Goal: Communication & Community: Answer question/provide support

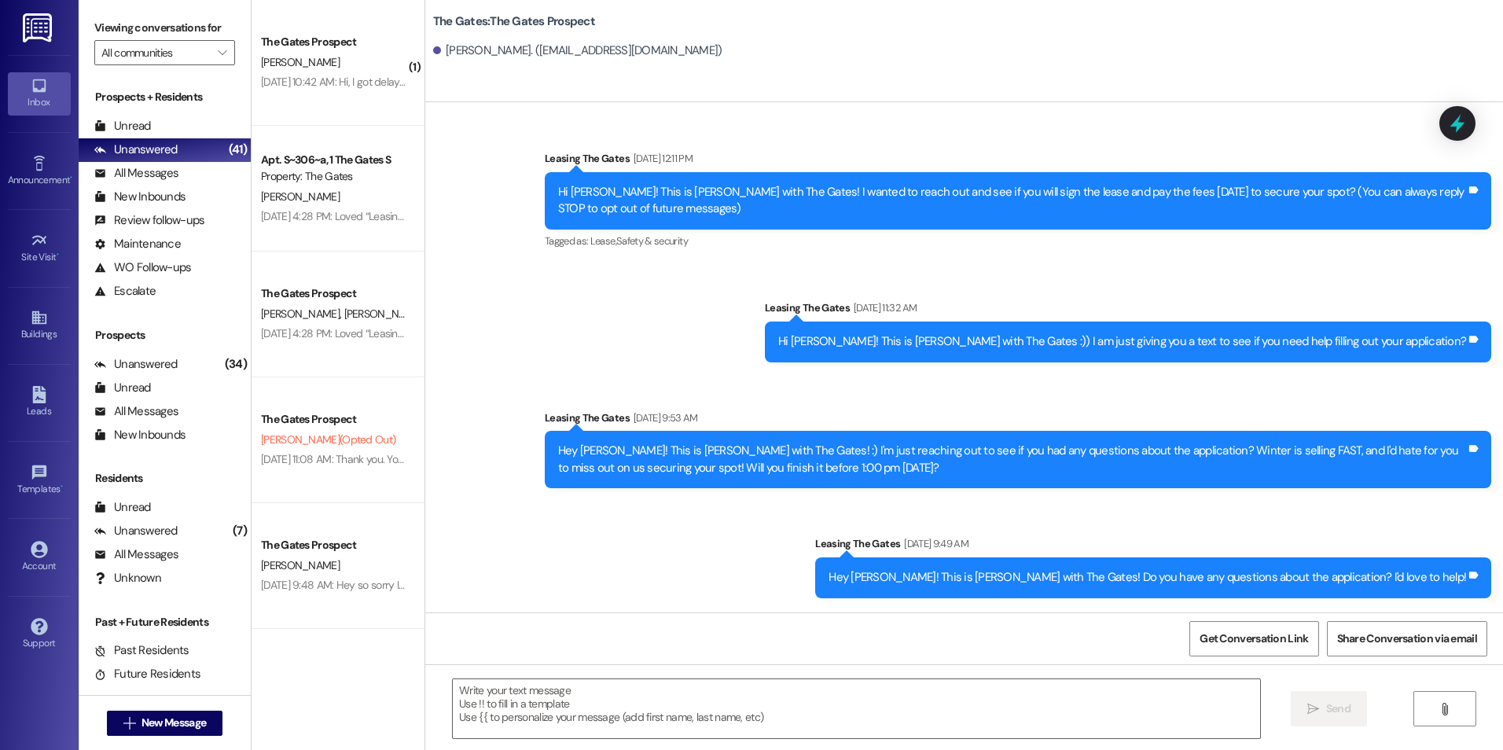
scroll to position [695, 0]
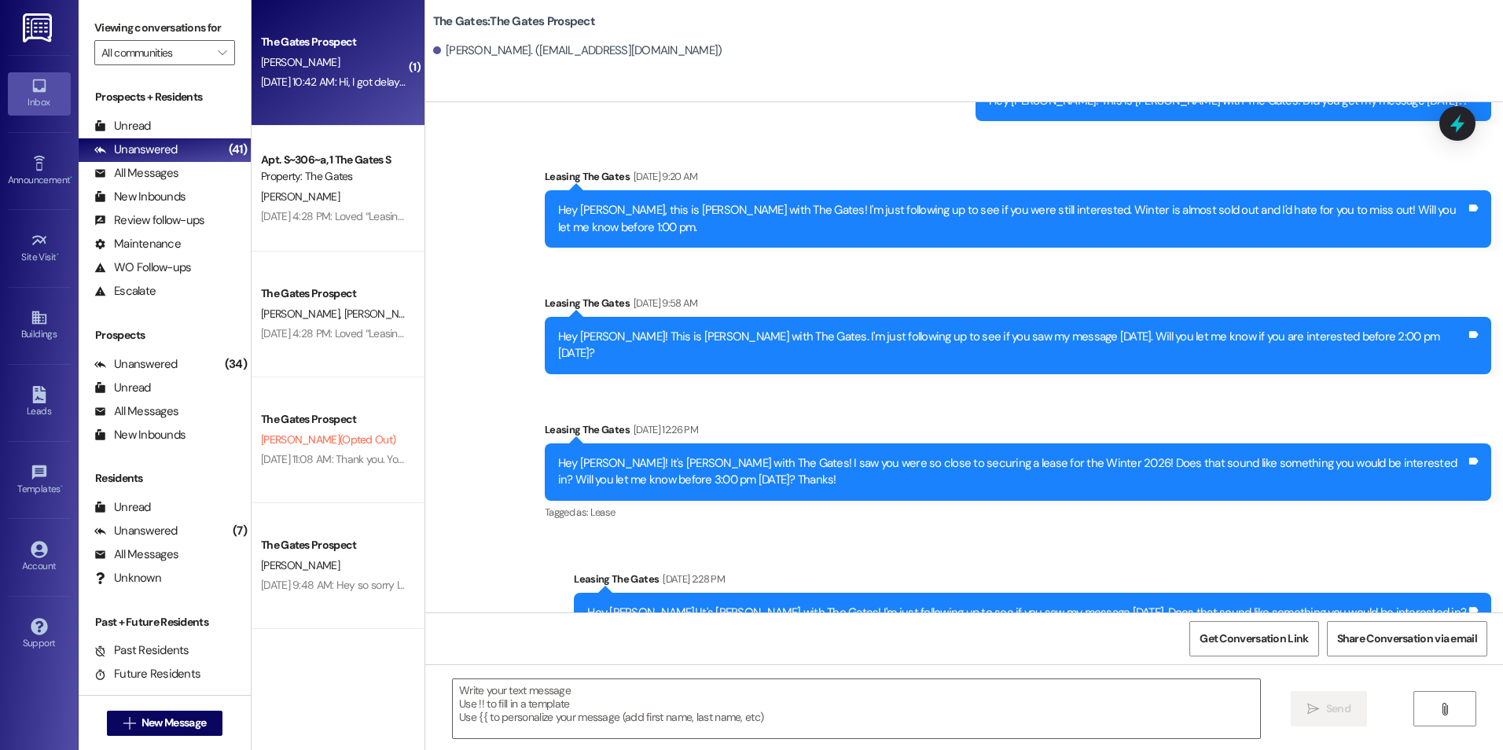
click at [319, 116] on div "The Gates [GEOGRAPHIC_DATA][PERSON_NAME] [DATE] 10:42 AM: Hi, I got delayed and…" at bounding box center [337, 63] width 173 height 126
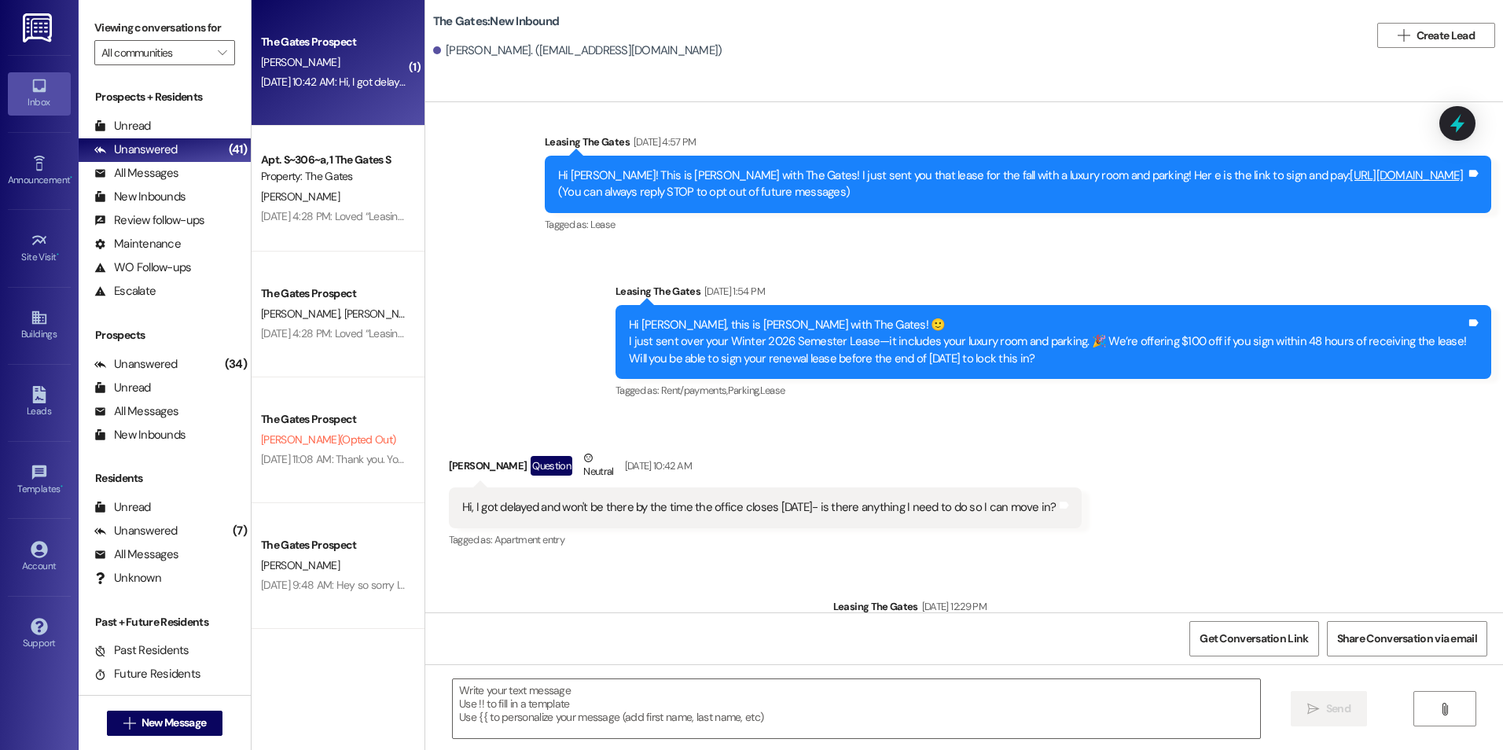
scroll to position [226, 0]
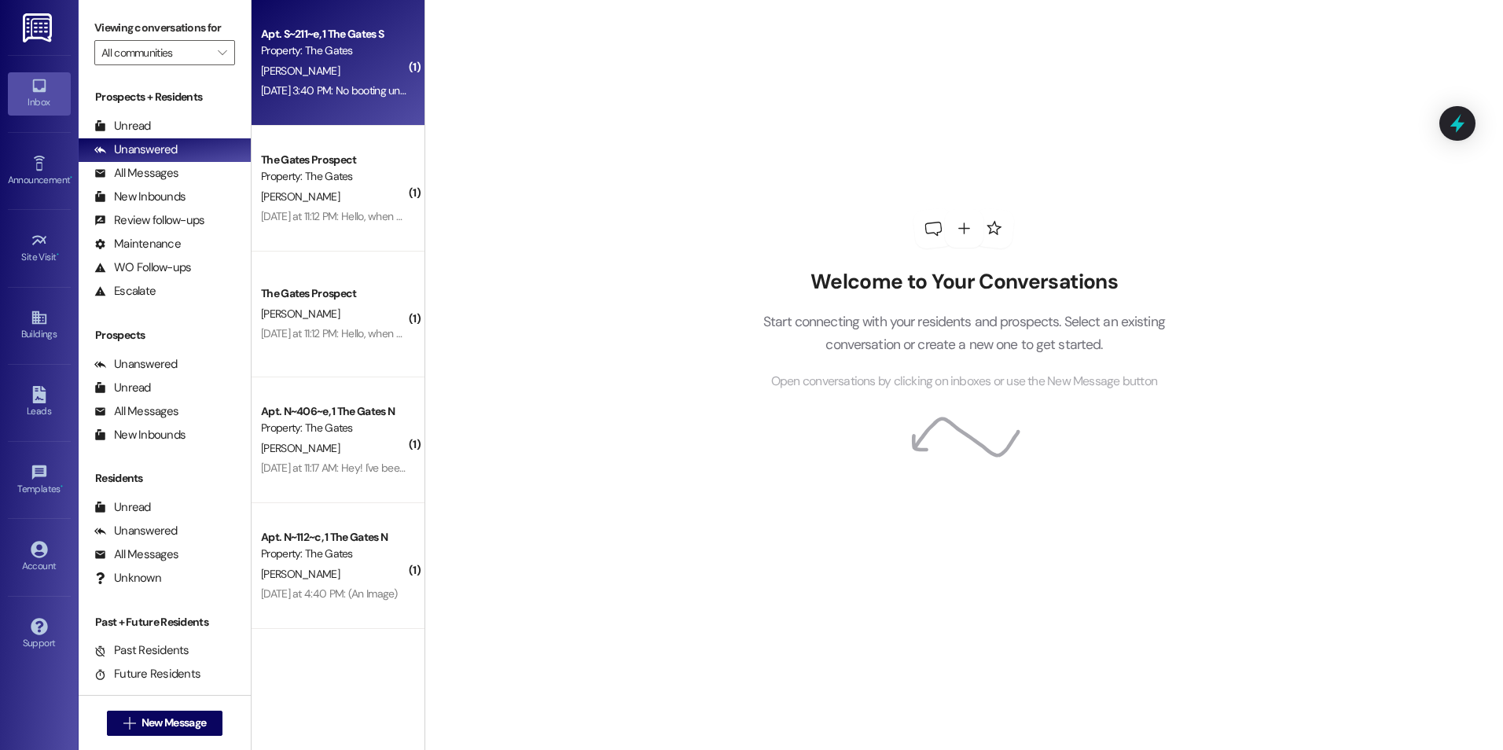
click at [299, 101] on div "Apt. S~211~e, 1 The Gates S Property: The Gates [PERSON_NAME] [DATE] 3:40 PM: N…" at bounding box center [337, 63] width 173 height 126
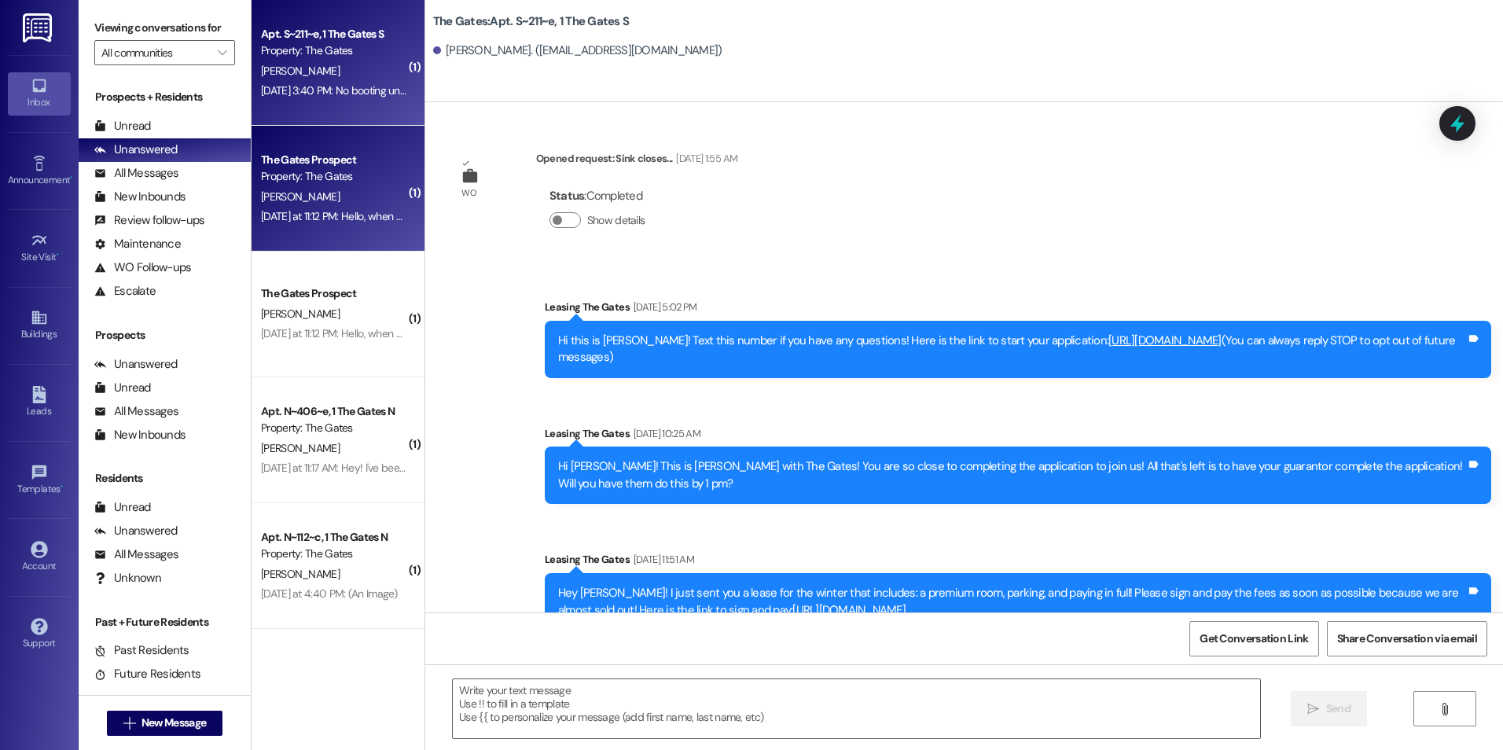
scroll to position [5738, 0]
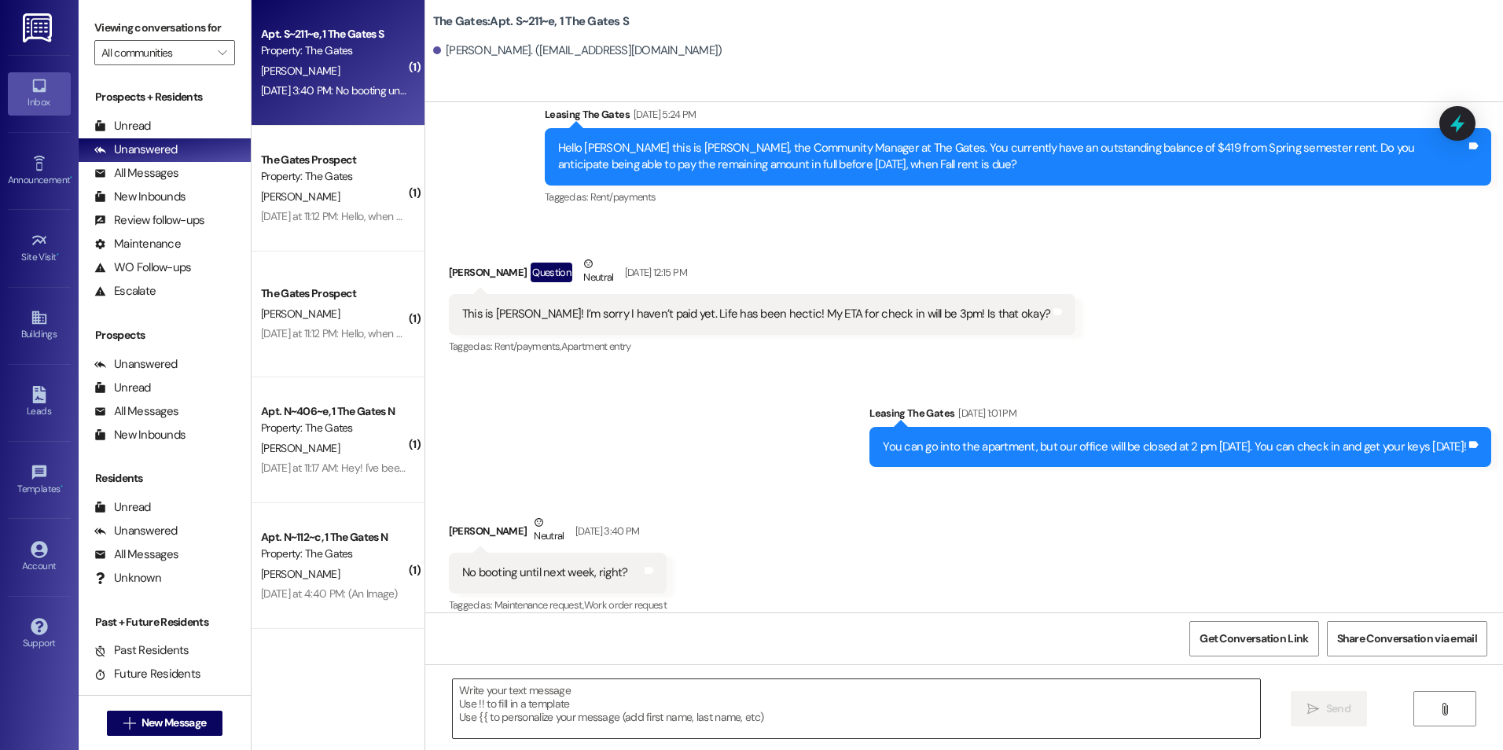
click at [680, 703] on textarea at bounding box center [856, 708] width 806 height 59
click at [197, 721] on span "New Message" at bounding box center [173, 722] width 64 height 17
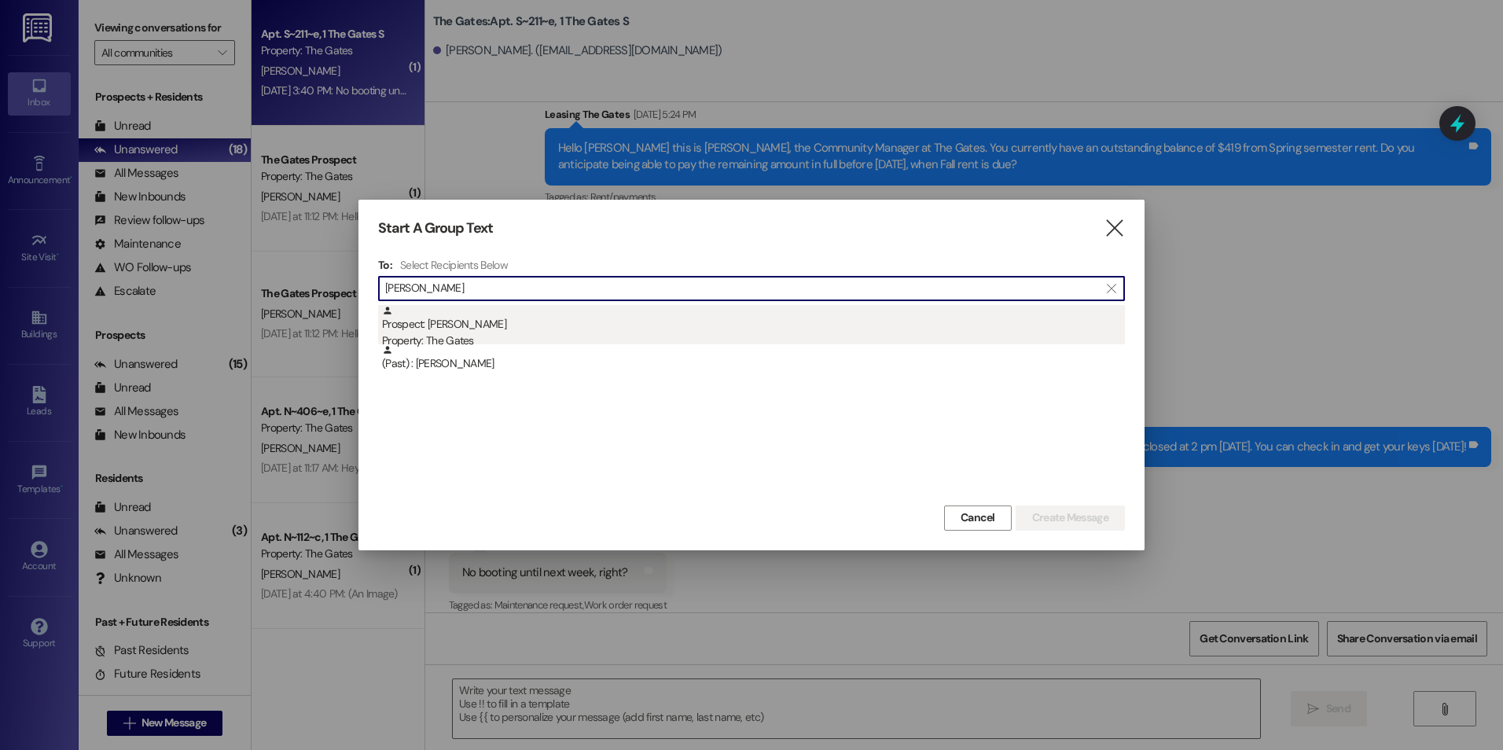
click at [537, 329] on div "Prospect: [PERSON_NAME] Property: The Gates" at bounding box center [753, 327] width 743 height 45
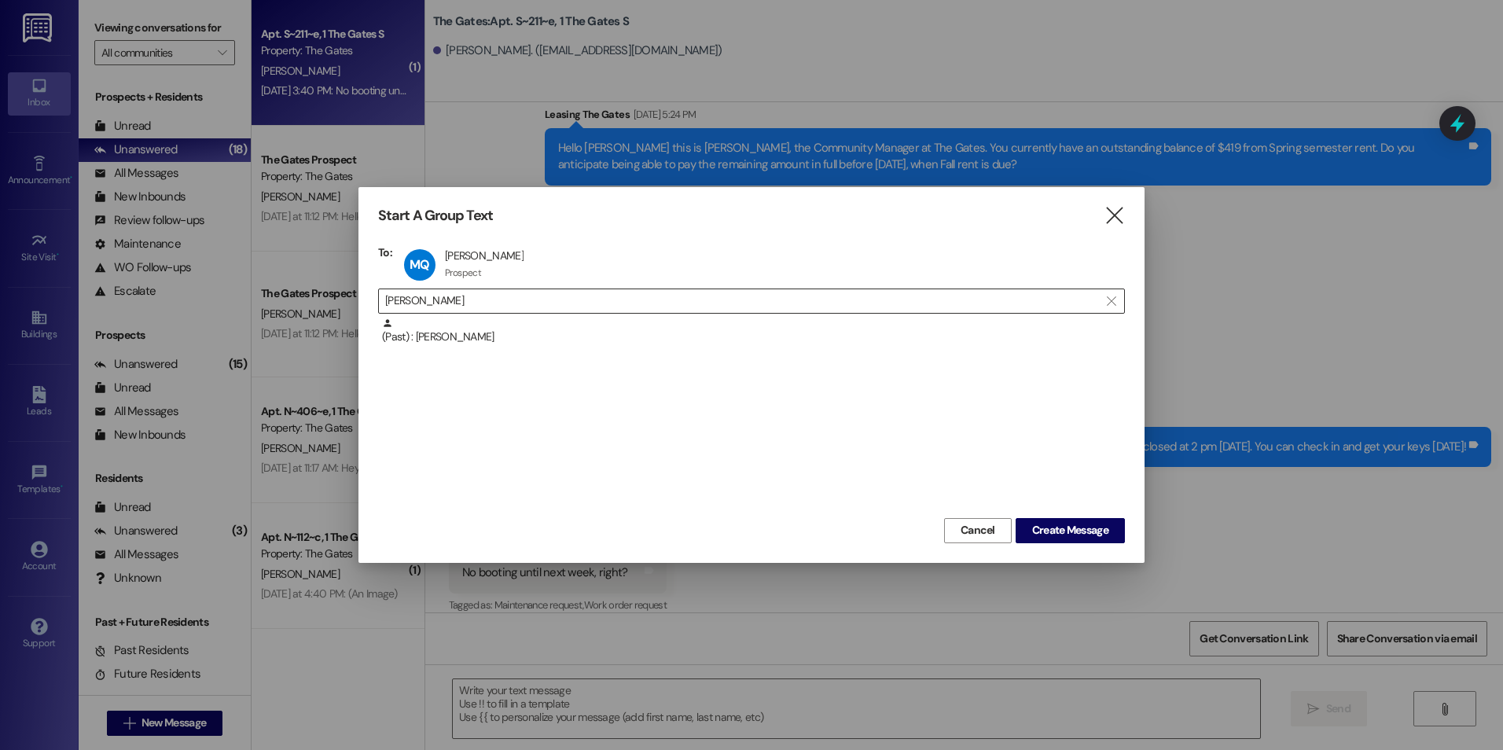
click at [571, 305] on input "[PERSON_NAME]" at bounding box center [742, 301] width 714 height 22
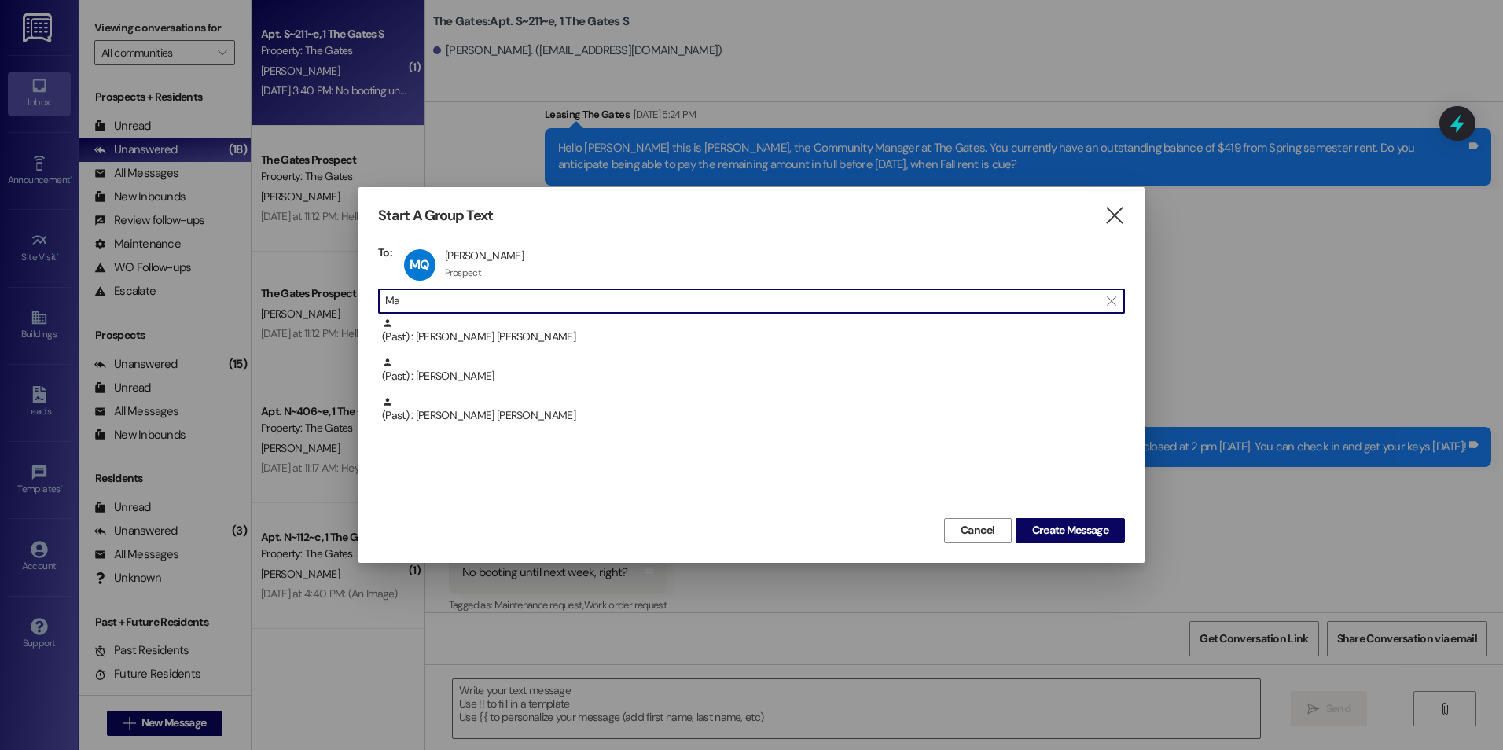
type input "M"
type input "[PERSON_NAME]"
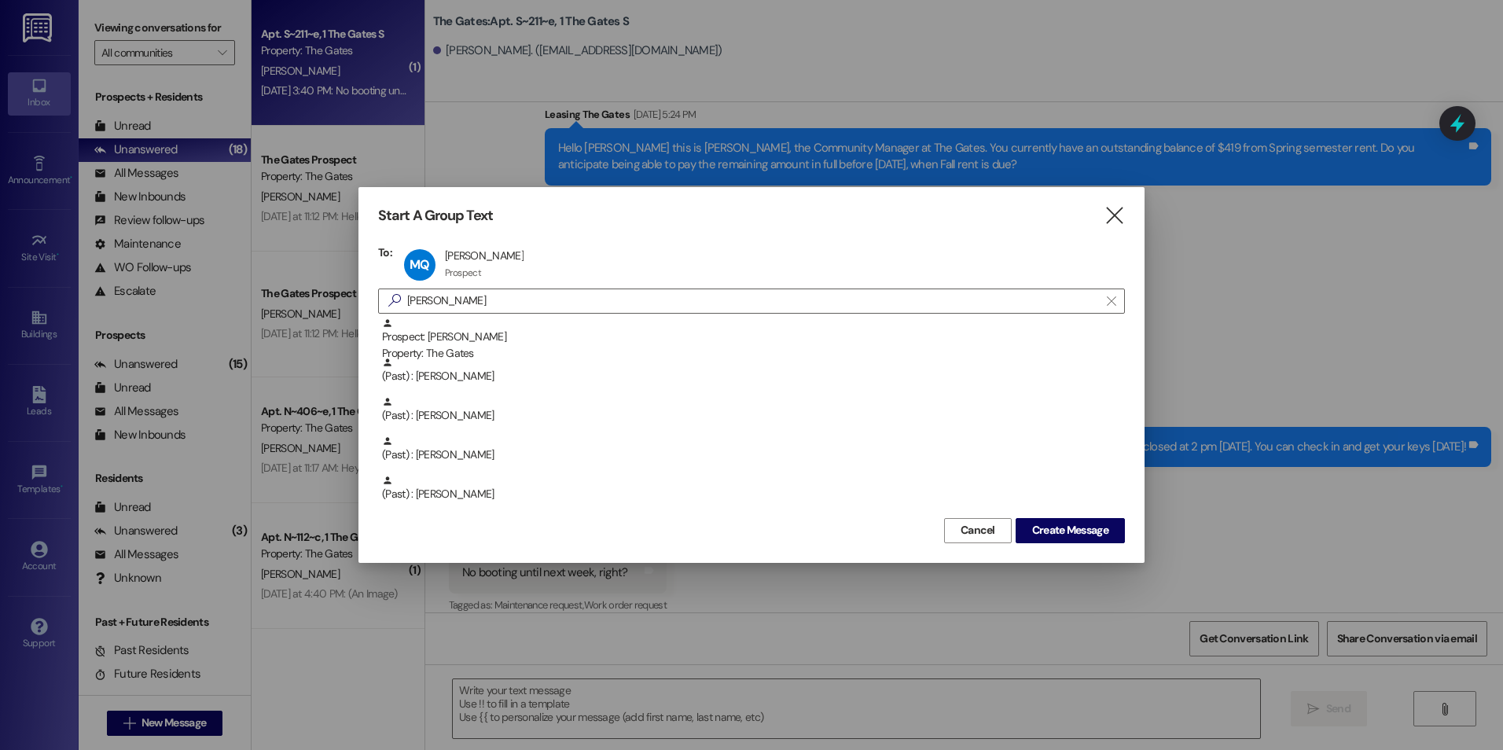
click at [1083, 287] on div "To: MQ [PERSON_NAME] [PERSON_NAME] Prospect Prospect click to remove  [PERSON_…" at bounding box center [751, 379] width 747 height 269
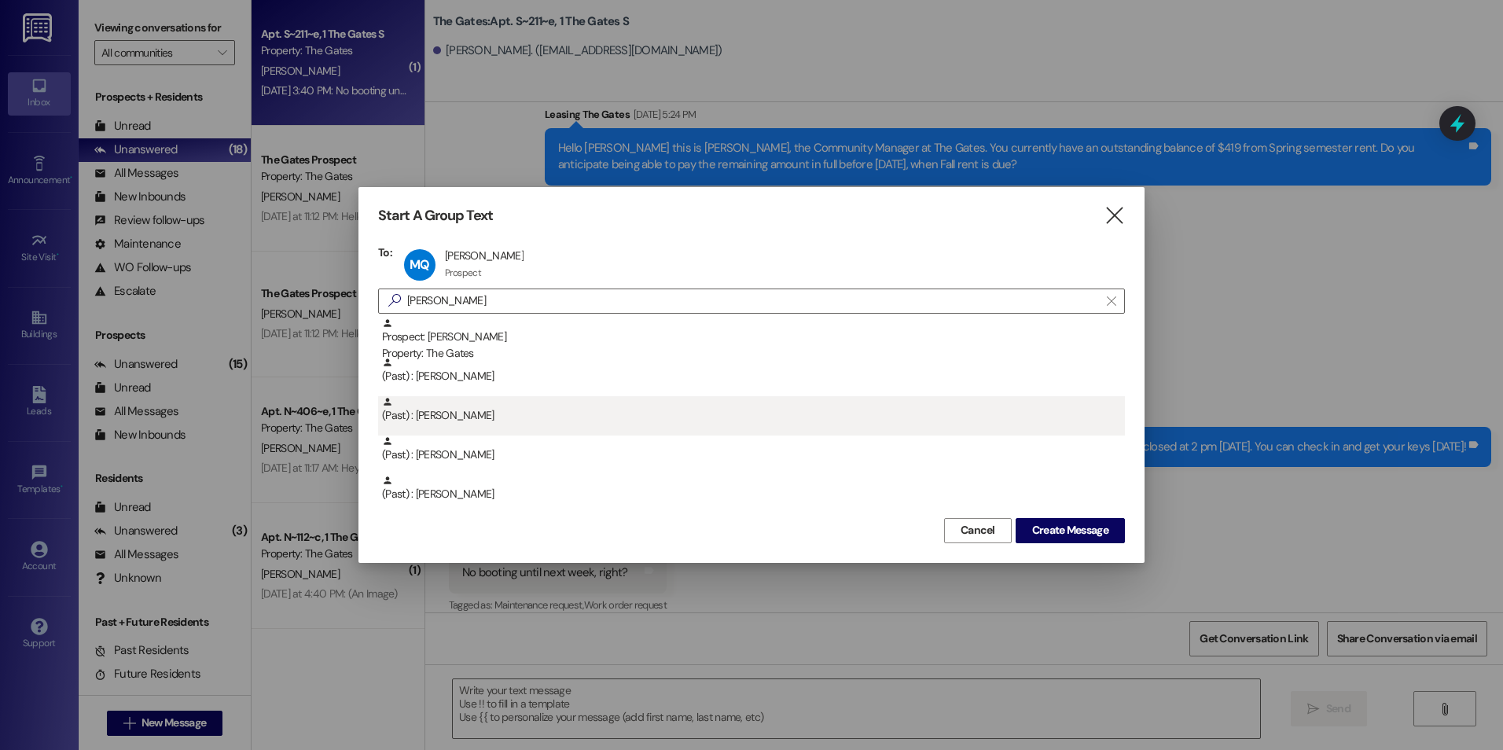
click at [497, 410] on div "(Past) : [PERSON_NAME]" at bounding box center [753, 410] width 743 height 28
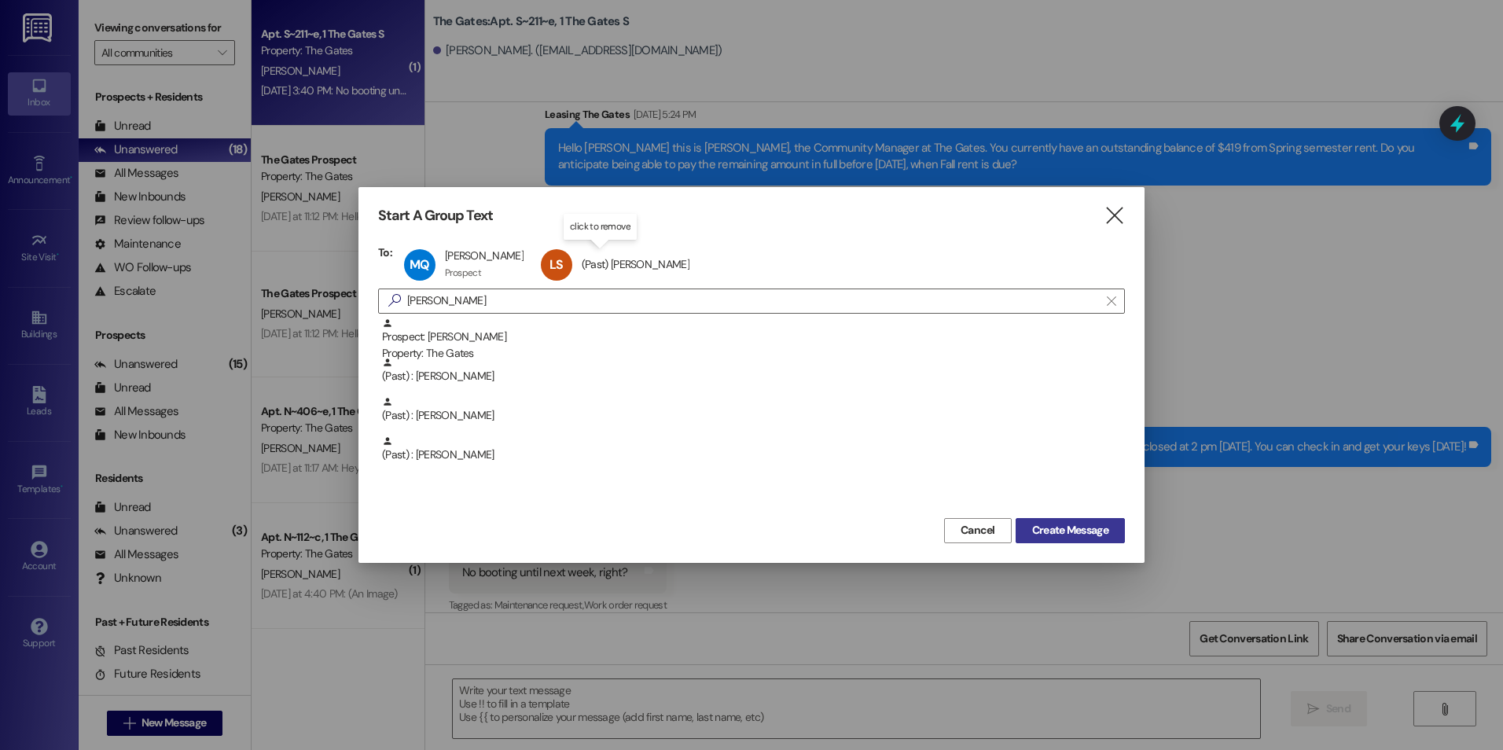
click at [1089, 532] on span "Create Message" at bounding box center [1070, 530] width 76 height 17
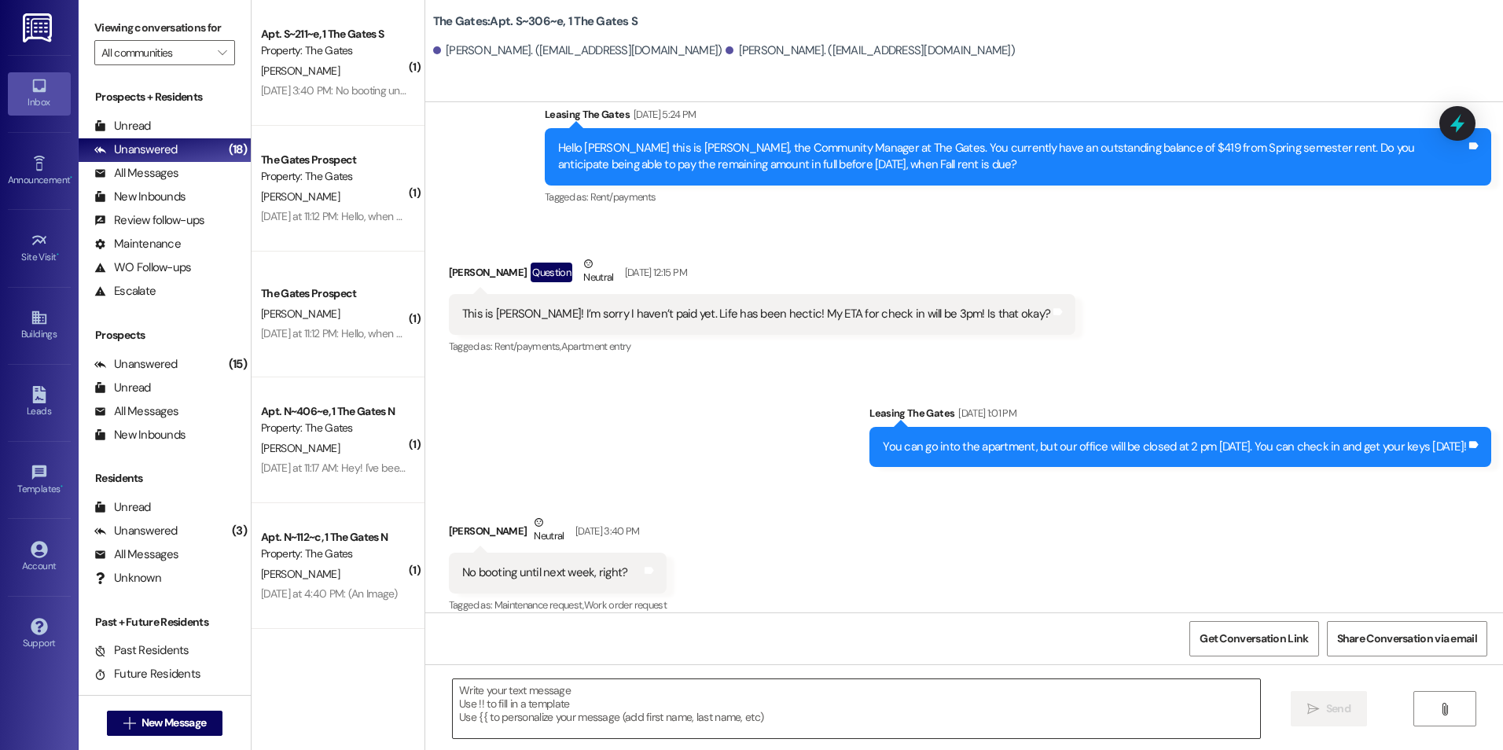
scroll to position [0, 0]
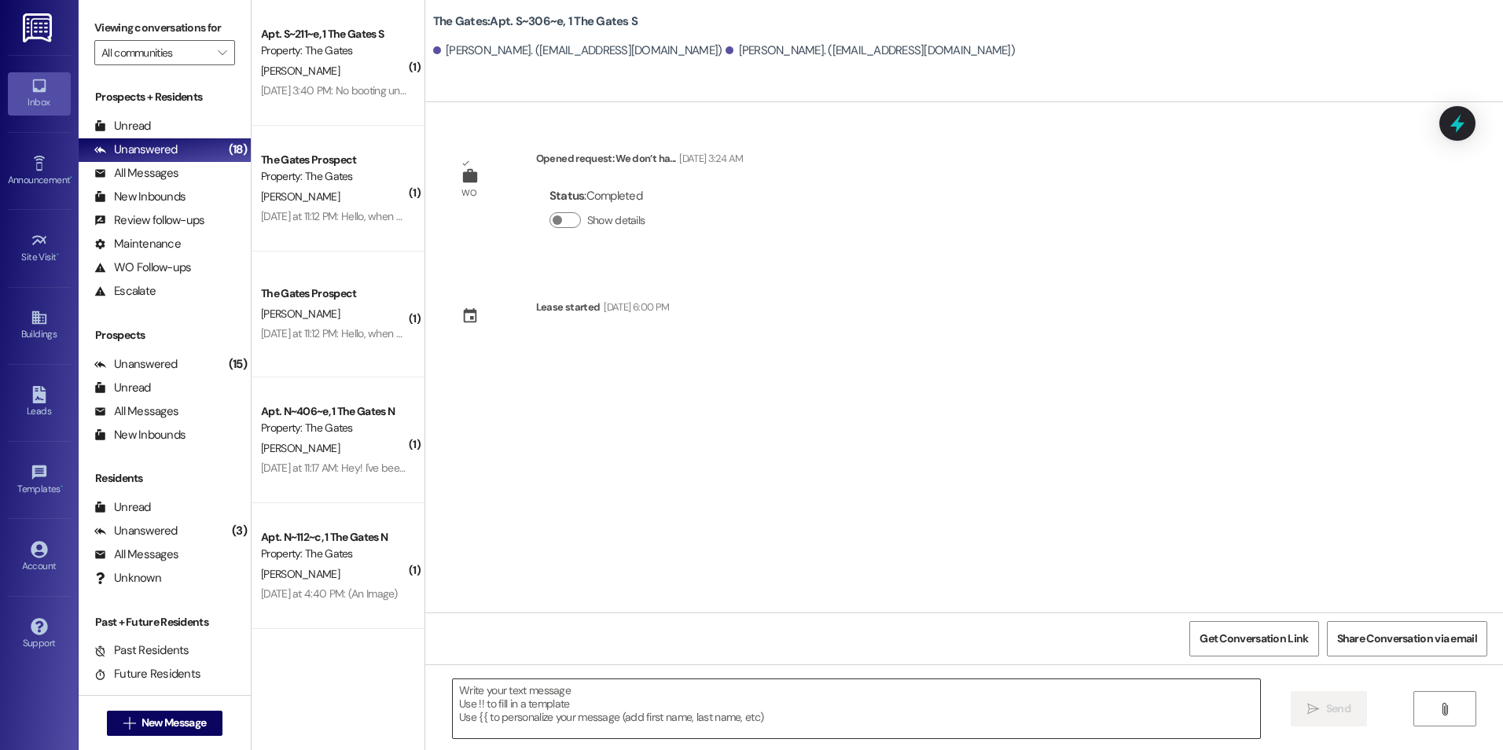
click at [571, 726] on textarea at bounding box center [856, 708] width 806 height 59
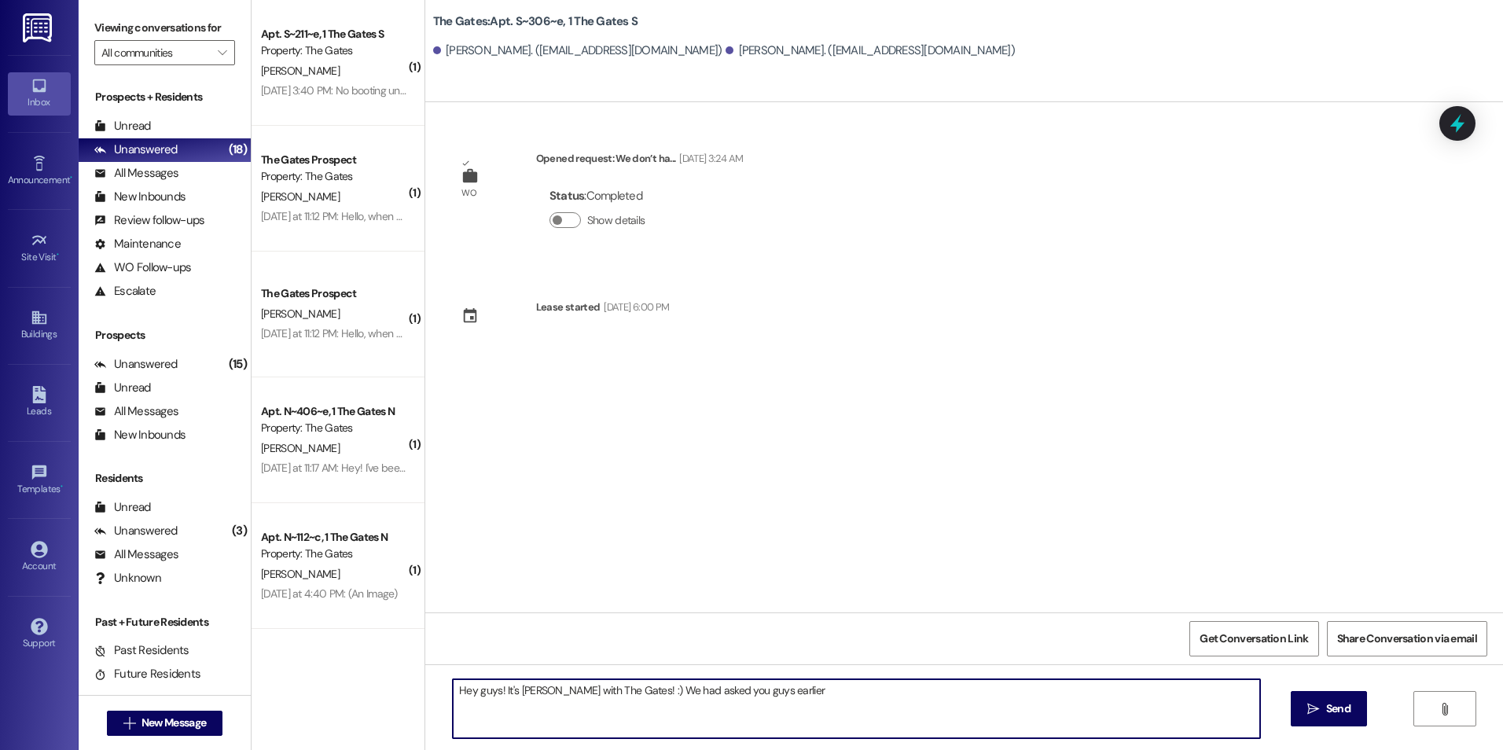
click at [809, 687] on textarea "Hey guys! It's [PERSON_NAME] with The Gates! :) We had asked you guys earlier" at bounding box center [856, 708] width 806 height 59
click at [1106, 689] on textarea "Hey guys! It's [PERSON_NAME] with The Gates! :) We had asked you guys earlier i…" at bounding box center [856, 708] width 806 height 59
click at [1046, 475] on div "WO Opened request: We don’t ha... [DATE] 3:24 AM Status : Completed Show detail…" at bounding box center [963, 357] width 1077 height 510
click at [1052, 468] on div "WO Opened request: We don’t ha... [DATE] 3:24 AM Status : Completed Show detail…" at bounding box center [963, 357] width 1077 height 510
click at [1090, 689] on textarea "Hey guys! It's [PERSON_NAME] with The Gates! :) We had asked you guys earlier i…" at bounding box center [856, 708] width 806 height 59
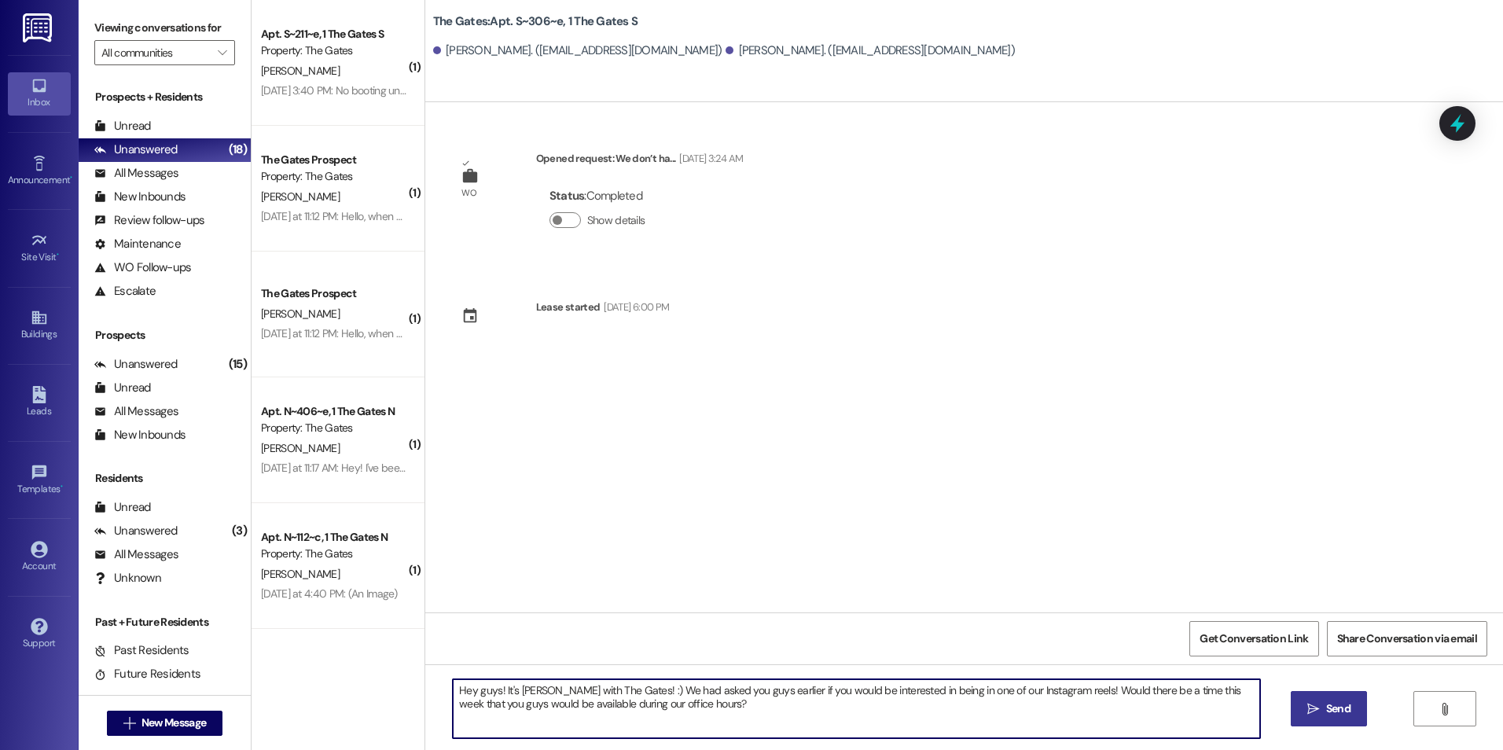
type textarea "Hey guys! It's [PERSON_NAME] with The Gates! :) We had asked you guys earlier i…"
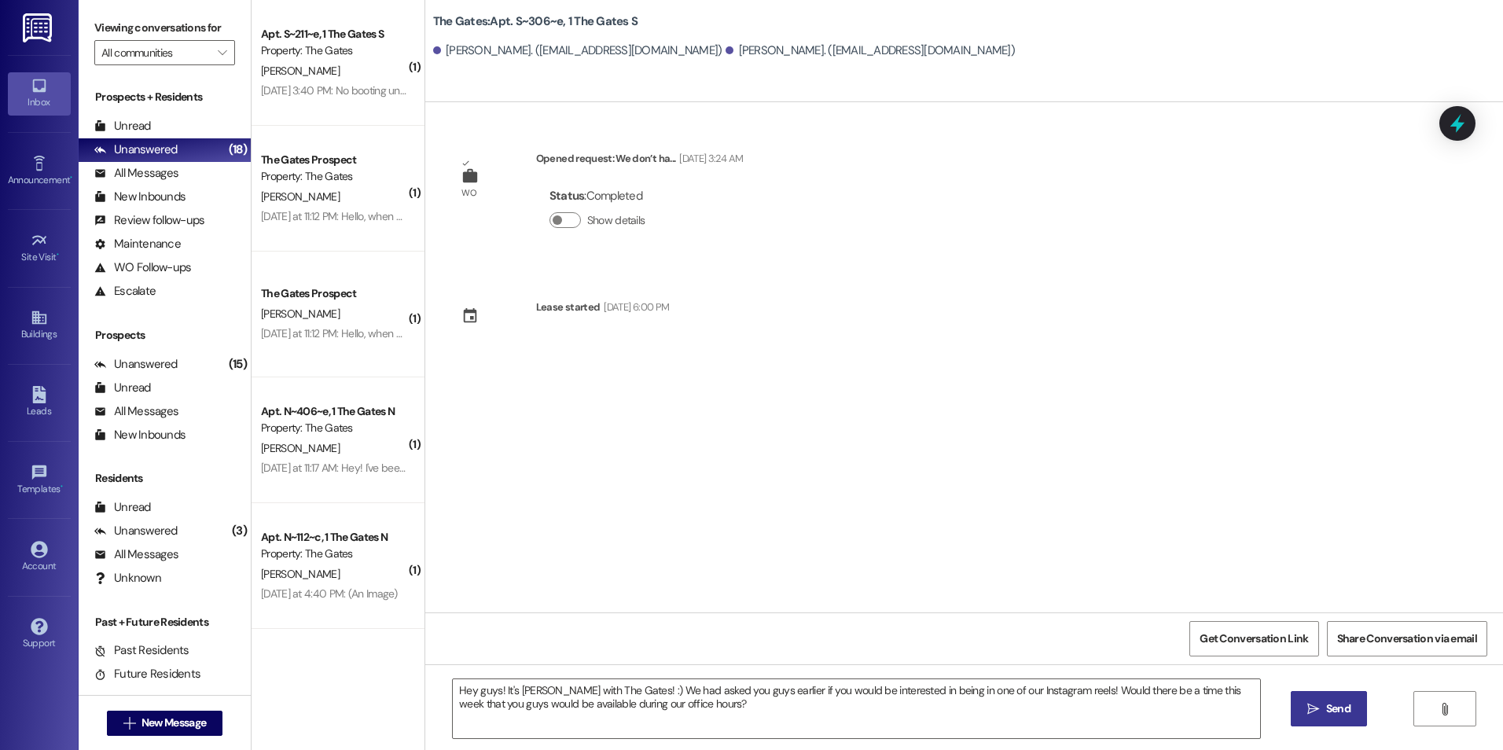
click at [1319, 703] on span " Send" at bounding box center [1329, 708] width 50 height 17
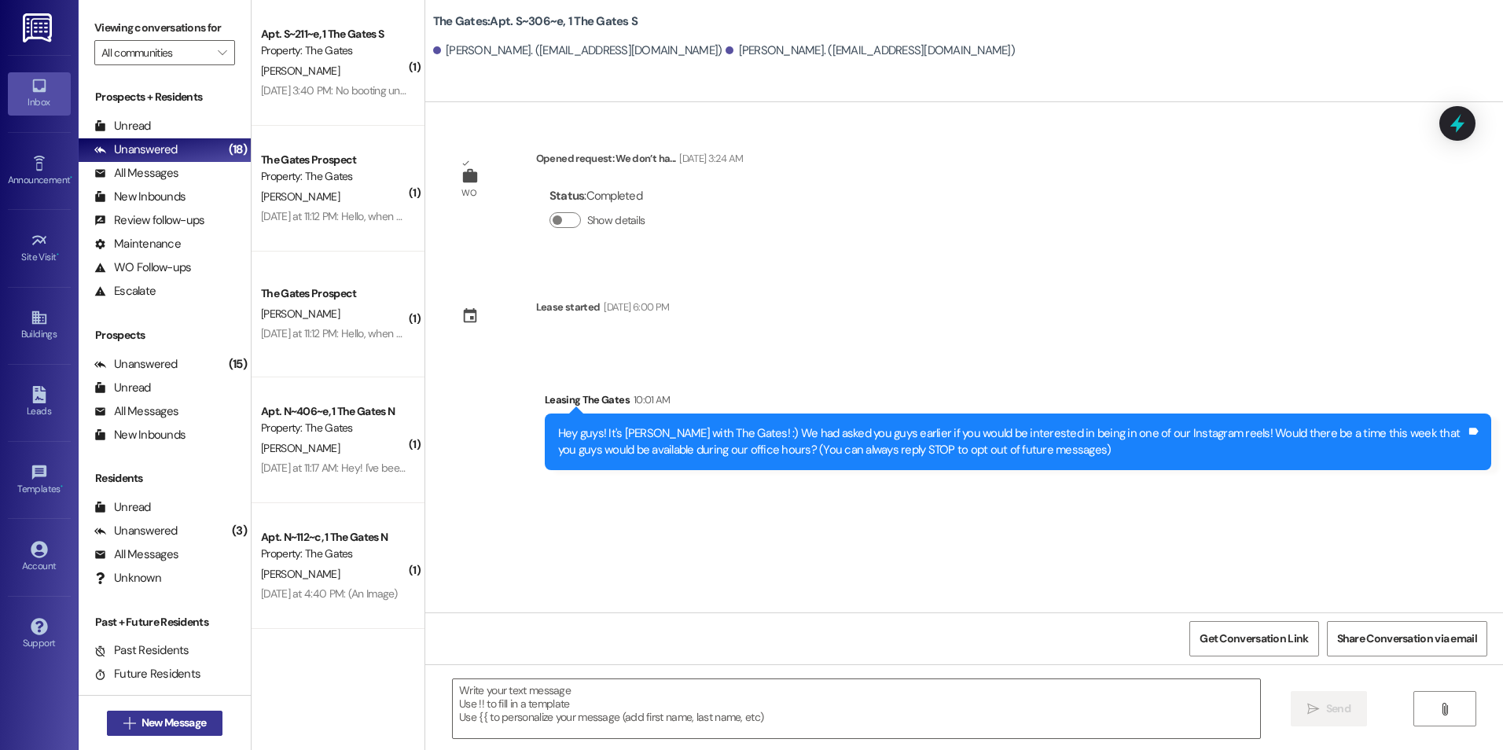
click at [172, 719] on span "New Message" at bounding box center [173, 722] width 64 height 17
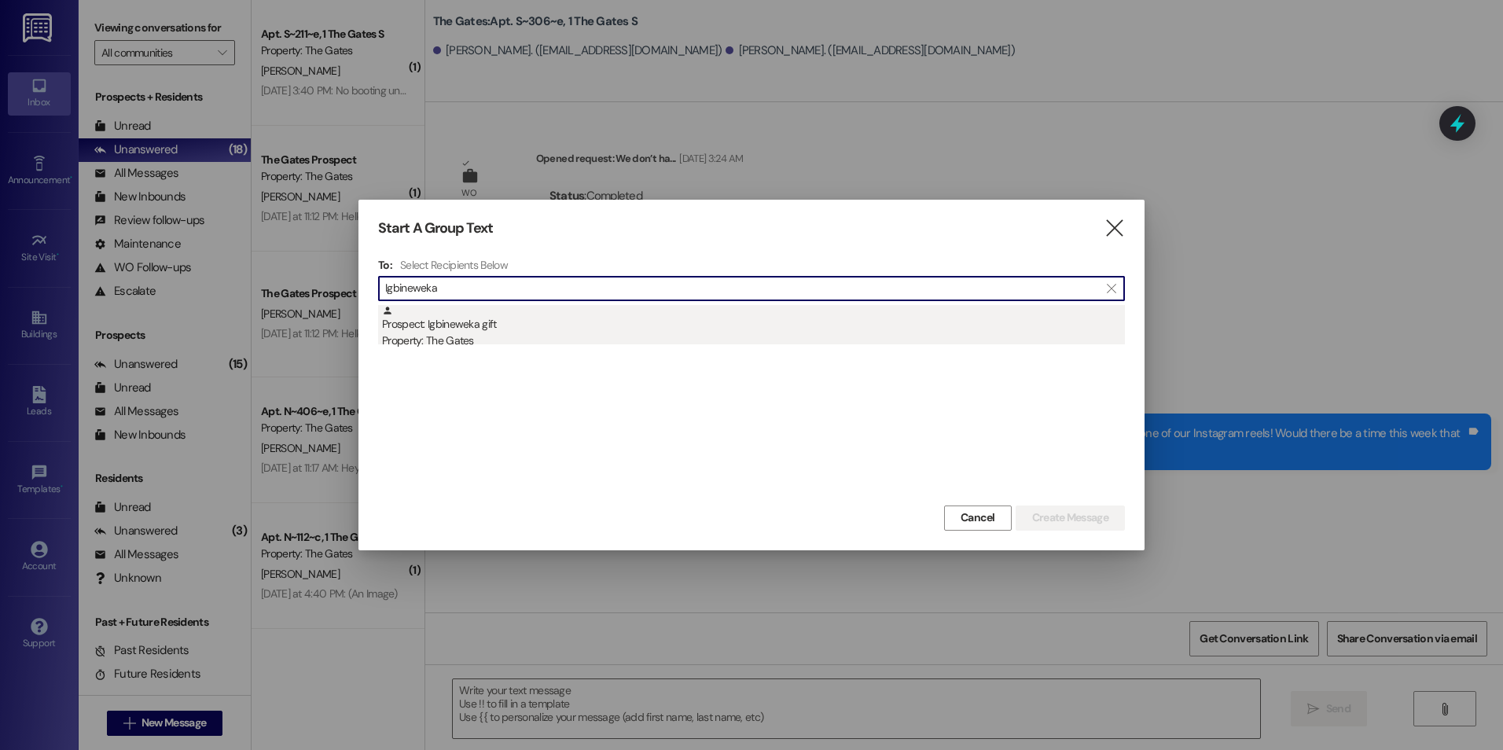
type input "Igbineweka"
click at [570, 329] on div "Prospect: Igbineweka gift Property: The Gates" at bounding box center [753, 327] width 743 height 45
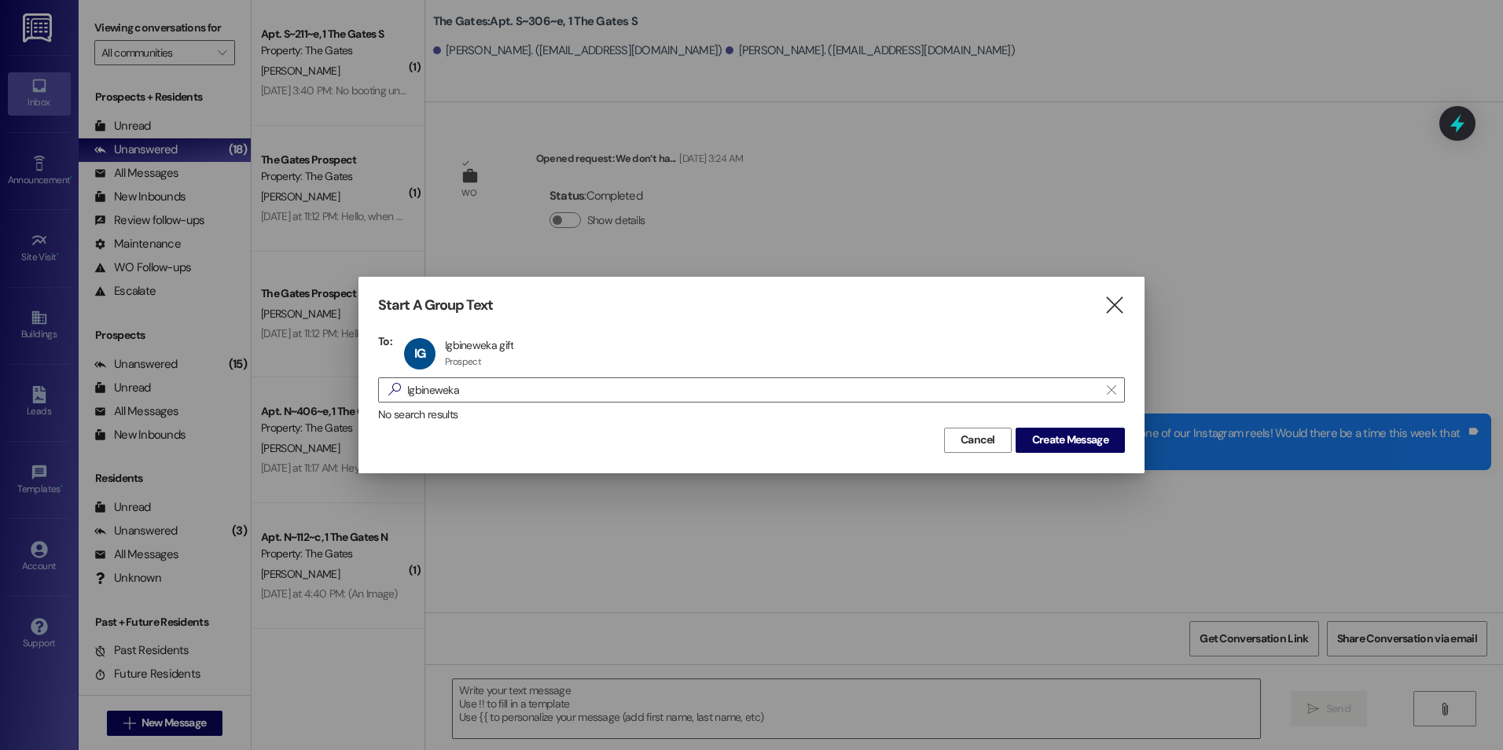
click at [1037, 424] on div "Cancel Create Message" at bounding box center [751, 438] width 747 height 29
click at [1038, 431] on button "Create Message" at bounding box center [1069, 440] width 109 height 25
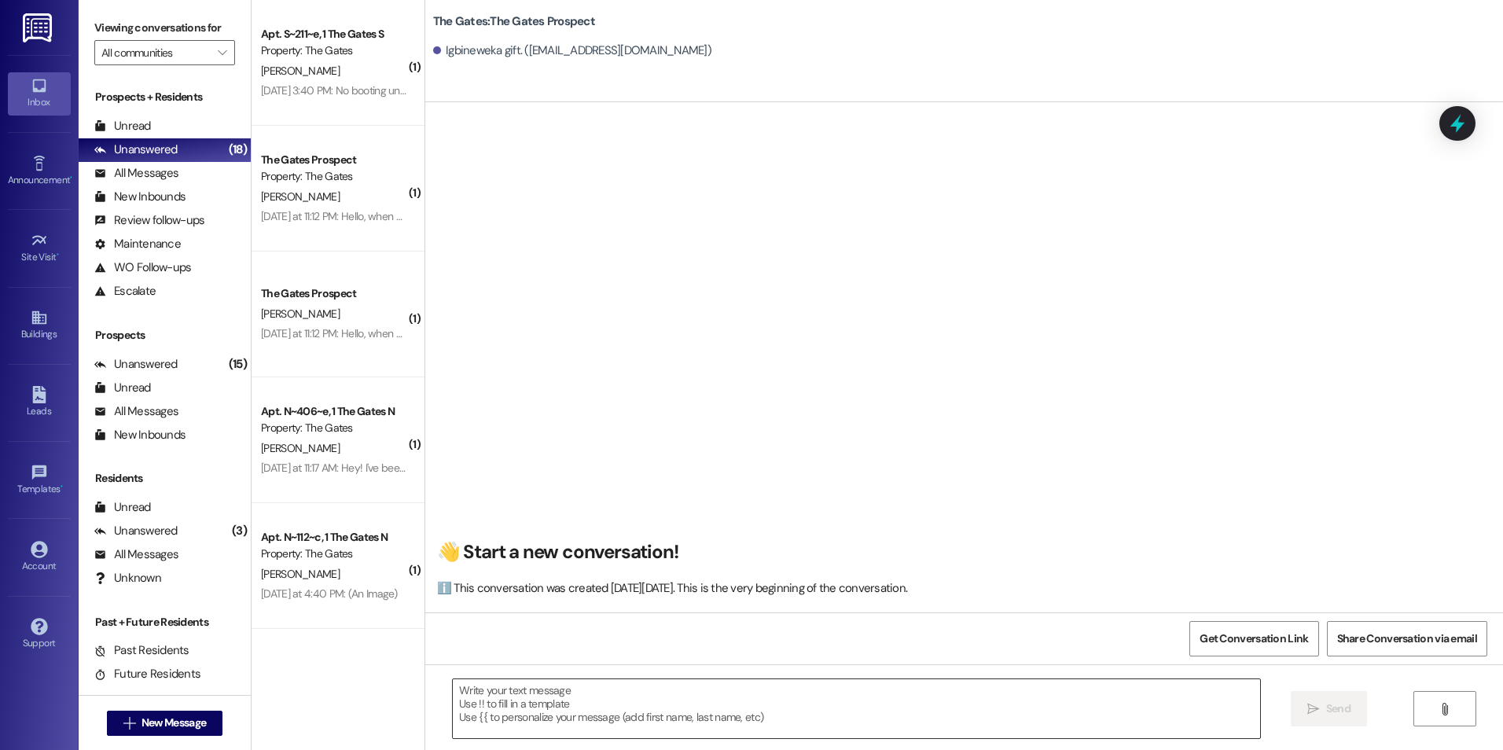
click at [604, 707] on textarea at bounding box center [856, 708] width 806 height 59
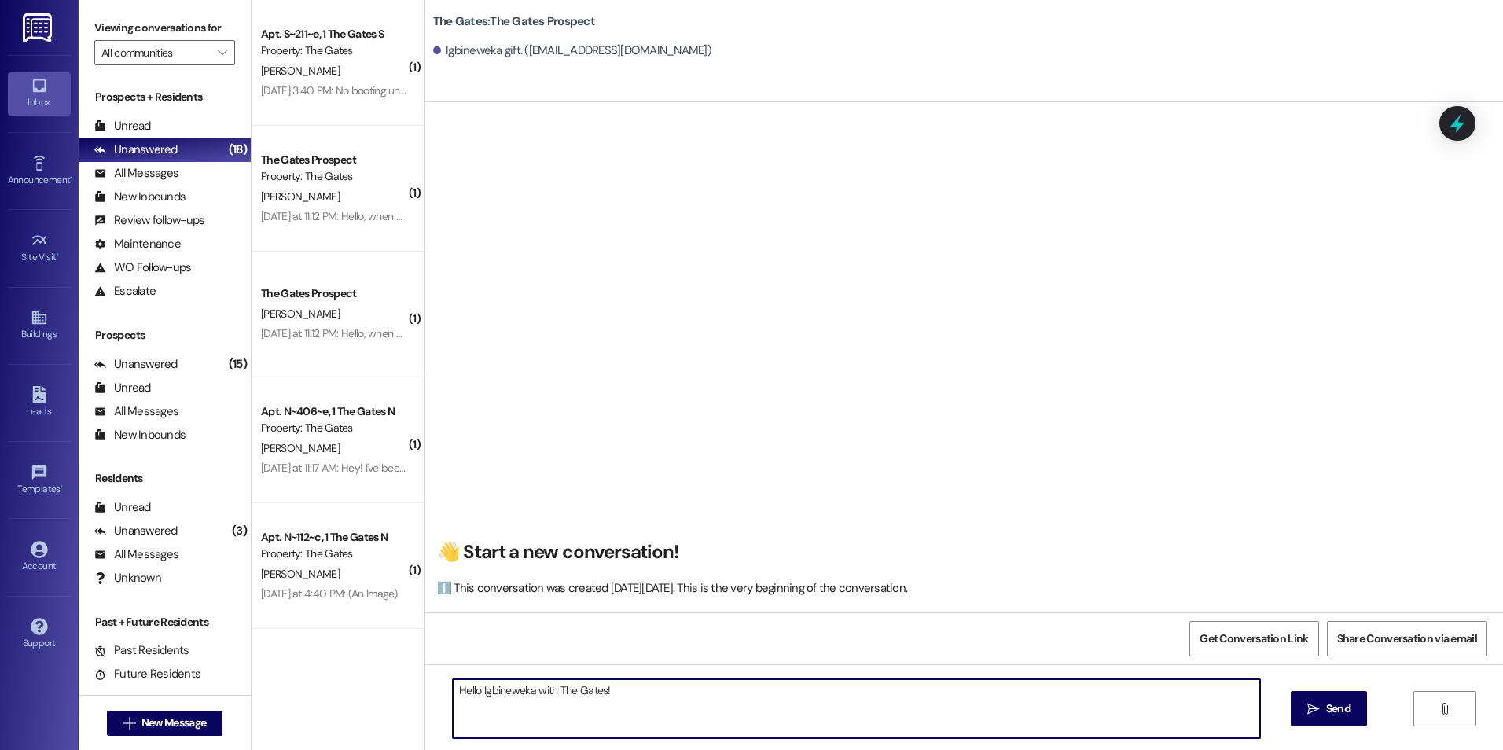
click at [526, 688] on textarea "Hello Igbineweka with The Gates!" at bounding box center [856, 708] width 806 height 59
click at [715, 681] on textarea "Hello Igbineweka! This is [PERSON_NAME] with The Gates!" at bounding box center [856, 708] width 806 height 59
click at [758, 687] on textarea "Hello Igbineweka! This is [PERSON_NAME] with The Gates! I saw you started" at bounding box center [856, 708] width 806 height 59
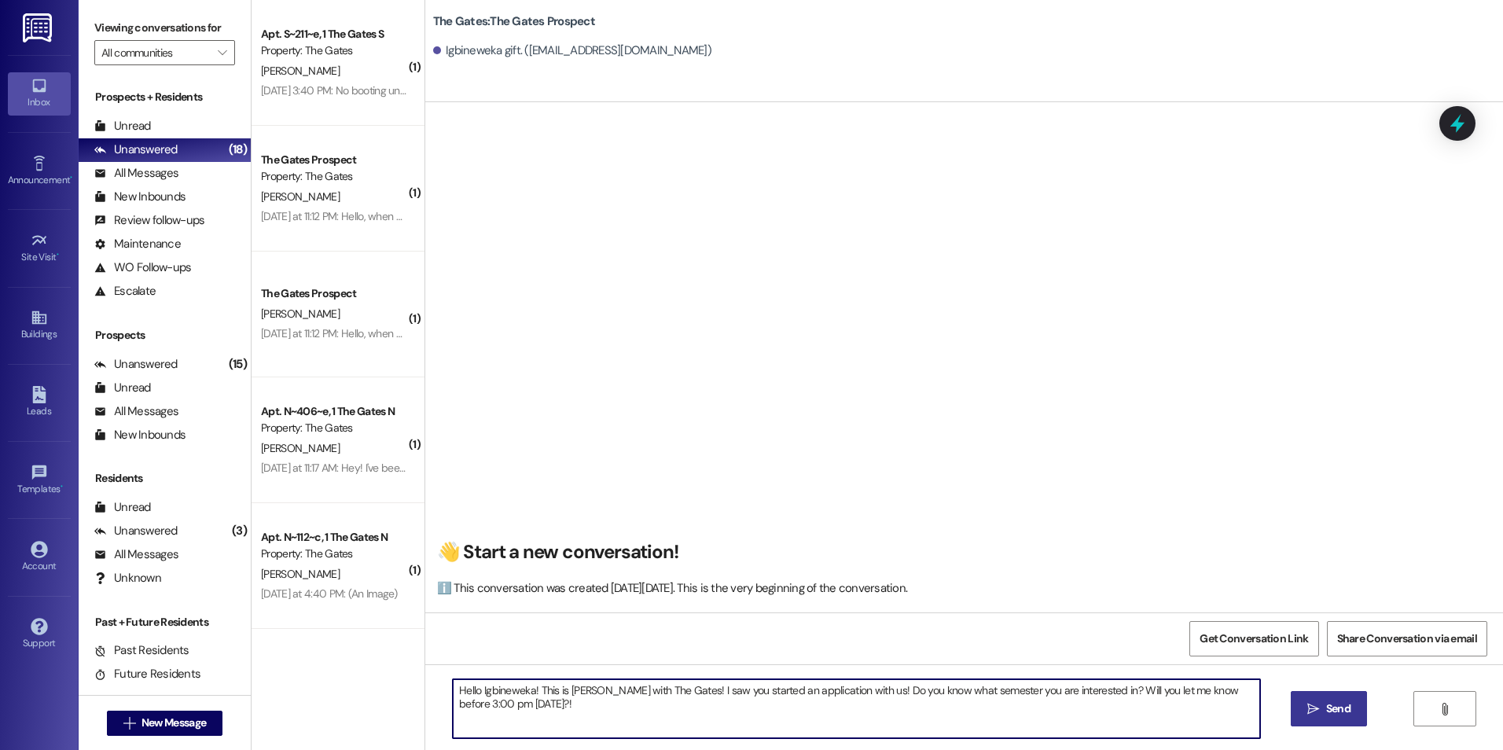
type textarea "Hello Igbineweka! This is [PERSON_NAME] with The Gates! I saw you started an ap…"
click at [1307, 712] on icon "" at bounding box center [1313, 709] width 12 height 13
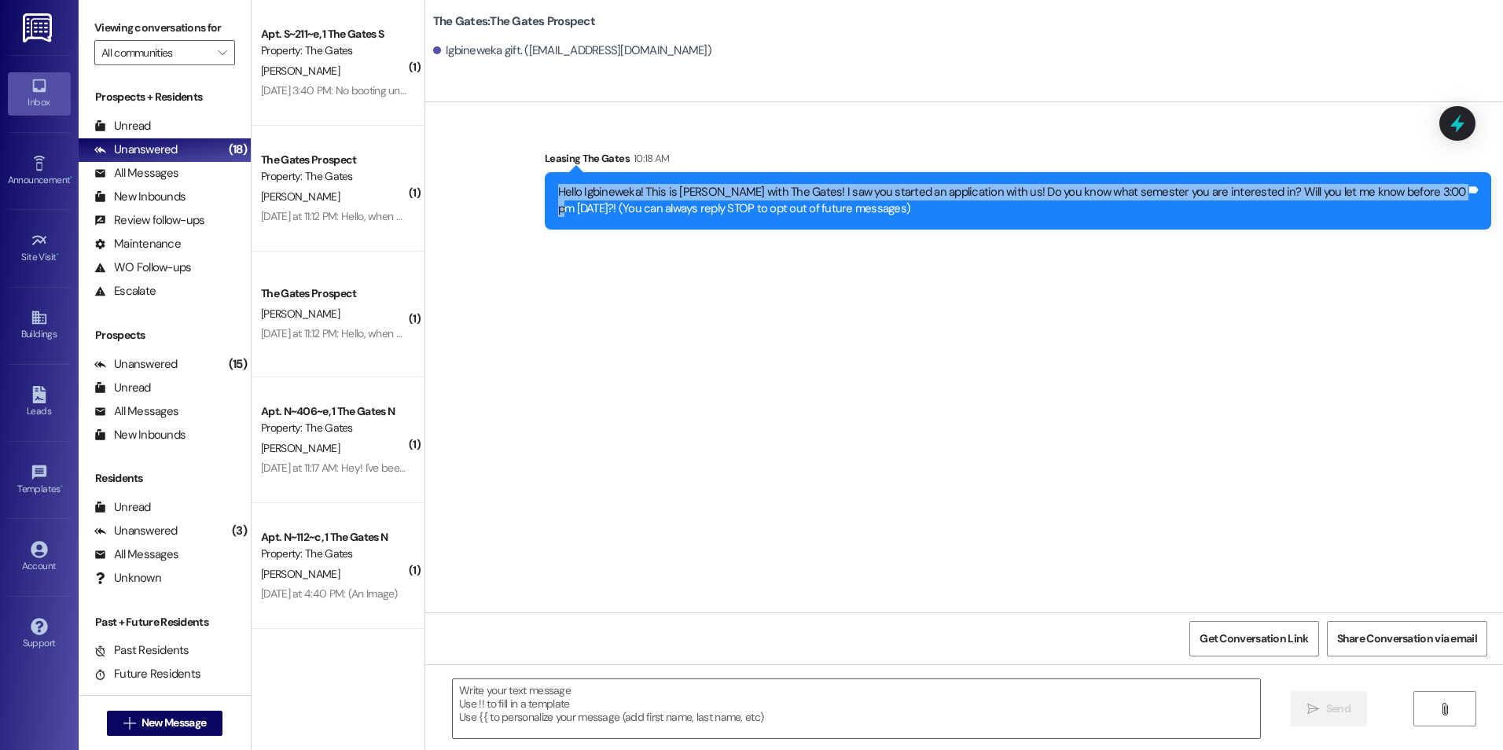
drag, startPoint x: 545, startPoint y: 191, endPoint x: 1426, endPoint y: 196, distance: 880.2
click at [1426, 196] on div "Hello Igbineweka! This is [PERSON_NAME] with The Gates! I saw you started an ap…" at bounding box center [1011, 201] width 911 height 34
drag, startPoint x: 1426, startPoint y: 196, endPoint x: 1294, endPoint y: 184, distance: 132.6
copy div "Hello Igbineweka! This is [PERSON_NAME] with The Gates! I saw you started an ap…"
click at [188, 712] on button " New Message" at bounding box center [165, 722] width 116 height 25
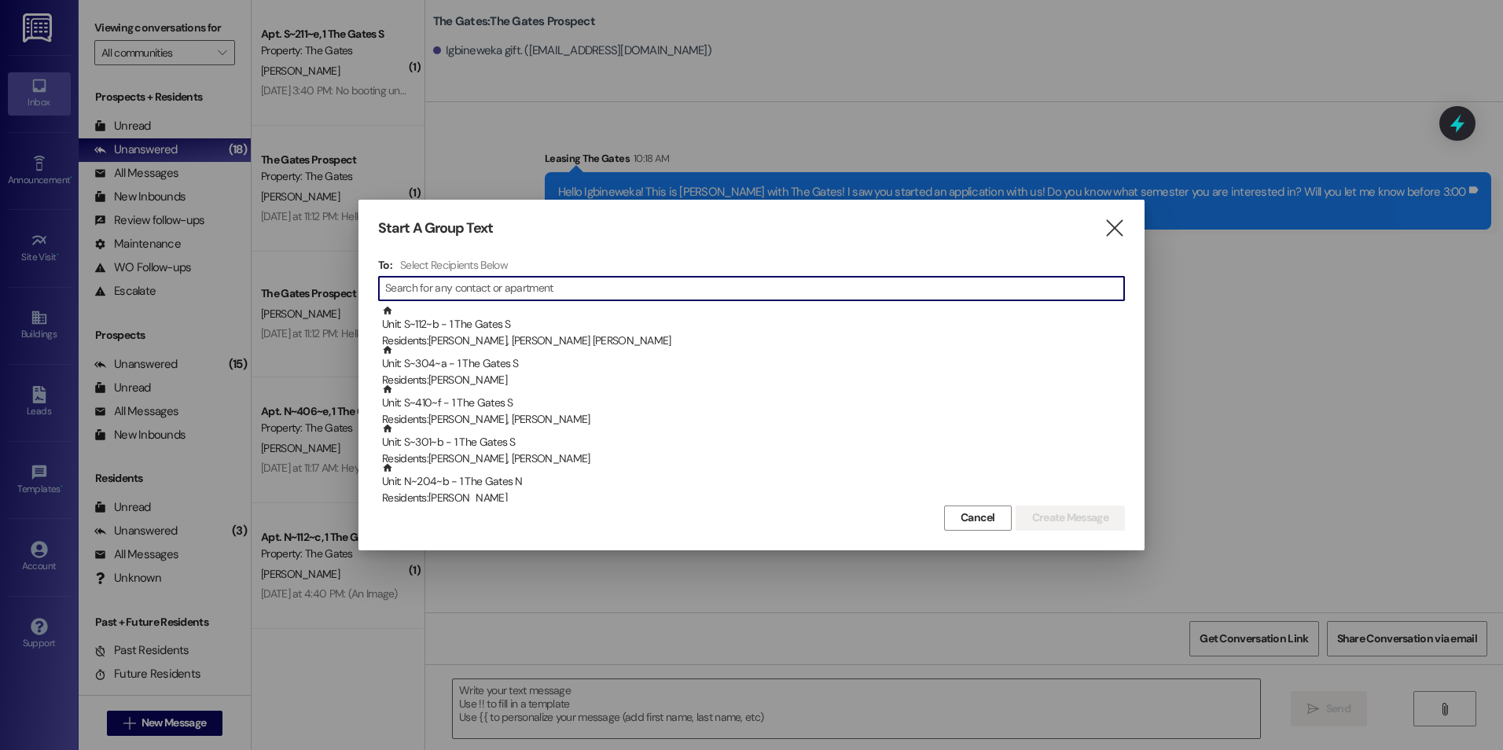
click at [604, 297] on input at bounding box center [754, 288] width 739 height 22
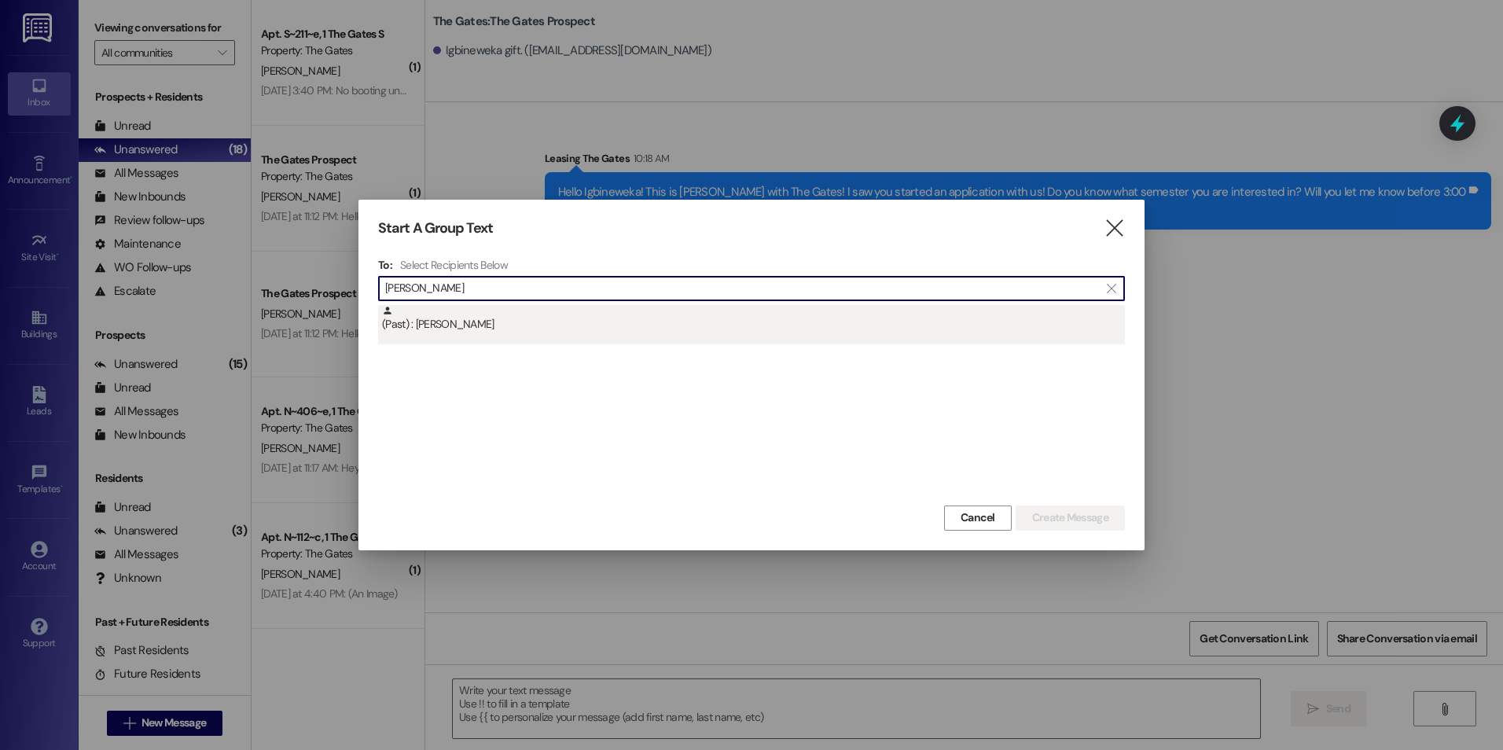
type input "[PERSON_NAME]"
click at [594, 325] on div "(Past) : [PERSON_NAME]" at bounding box center [753, 319] width 743 height 28
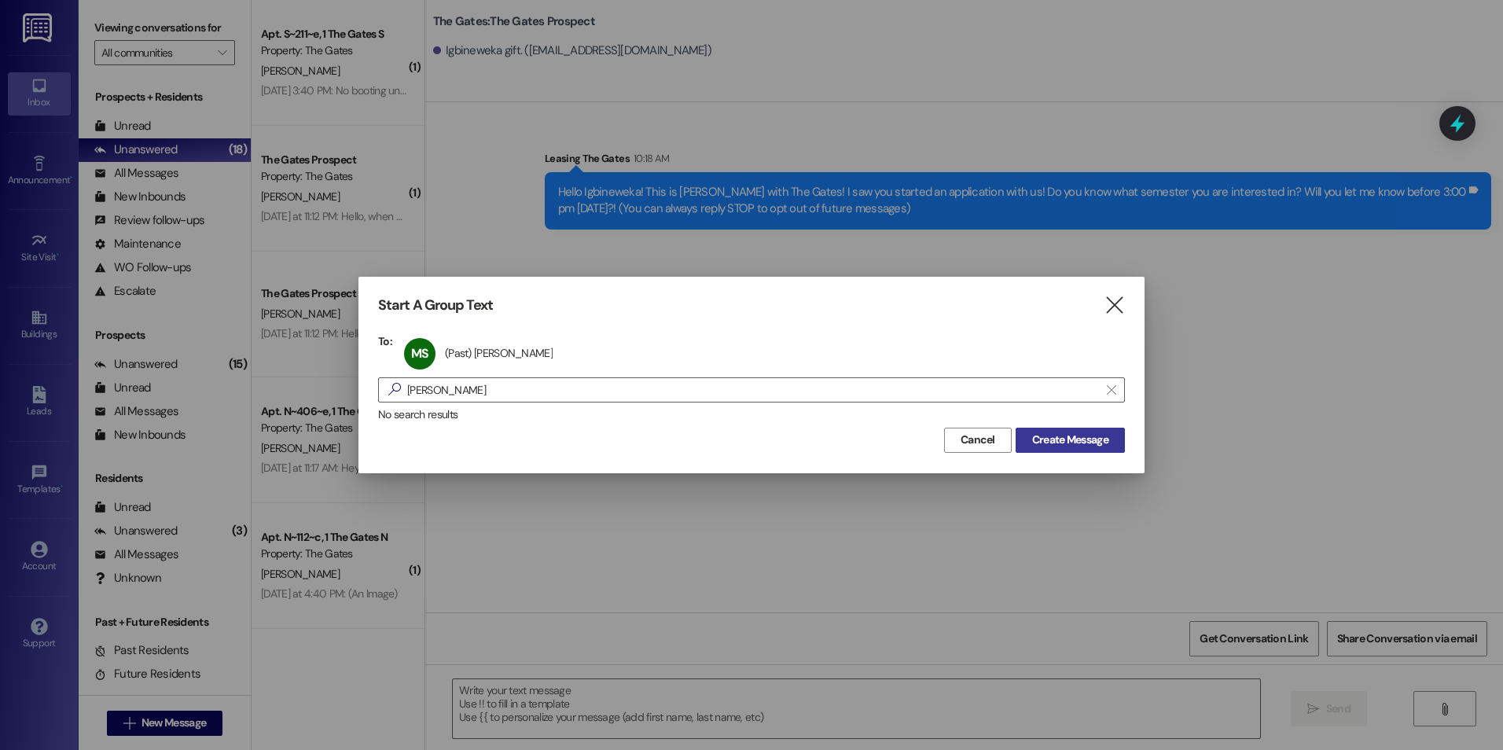
click at [1066, 435] on span "Create Message" at bounding box center [1070, 439] width 76 height 17
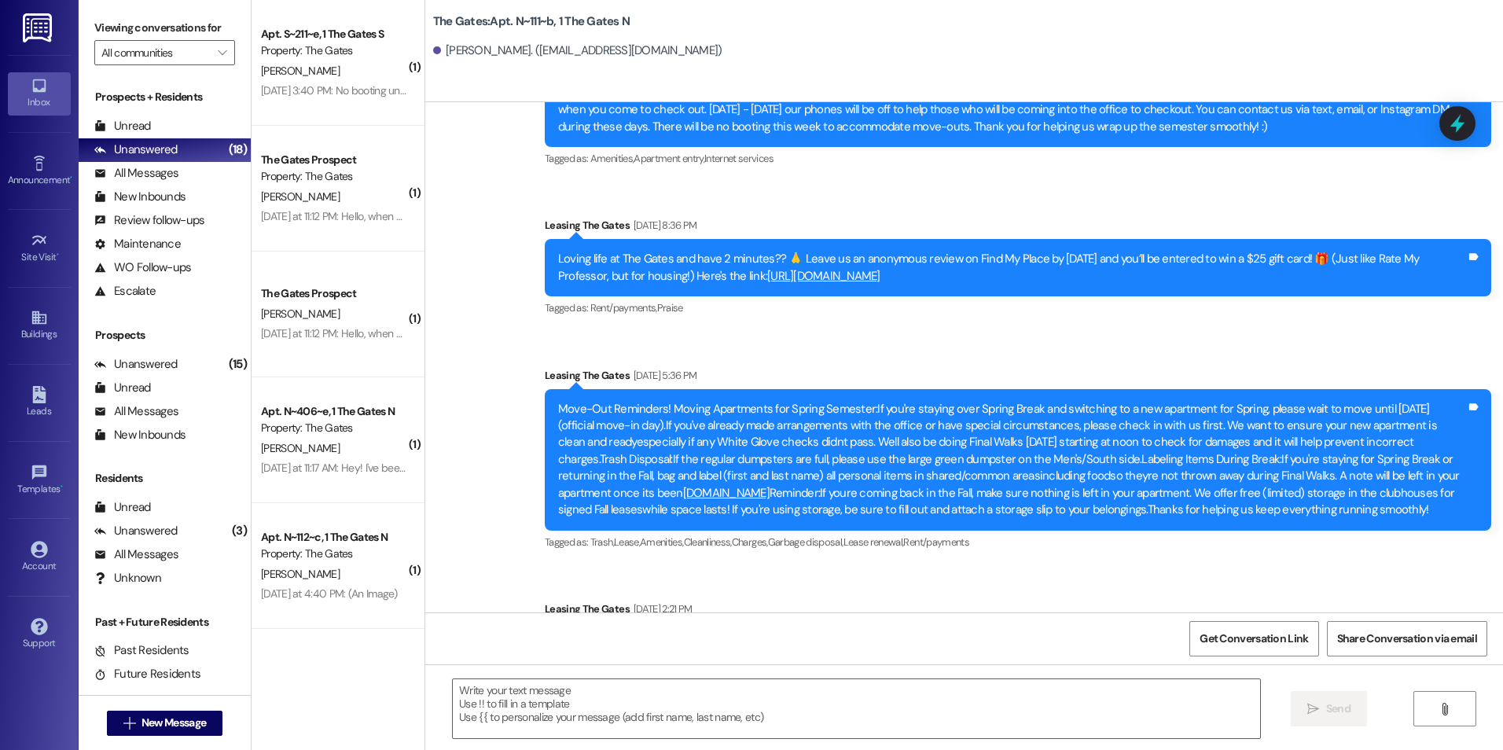
scroll to position [13934, 0]
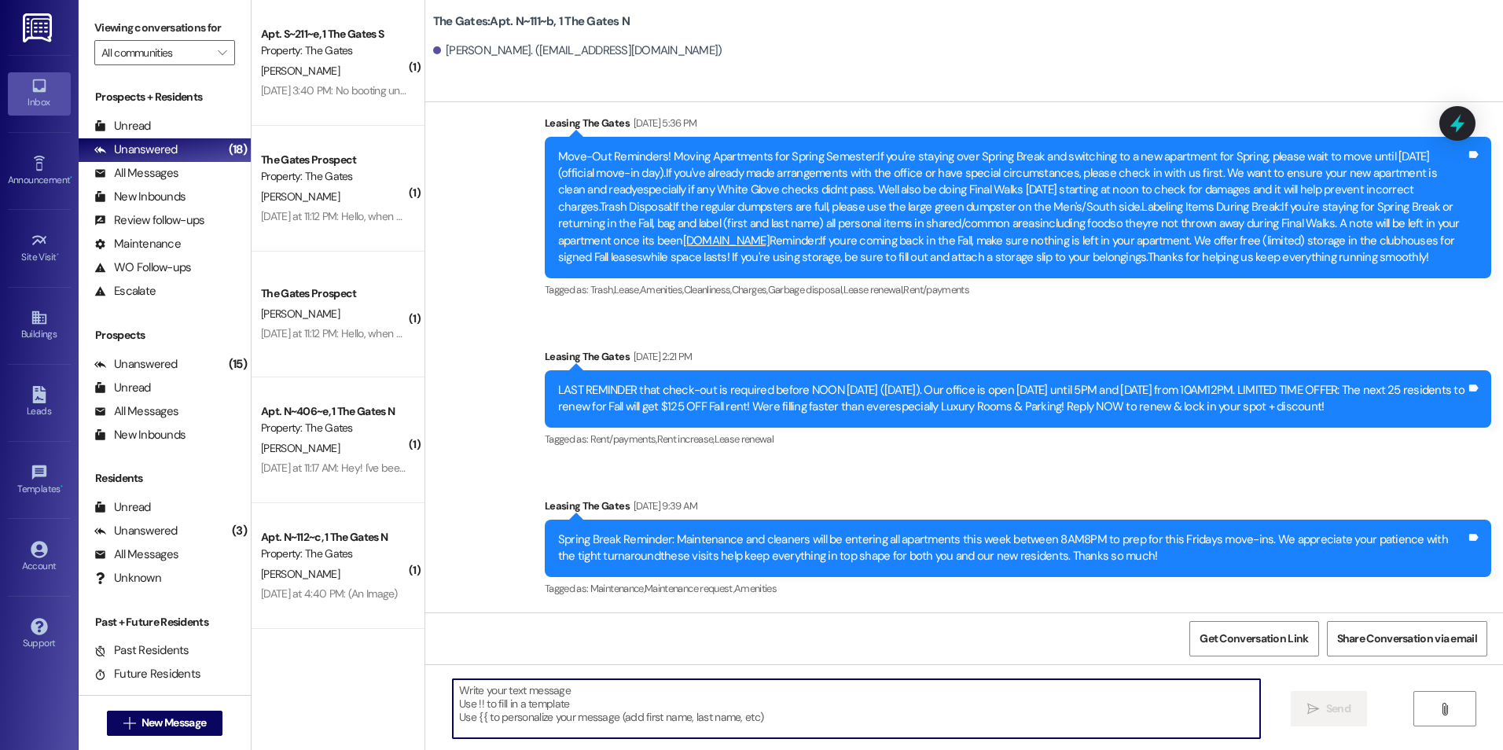
click at [658, 732] on textarea at bounding box center [856, 708] width 806 height 59
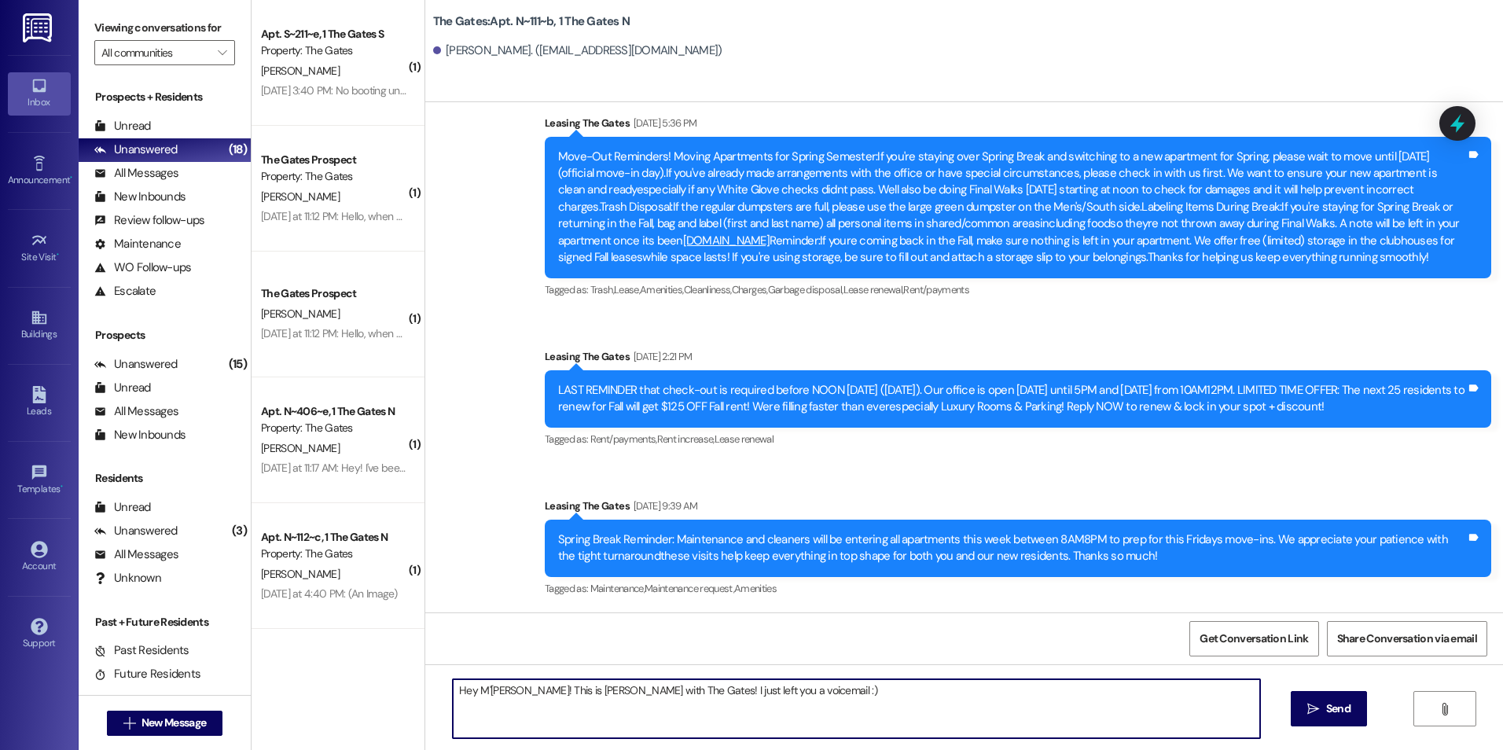
click at [826, 680] on textarea "Hey M'[PERSON_NAME]! This is [PERSON_NAME] with The Gates! I just left you a vo…" at bounding box center [856, 708] width 806 height 59
click at [783, 691] on textarea "Hey M'[PERSON_NAME]! This is [PERSON_NAME] with The Gates! I just left you a vo…" at bounding box center [856, 708] width 806 height 59
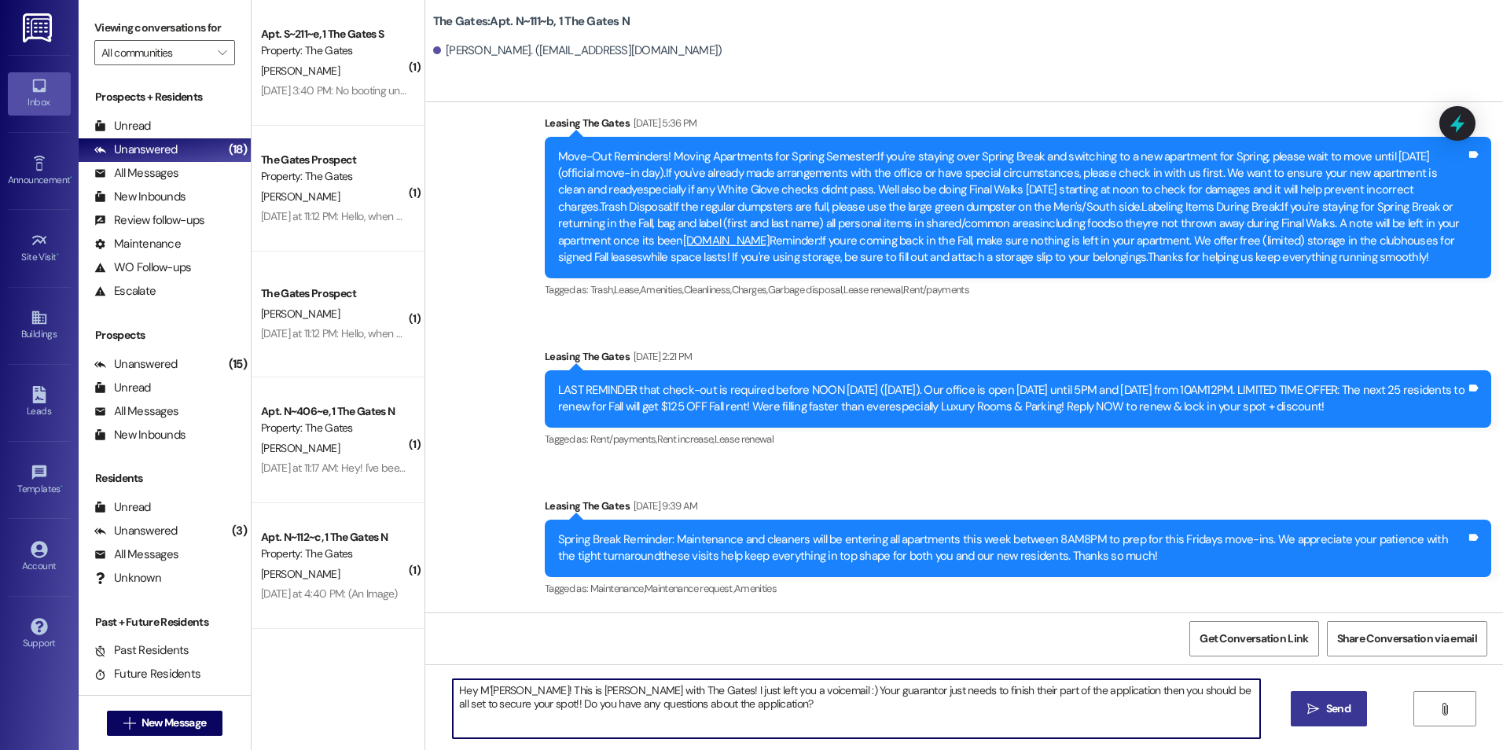
type textarea "Hey M'[PERSON_NAME]! This is [PERSON_NAME] with The Gates! I just left you a vo…"
click at [1328, 704] on span "Send" at bounding box center [1338, 708] width 24 height 17
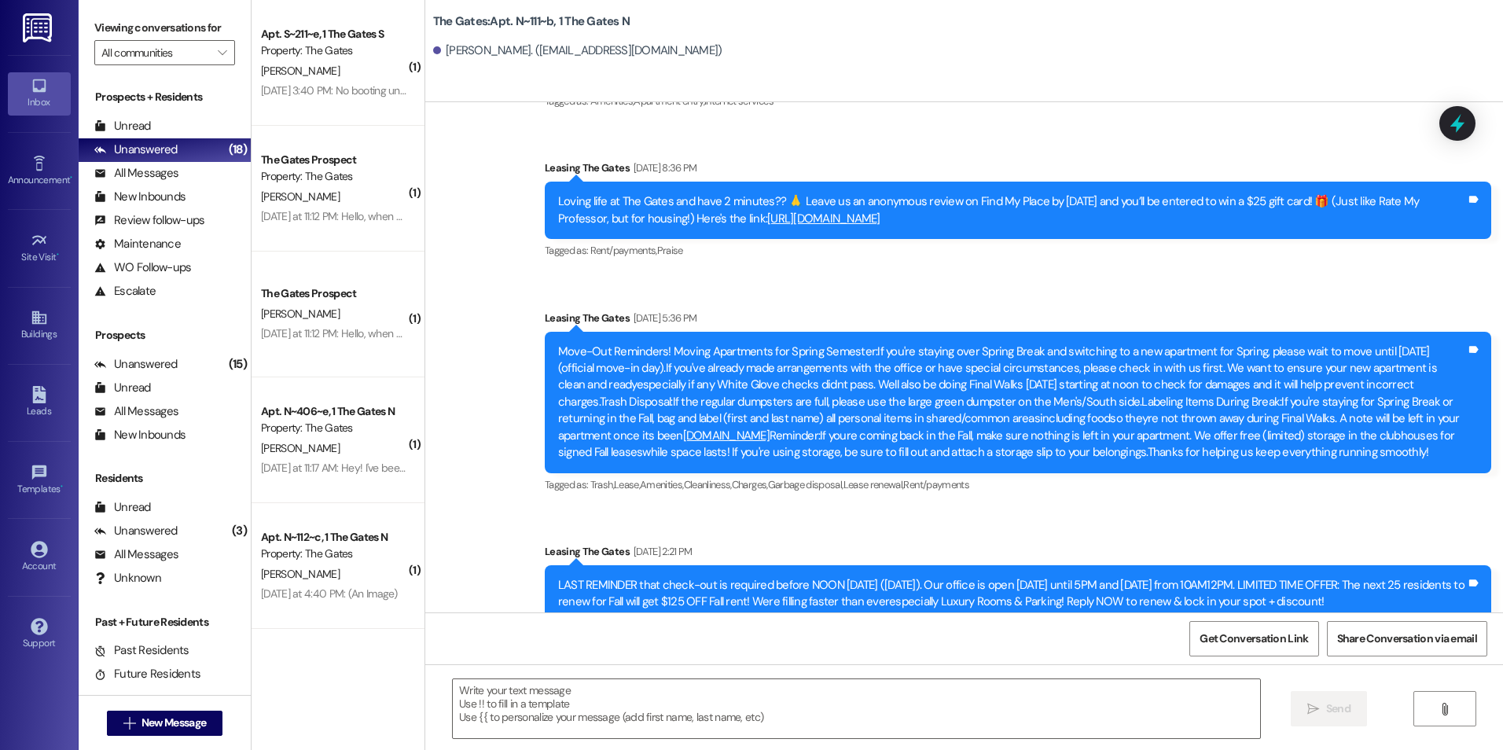
scroll to position [14060, 0]
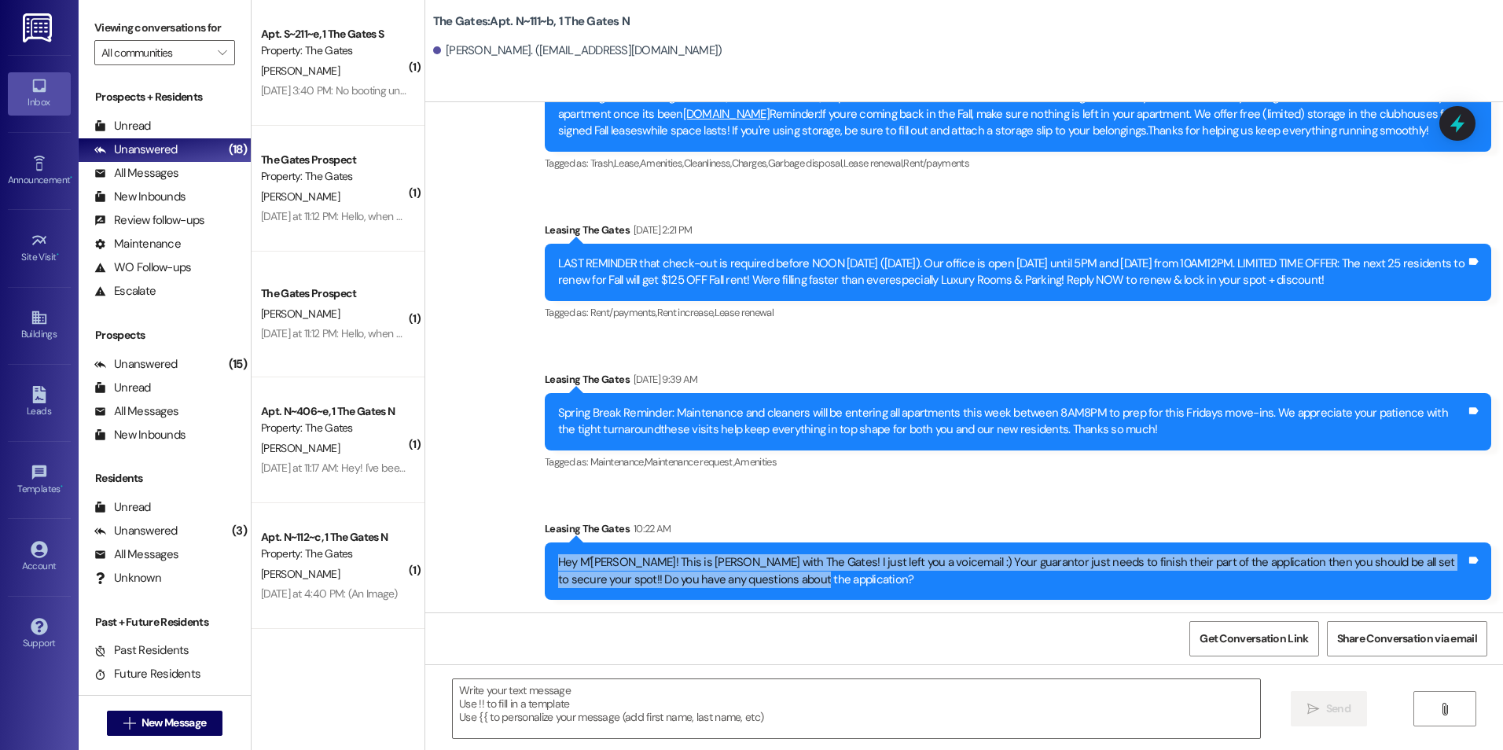
drag, startPoint x: 542, startPoint y: 557, endPoint x: 879, endPoint y: 594, distance: 339.1
click at [879, 594] on div "Hey M'[PERSON_NAME]! This is [PERSON_NAME] with The Gates! I just left you a vo…" at bounding box center [1018, 570] width 946 height 57
drag, startPoint x: 879, startPoint y: 594, endPoint x: 748, endPoint y: 562, distance: 135.1
copy div "Hey M'[PERSON_NAME]! This is [PERSON_NAME] with The Gates! I just left you a vo…"
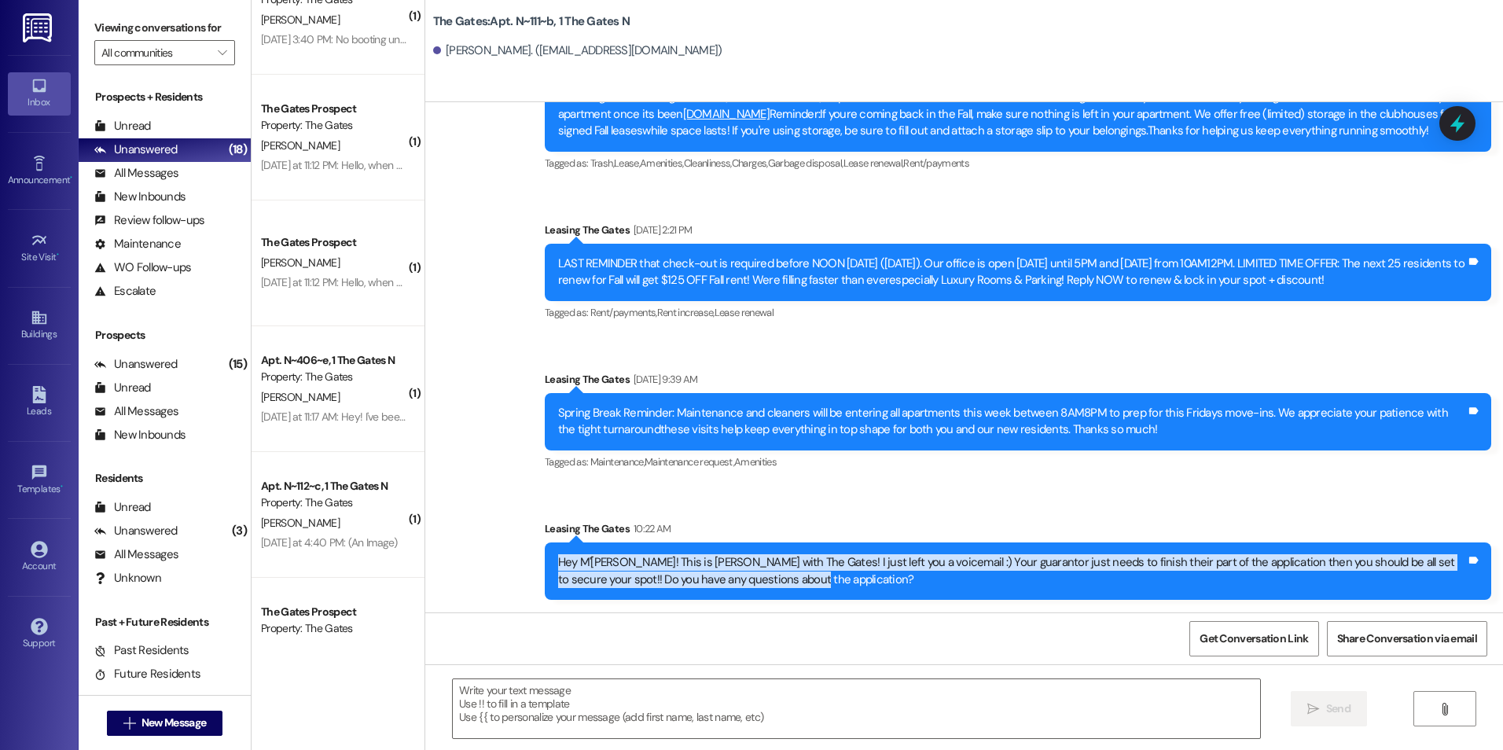
scroll to position [0, 0]
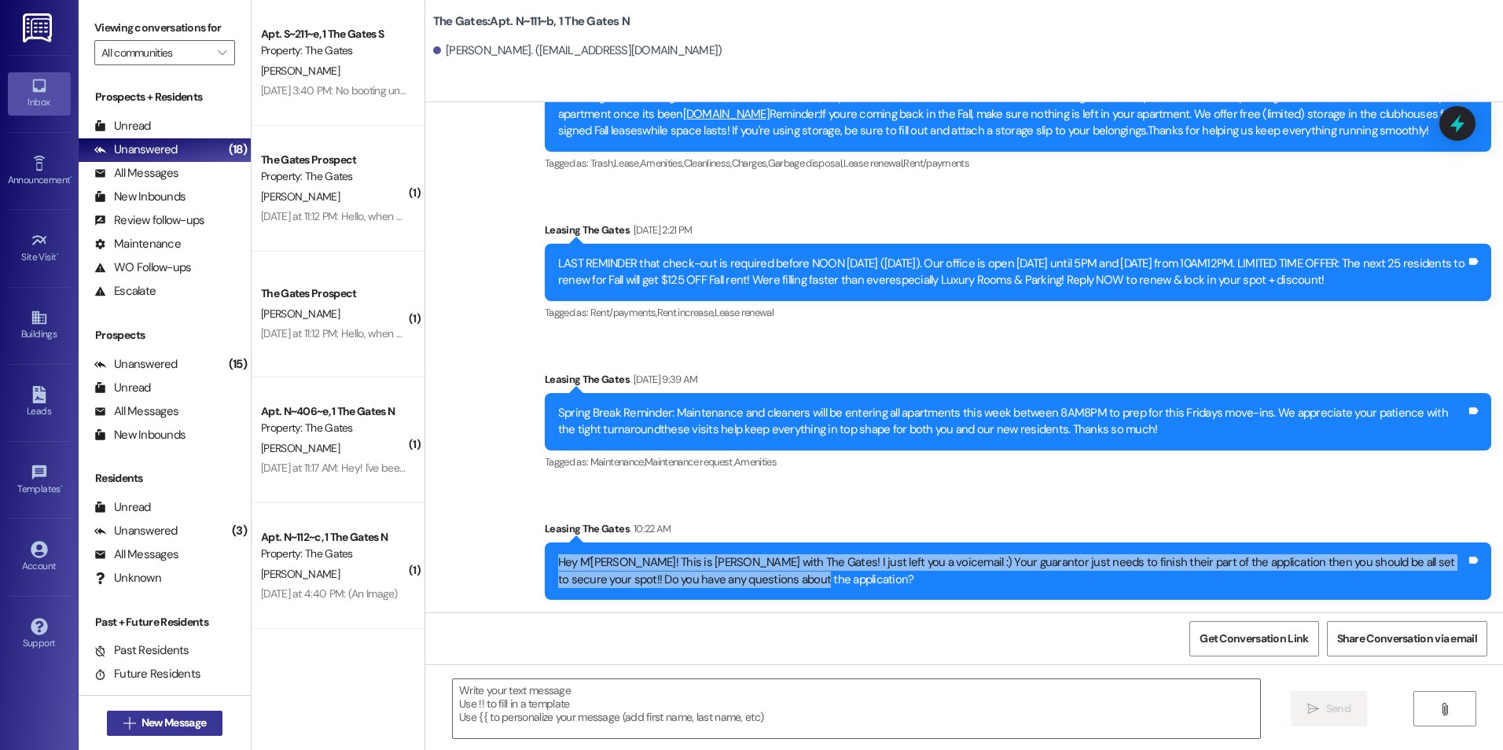
click at [107, 725] on button " New Message" at bounding box center [165, 722] width 116 height 25
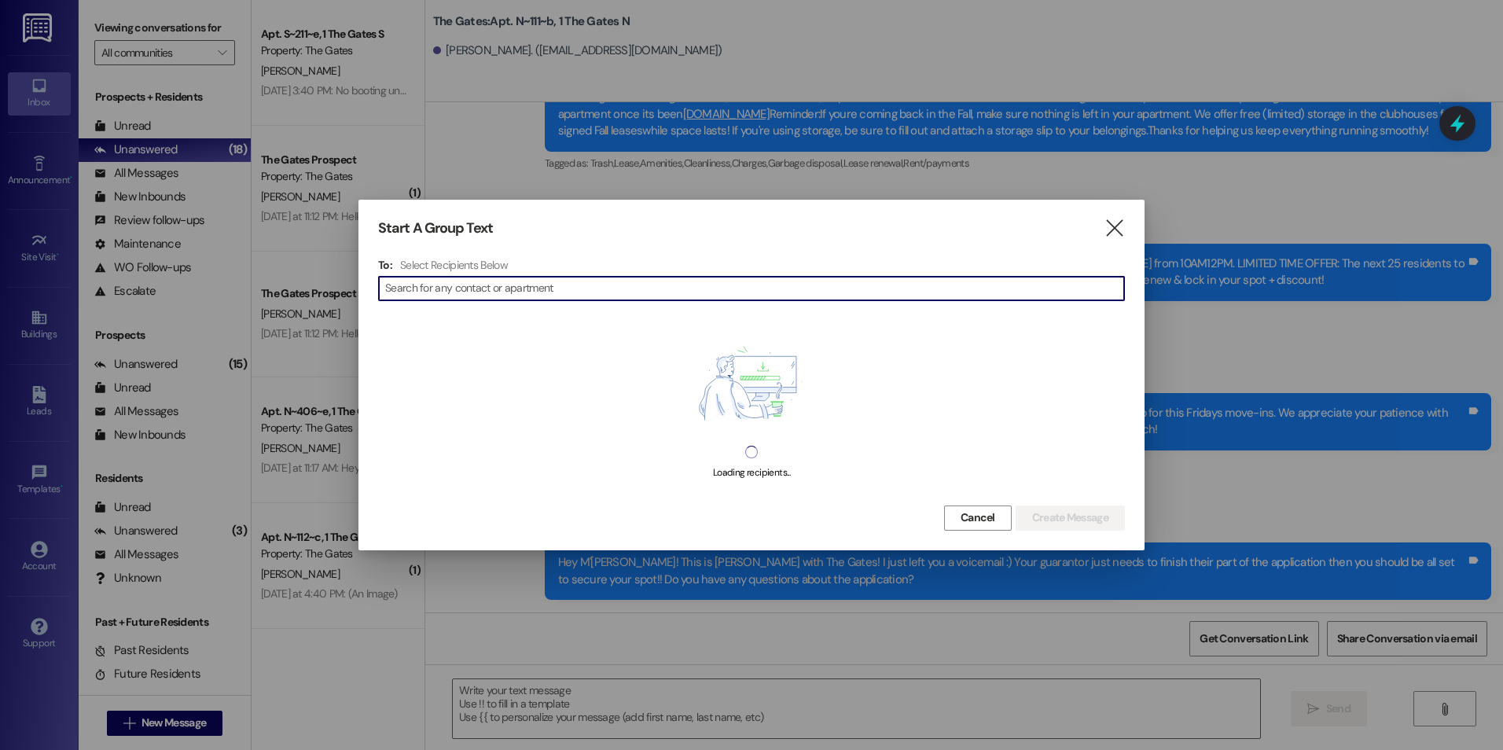
click at [532, 293] on input at bounding box center [754, 288] width 739 height 22
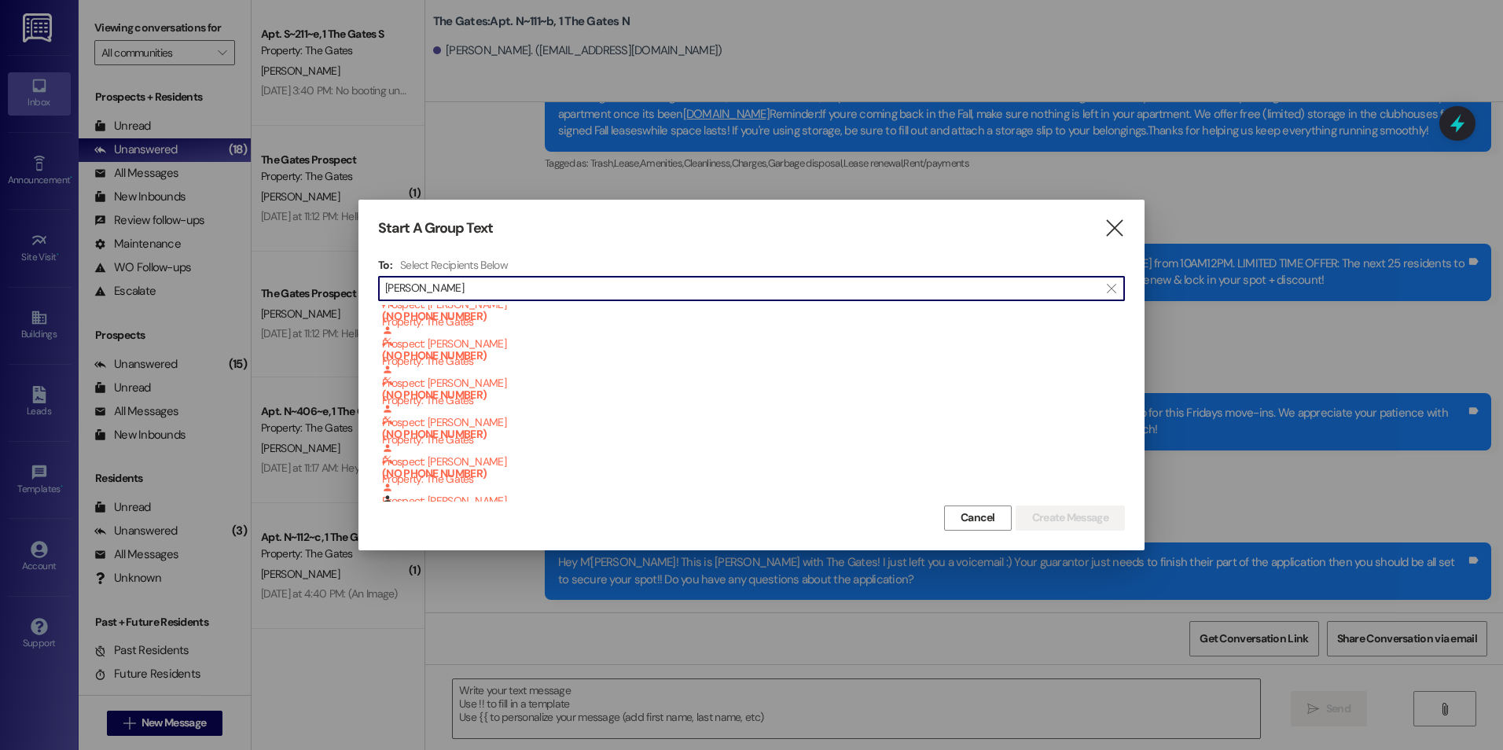
scroll to position [84, 0]
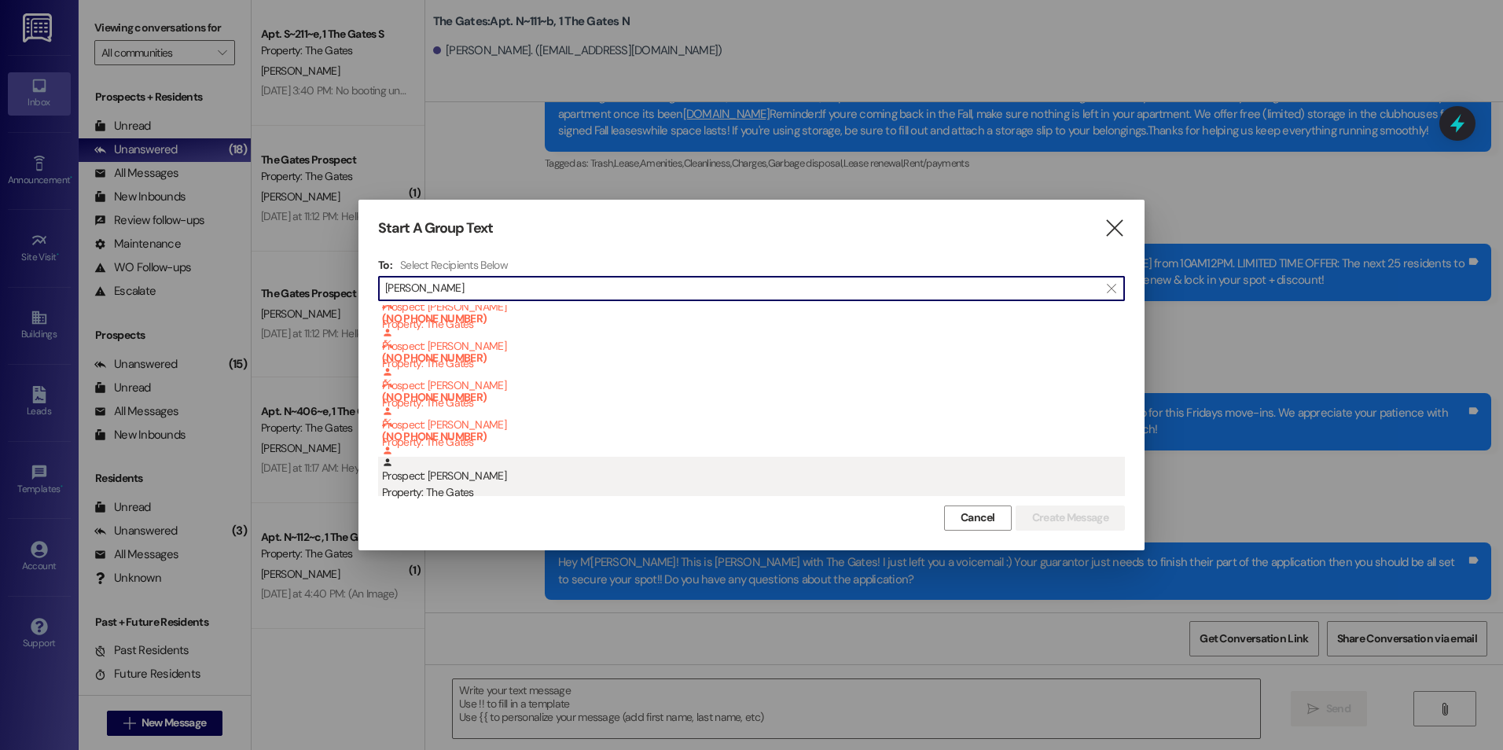
type input "[PERSON_NAME]"
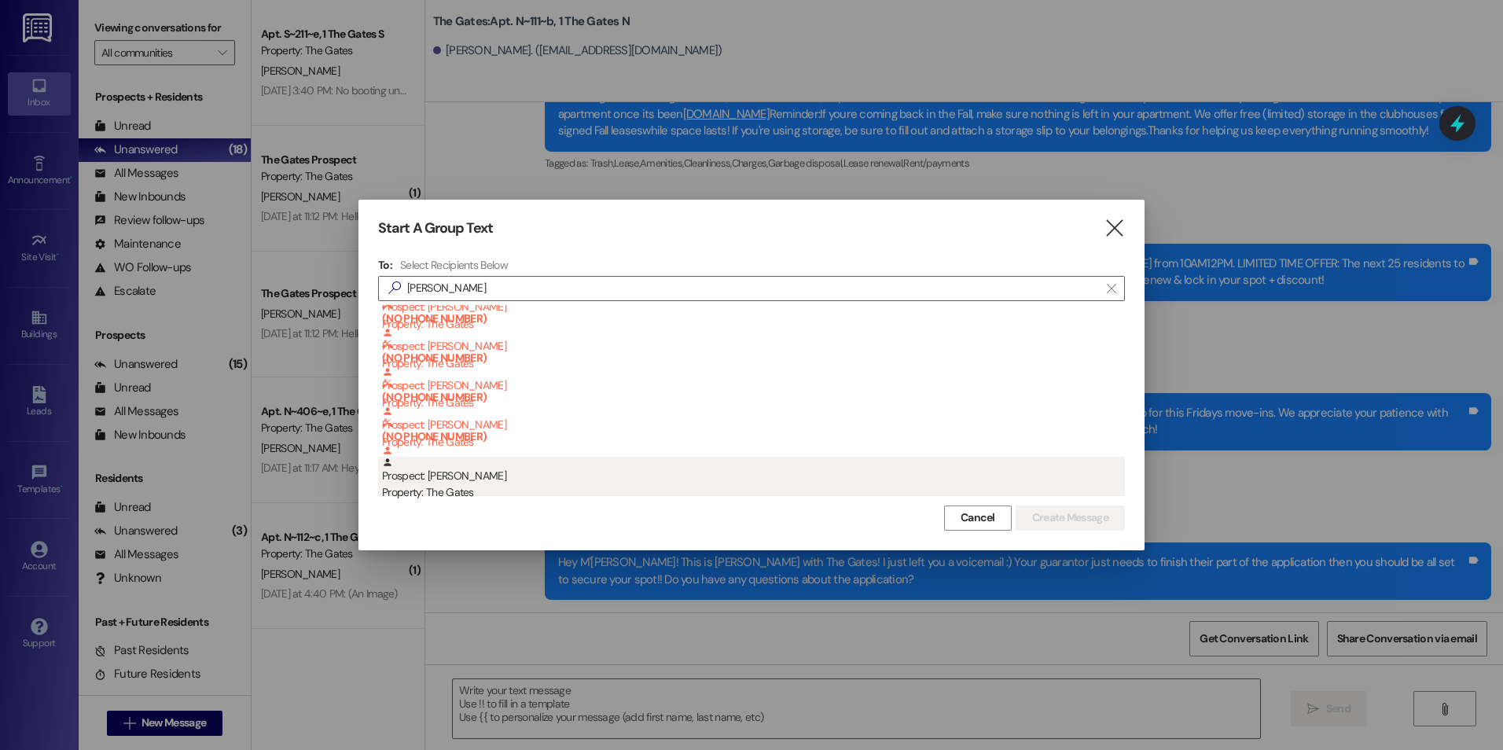
click at [556, 492] on div "Property: The Gates" at bounding box center [753, 492] width 743 height 17
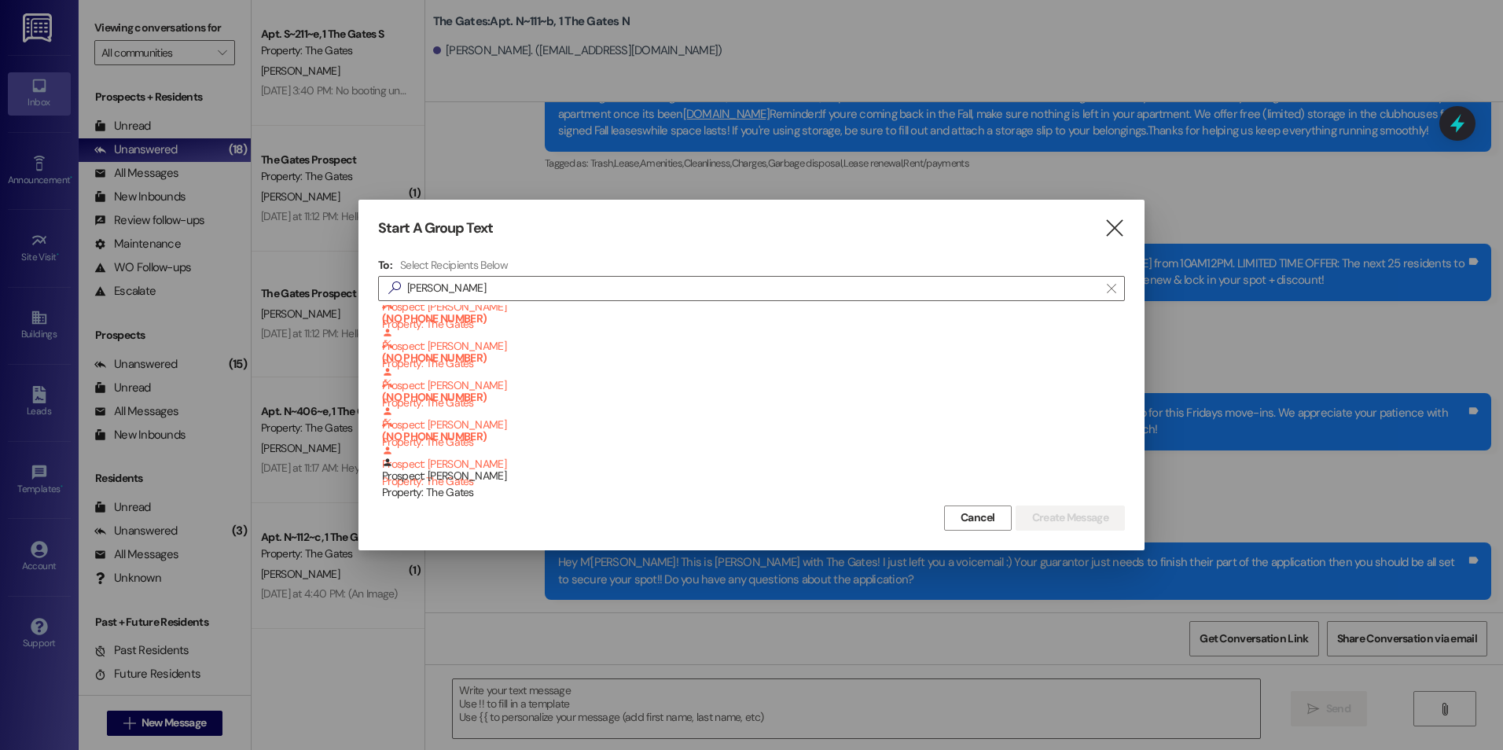
scroll to position [72, 0]
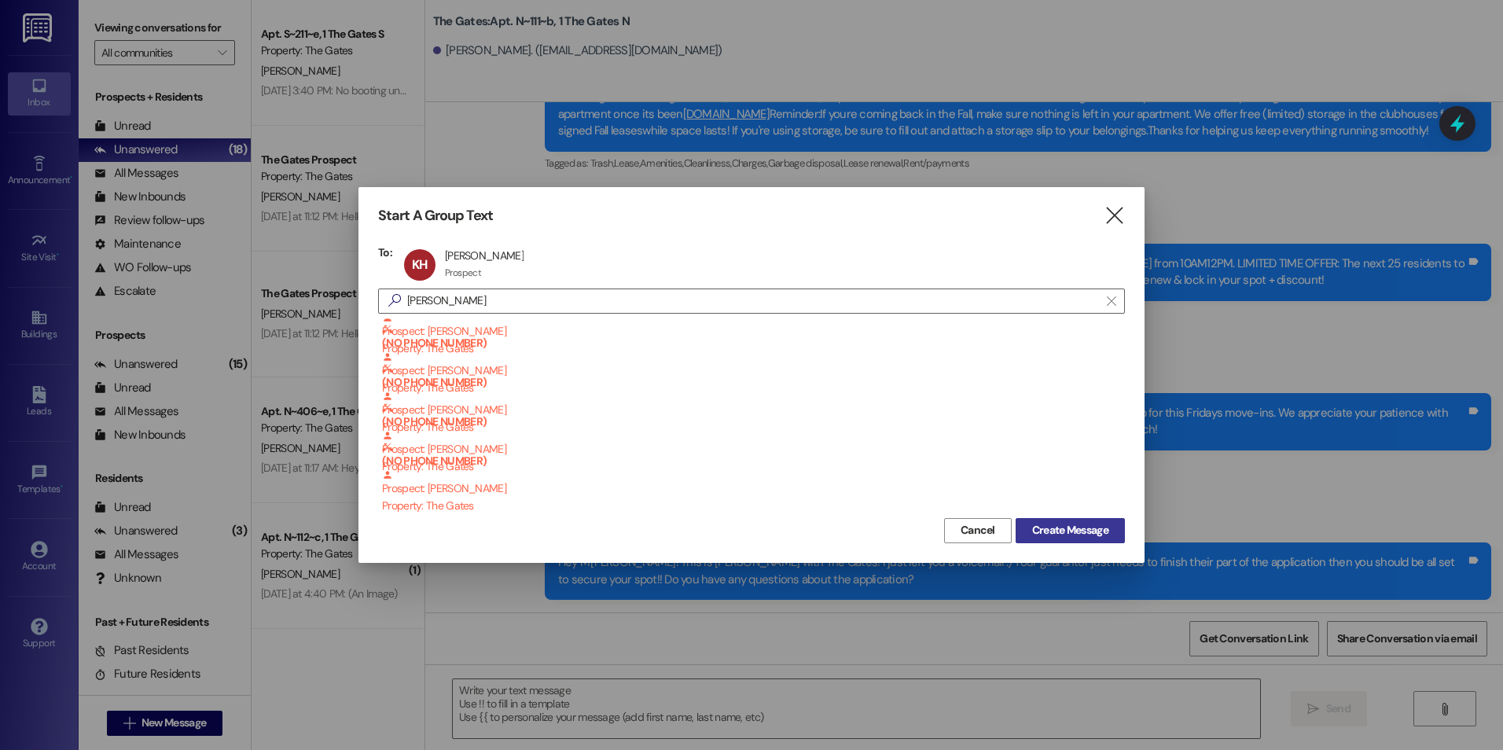
click at [1066, 530] on span "Create Message" at bounding box center [1070, 530] width 76 height 17
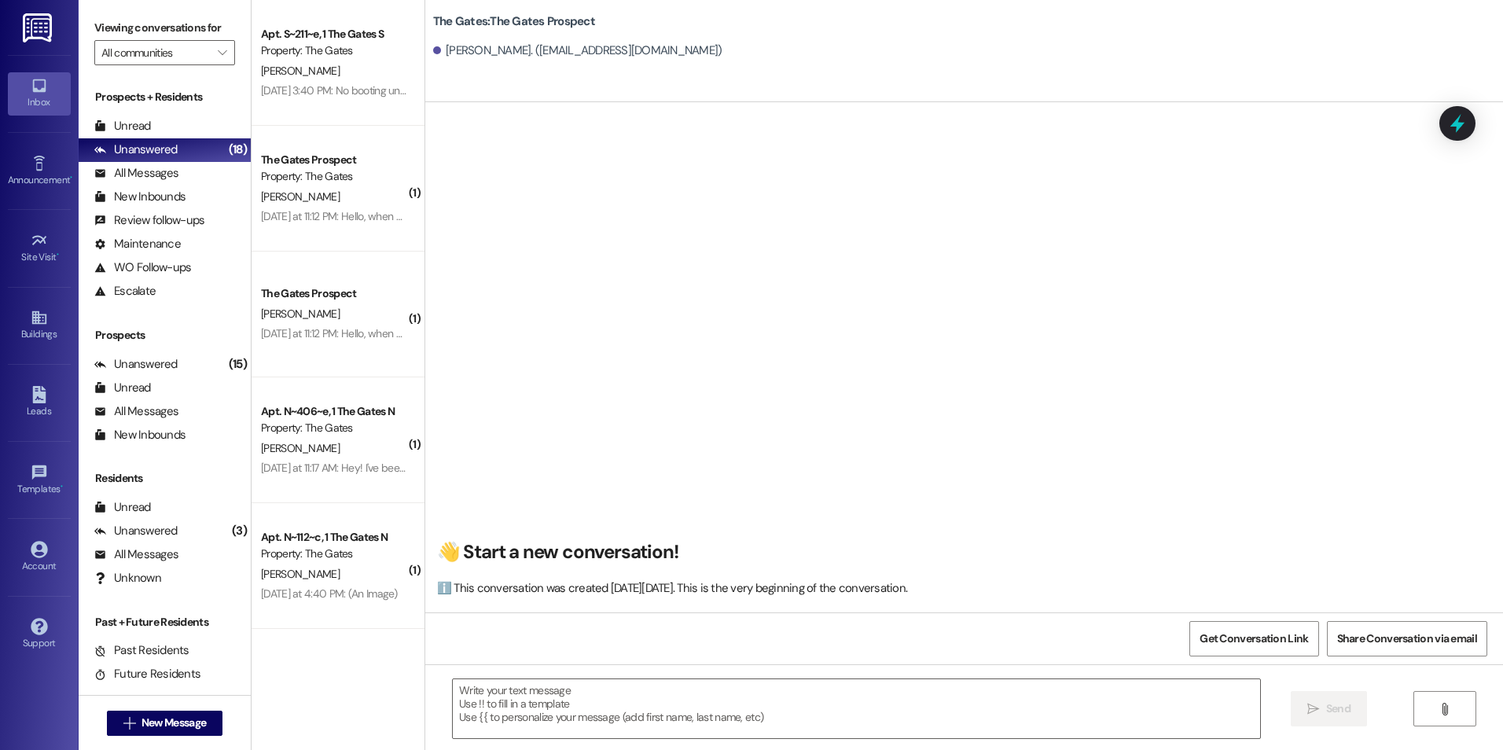
scroll to position [1, 0]
click at [692, 712] on textarea at bounding box center [856, 708] width 806 height 59
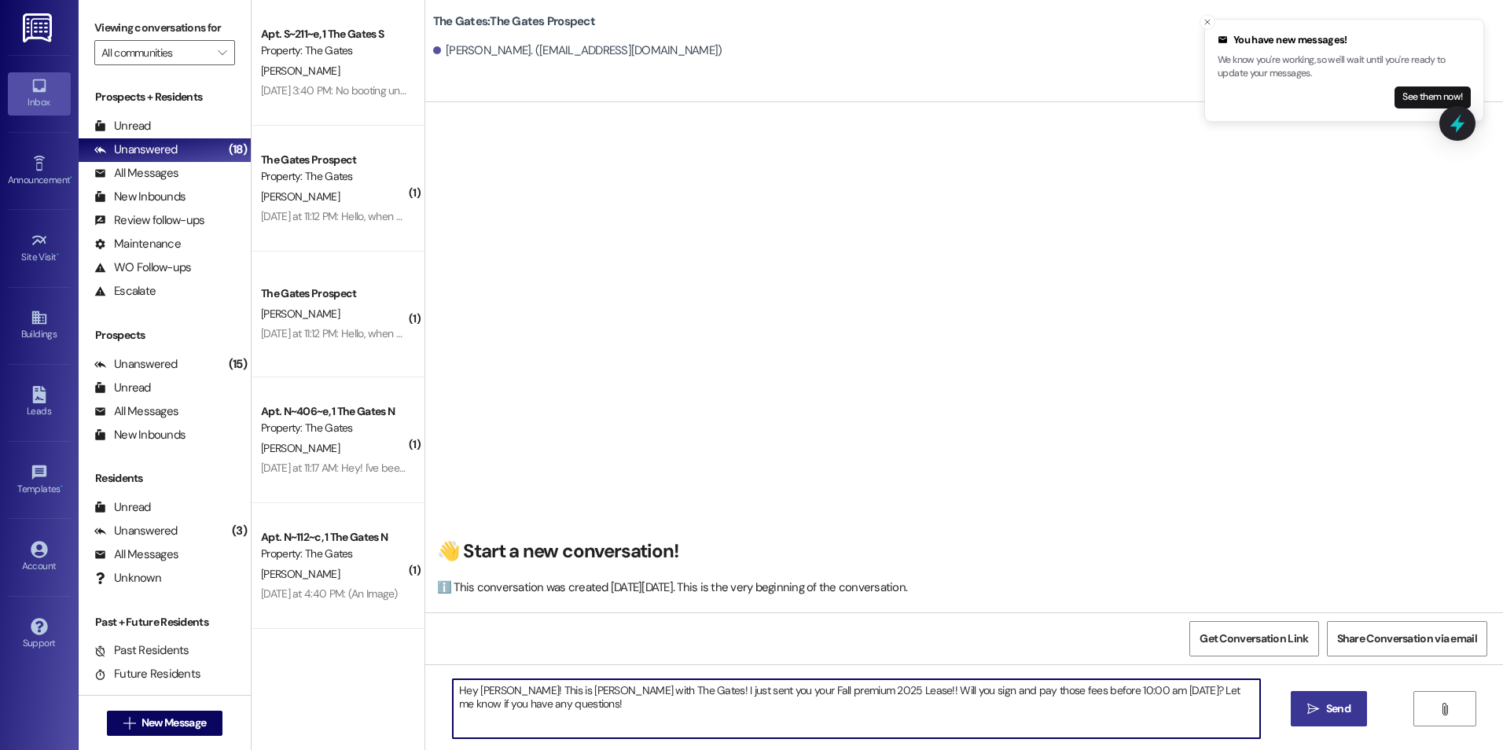
type textarea "Hey [PERSON_NAME]! This is [PERSON_NAME] with The Gates! I just sent you your F…"
click at [1318, 703] on span " Send" at bounding box center [1329, 708] width 50 height 17
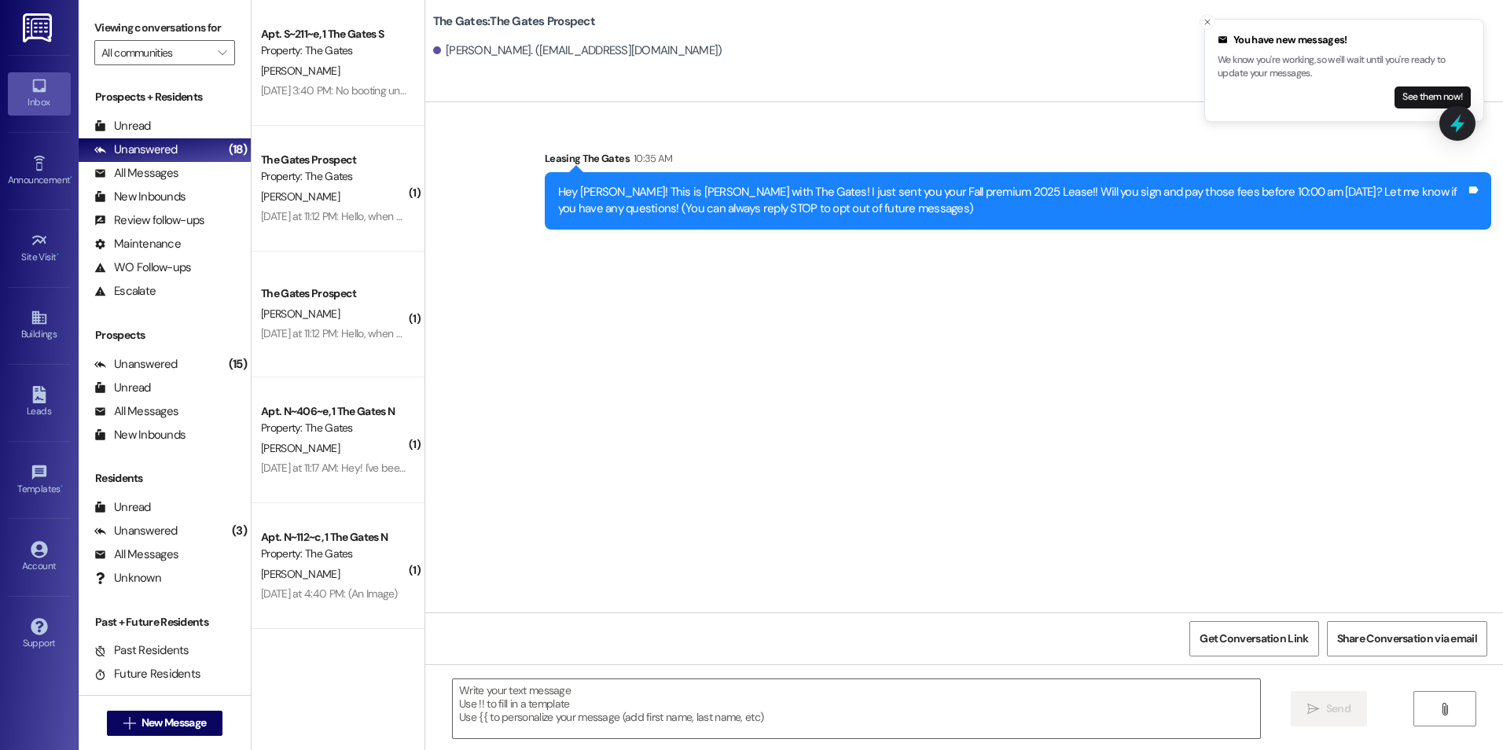
scroll to position [0, 0]
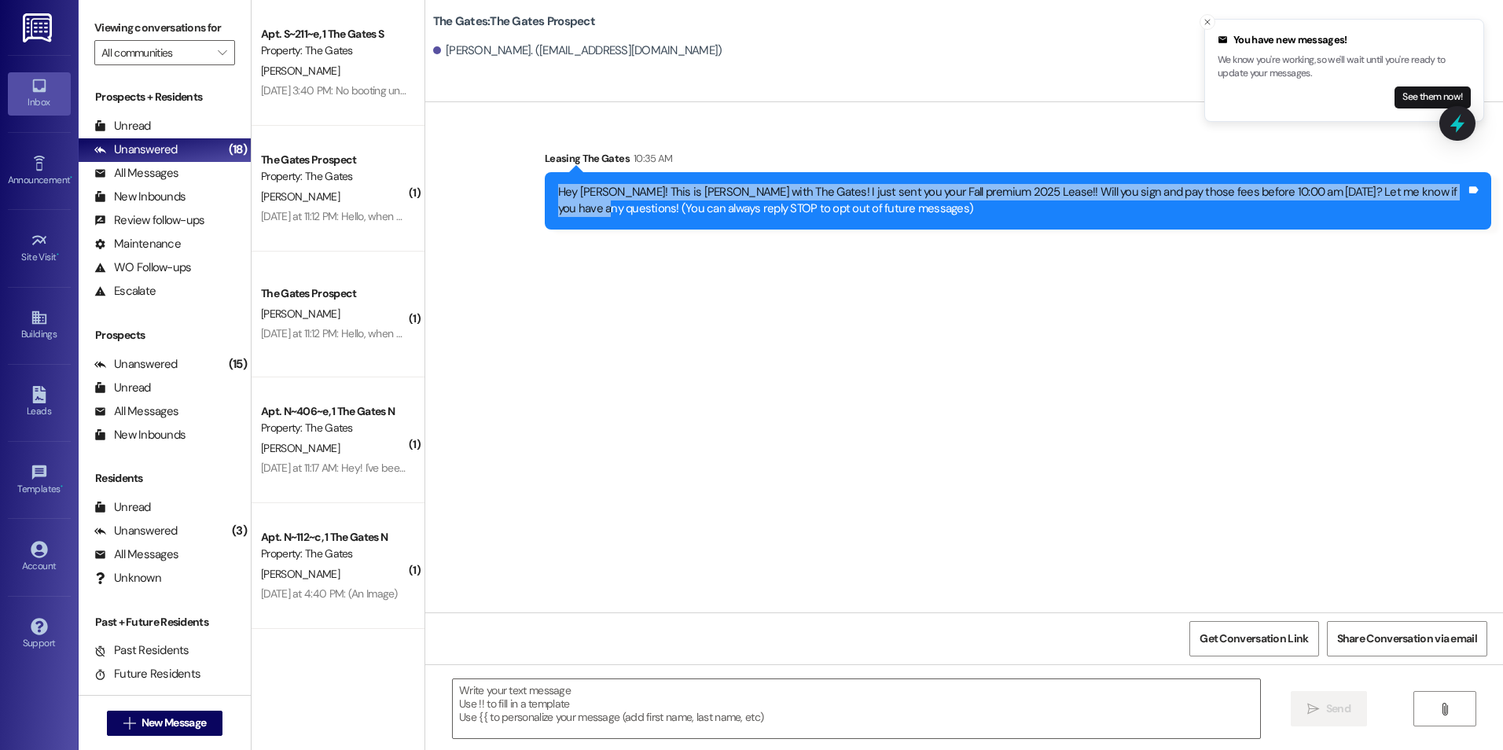
drag, startPoint x: 534, startPoint y: 183, endPoint x: 1460, endPoint y: 188, distance: 925.7
click at [1460, 188] on div "Hey [PERSON_NAME]! This is [PERSON_NAME] with The Gates! I just sent you your F…" at bounding box center [1018, 200] width 946 height 57
copy div "Hey [PERSON_NAME]! This is [PERSON_NAME] with The Gates! I just sent you your F…"
click at [152, 719] on span "New Message" at bounding box center [173, 722] width 64 height 17
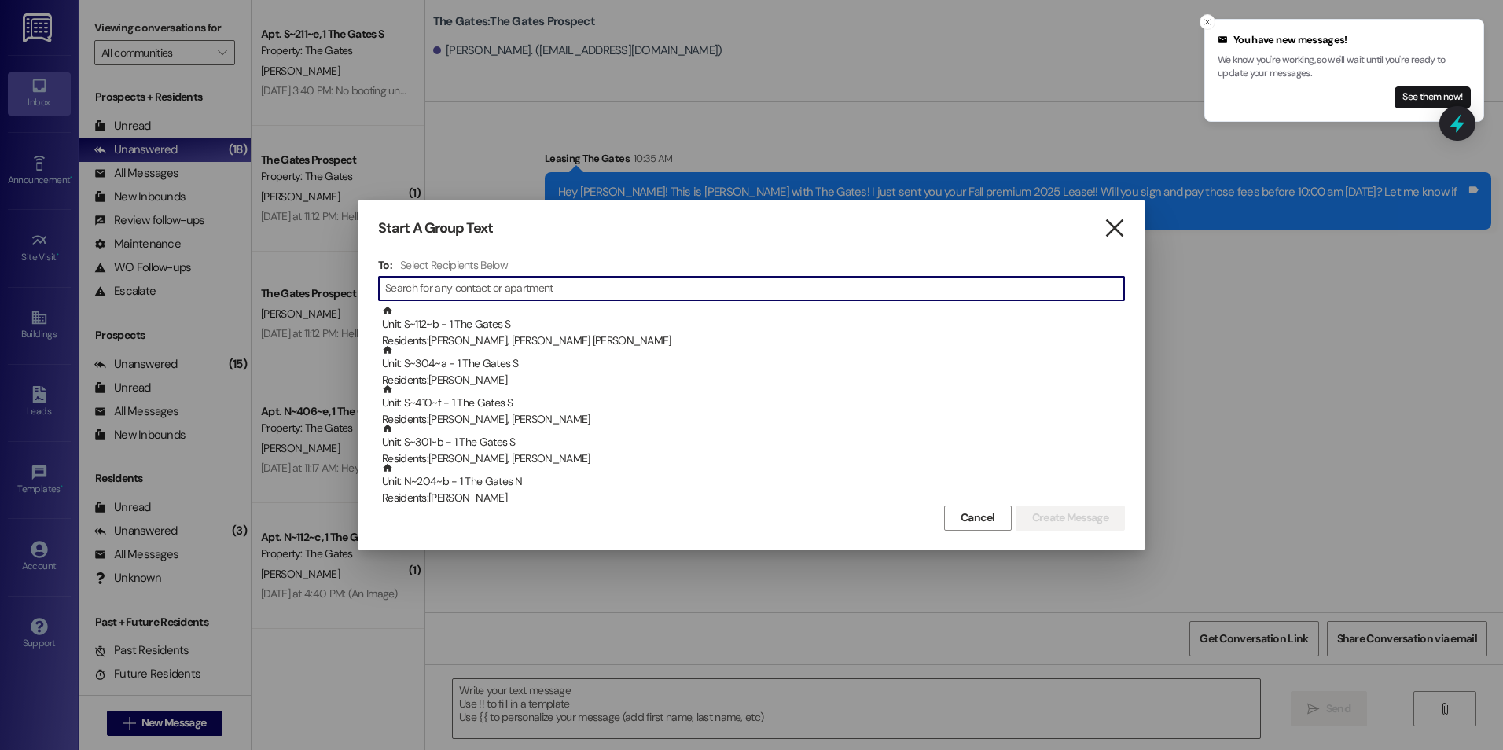
click at [1113, 220] on icon "" at bounding box center [1113, 228] width 21 height 17
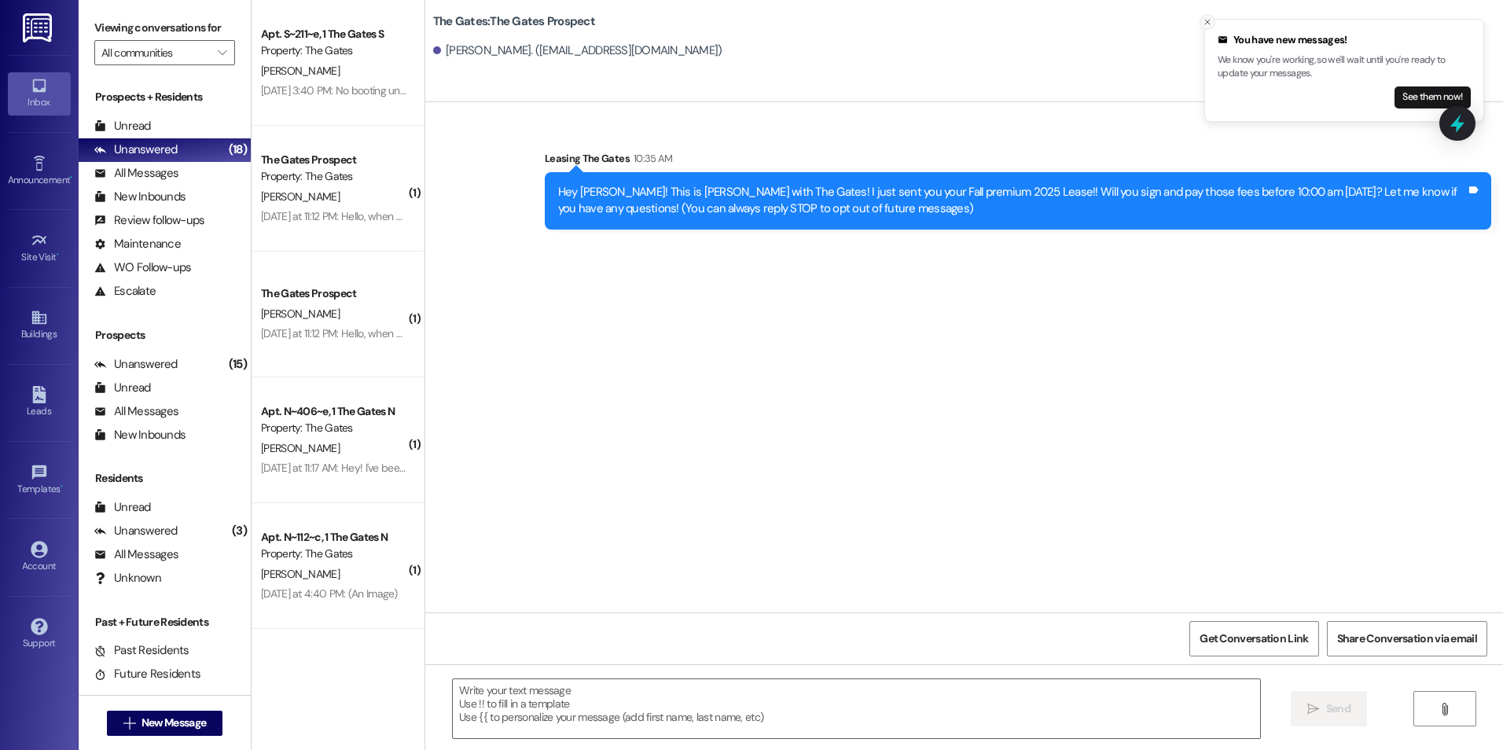
click at [1206, 24] on icon "Close toast" at bounding box center [1206, 21] width 9 height 9
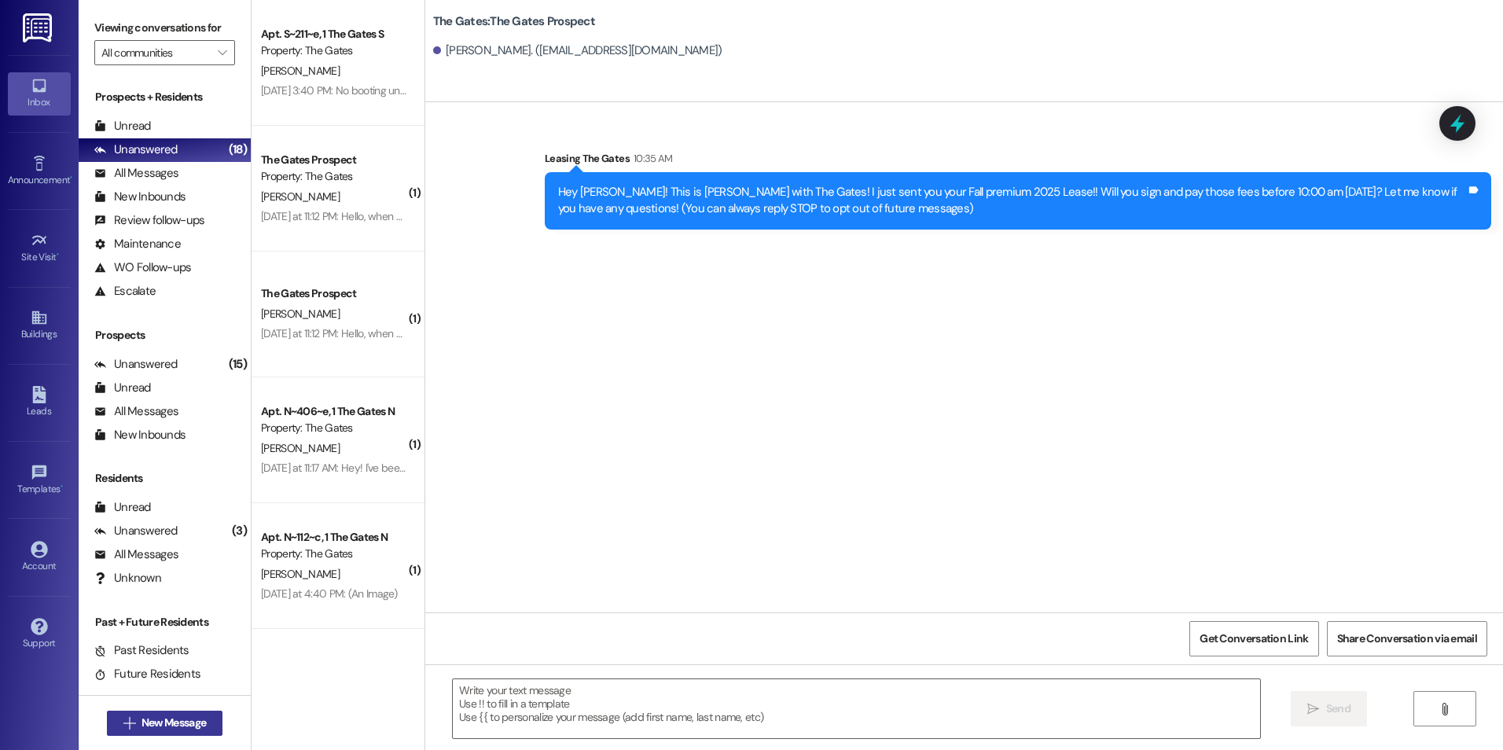
click at [129, 721] on span " New Message" at bounding box center [165, 722] width 90 height 17
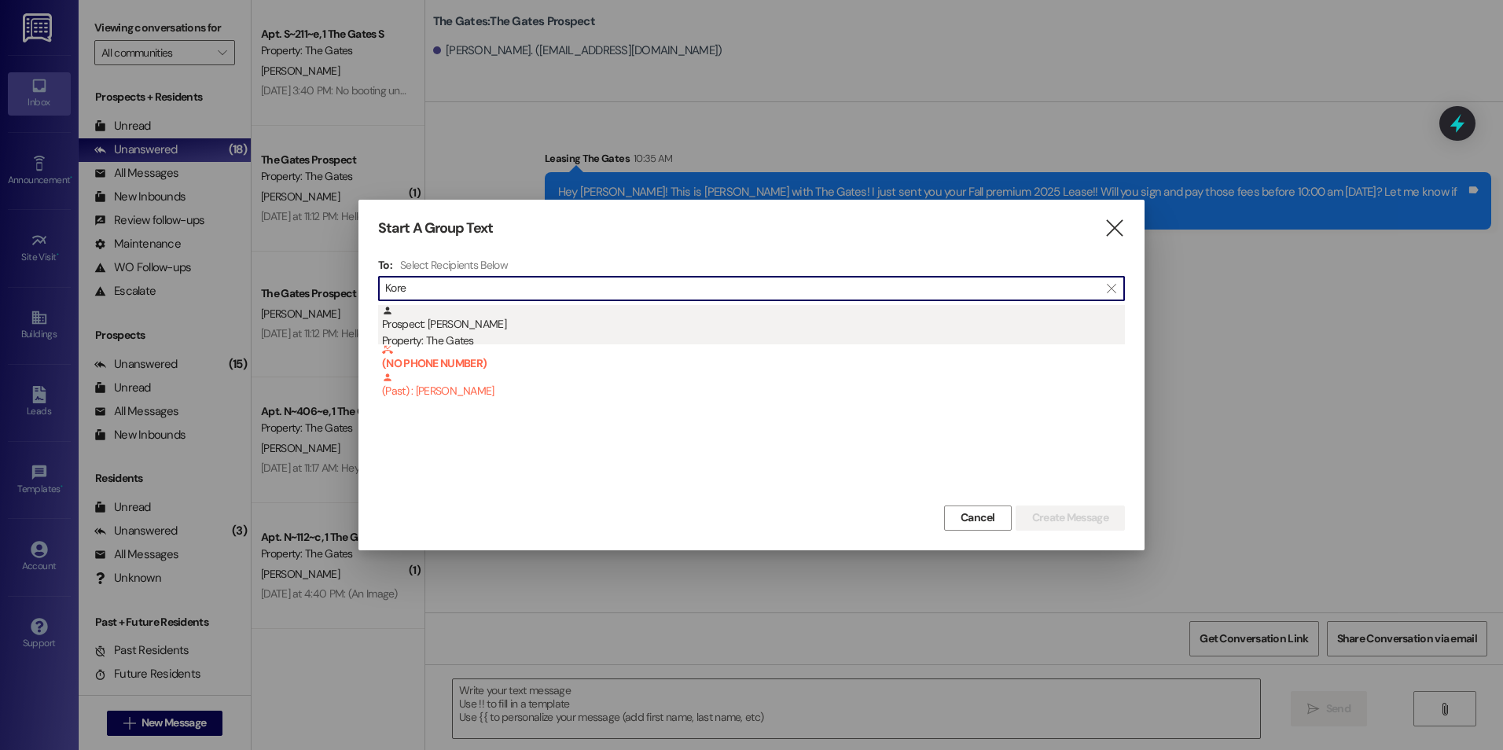
type input "Kore"
click at [611, 323] on div "Prospect: [PERSON_NAME] Property: The Gates" at bounding box center [753, 327] width 743 height 45
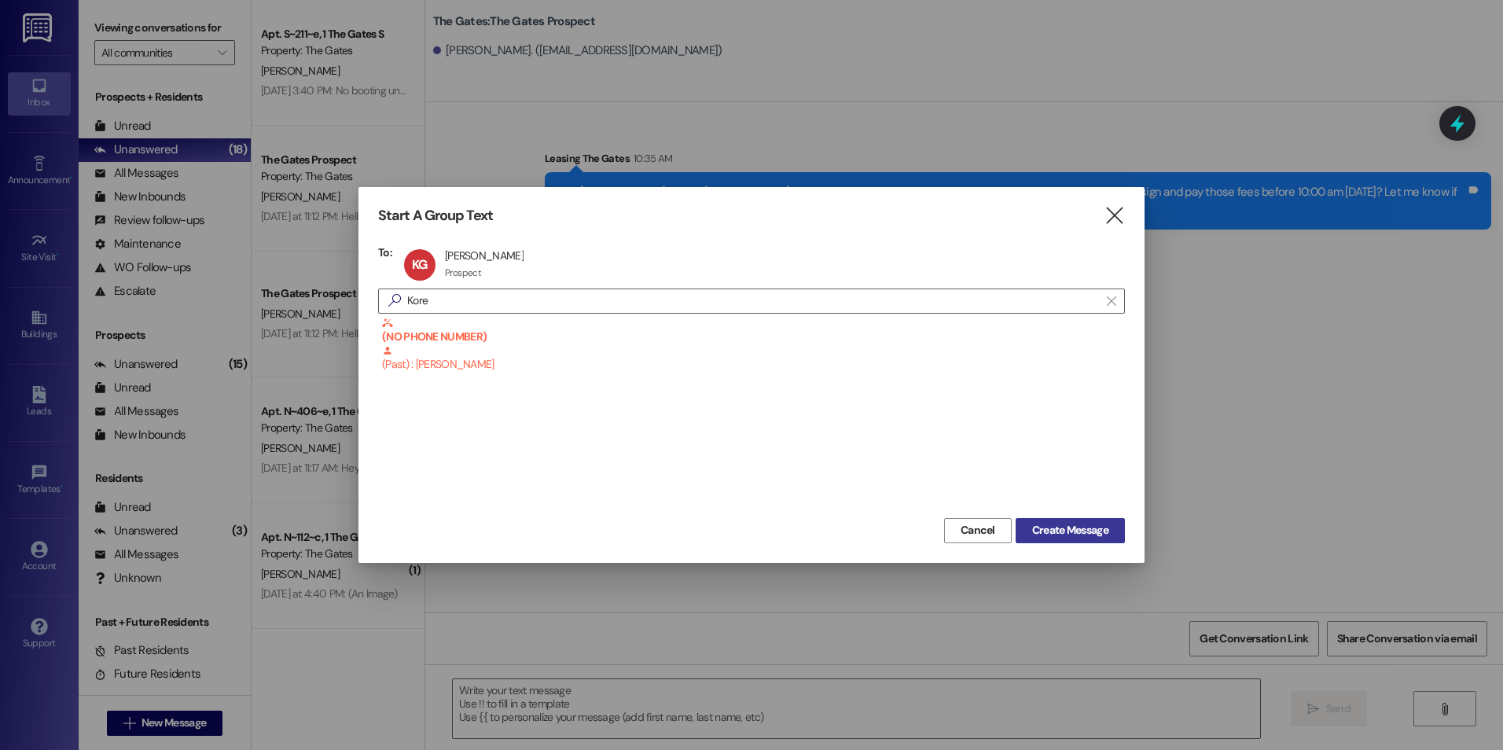
click at [1092, 533] on span "Create Message" at bounding box center [1070, 530] width 76 height 17
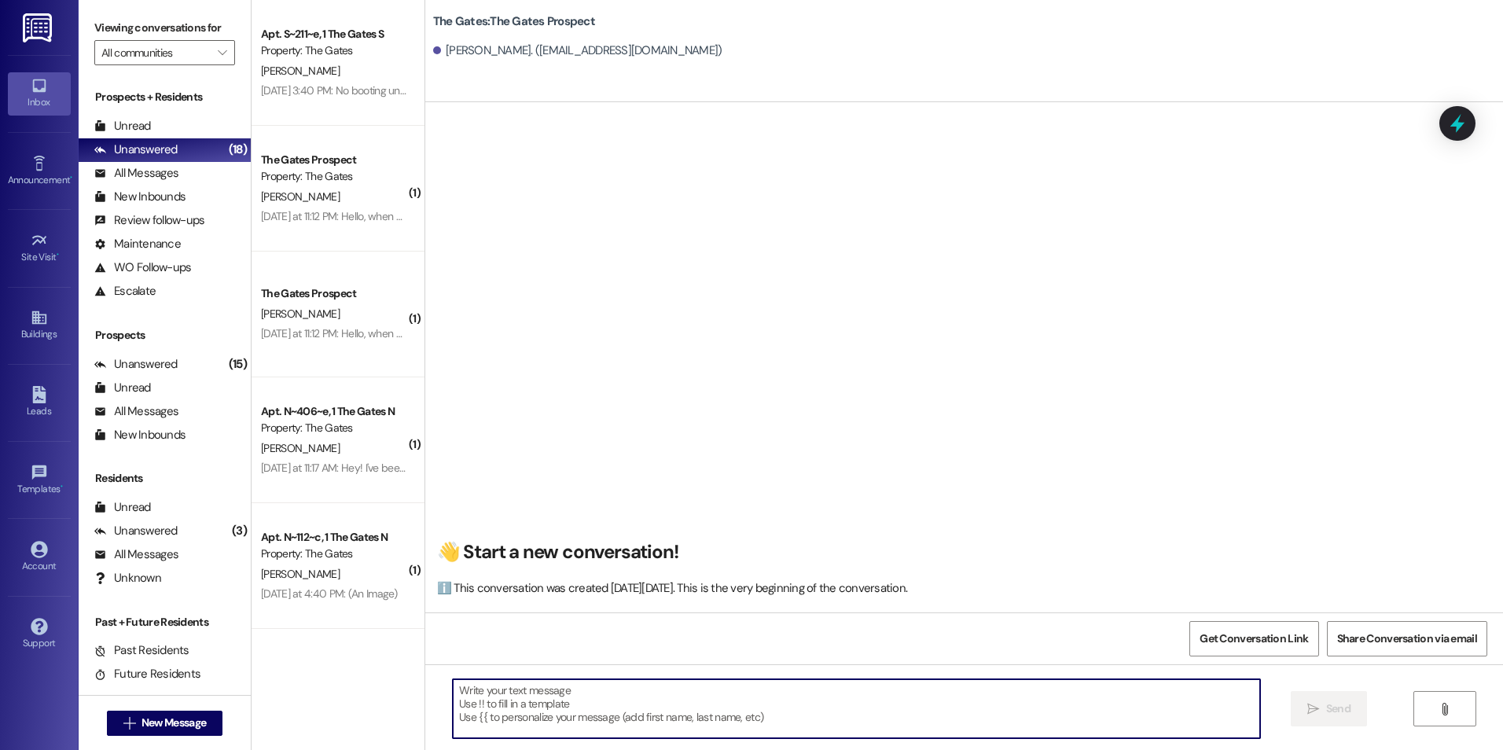
click at [482, 709] on textarea at bounding box center [856, 708] width 806 height 59
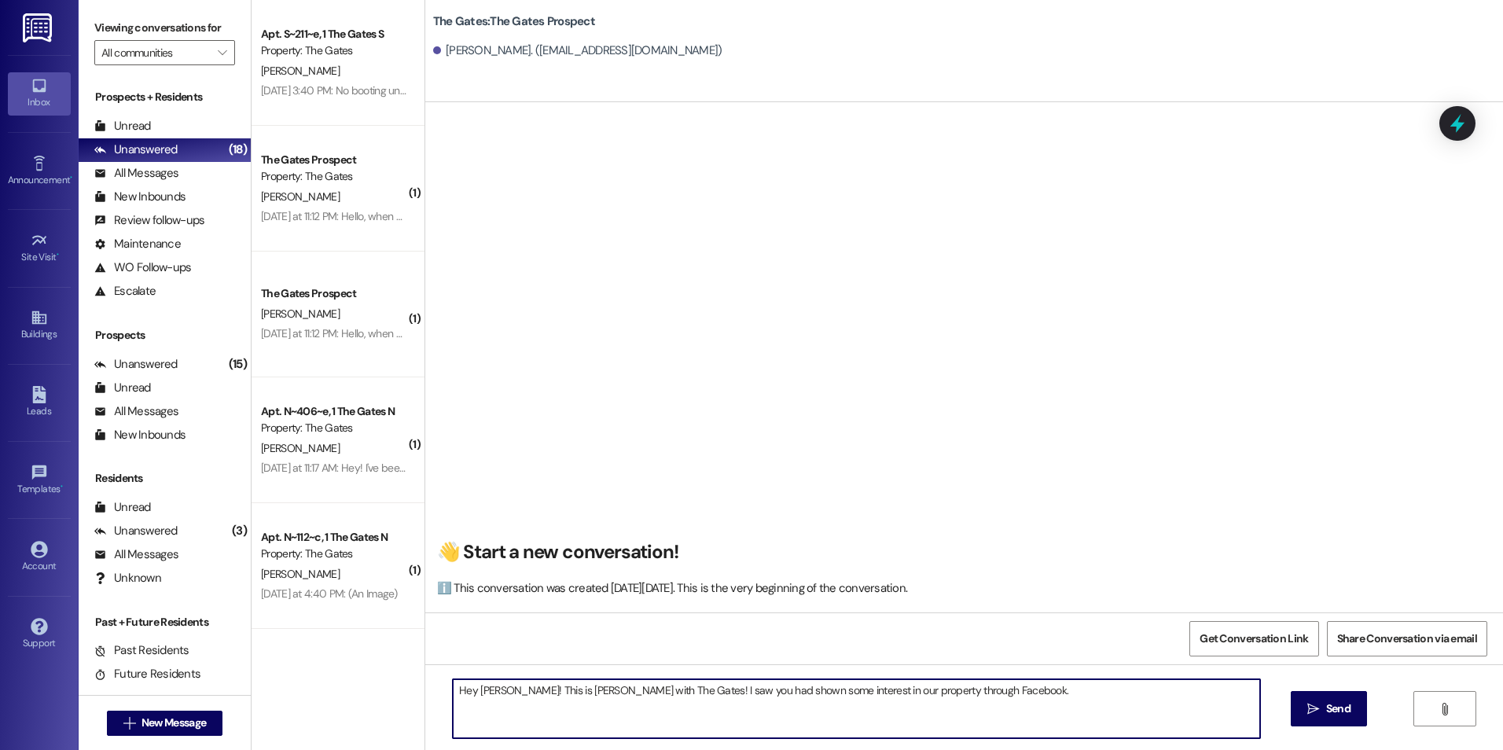
click at [983, 696] on textarea "Hey [PERSON_NAME]! This is [PERSON_NAME] with The Gates! I saw you had shown so…" at bounding box center [856, 708] width 806 height 59
click at [1010, 684] on textarea "Hey [PERSON_NAME]! This is [PERSON_NAME] with The Gates! I saw you had shown so…" at bounding box center [856, 708] width 806 height 59
click at [1087, 694] on textarea "Hey [PERSON_NAME]! This is [PERSON_NAME] with The Gates! I saw you had shown so…" at bounding box center [856, 708] width 806 height 59
click at [1213, 700] on textarea "Hey [PERSON_NAME]! This is [PERSON_NAME] with The Gates! I saw you had shown so…" at bounding box center [856, 708] width 806 height 59
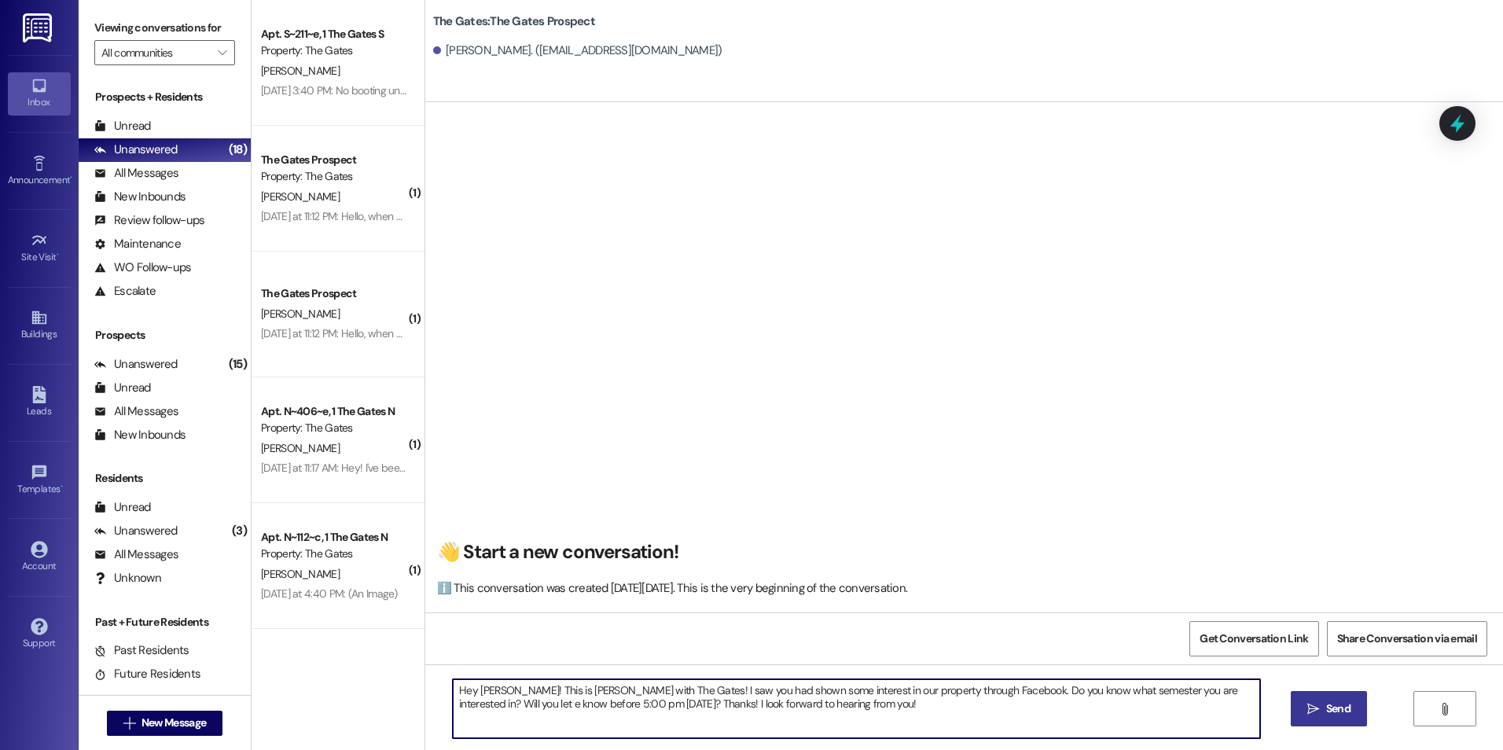
type textarea "Hey [PERSON_NAME]! This is [PERSON_NAME] with The Gates! I saw you had shown so…"
click at [1304, 708] on span " Send" at bounding box center [1329, 708] width 50 height 17
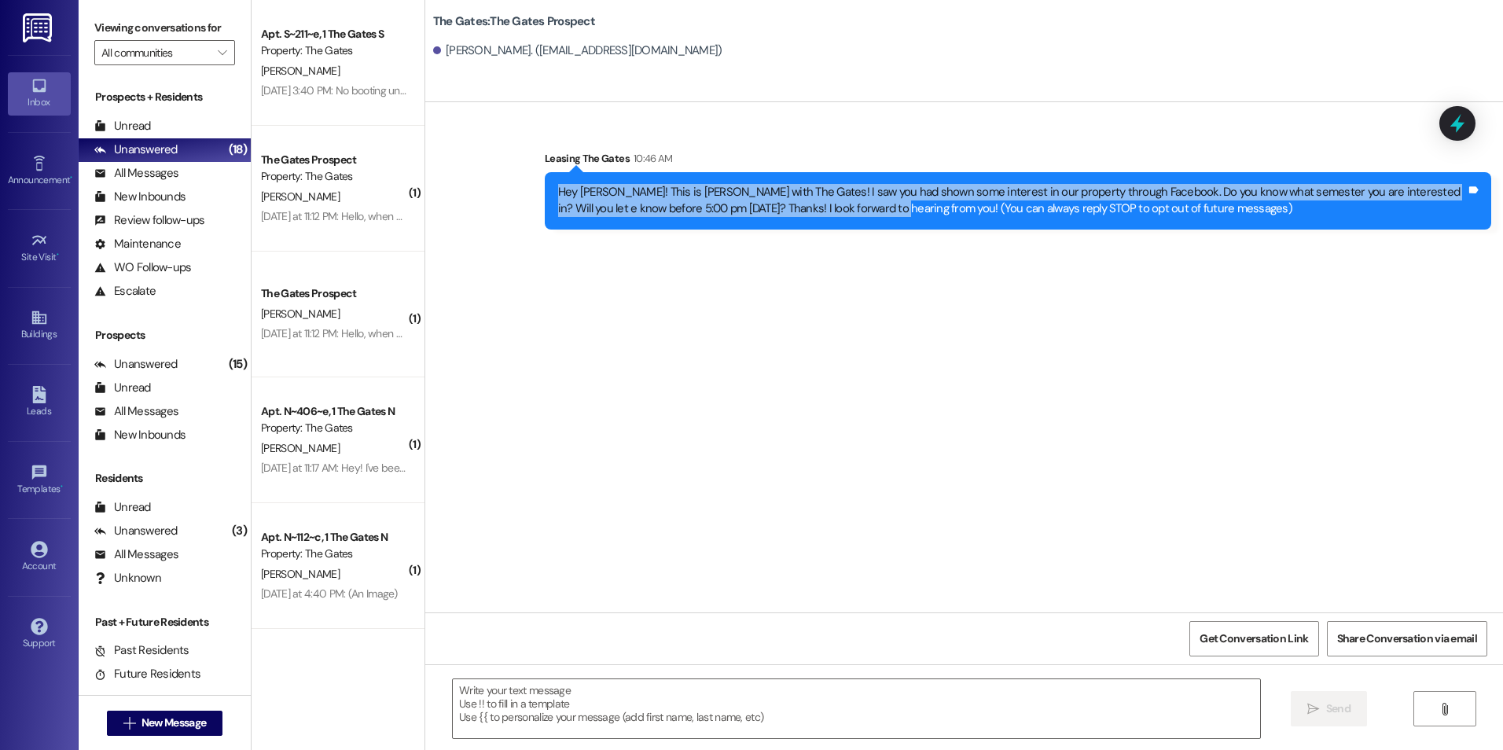
drag, startPoint x: 542, startPoint y: 188, endPoint x: 835, endPoint y: 226, distance: 295.5
click at [835, 226] on div "Hey [PERSON_NAME]! This is [PERSON_NAME] with The Gates! I saw you had shown so…" at bounding box center [1018, 200] width 946 height 57
drag, startPoint x: 835, startPoint y: 226, endPoint x: 803, endPoint y: 198, distance: 42.4
copy div "Hey [PERSON_NAME]! This is [PERSON_NAME] with The Gates! I saw you had shown so…"
click at [184, 721] on span "New Message" at bounding box center [173, 722] width 64 height 17
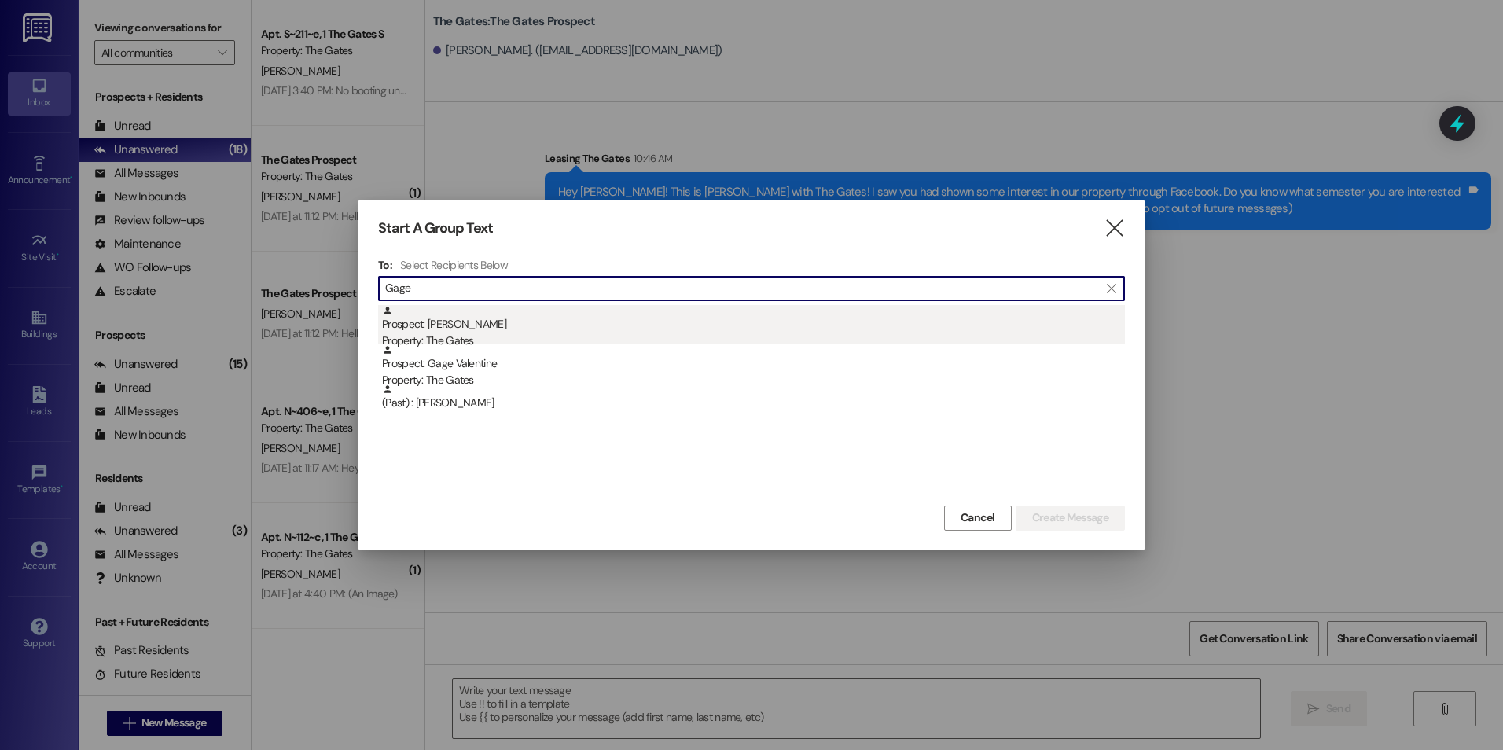
type input "Gage"
click at [507, 329] on div "Prospect: [PERSON_NAME] Property: The Gates" at bounding box center [753, 327] width 743 height 45
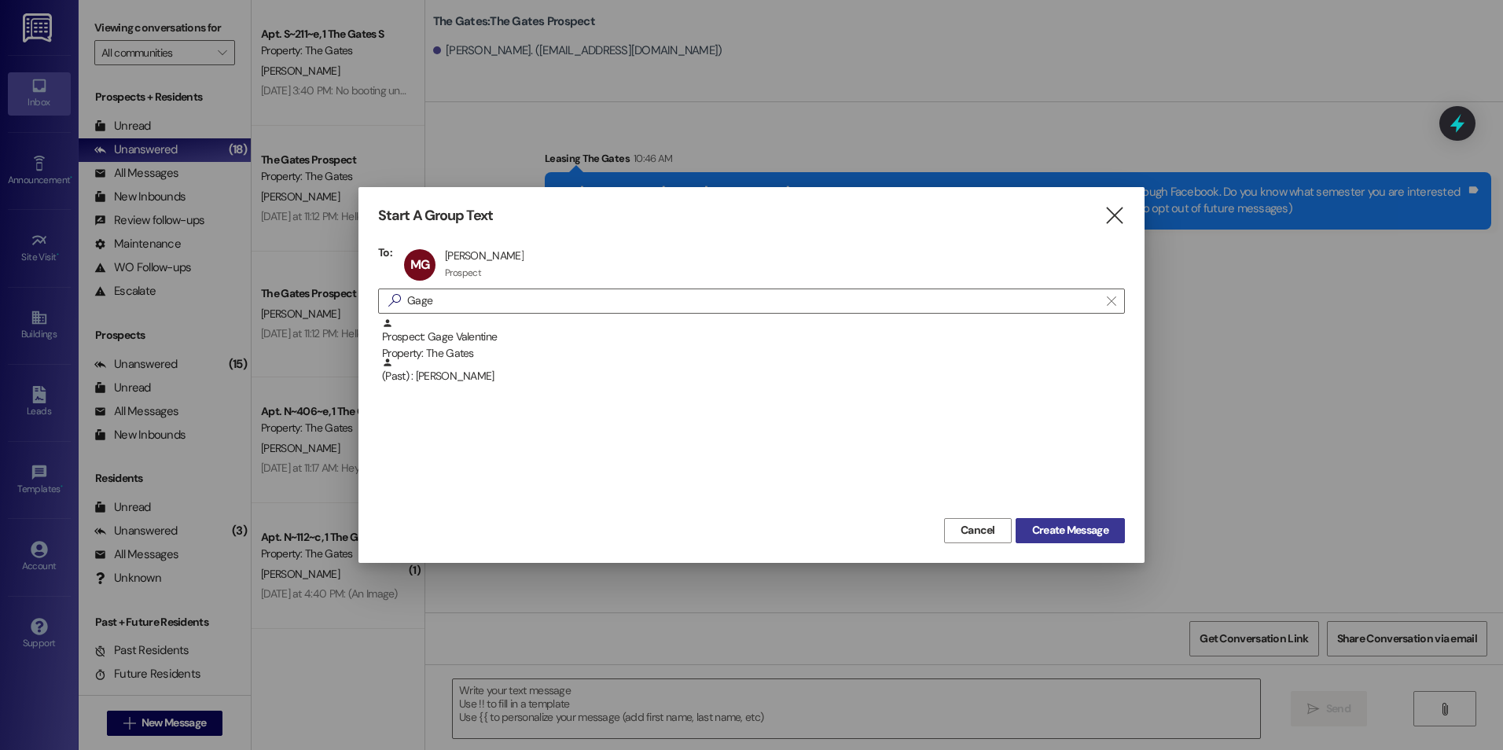
click at [1055, 518] on button "Create Message" at bounding box center [1069, 530] width 109 height 25
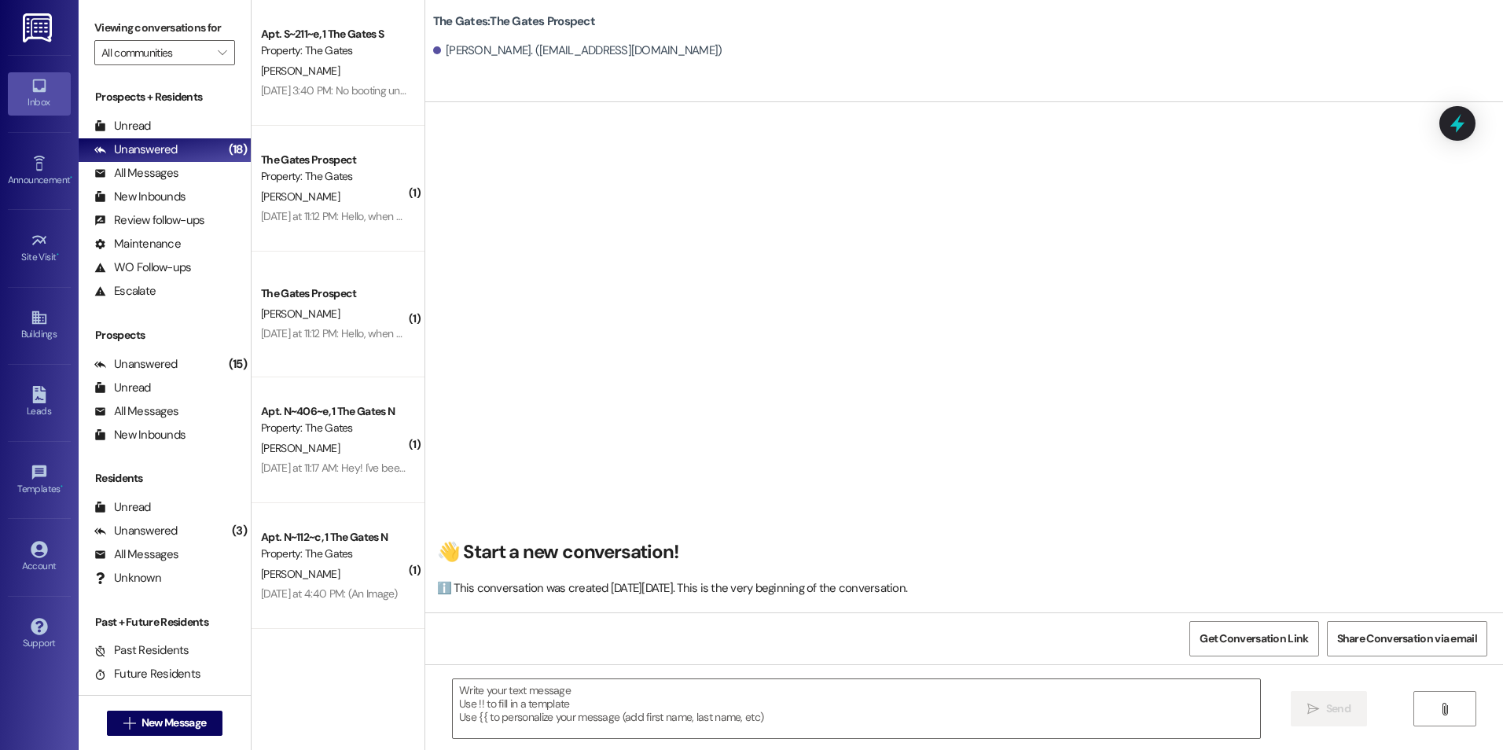
scroll to position [1, 0]
click at [703, 684] on textarea at bounding box center [856, 708] width 806 height 59
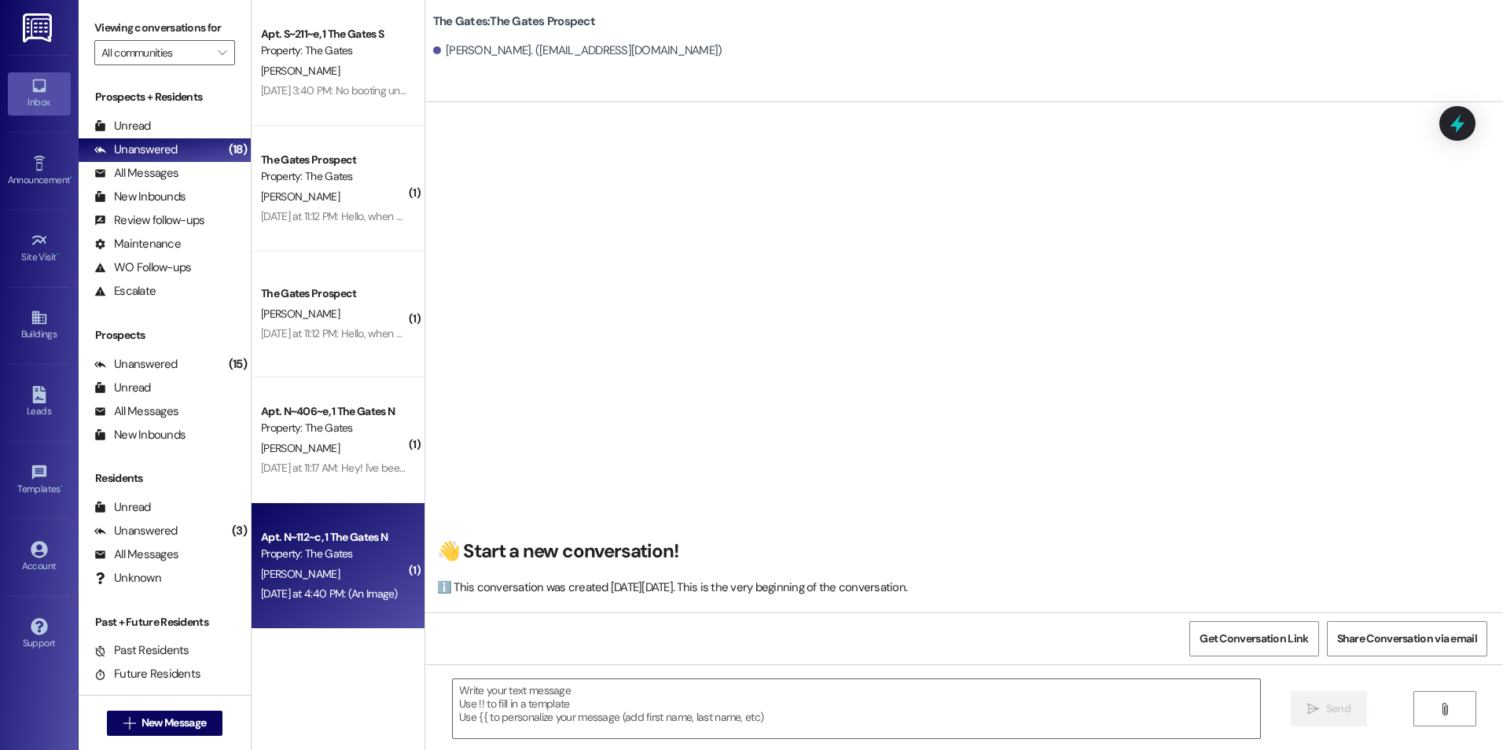
drag, startPoint x: 987, startPoint y: 589, endPoint x: 405, endPoint y: 546, distance: 583.1
click at [405, 546] on div "Apt. S~211~e, 1 The Gates S Property: The Gates [PERSON_NAME] [DATE] 3:40 PM: N…" at bounding box center [876, 375] width 1251 height 750
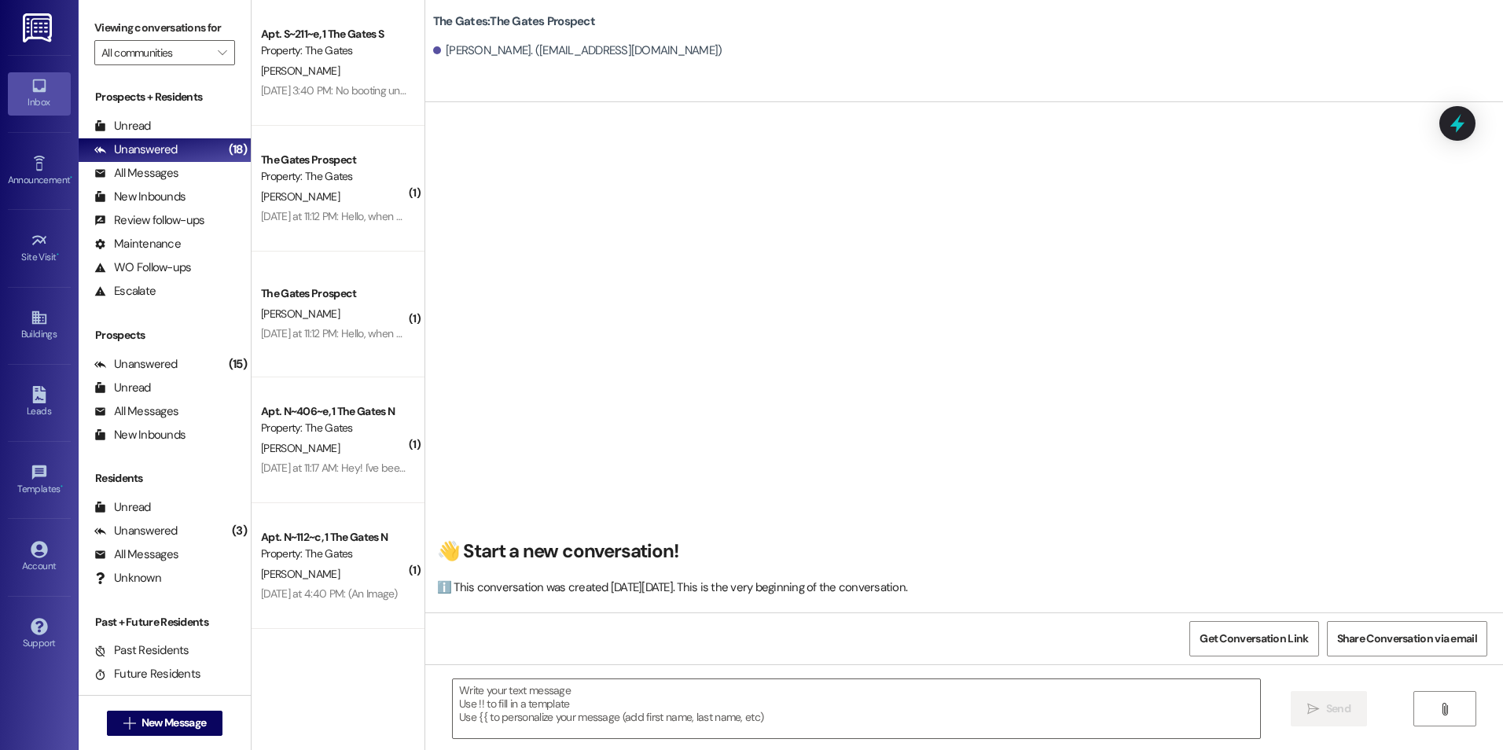
drag, startPoint x: 405, startPoint y: 546, endPoint x: 768, endPoint y: 493, distance: 366.2
click at [768, 493] on div "👋 Start a new conversation! ℹ️ This conversation was created [DATE][DATE]. This…" at bounding box center [963, 362] width 1077 height 497
click at [143, 725] on span "New Message" at bounding box center [173, 722] width 64 height 17
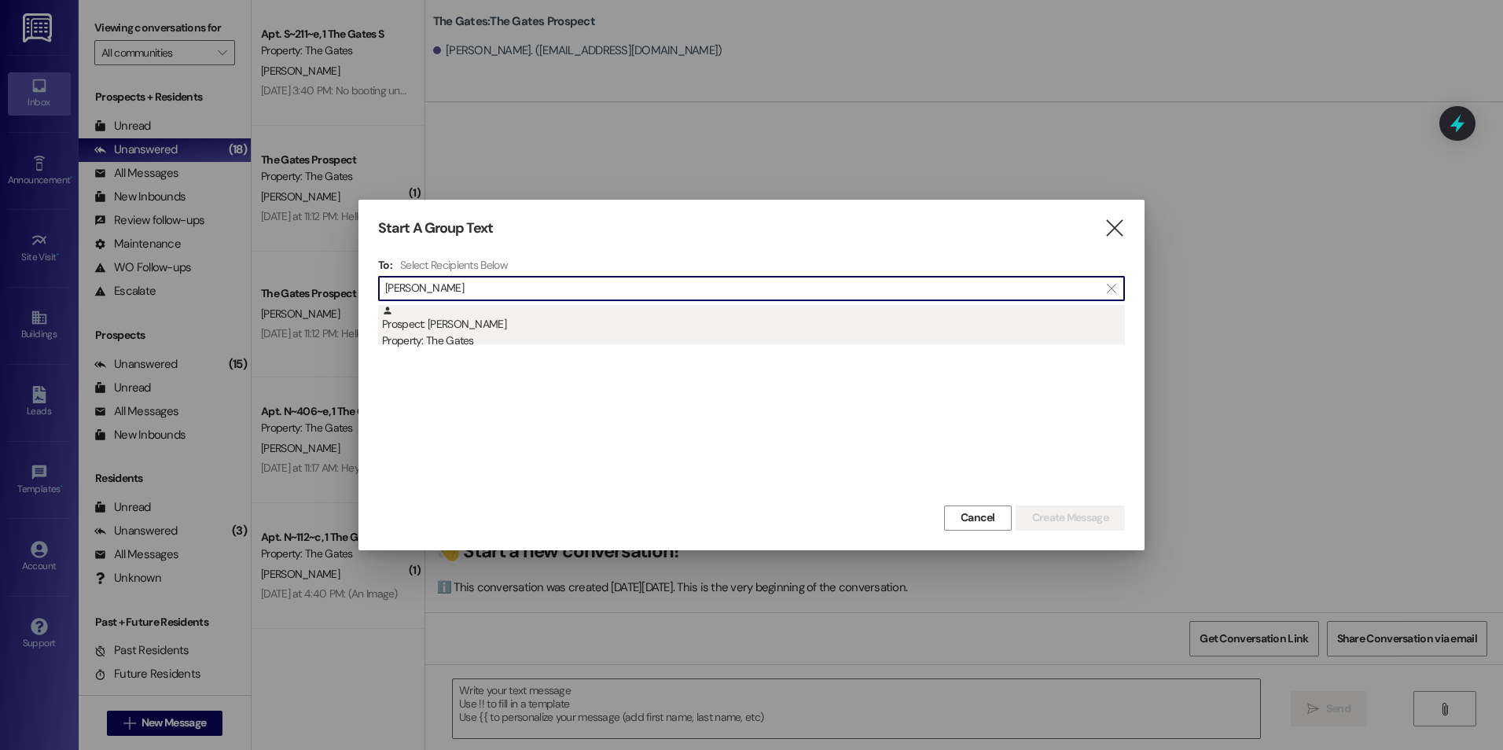
type input "[PERSON_NAME]"
click at [564, 328] on div "Prospect: [PERSON_NAME] Property: The Gates" at bounding box center [753, 327] width 743 height 45
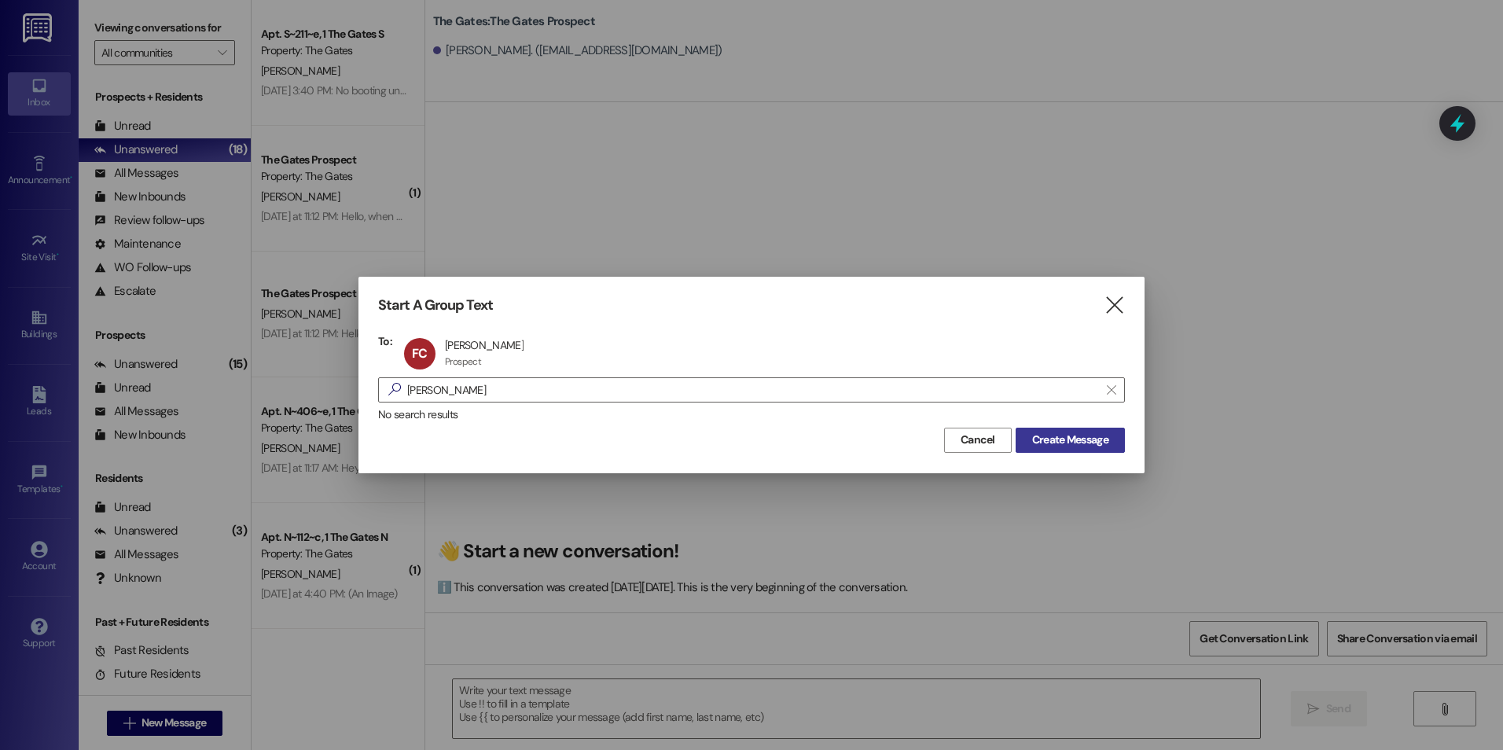
click at [1103, 450] on button "Create Message" at bounding box center [1069, 440] width 109 height 25
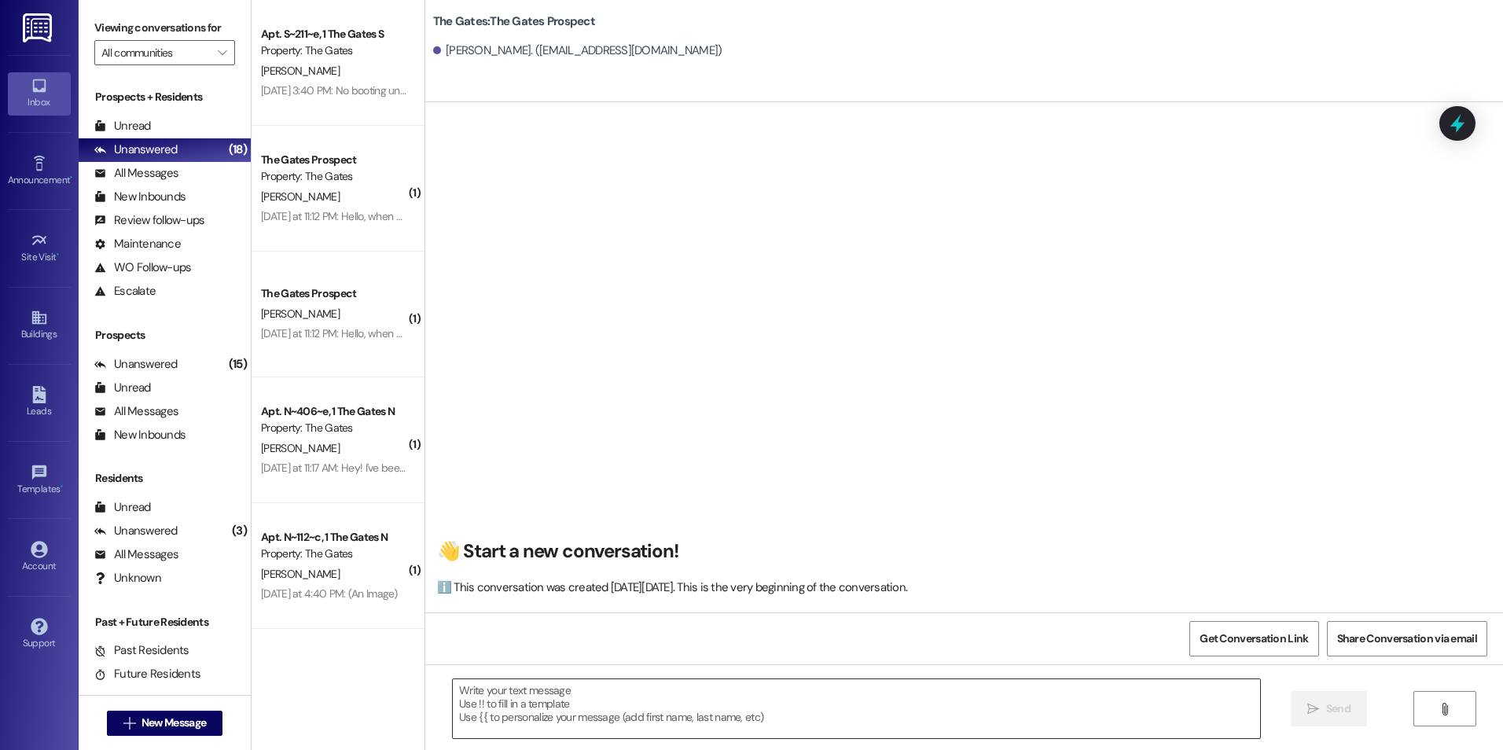
click at [612, 687] on textarea at bounding box center [856, 708] width 806 height 59
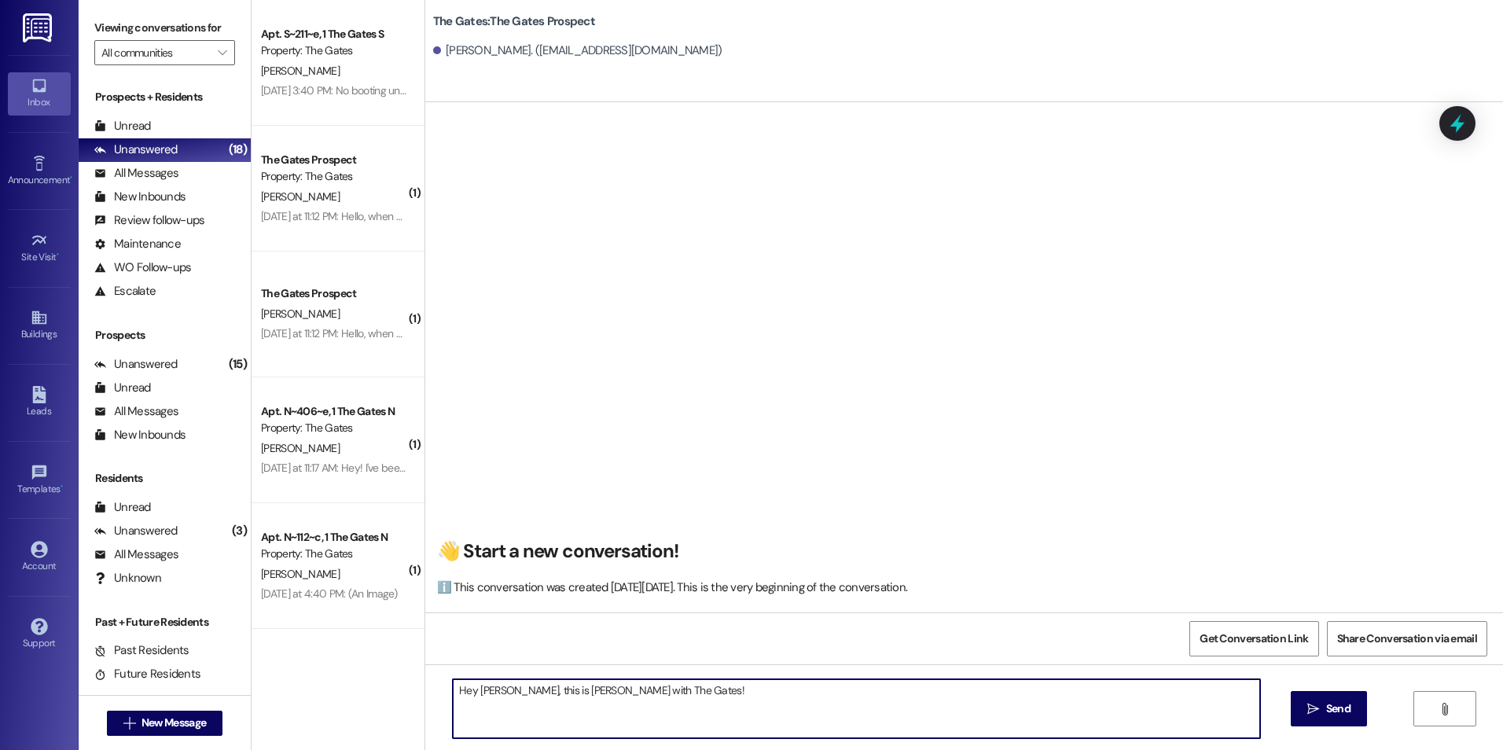
click at [687, 693] on textarea "Hey [PERSON_NAME], this is [PERSON_NAME] with The Gates!" at bounding box center [856, 708] width 806 height 59
click at [890, 693] on textarea "Hey [PERSON_NAME], this is [PERSON_NAME] with The Gates! I saw you had shown so…" at bounding box center [856, 708] width 806 height 59
drag, startPoint x: 1048, startPoint y: 717, endPoint x: 1027, endPoint y: 705, distance: 24.7
click at [1037, 711] on textarea "Hey [PERSON_NAME], this is [PERSON_NAME] with The Gates! I saw you had shown so…" at bounding box center [856, 708] width 806 height 59
click at [1075, 695] on textarea "Hey [PERSON_NAME], this is [PERSON_NAME] with The Gates! I saw you had shown so…" at bounding box center [856, 708] width 806 height 59
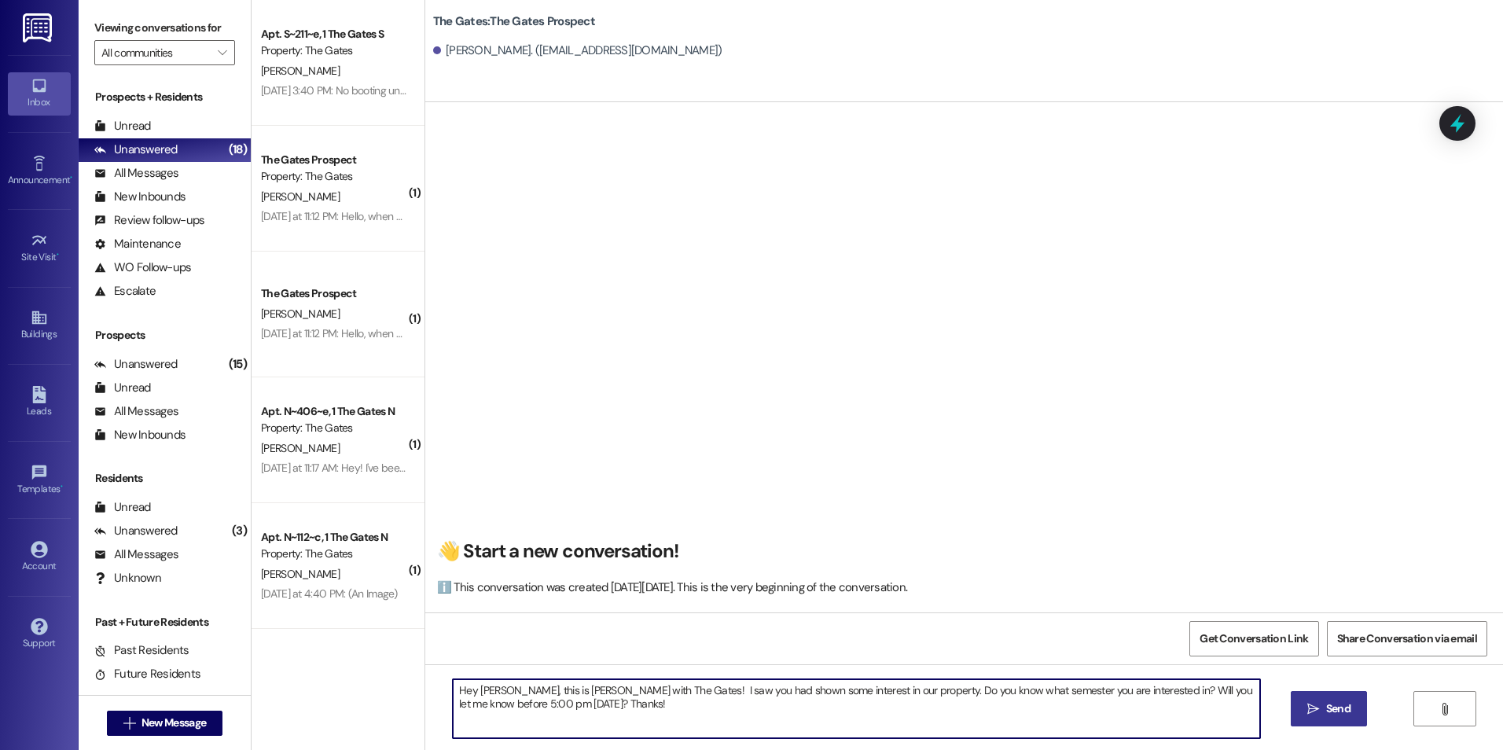
type textarea "Hey [PERSON_NAME], this is [PERSON_NAME] with The Gates! I saw you had shown so…"
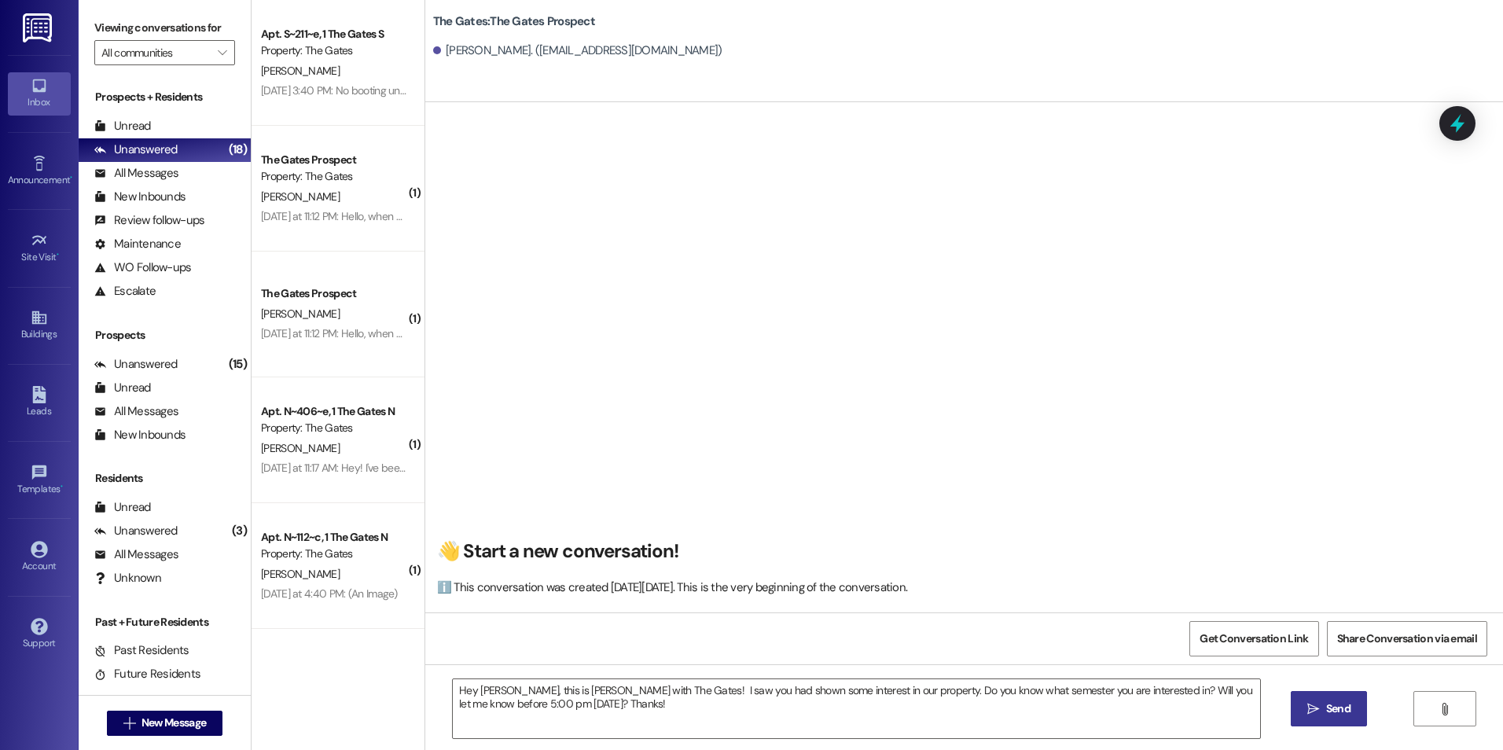
click at [1312, 699] on button " Send" at bounding box center [1328, 708] width 76 height 35
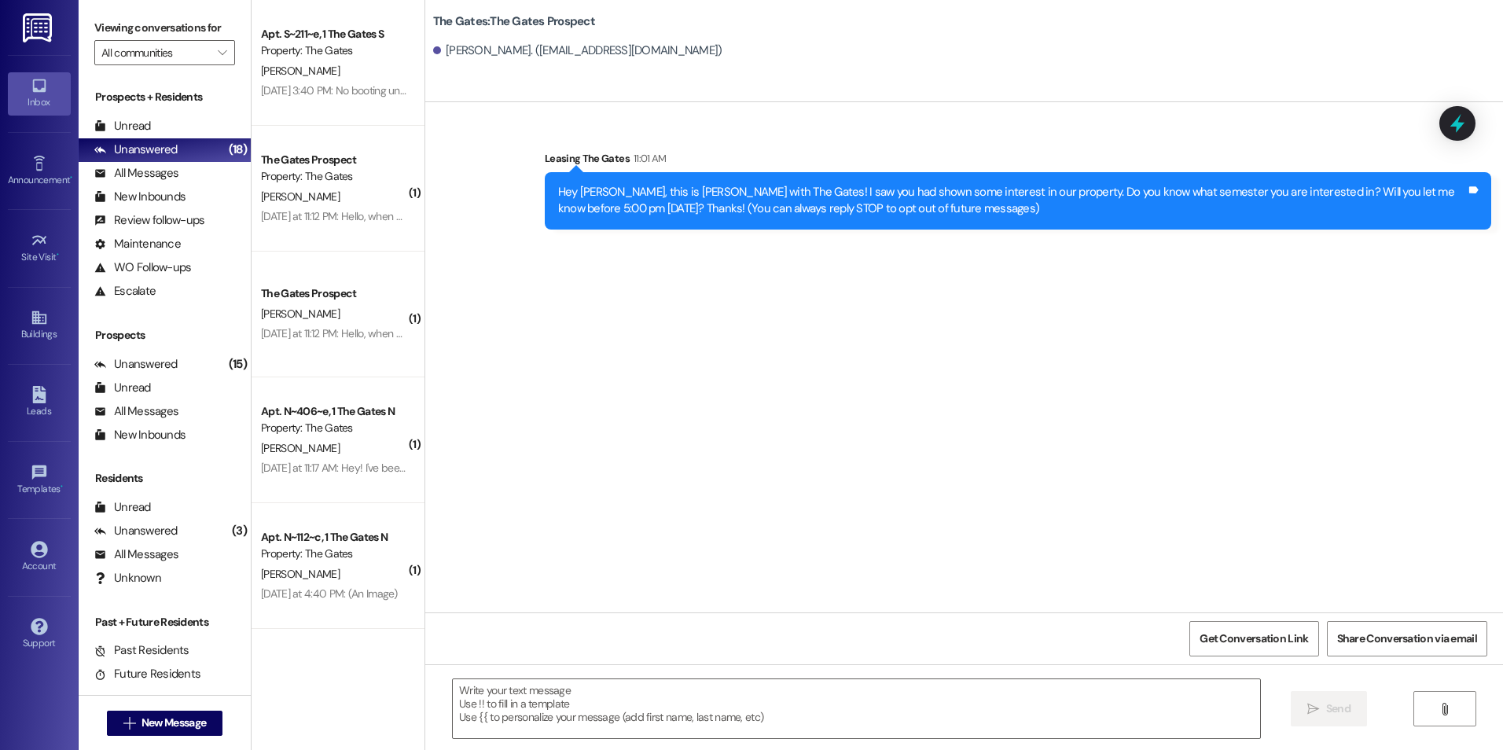
scroll to position [0, 0]
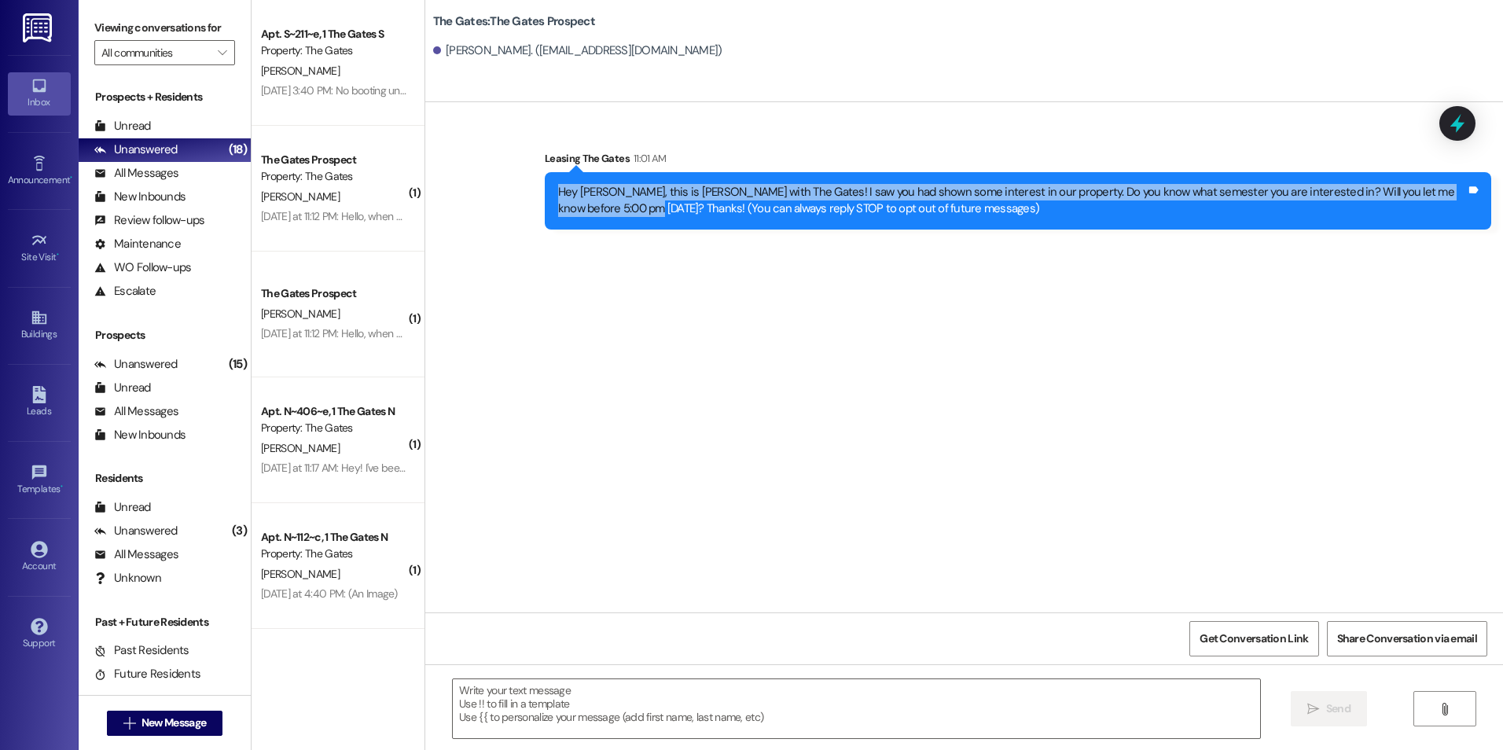
drag, startPoint x: 549, startPoint y: 182, endPoint x: 584, endPoint y: 211, distance: 45.8
click at [584, 211] on div "Hey [PERSON_NAME], this is [PERSON_NAME] with The Gates! I saw you had shown so…" at bounding box center [1018, 200] width 946 height 57
drag, startPoint x: 584, startPoint y: 211, endPoint x: 574, endPoint y: 205, distance: 11.6
copy div "Hey [PERSON_NAME], this is [PERSON_NAME] with The Gates! I saw you had shown so…"
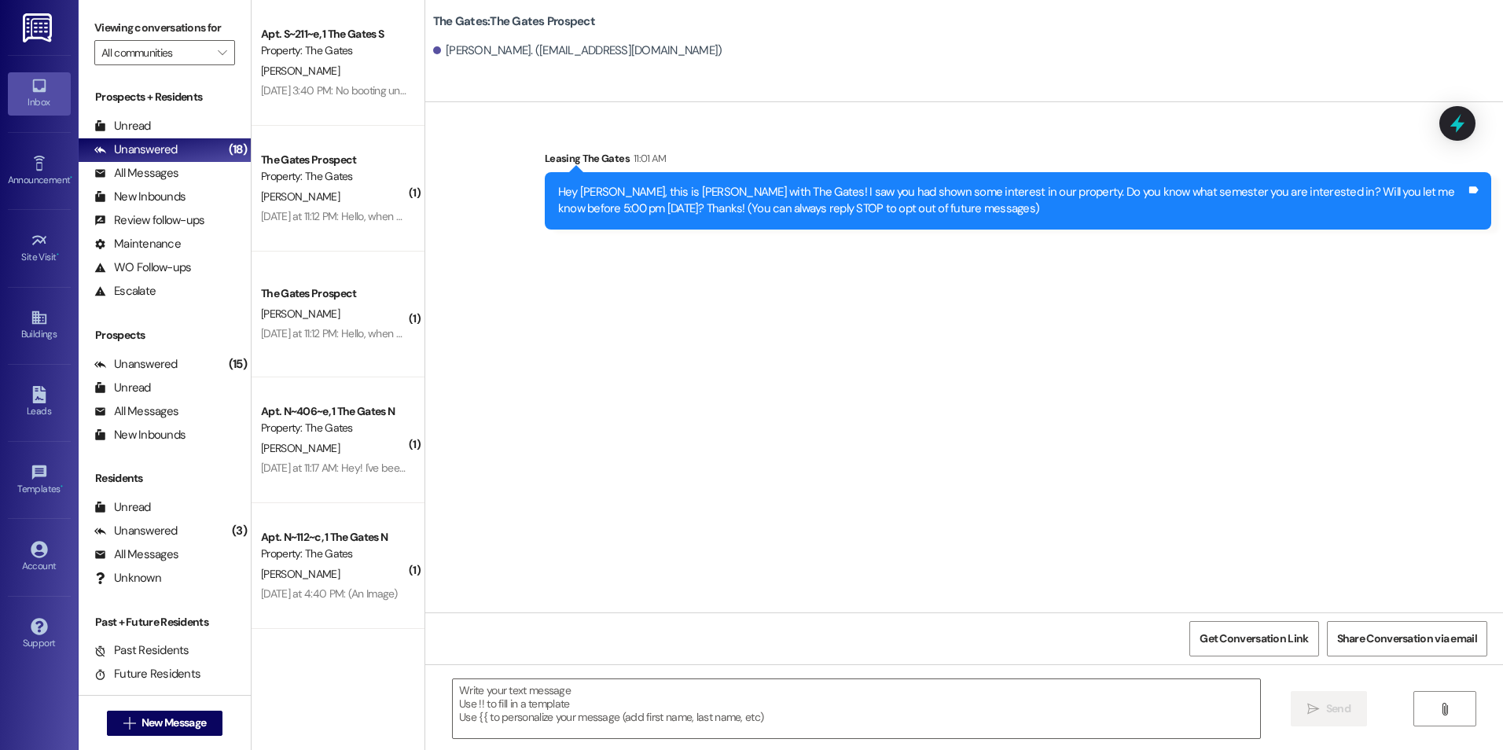
click at [969, 275] on div "Sent via SMS Leasing The Gates 11:01 AM Hey [PERSON_NAME], this is [PERSON_NAME…" at bounding box center [963, 357] width 1077 height 510
click at [592, 154] on div "Leasing The Gates 11:01 AM" at bounding box center [1018, 161] width 946 height 22
click at [670, 52] on div "[PERSON_NAME]. ([EMAIL_ADDRESS][DOMAIN_NAME])" at bounding box center [968, 50] width 1070 height 31
click at [175, 714] on span "New Message" at bounding box center [173, 722] width 64 height 17
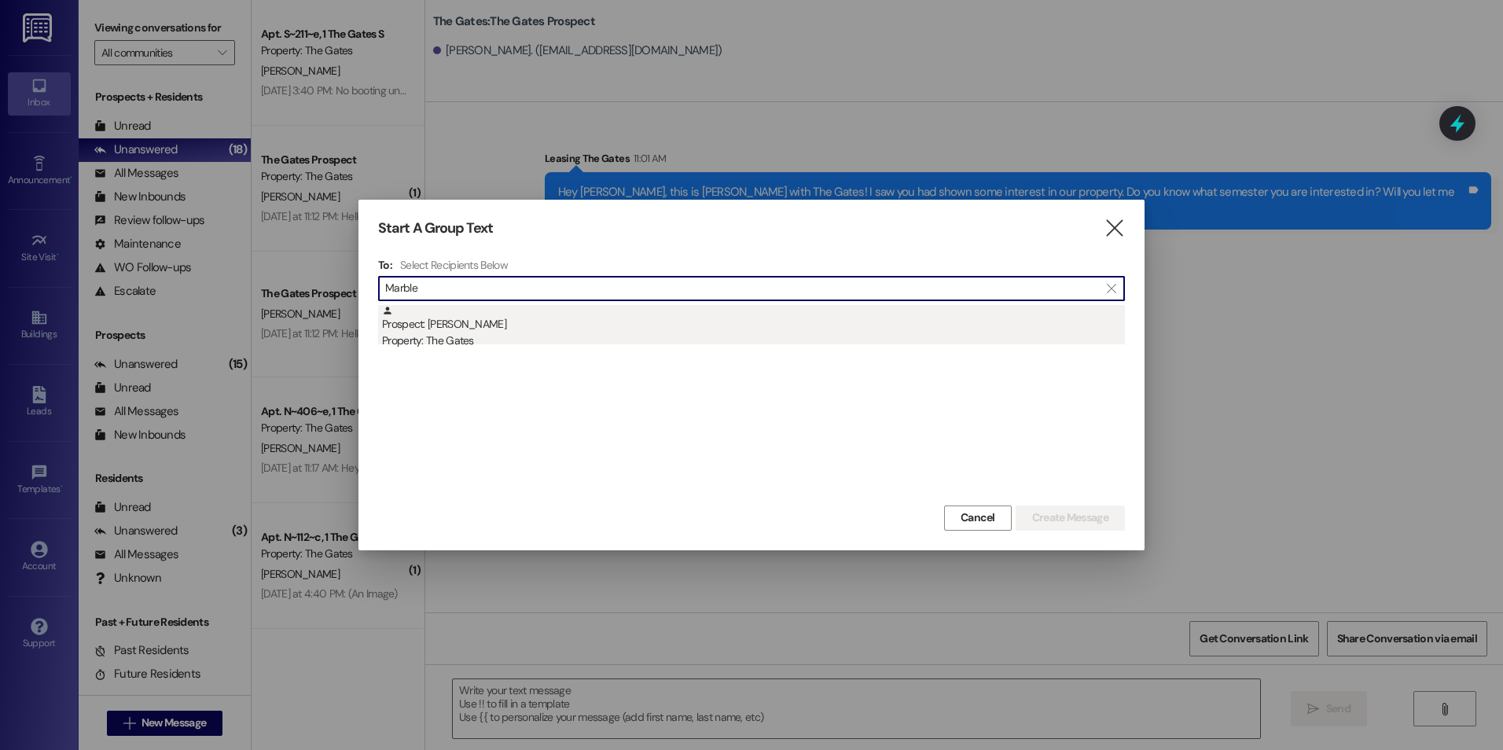
type input "Marble"
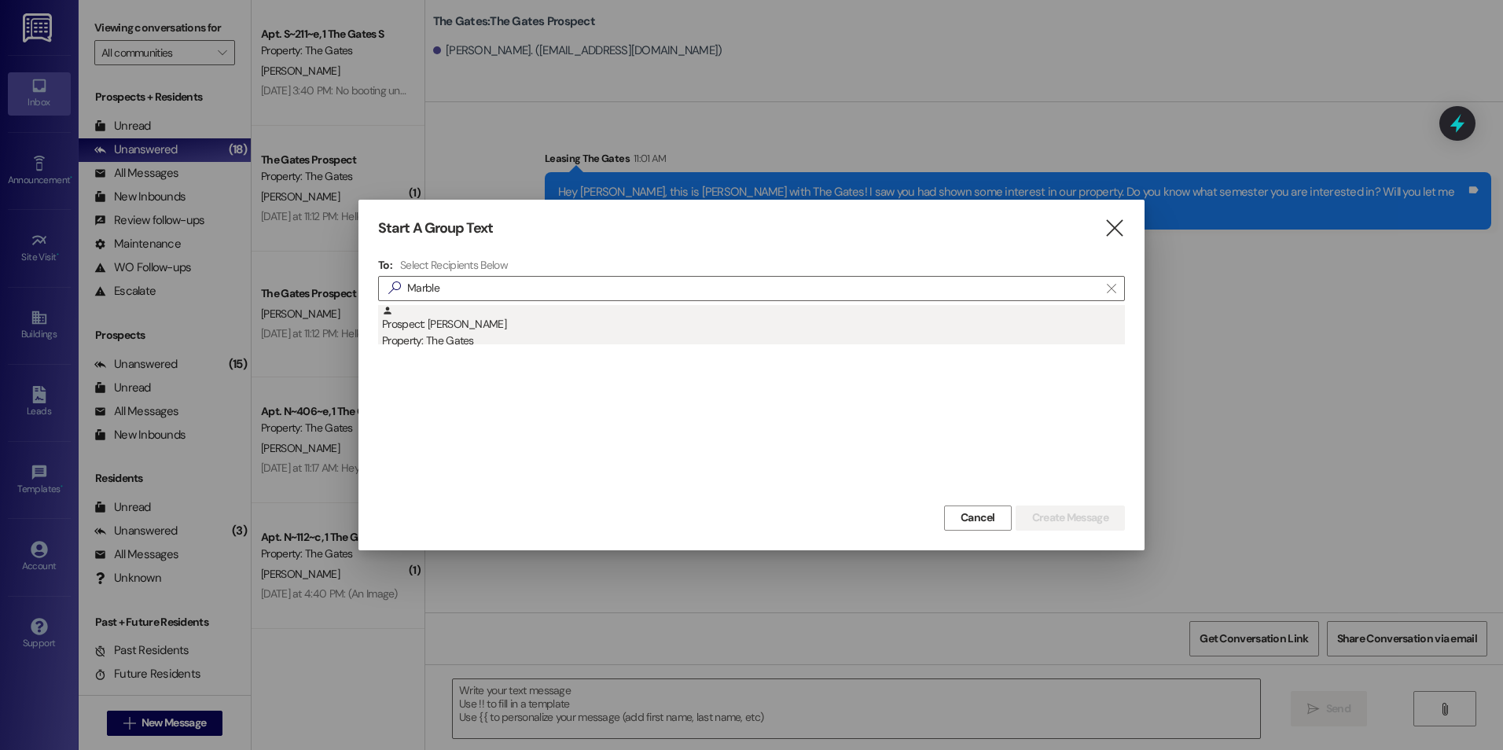
click at [574, 328] on div "Prospect: [PERSON_NAME] Property: The Gates" at bounding box center [753, 327] width 743 height 45
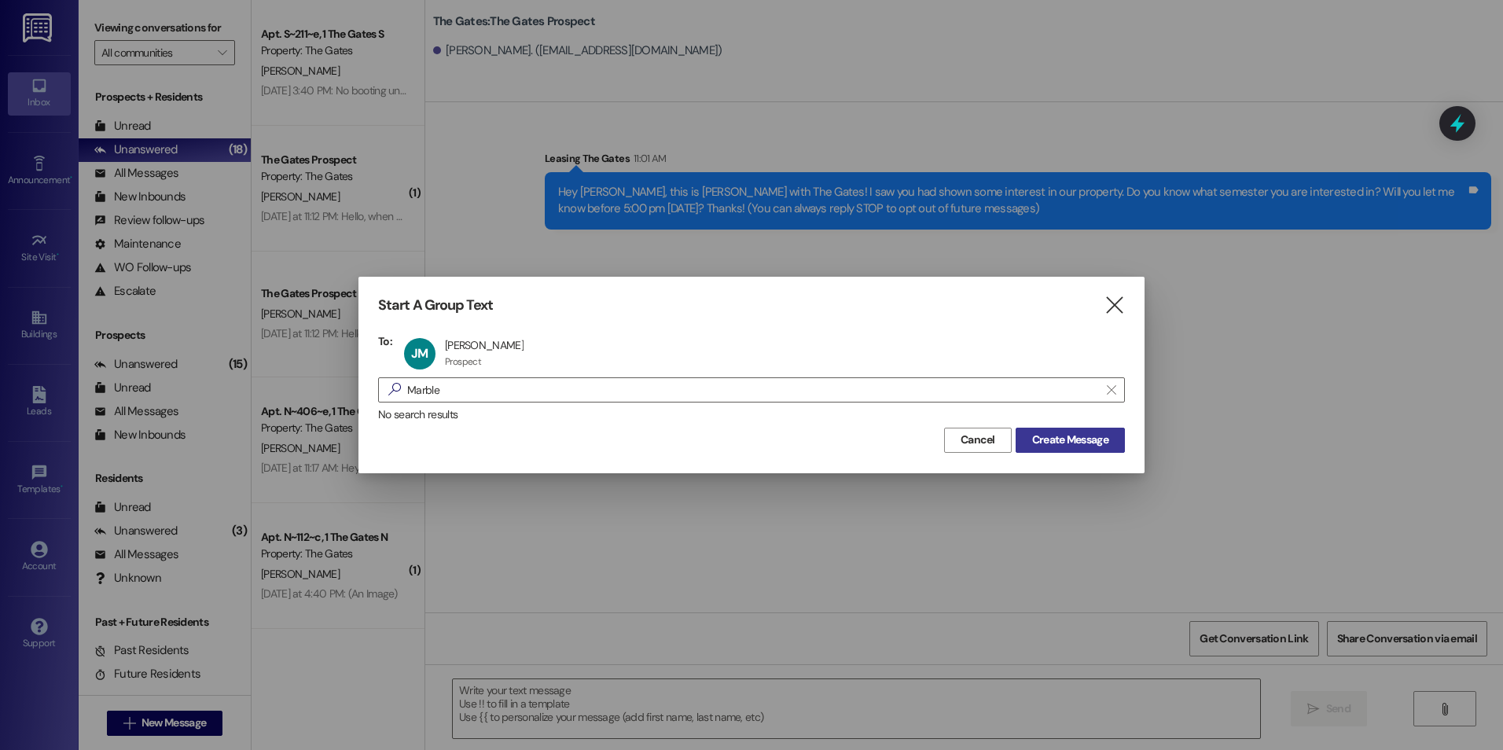
click at [1053, 442] on span "Create Message" at bounding box center [1070, 439] width 76 height 17
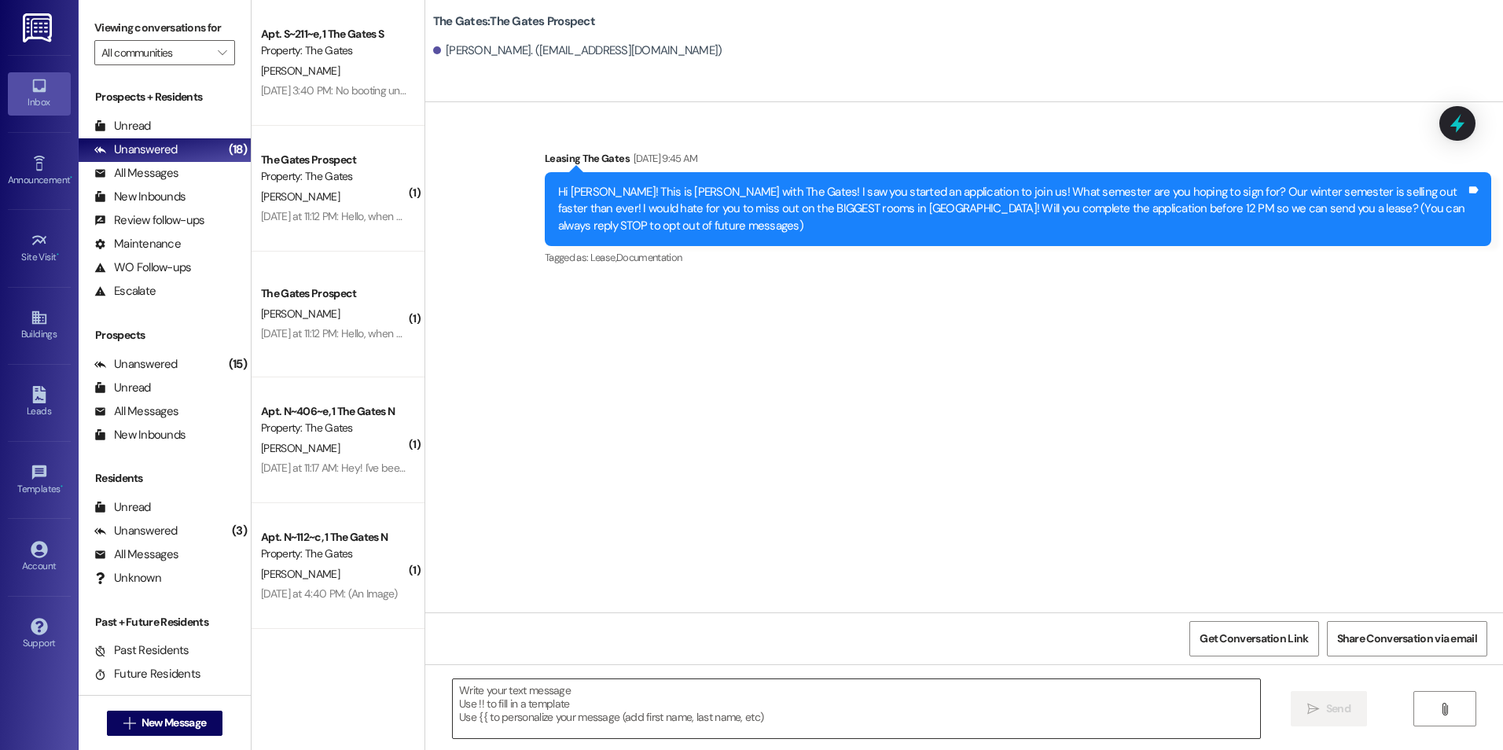
click at [488, 699] on textarea at bounding box center [856, 708] width 806 height 59
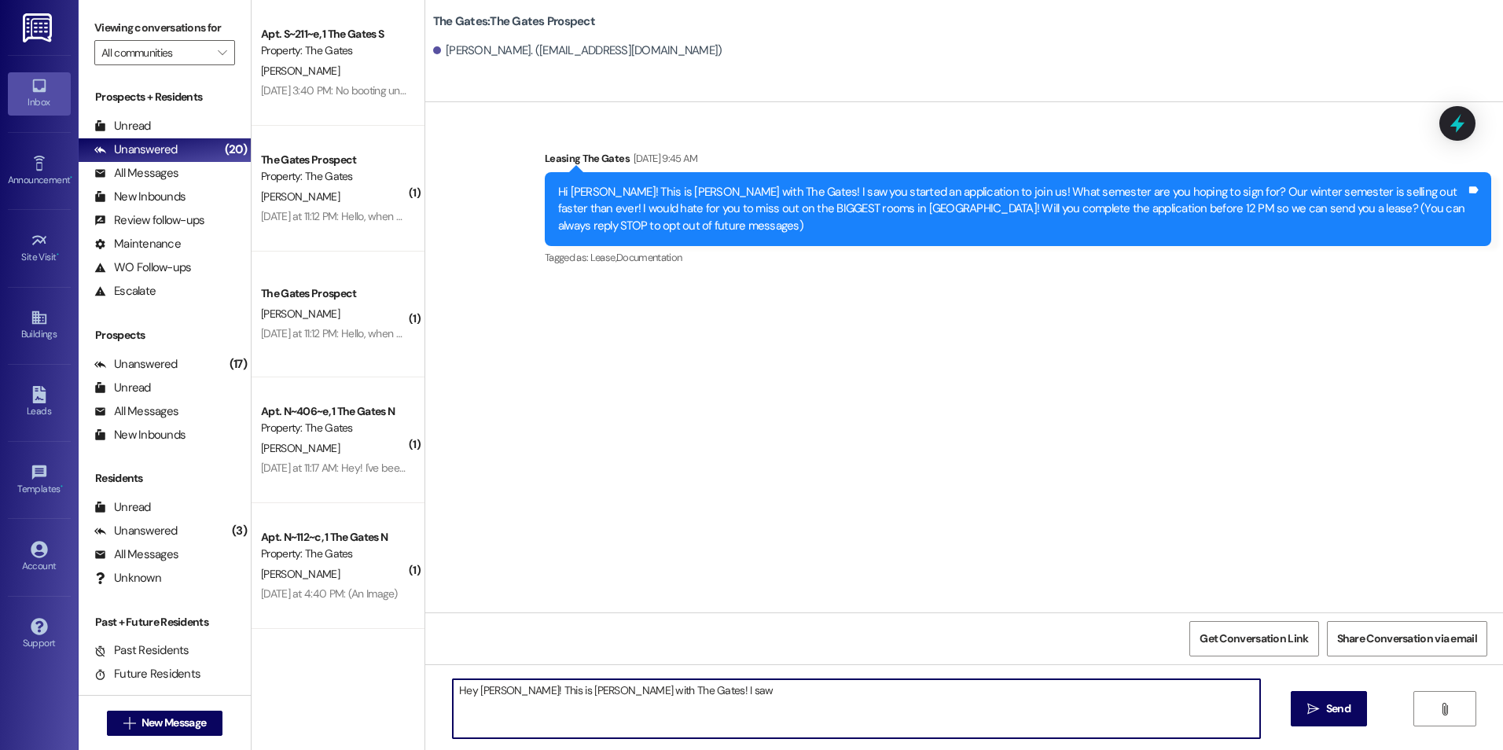
click at [796, 702] on textarea "Hey [PERSON_NAME]! This is [PERSON_NAME] with The Gates! I saw" at bounding box center [856, 708] width 806 height 59
click at [1125, 691] on textarea "Hey [PERSON_NAME]! This is [PERSON_NAME] with The Gates! I saw you had started …" at bounding box center [856, 708] width 806 height 59
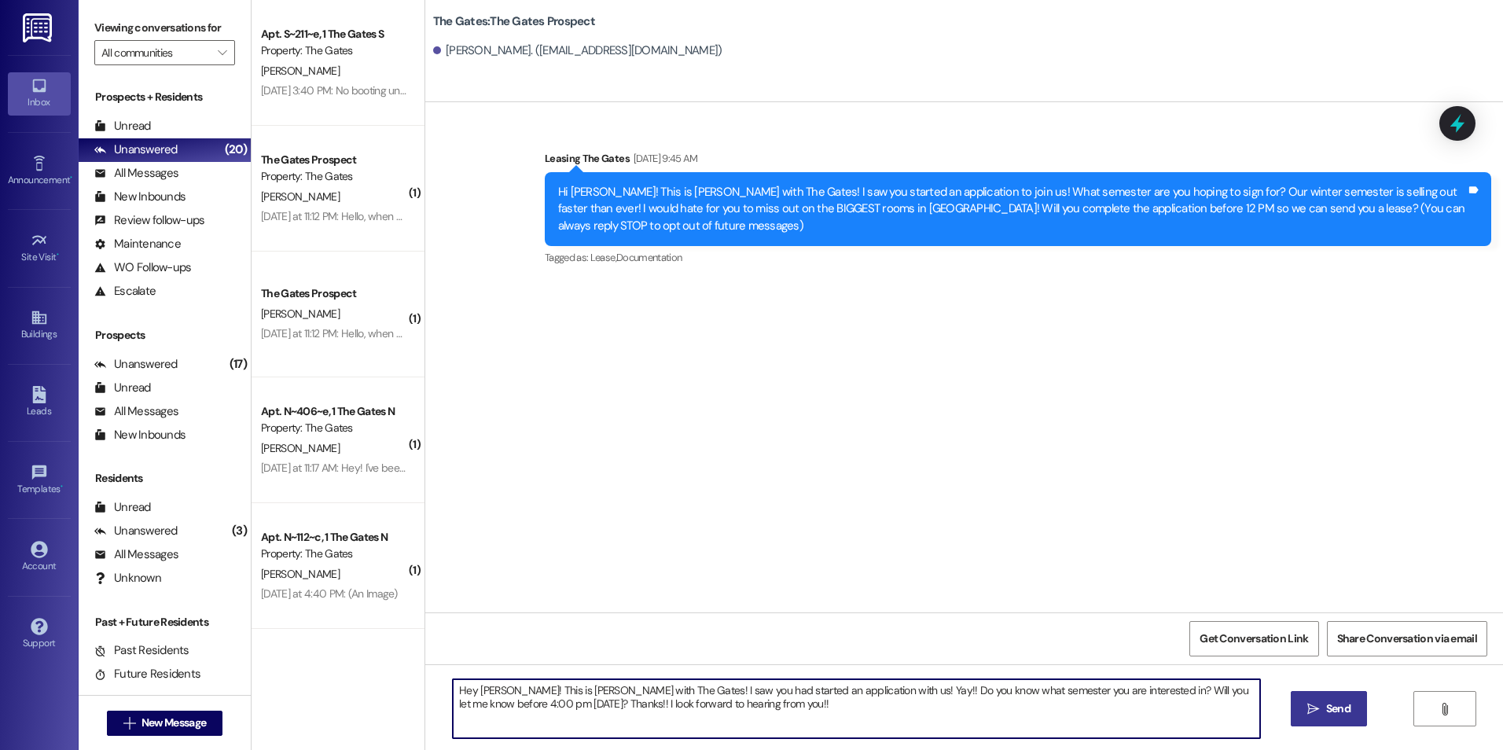
type textarea "Hey [PERSON_NAME]! This is [PERSON_NAME] with The Gates! I saw you had started …"
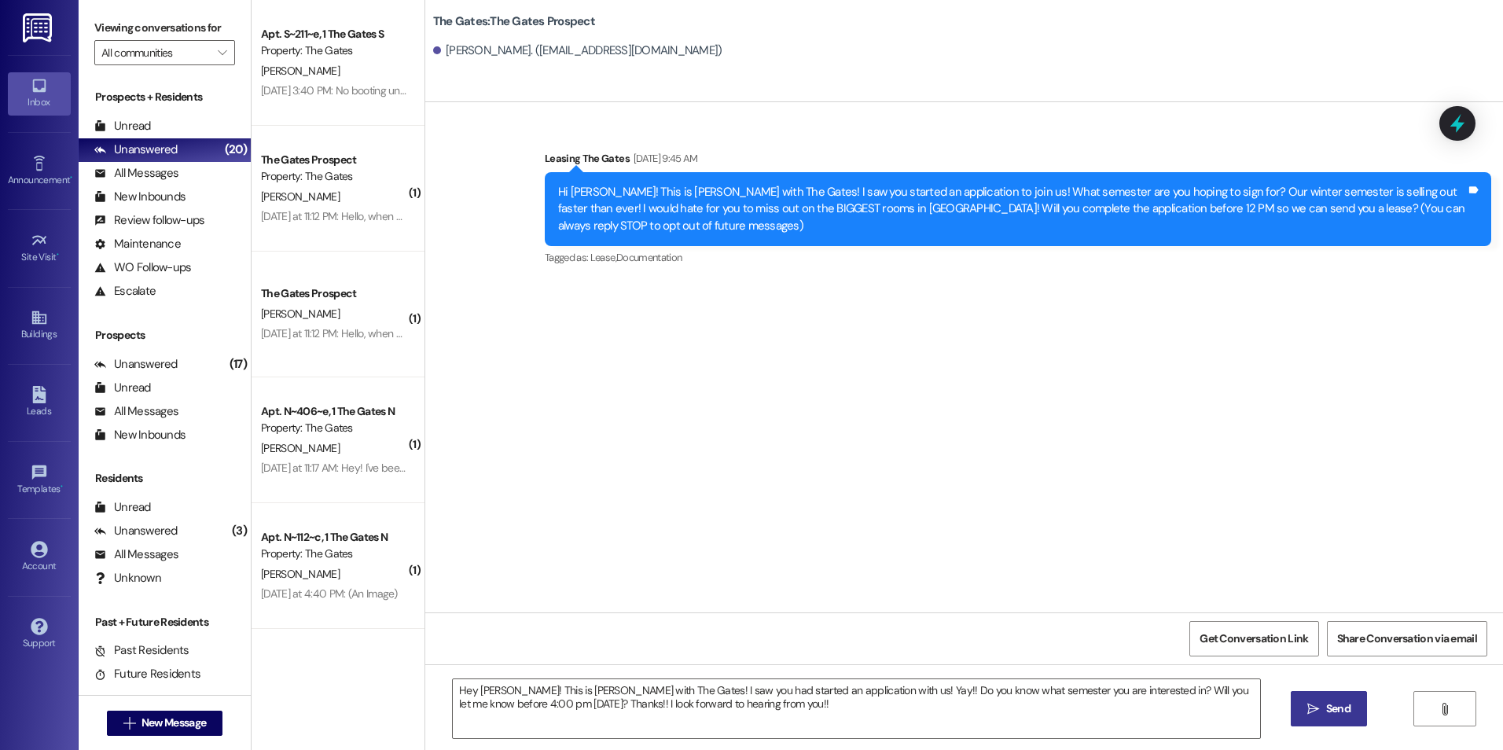
click at [1310, 712] on icon "" at bounding box center [1313, 709] width 12 height 13
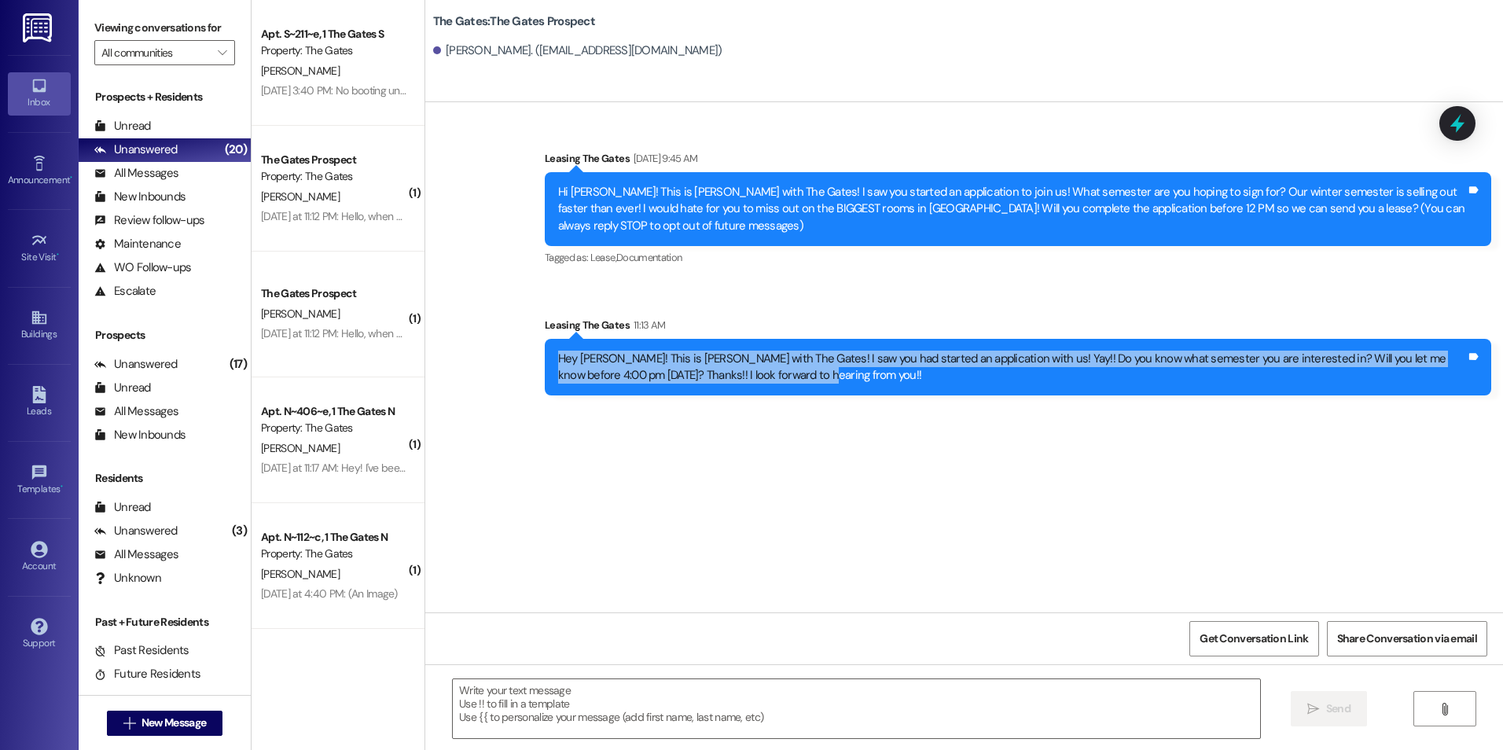
drag, startPoint x: 542, startPoint y: 354, endPoint x: 849, endPoint y: 395, distance: 309.2
click at [849, 395] on div "Hey [PERSON_NAME]! This is [PERSON_NAME] with The Gates! I saw you had started …" at bounding box center [1018, 367] width 946 height 57
drag, startPoint x: 849, startPoint y: 395, endPoint x: 740, endPoint y: 358, distance: 114.6
copy div "Hey [PERSON_NAME]! This is [PERSON_NAME] with The Gates! I saw you had started …"
click at [879, 414] on div "Sent via SMS Leasing The Gates [DATE] 9:45 AM Hi [PERSON_NAME]! This is [PERSON…" at bounding box center [963, 357] width 1077 height 510
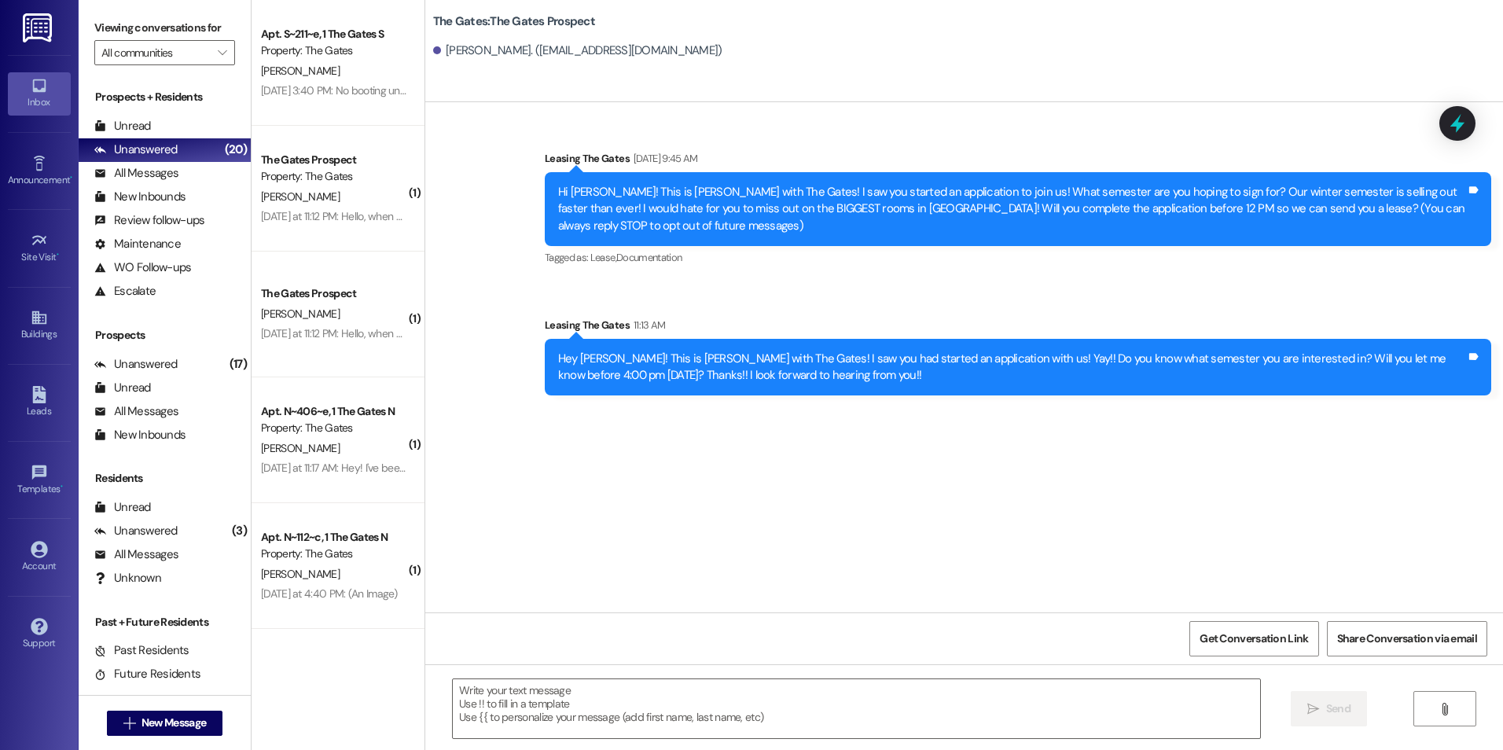
click at [1245, 453] on div "Sent via SMS Leasing The Gates [DATE] 9:45 AM Hi [PERSON_NAME]! This is [PERSON…" at bounding box center [963, 357] width 1077 height 510
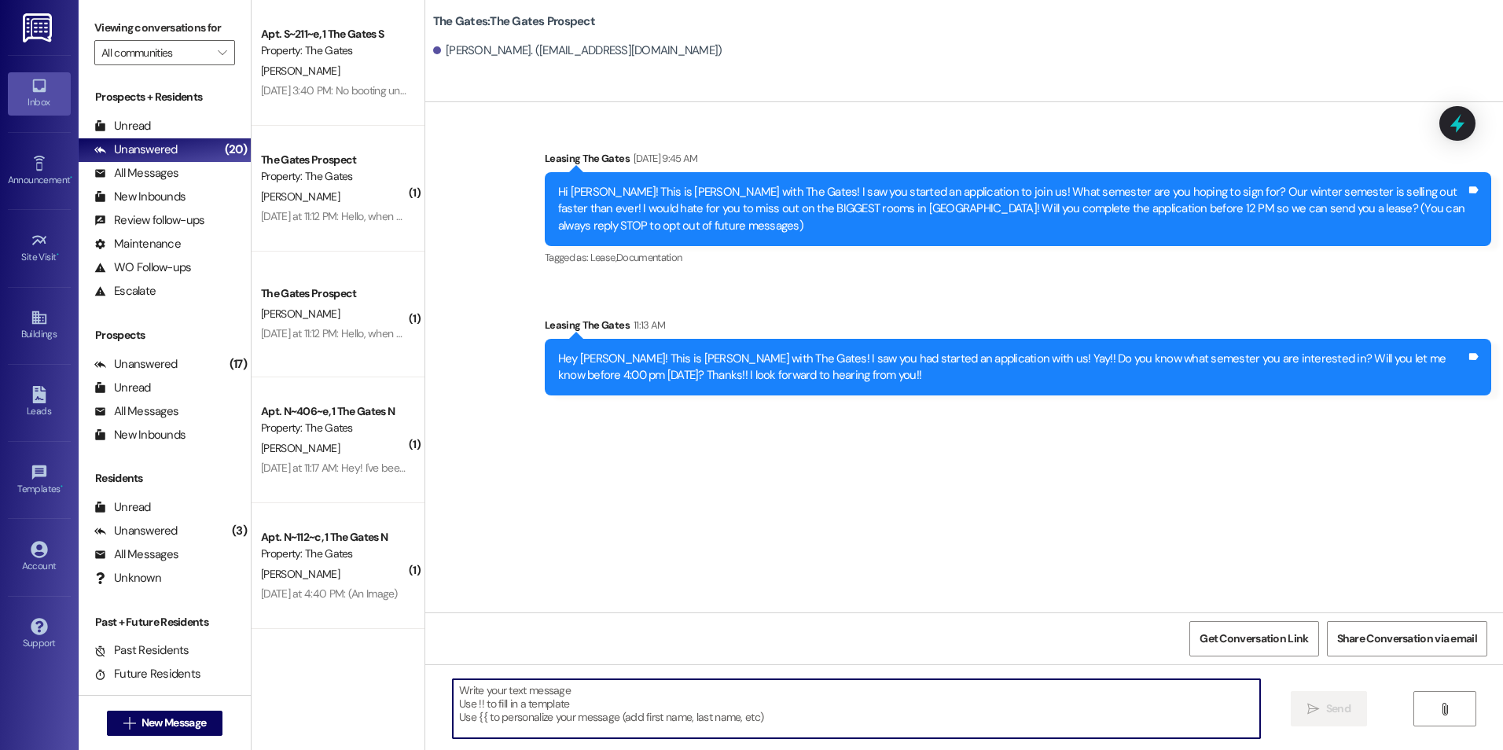
click at [723, 710] on textarea at bounding box center [856, 708] width 806 height 59
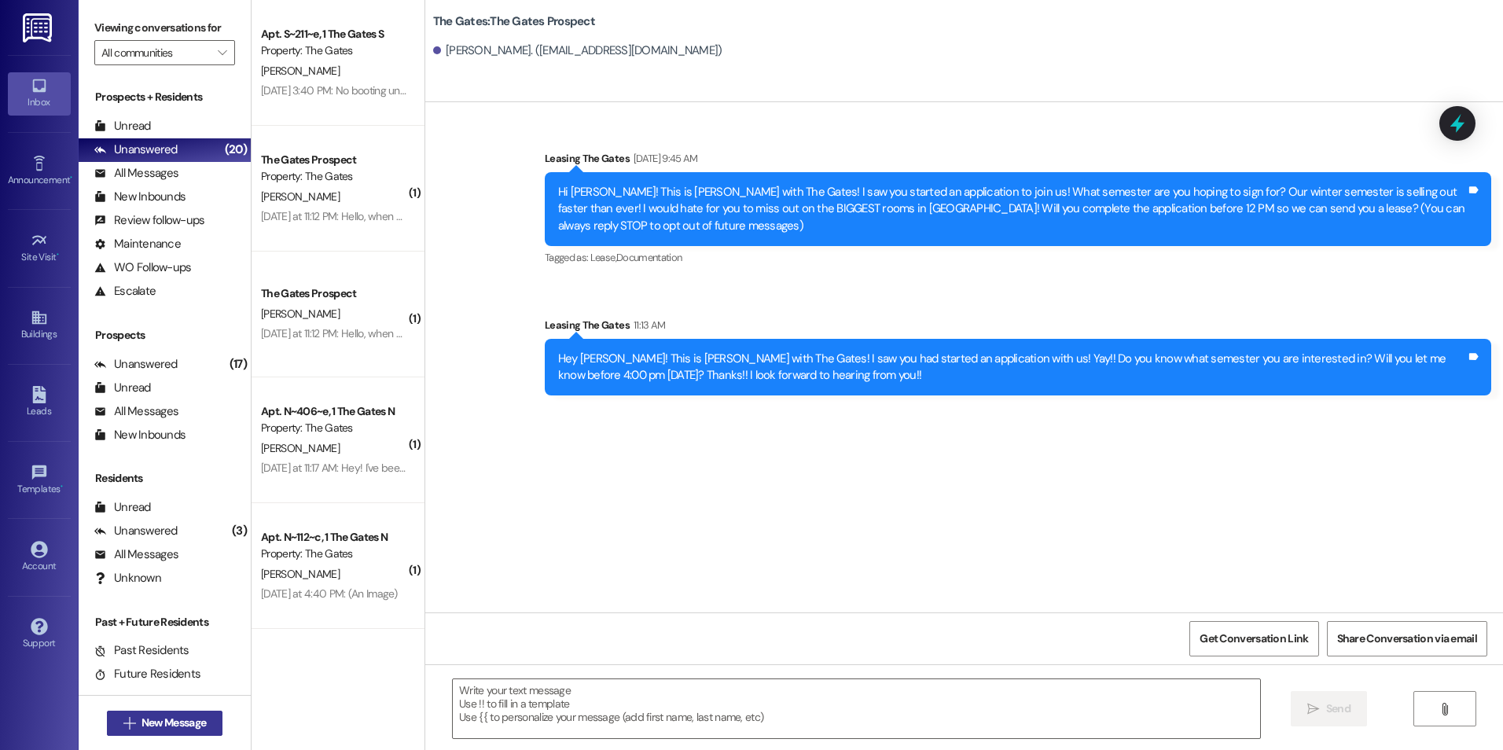
click at [163, 726] on span "New Message" at bounding box center [173, 722] width 64 height 17
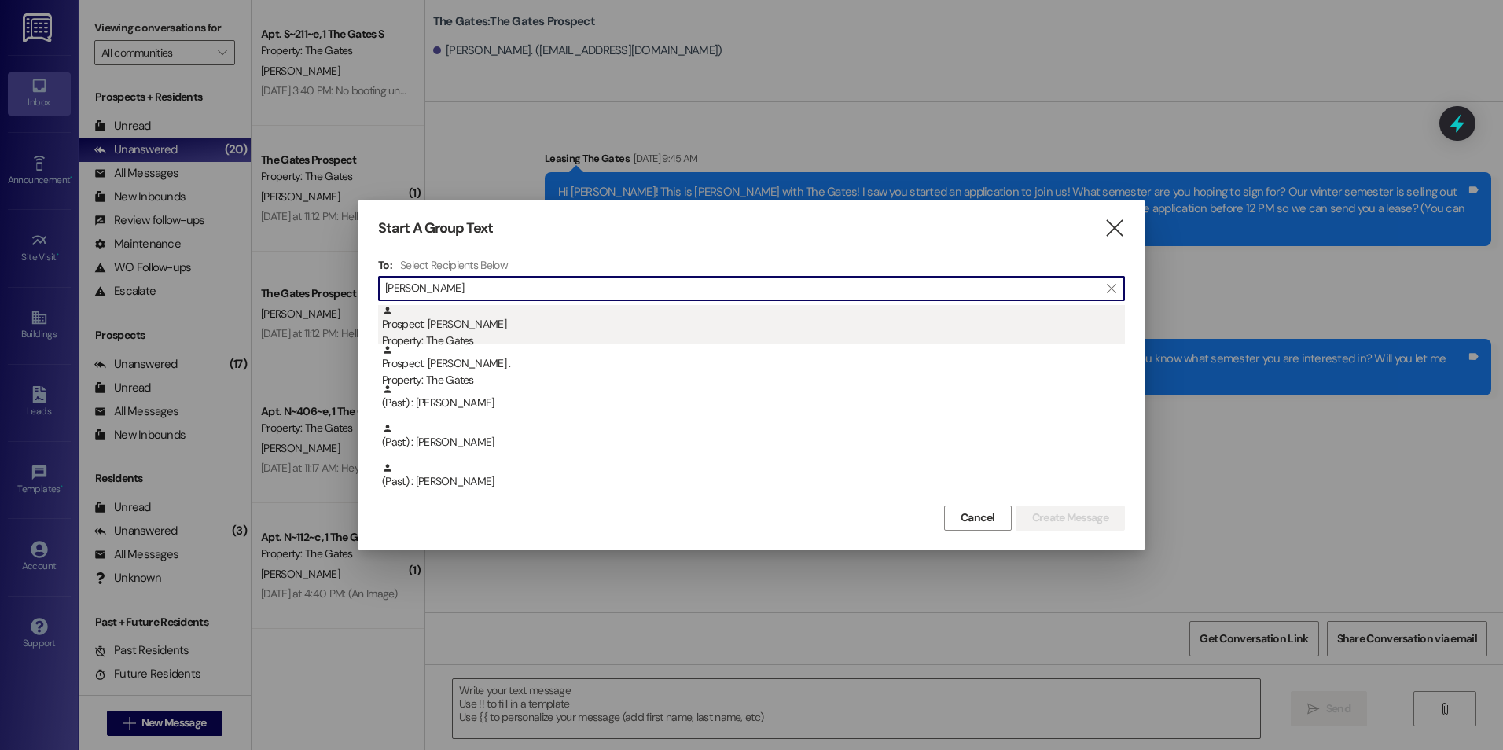
type input "[PERSON_NAME]"
click at [615, 339] on div "Property: The Gates" at bounding box center [753, 340] width 743 height 17
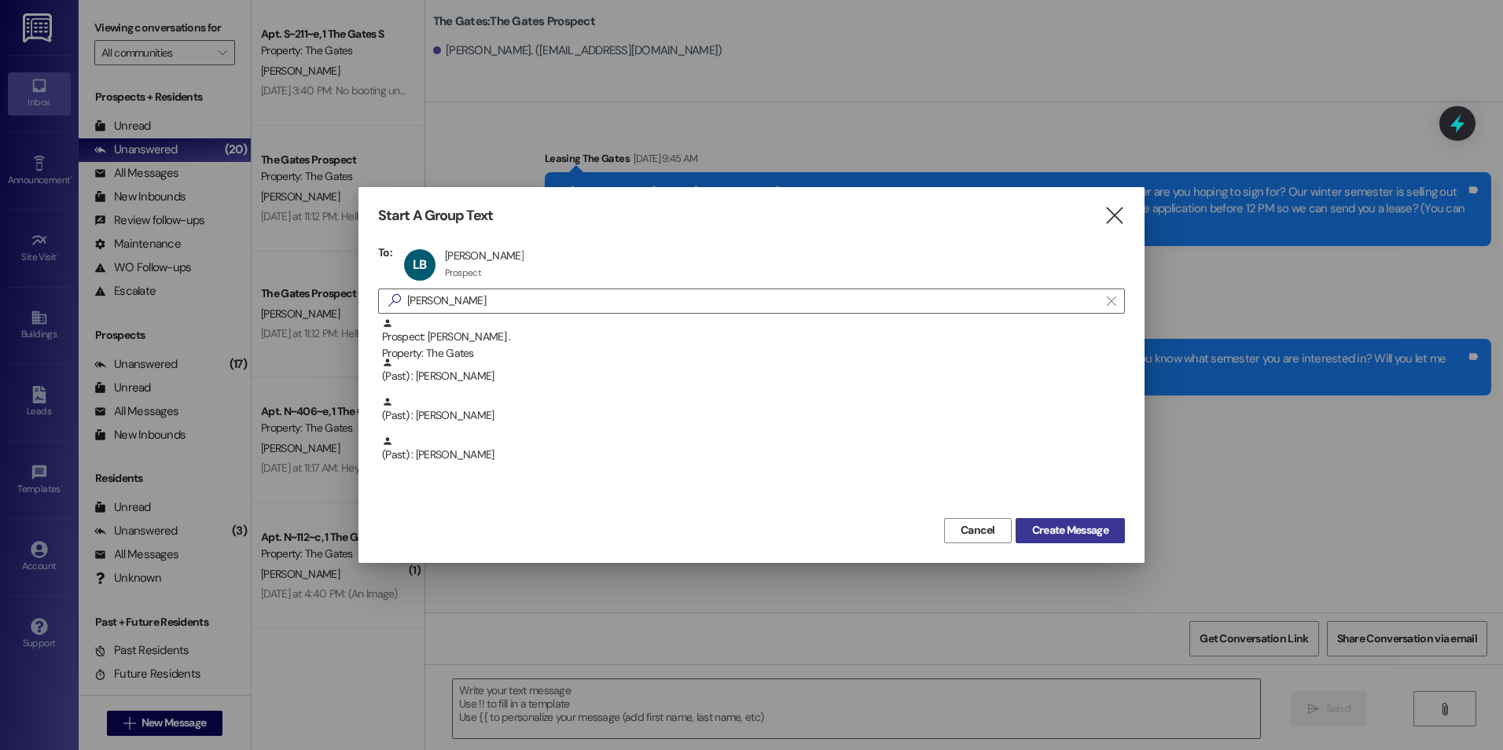
click at [1044, 530] on span "Create Message" at bounding box center [1070, 530] width 76 height 17
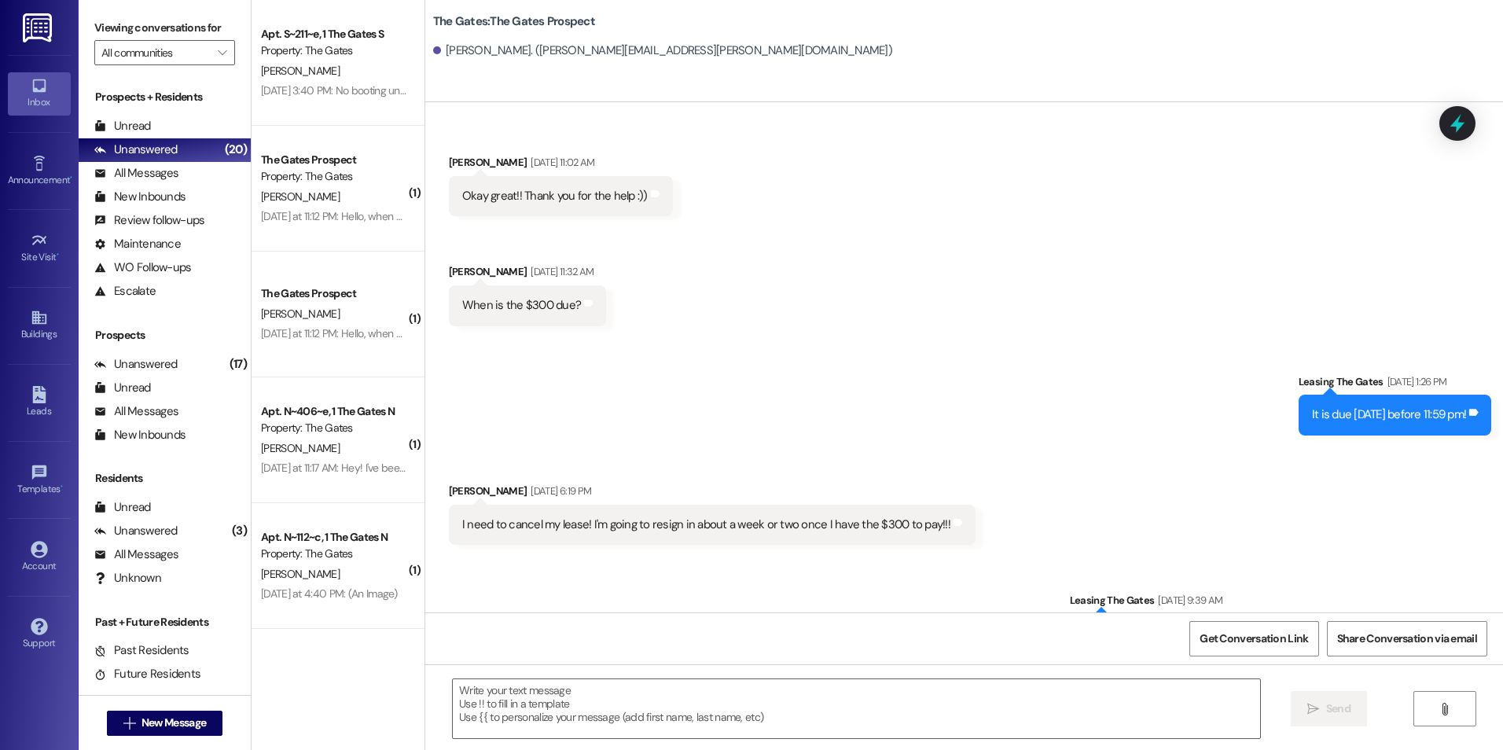
scroll to position [8076, 0]
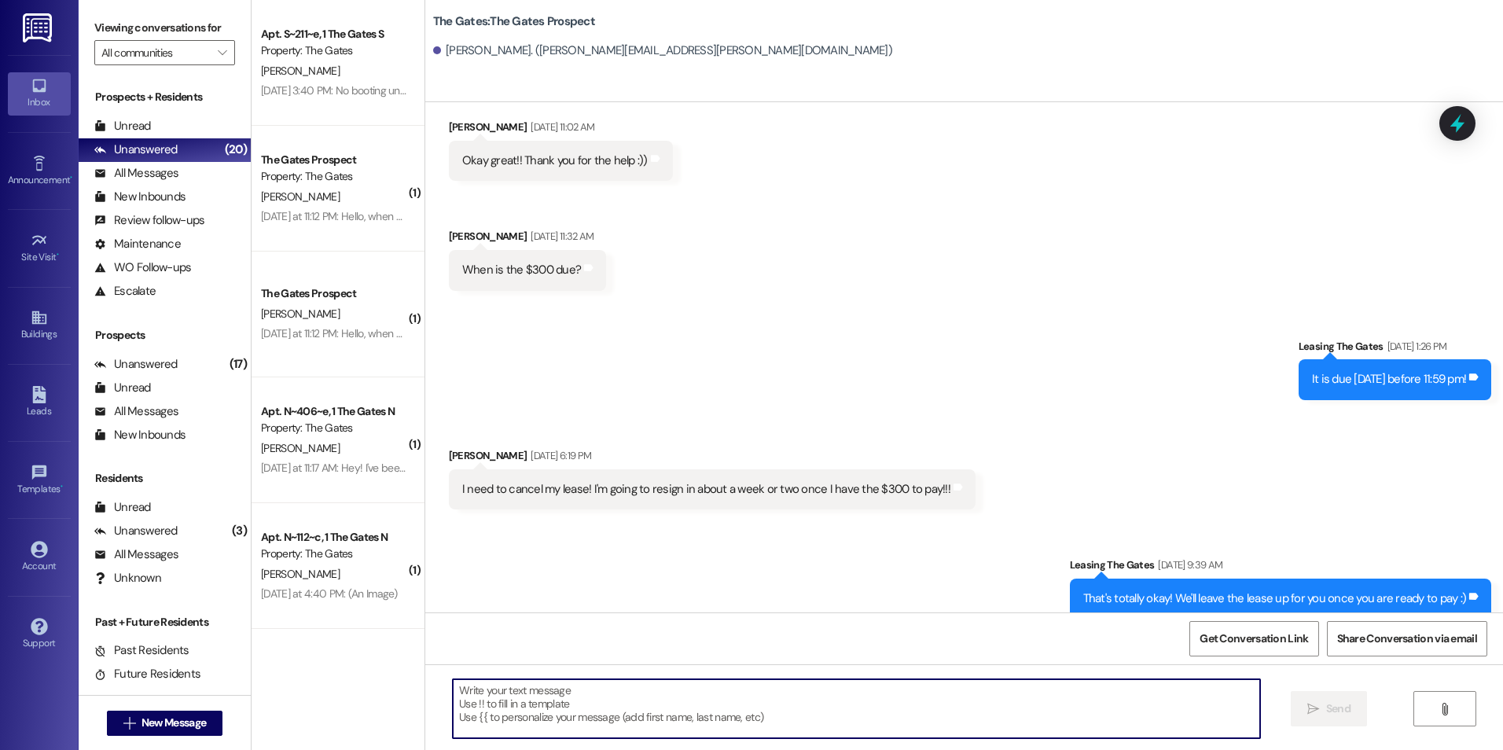
click at [673, 692] on textarea at bounding box center [856, 708] width 806 height 59
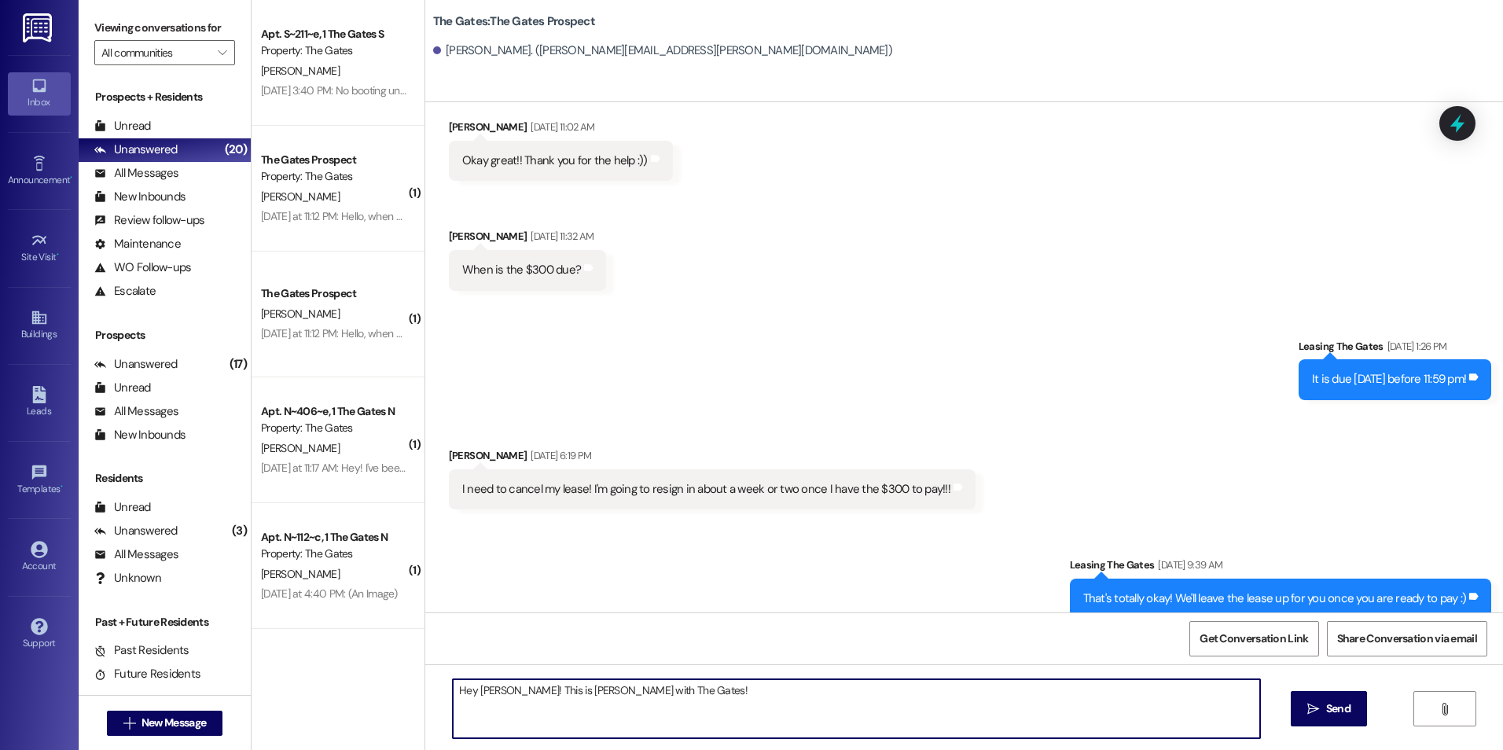
type textarea "Hey [PERSON_NAME]! This is [PERSON_NAME] with The Gates!"
drag, startPoint x: 681, startPoint y: 687, endPoint x: 384, endPoint y: 648, distance: 298.9
click at [384, 648] on div "Apt. S~211~e, 1 The Gates S Property: The Gates [PERSON_NAME] [DATE] 3:40 PM: N…" at bounding box center [876, 375] width 1251 height 750
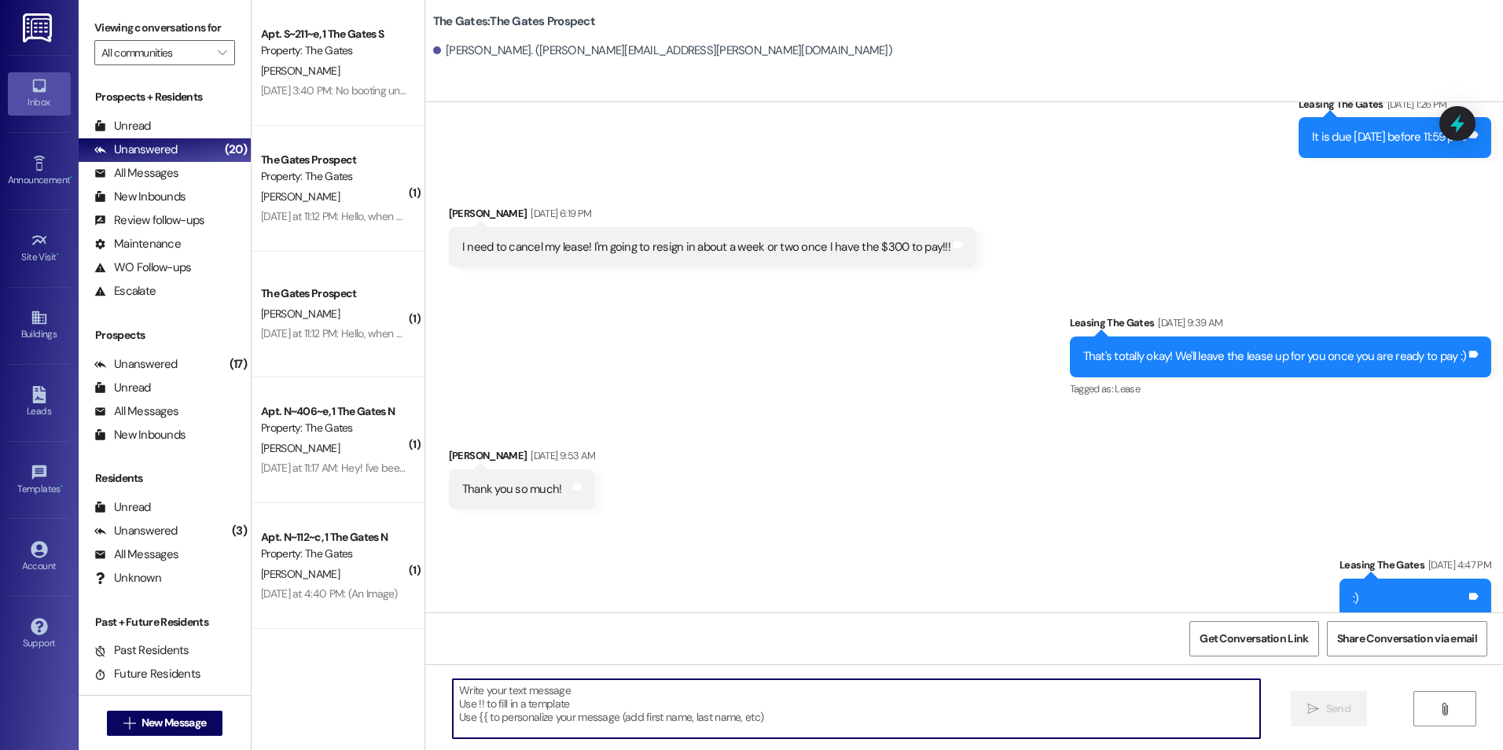
scroll to position [8319, 0]
click at [107, 734] on button " New Message" at bounding box center [165, 722] width 116 height 25
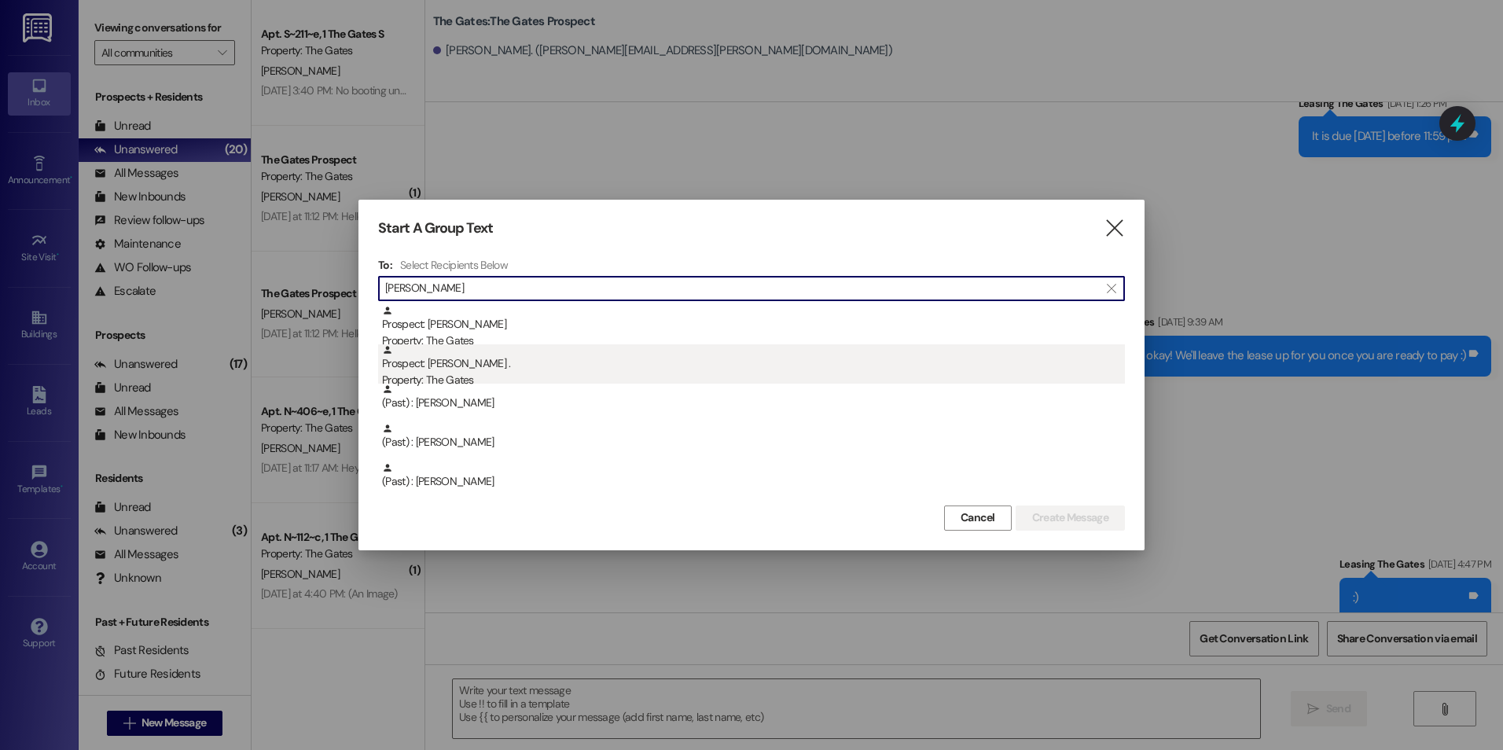
type input "[PERSON_NAME]"
click at [596, 366] on div "Prospect: [PERSON_NAME] . Property: The Gates" at bounding box center [753, 366] width 743 height 45
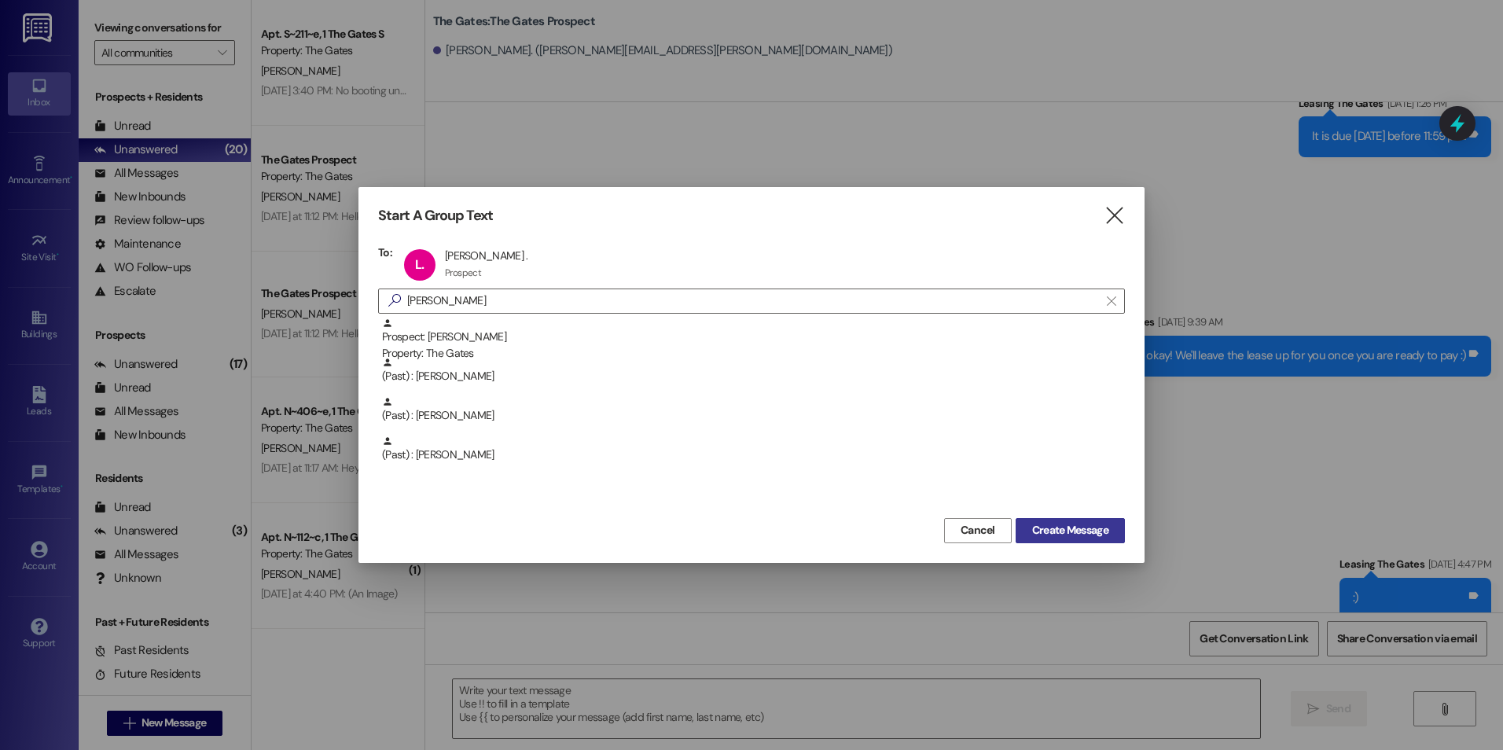
click at [1089, 533] on span "Create Message" at bounding box center [1070, 530] width 76 height 17
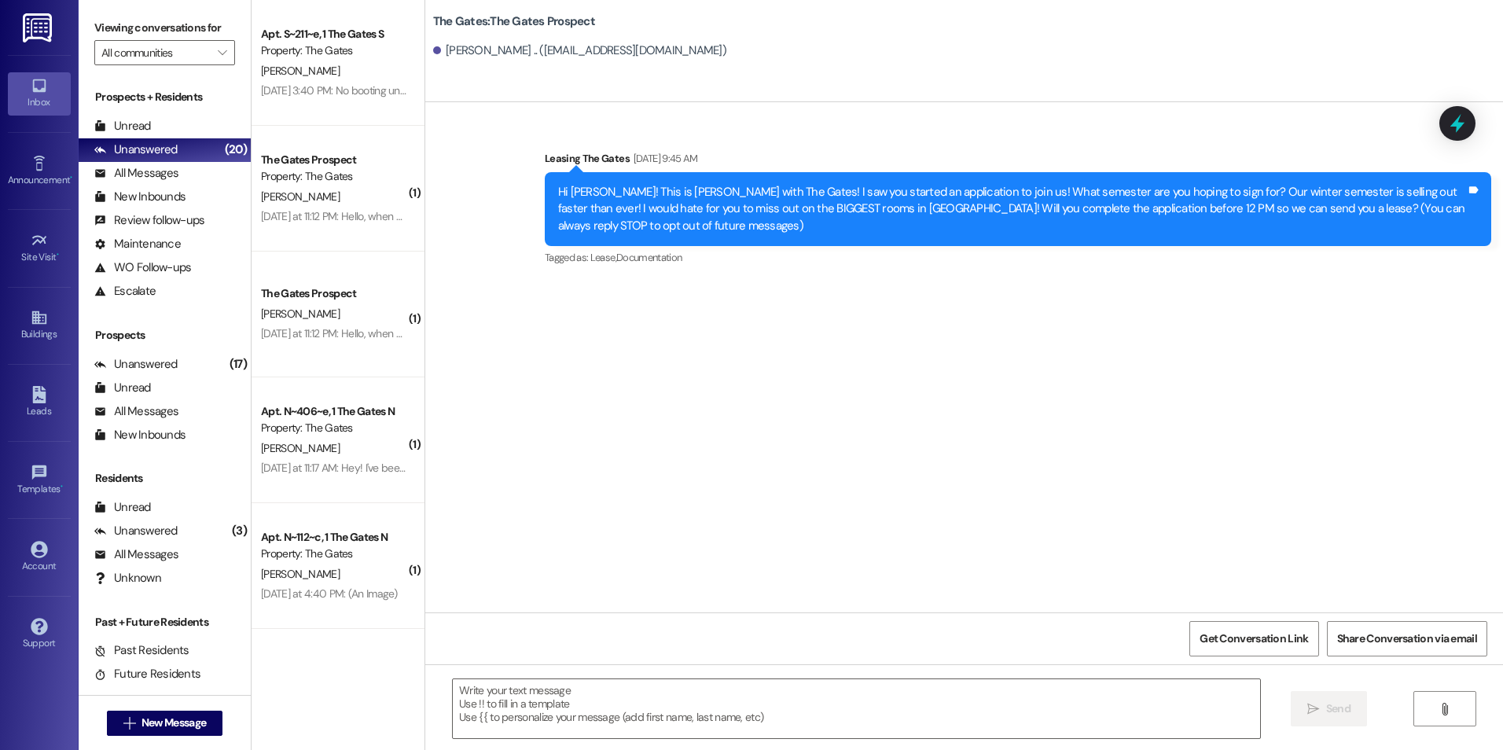
scroll to position [0, 0]
click at [703, 709] on textarea at bounding box center [856, 708] width 806 height 59
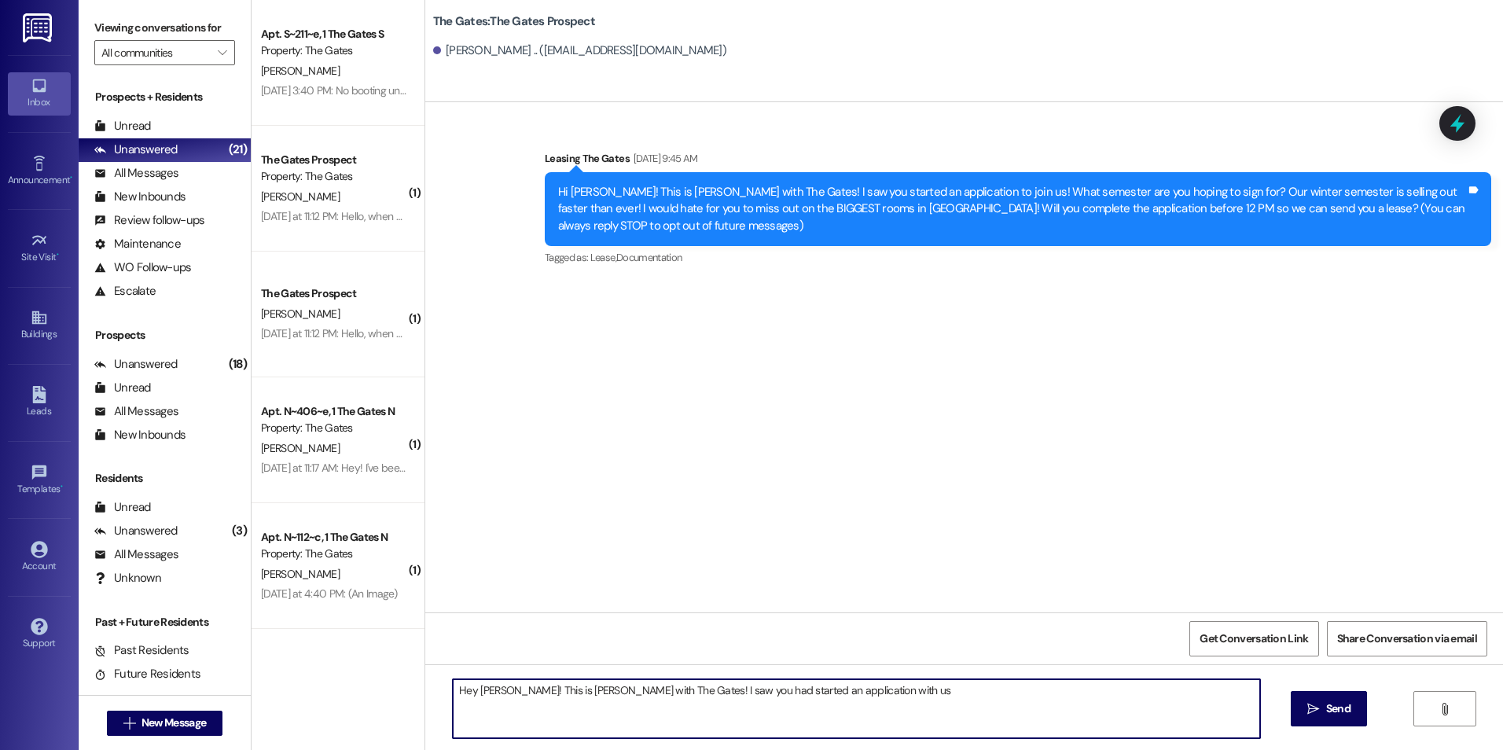
click at [930, 695] on textarea "Hey [PERSON_NAME]! This is [PERSON_NAME] with The Gates! I saw you had started …" at bounding box center [856, 708] width 806 height 59
click at [1227, 686] on textarea "Hey [PERSON_NAME]! This is [PERSON_NAME] with The Gates! I saw you had shown so…" at bounding box center [856, 708] width 806 height 59
click at [670, 713] on textarea "Hey [PERSON_NAME]! This is [PERSON_NAME] with The Gates! I saw you had shown so…" at bounding box center [856, 708] width 806 height 59
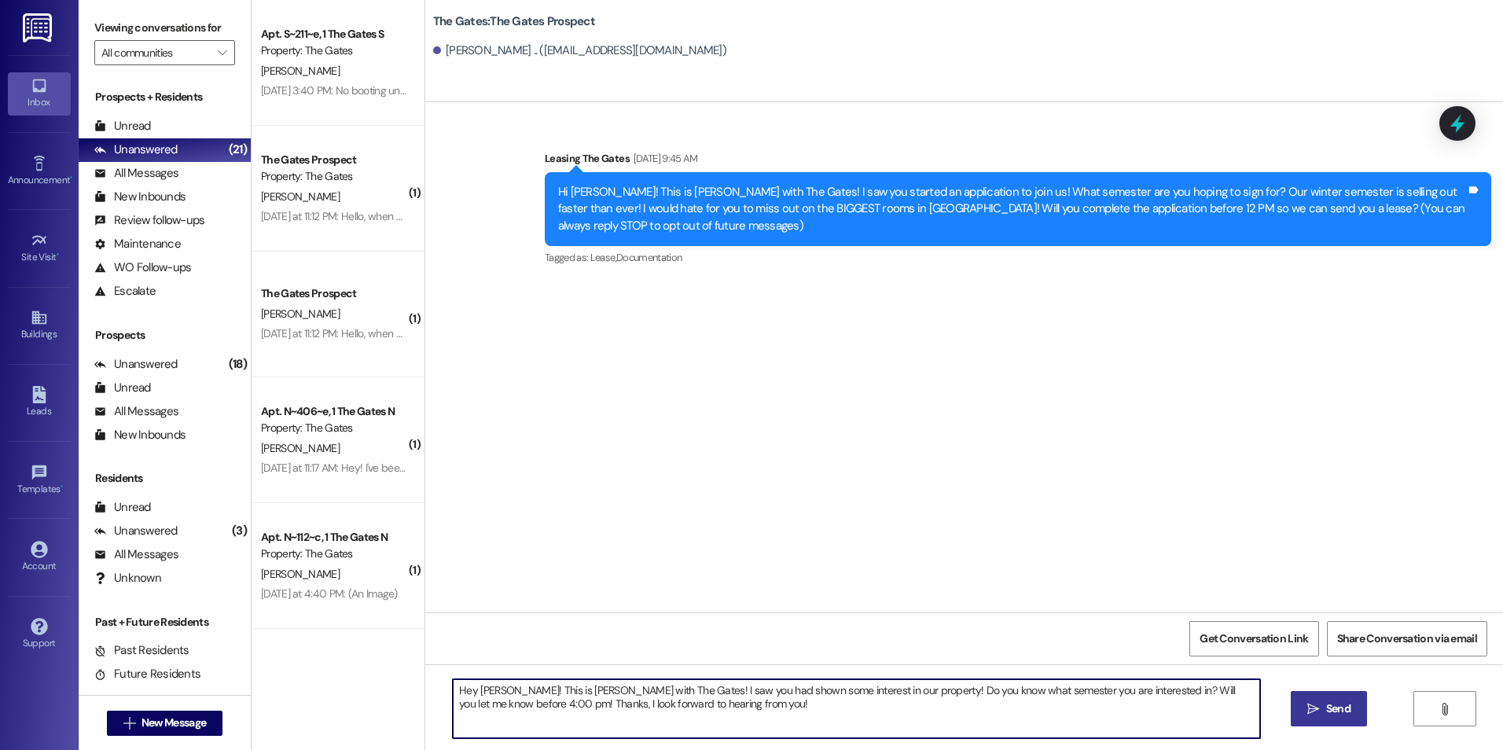
type textarea "Hey [PERSON_NAME]! This is [PERSON_NAME] with The Gates! I saw you had shown so…"
click at [1330, 711] on span "Send" at bounding box center [1338, 708] width 24 height 17
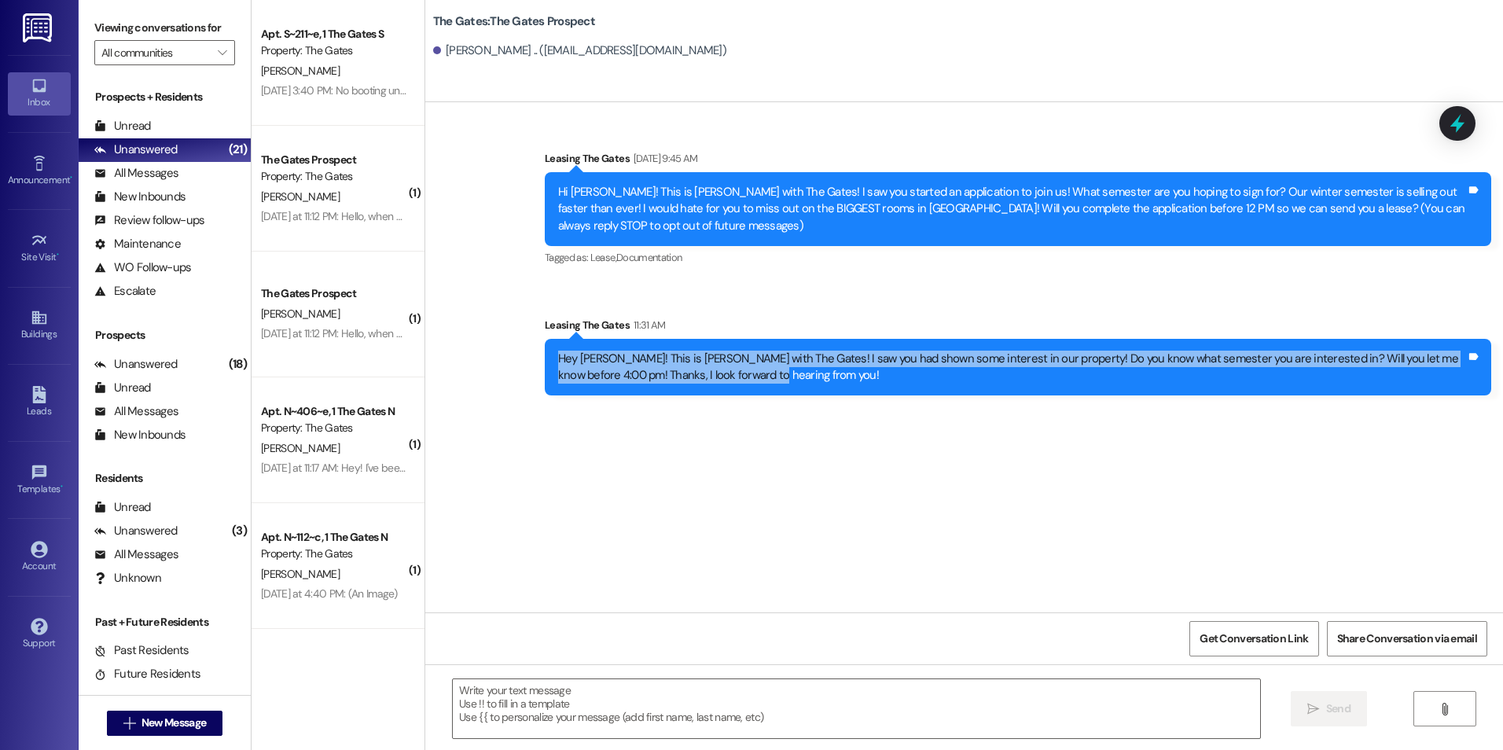
drag, startPoint x: 546, startPoint y: 356, endPoint x: 747, endPoint y: 393, distance: 203.8
click at [747, 393] on div "Hey [PERSON_NAME]! This is [PERSON_NAME] with The Gates! I saw you had shown so…" at bounding box center [1018, 367] width 946 height 57
drag, startPoint x: 747, startPoint y: 393, endPoint x: 688, endPoint y: 367, distance: 63.7
copy div "Hey [PERSON_NAME]! This is [PERSON_NAME] with The Gates! I saw you had shown so…"
click at [192, 717] on span "New Message" at bounding box center [173, 722] width 64 height 17
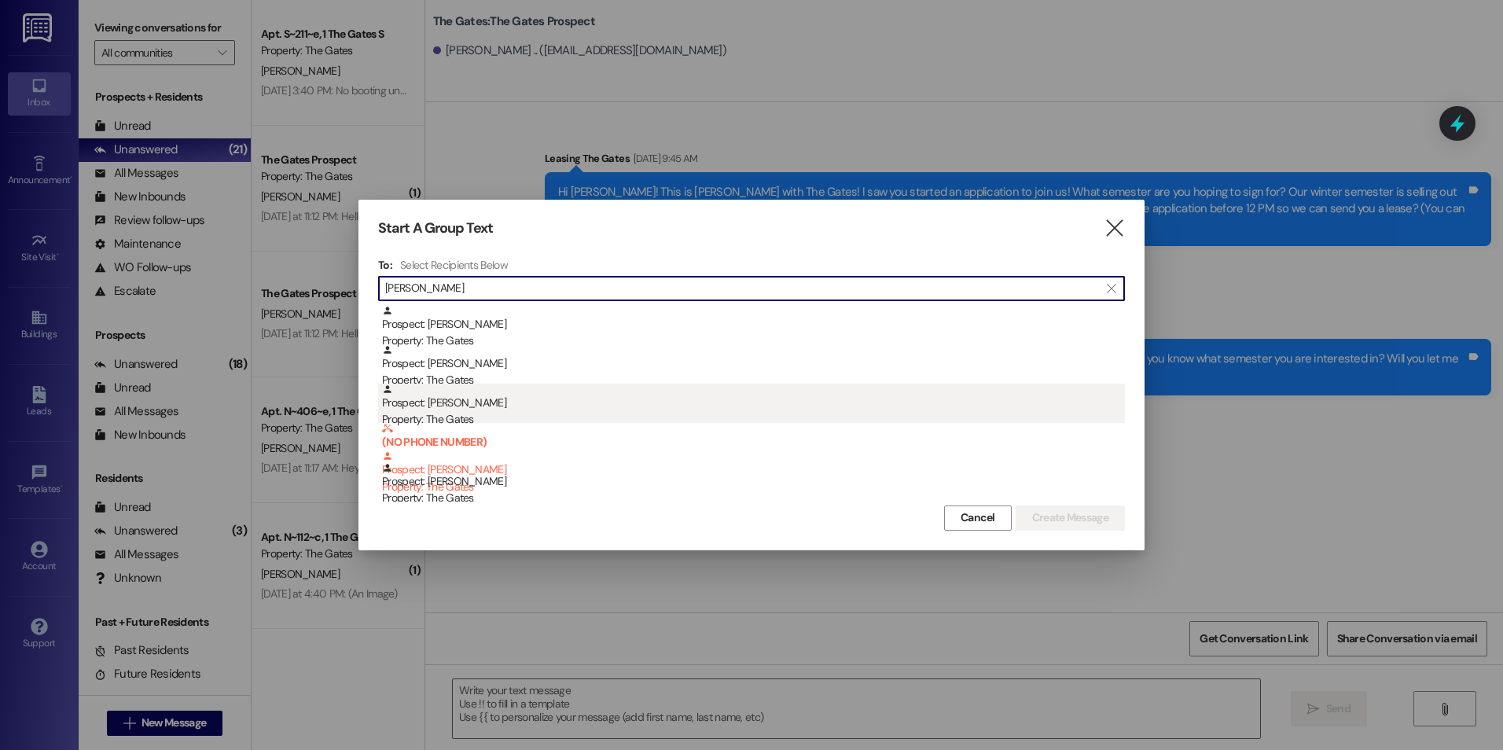
type input "[PERSON_NAME]"
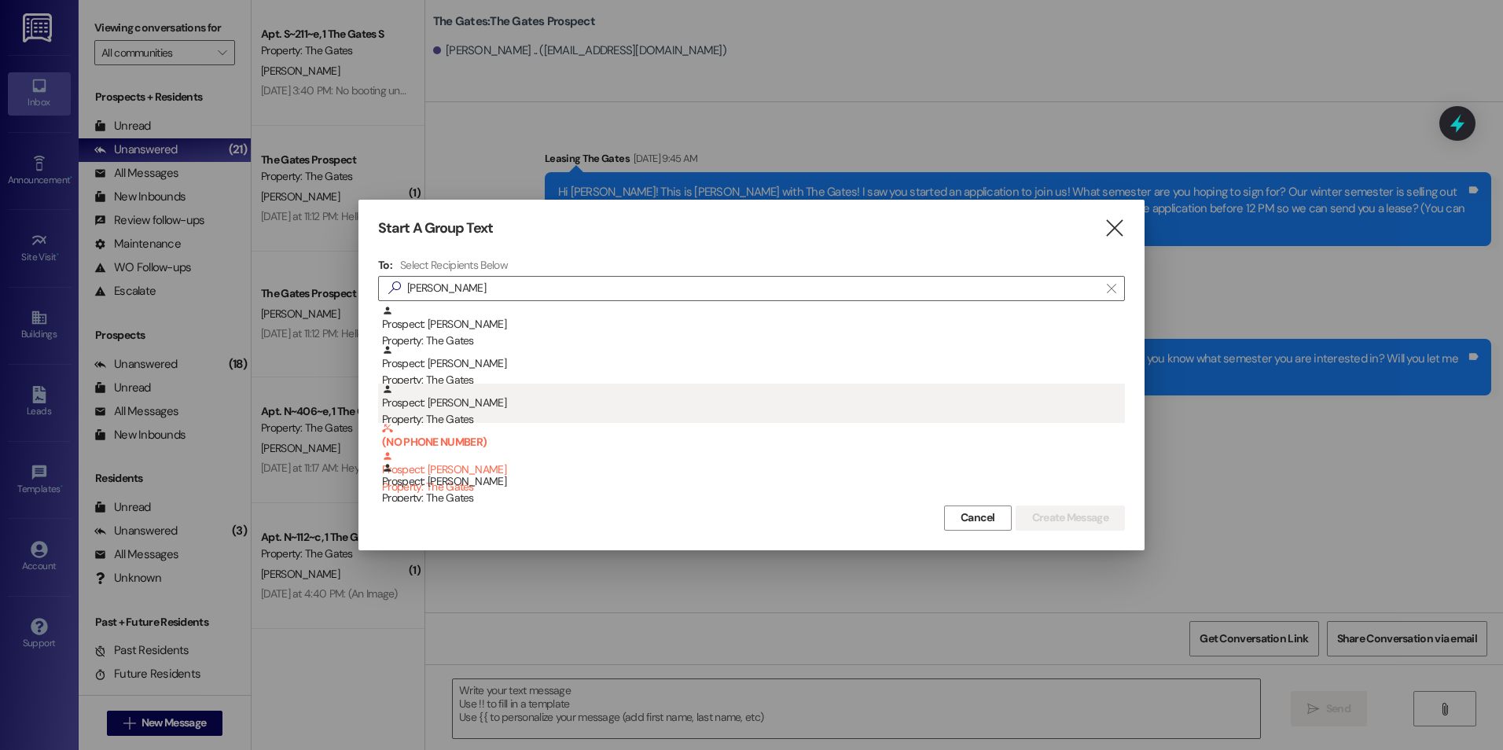
click at [483, 415] on div "Property: The Gates" at bounding box center [753, 419] width 743 height 17
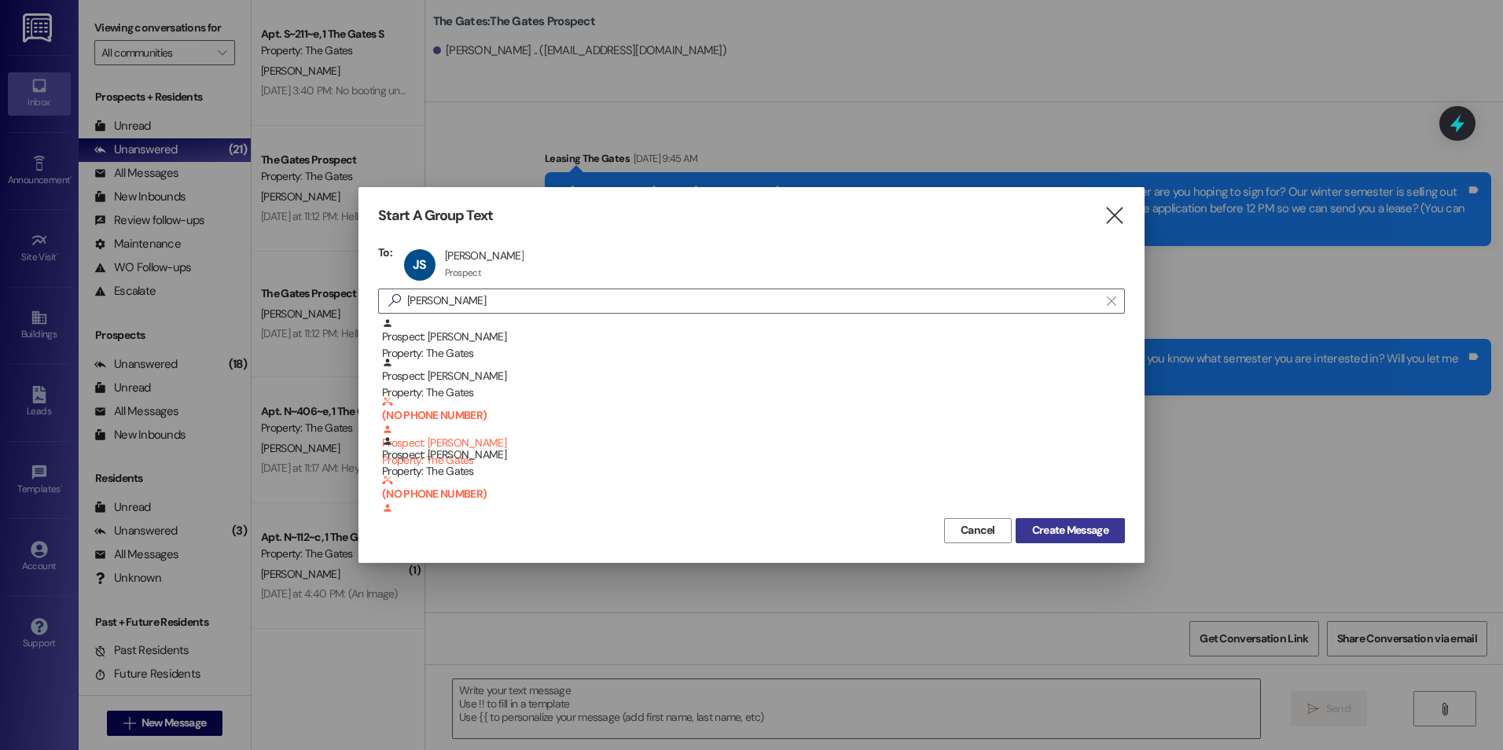
click at [1069, 527] on span "Create Message" at bounding box center [1070, 530] width 76 height 17
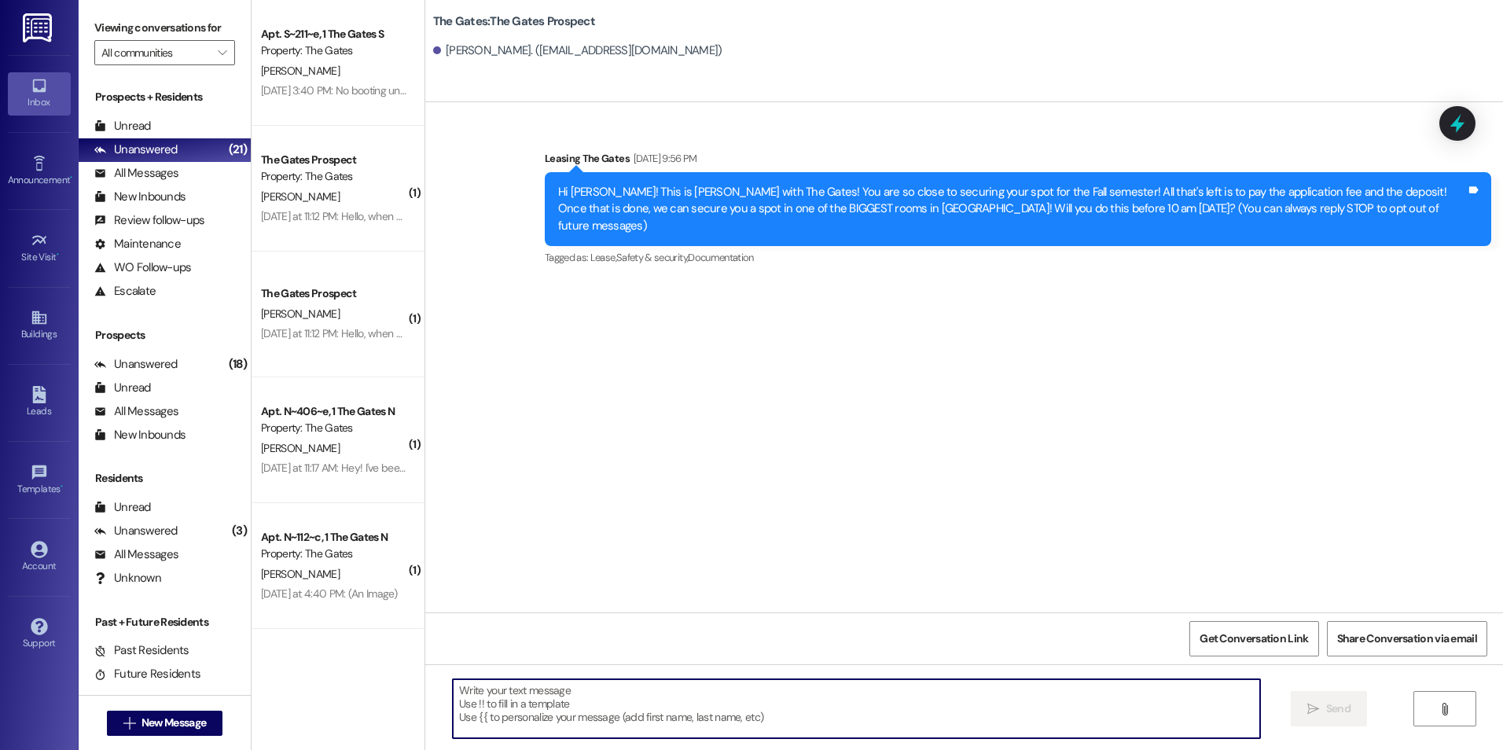
click at [636, 687] on textarea at bounding box center [856, 708] width 806 height 59
paste textarea "[URL][DOMAIN_NAME]"
type textarea "[URL][DOMAIN_NAME]"
click at [1307, 699] on button " Send" at bounding box center [1328, 708] width 76 height 35
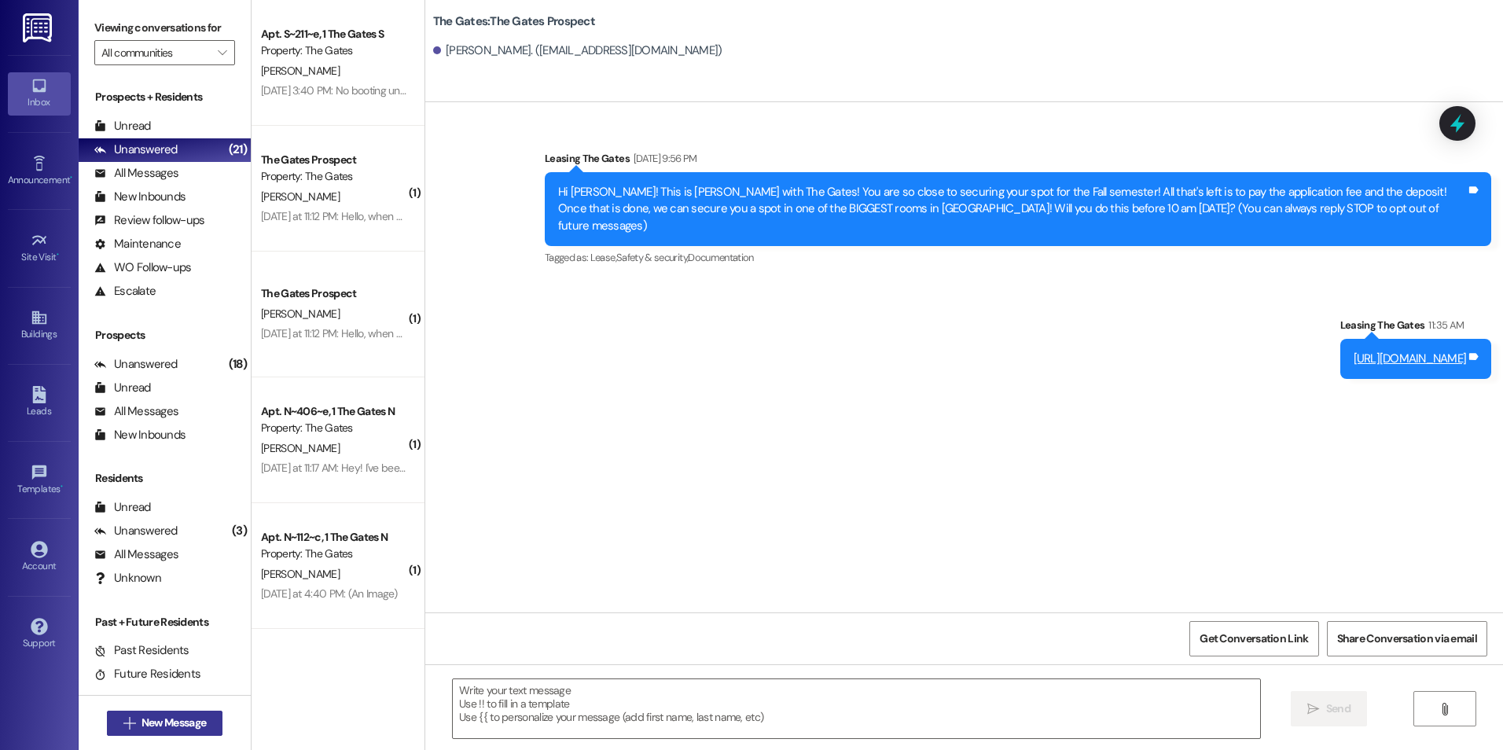
click at [200, 725] on span "New Message" at bounding box center [173, 722] width 64 height 17
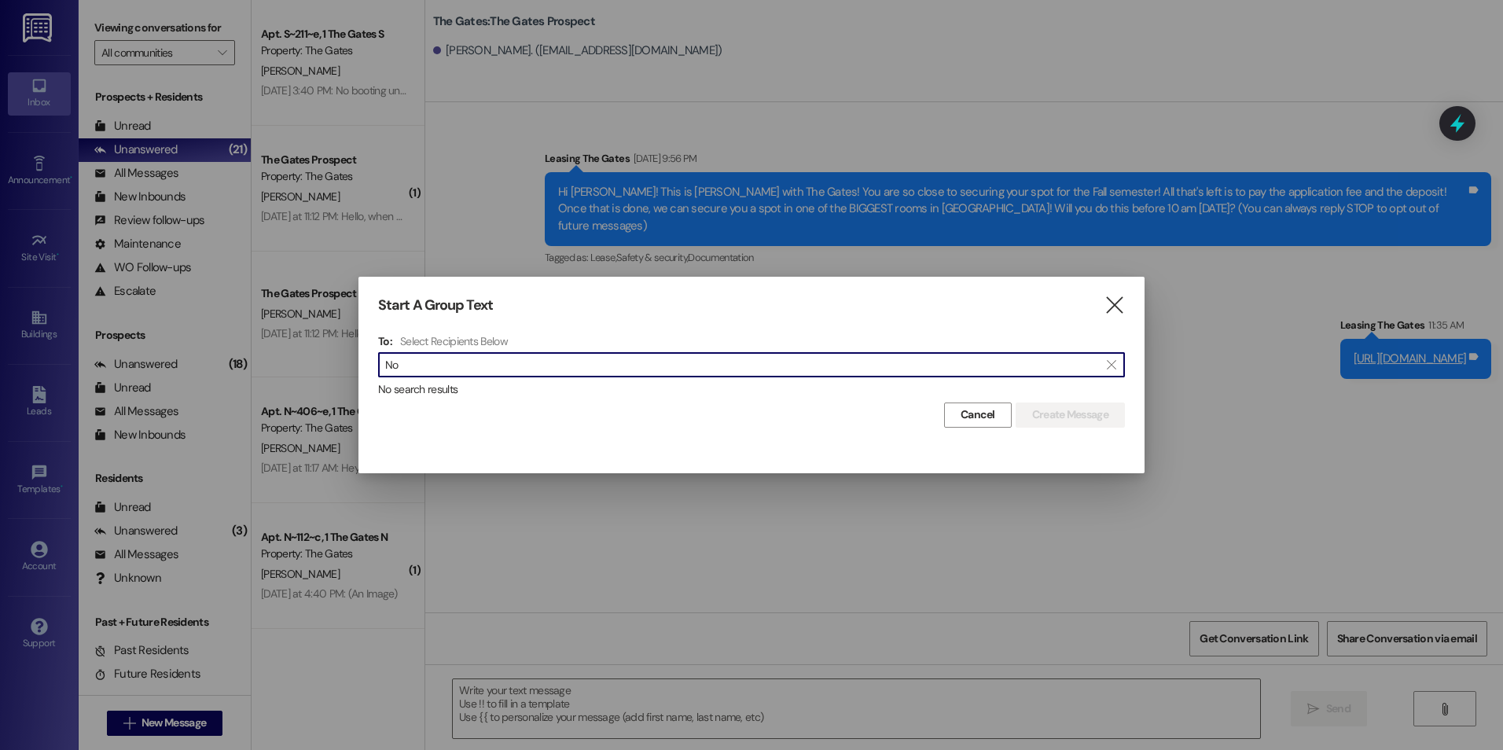
type input "N"
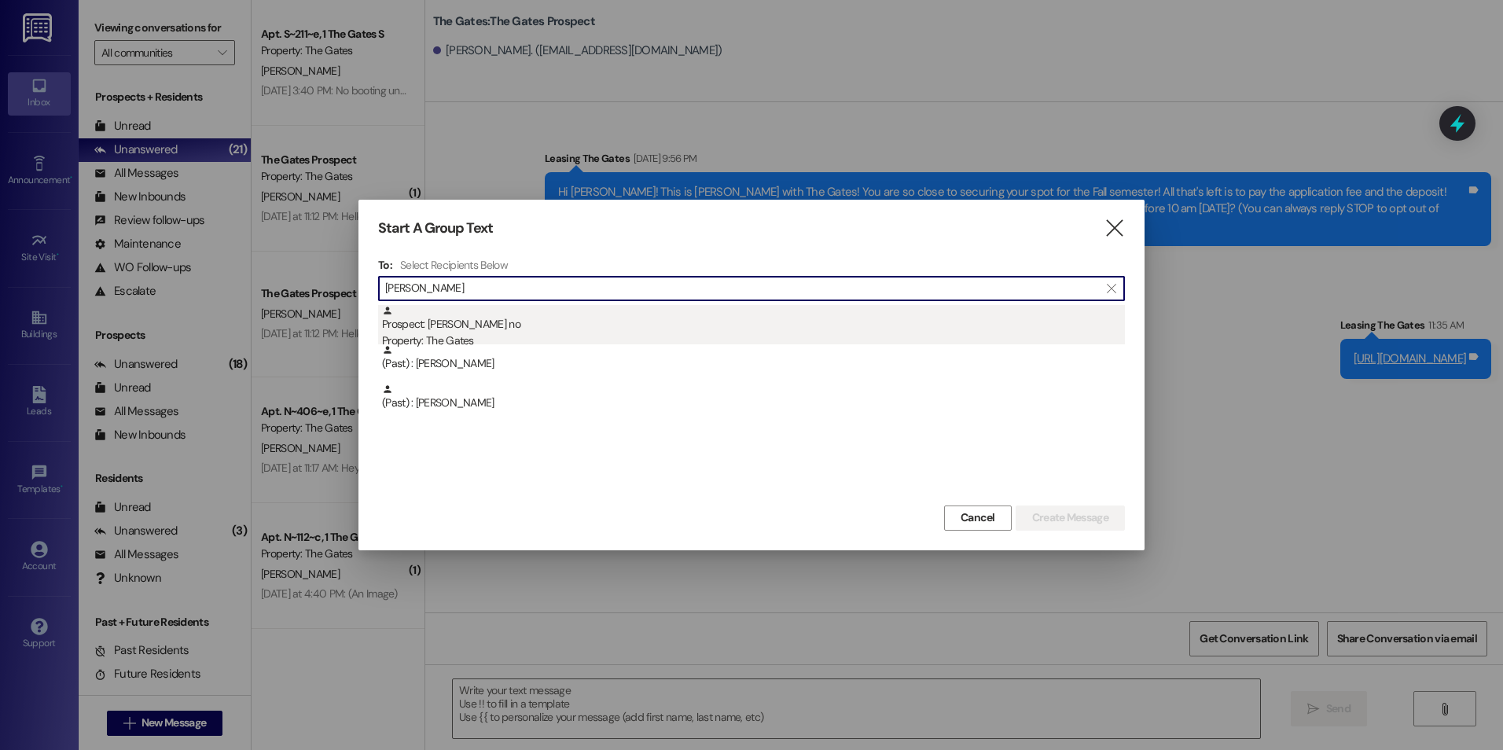
type input "[PERSON_NAME]"
click at [643, 320] on div "Prospect: [PERSON_NAME] no Property: The Gates" at bounding box center [753, 327] width 743 height 45
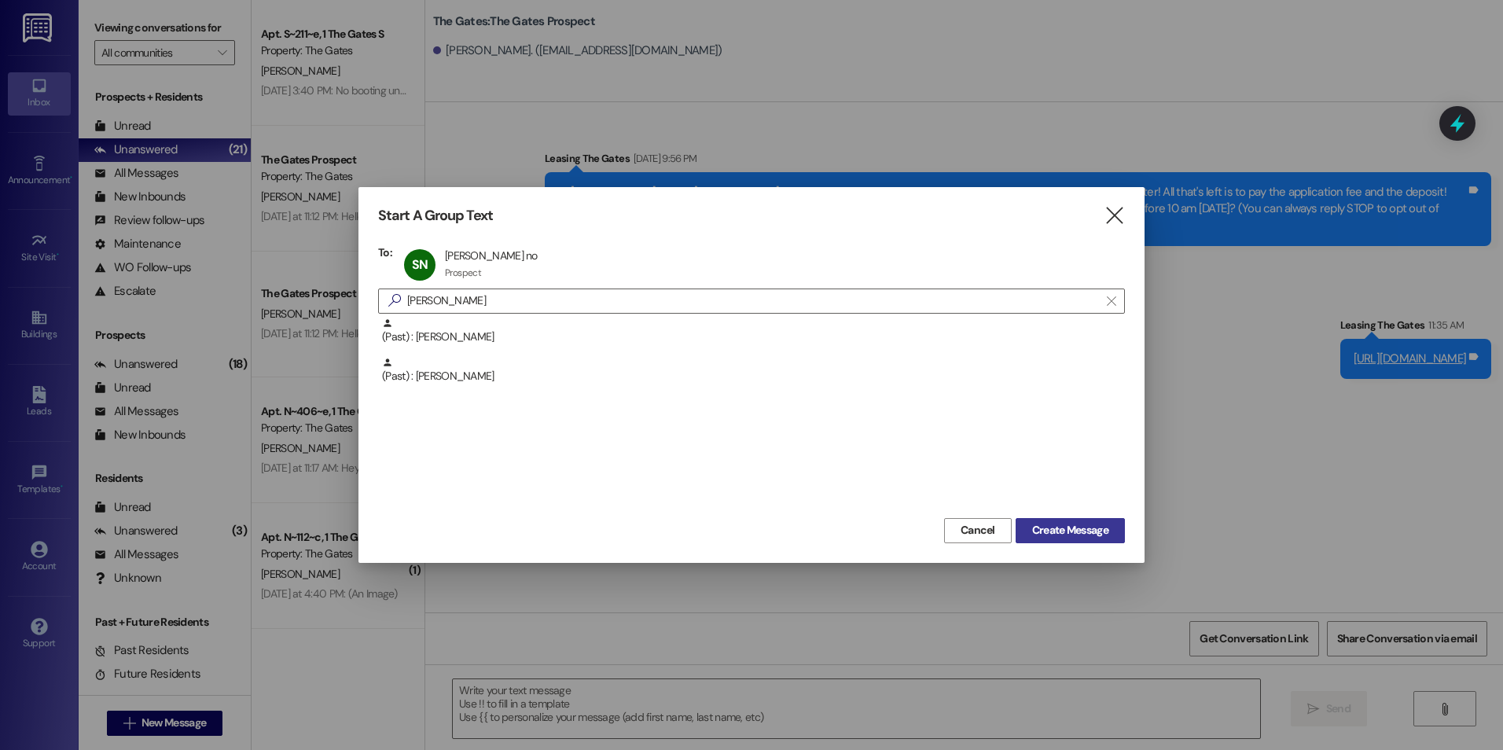
click at [1084, 527] on span "Create Message" at bounding box center [1070, 530] width 76 height 17
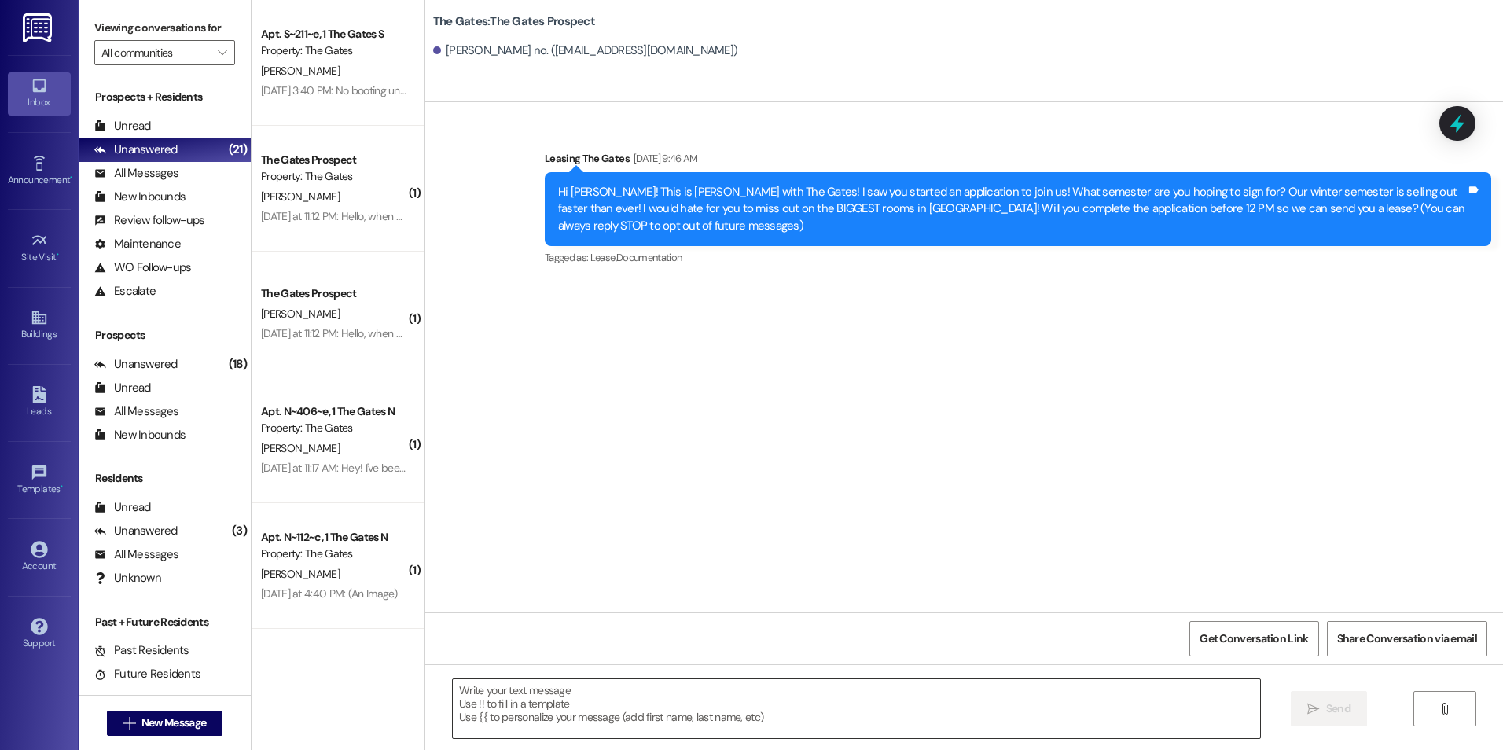
click at [777, 699] on textarea at bounding box center [856, 708] width 806 height 59
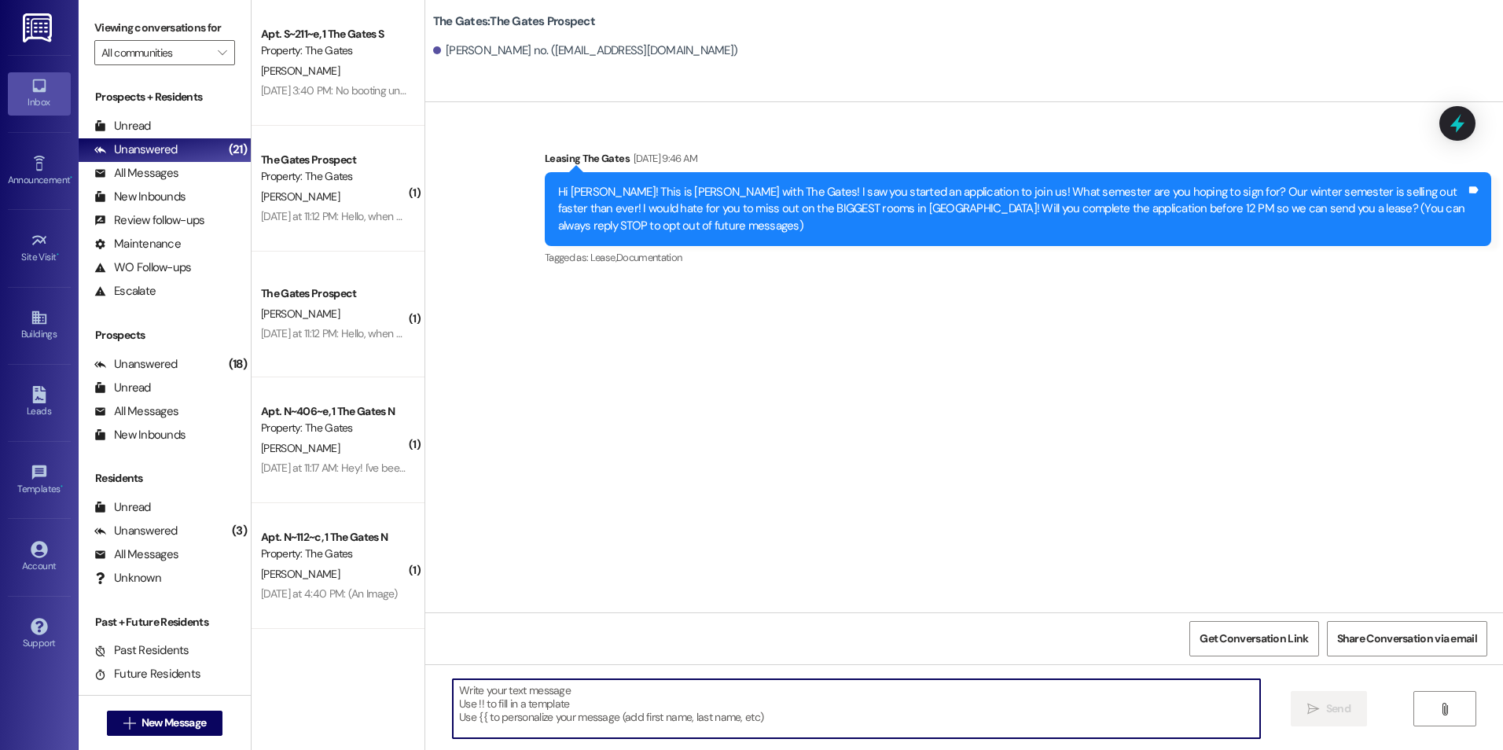
type textarea "J"
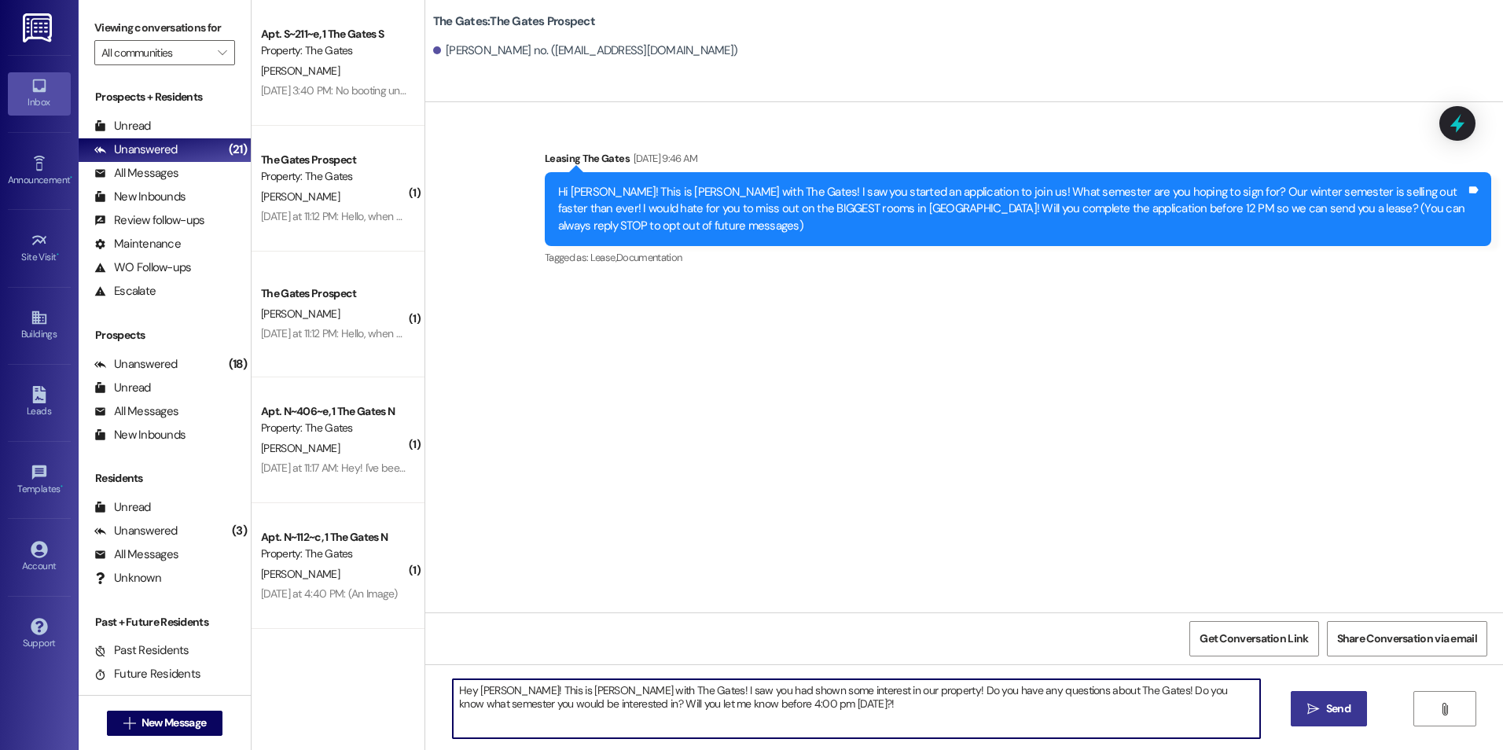
type textarea "Hey [PERSON_NAME]! This is [PERSON_NAME] with The Gates! I saw you had shown so…"
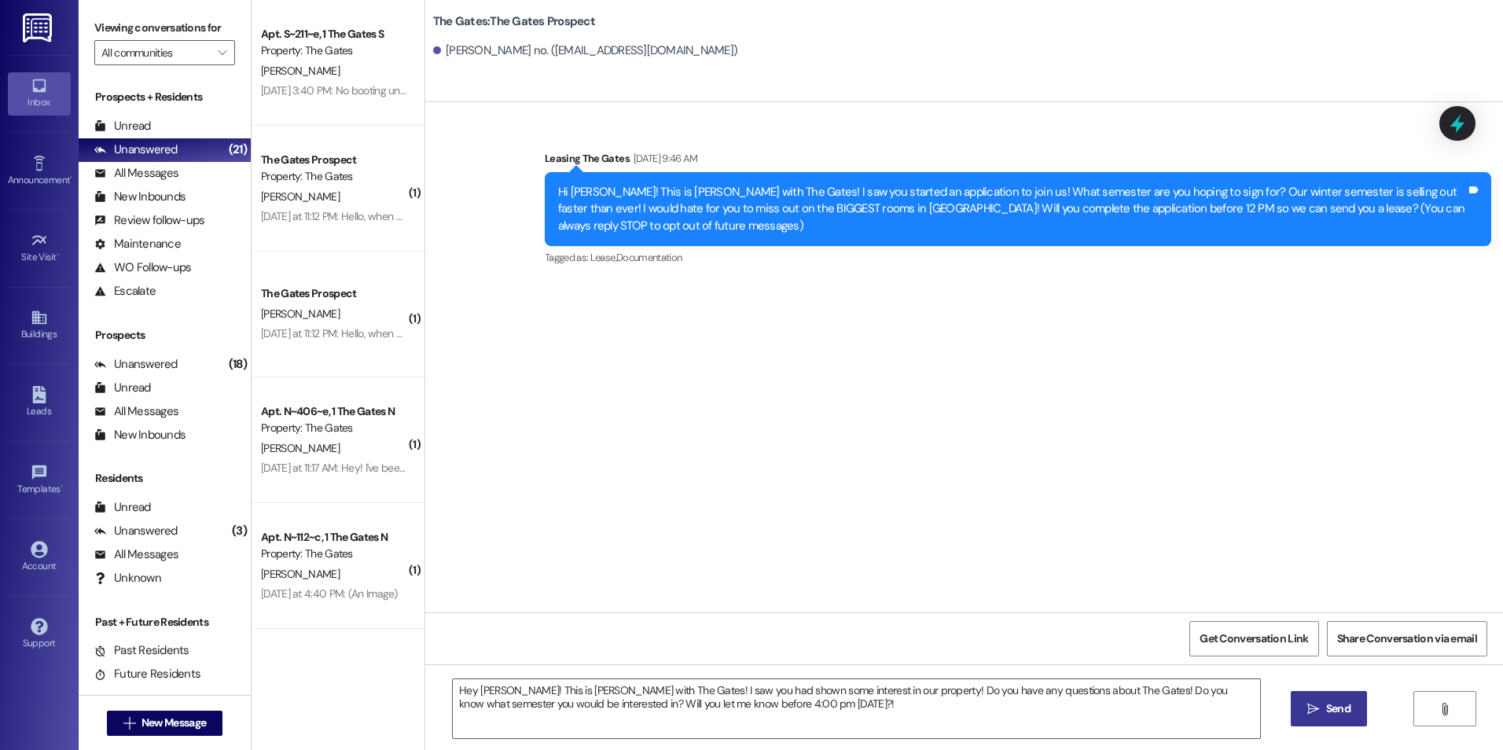
click at [1353, 714] on button " Send" at bounding box center [1328, 708] width 76 height 35
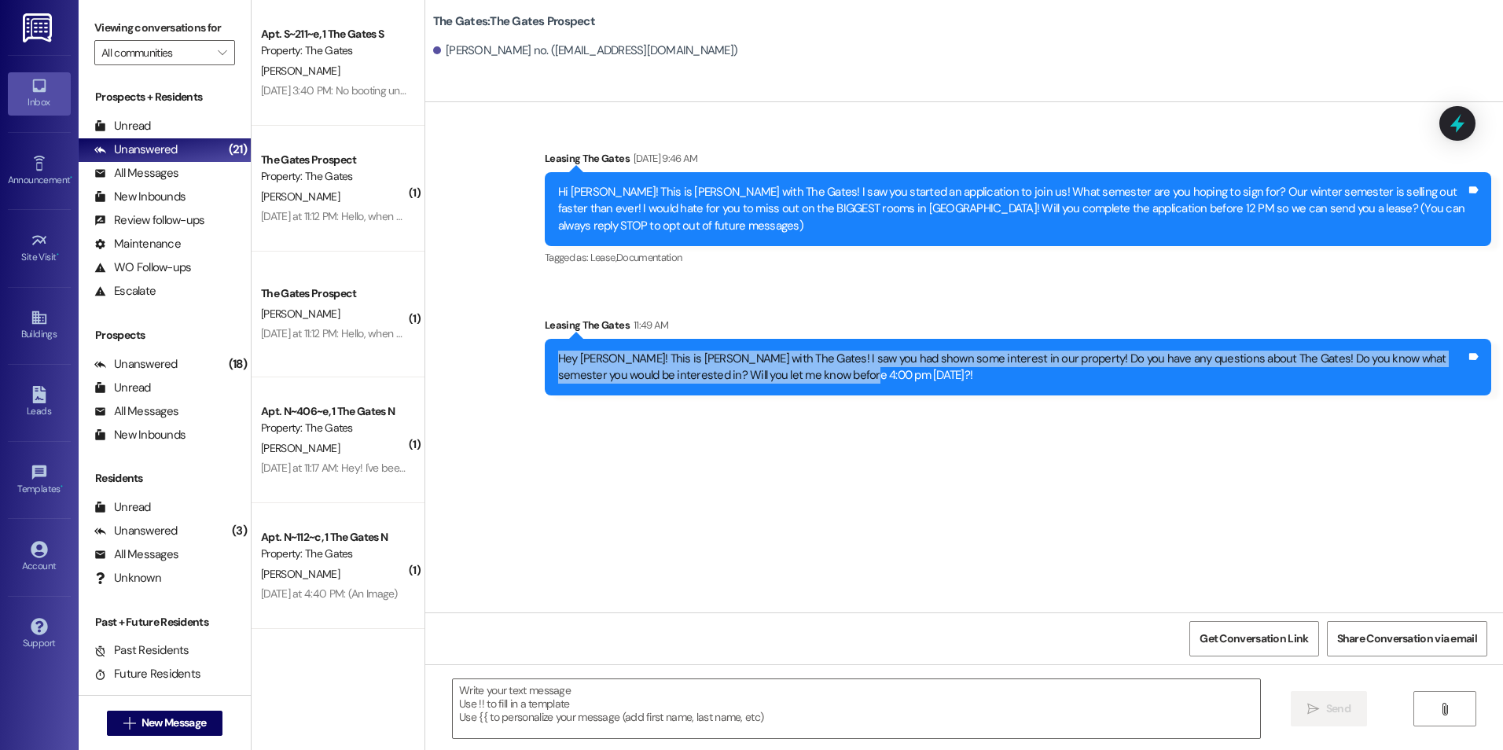
drag, startPoint x: 546, startPoint y: 358, endPoint x: 861, endPoint y: 394, distance: 317.2
click at [861, 394] on div "Hey [PERSON_NAME]! This is [PERSON_NAME] with The Gates! I saw you had shown so…" at bounding box center [1018, 367] width 946 height 57
drag, startPoint x: 861, startPoint y: 394, endPoint x: 750, endPoint y: 366, distance: 114.2
copy div "Hey [PERSON_NAME]! This is [PERSON_NAME] with The Gates! I saw you had shown so…"
click at [714, 409] on div "Sent via SMS Leasing The Gates [DATE] 9:46 AM Hi [PERSON_NAME]! This is [PERSON…" at bounding box center [963, 357] width 1077 height 510
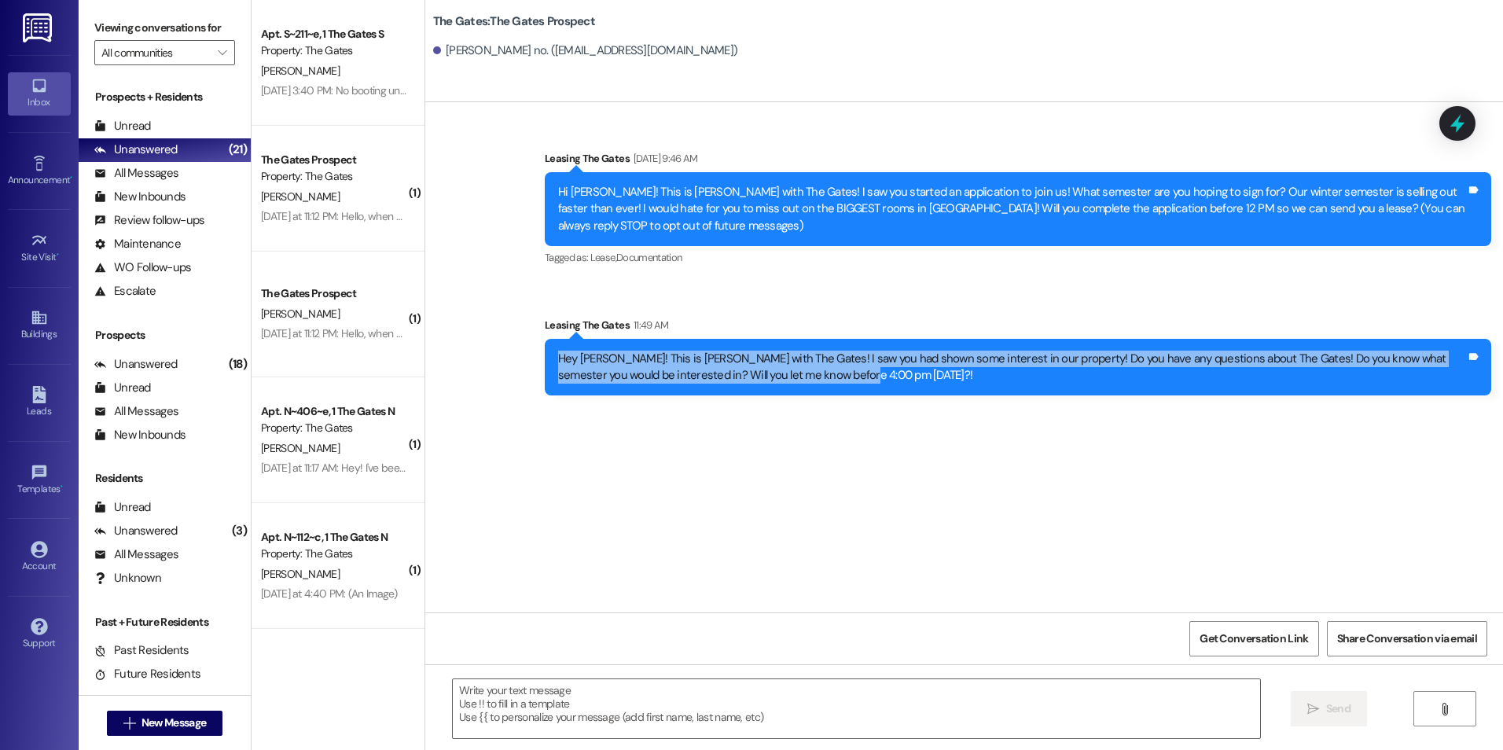
click at [1111, 465] on div "Sent via SMS Leasing The Gates [DATE] 9:46 AM Hi [PERSON_NAME]! This is [PERSON…" at bounding box center [963, 357] width 1077 height 510
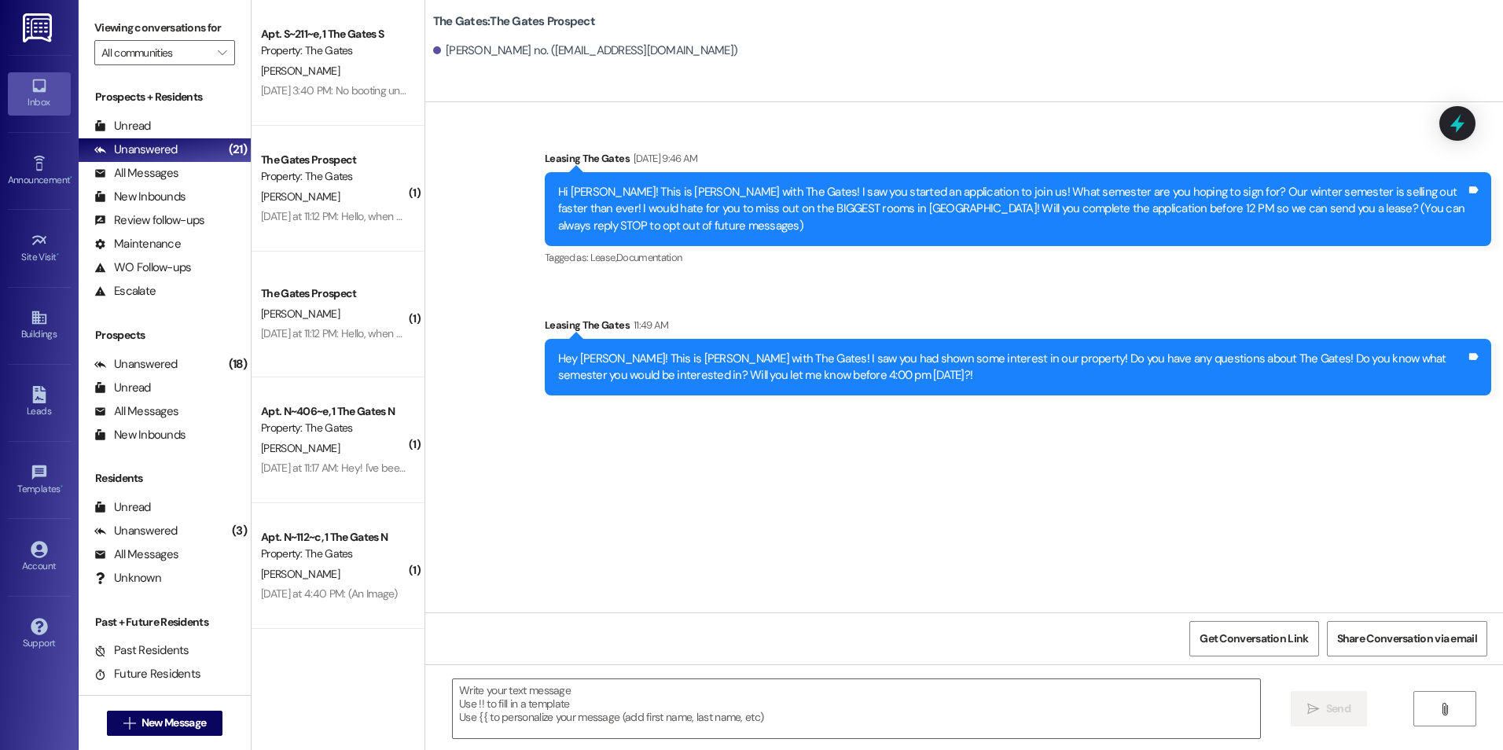
click at [714, 391] on div "Hey [PERSON_NAME]! This is [PERSON_NAME] with The Gates! I saw you had shown so…" at bounding box center [1018, 367] width 946 height 57
click at [171, 722] on span "New Message" at bounding box center [173, 722] width 64 height 17
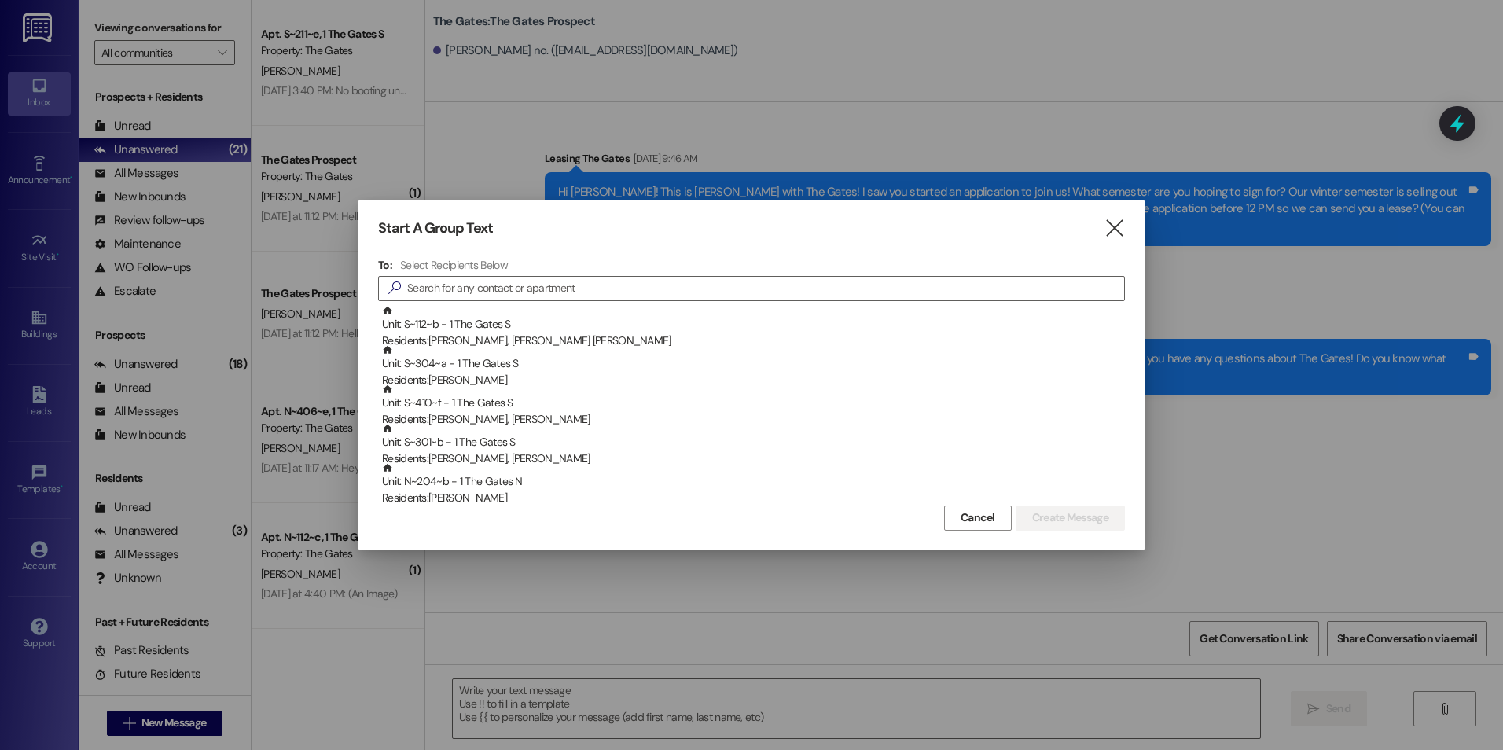
click at [1092, 209] on div "Start A Group Text  To: Select Recipients Below  Unit: S~112~b - 1 The Gates …" at bounding box center [751, 375] width 786 height 350
click at [1099, 215] on div "Start A Group Text  To: Select Recipients Below  Unit: S~112~b - 1 The Gates …" at bounding box center [751, 375] width 786 height 350
click at [1108, 220] on icon "" at bounding box center [1113, 228] width 21 height 17
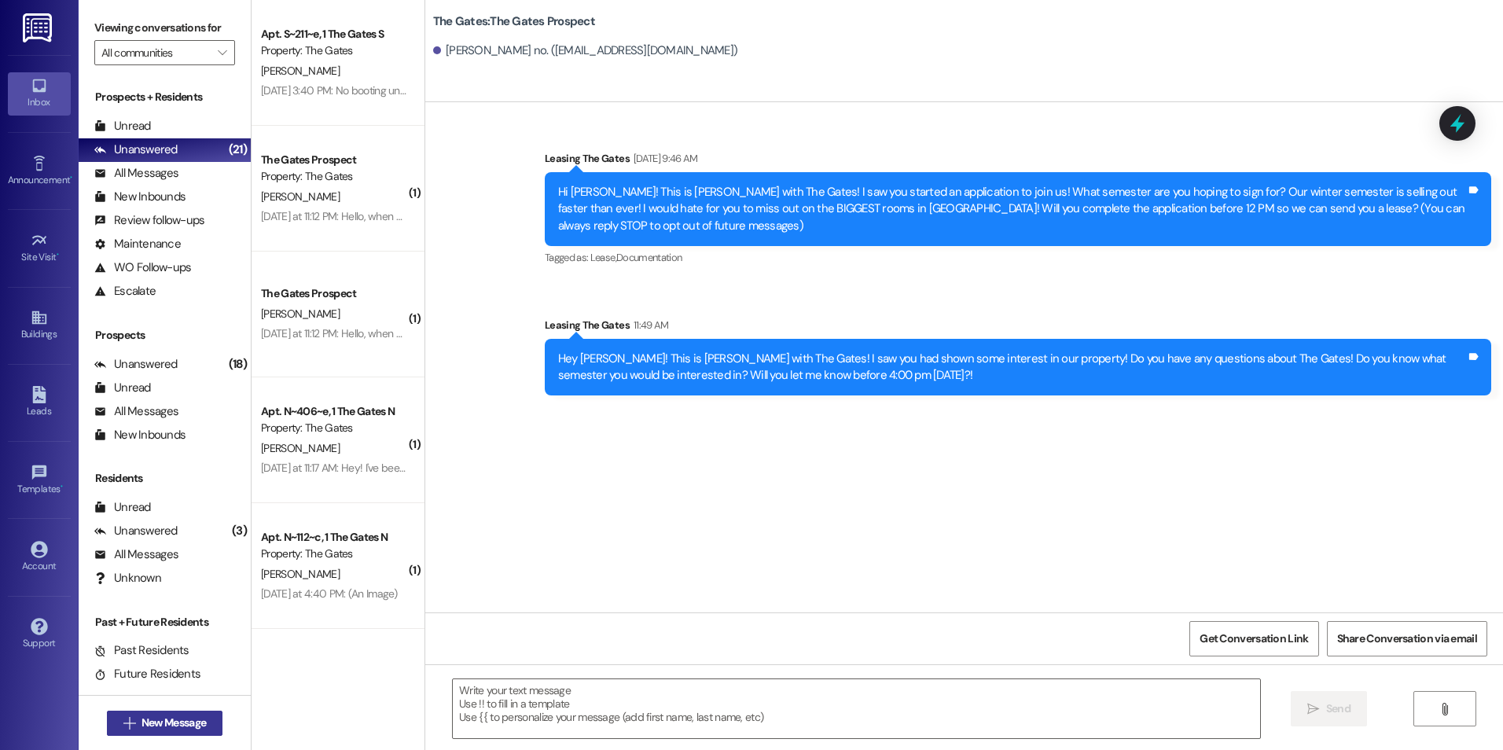
click at [123, 721] on icon "" at bounding box center [129, 723] width 12 height 13
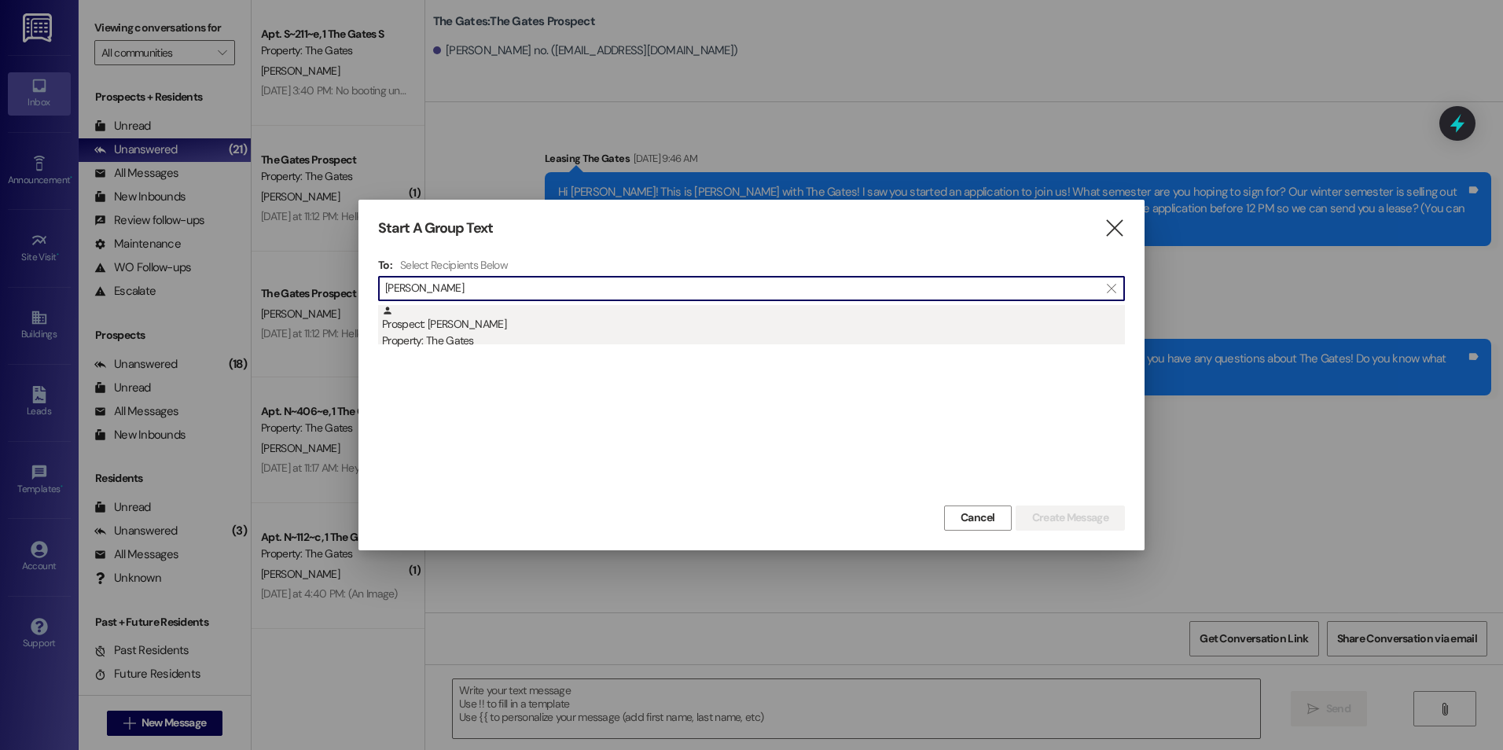
type input "[PERSON_NAME]"
click at [629, 323] on div "Prospect: [PERSON_NAME] Property: The Gates" at bounding box center [753, 327] width 743 height 45
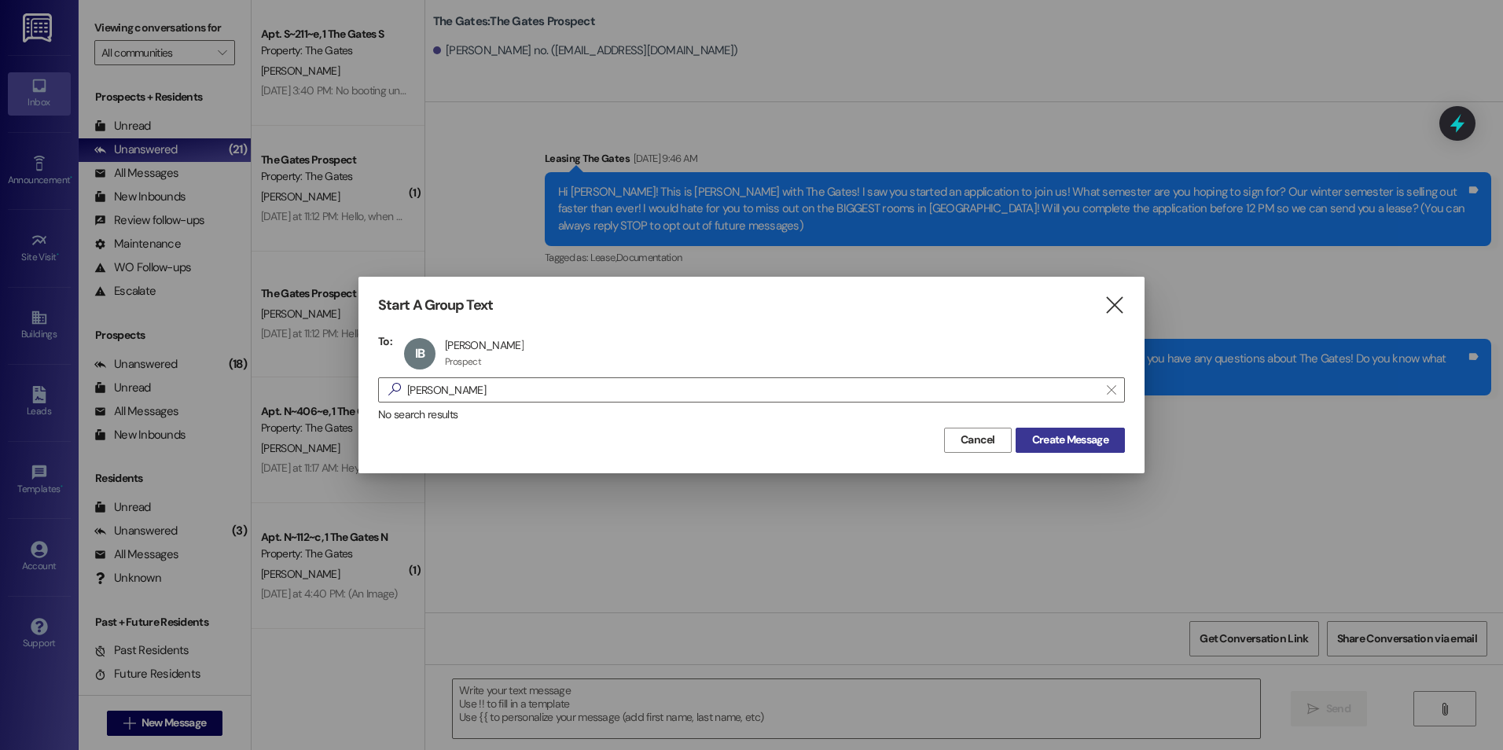
click at [1109, 435] on span "Create Message" at bounding box center [1070, 439] width 83 height 17
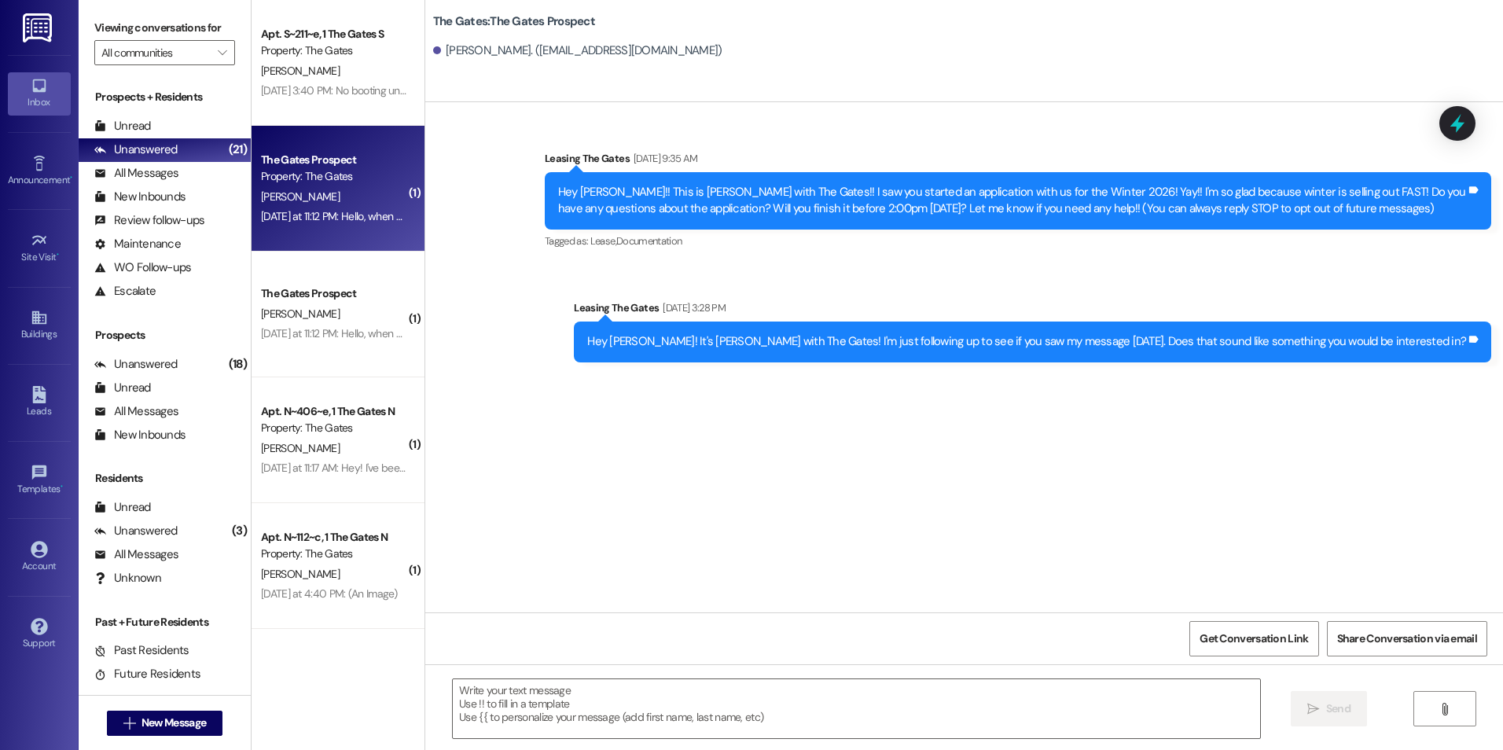
click at [353, 196] on div "[PERSON_NAME]" at bounding box center [333, 197] width 149 height 20
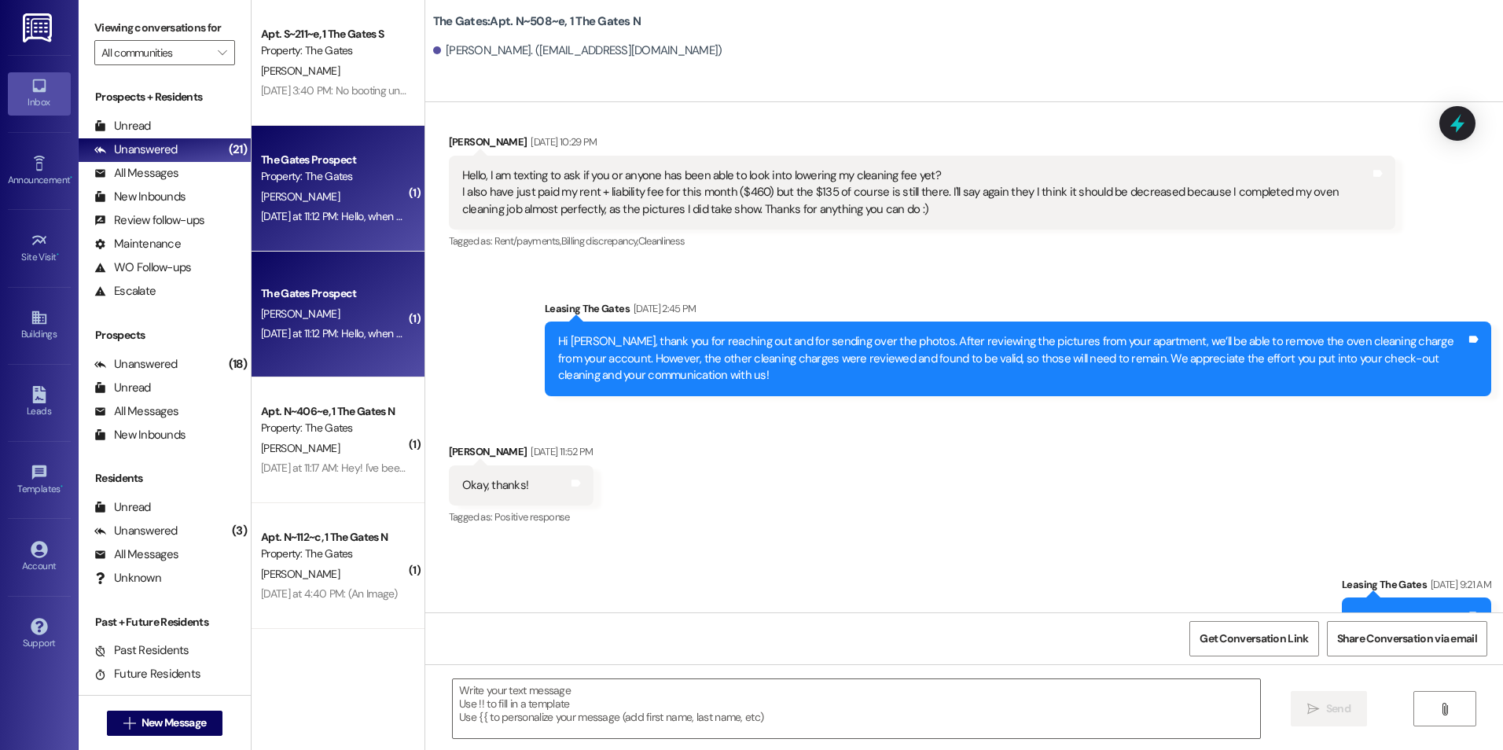
scroll to position [38590, 0]
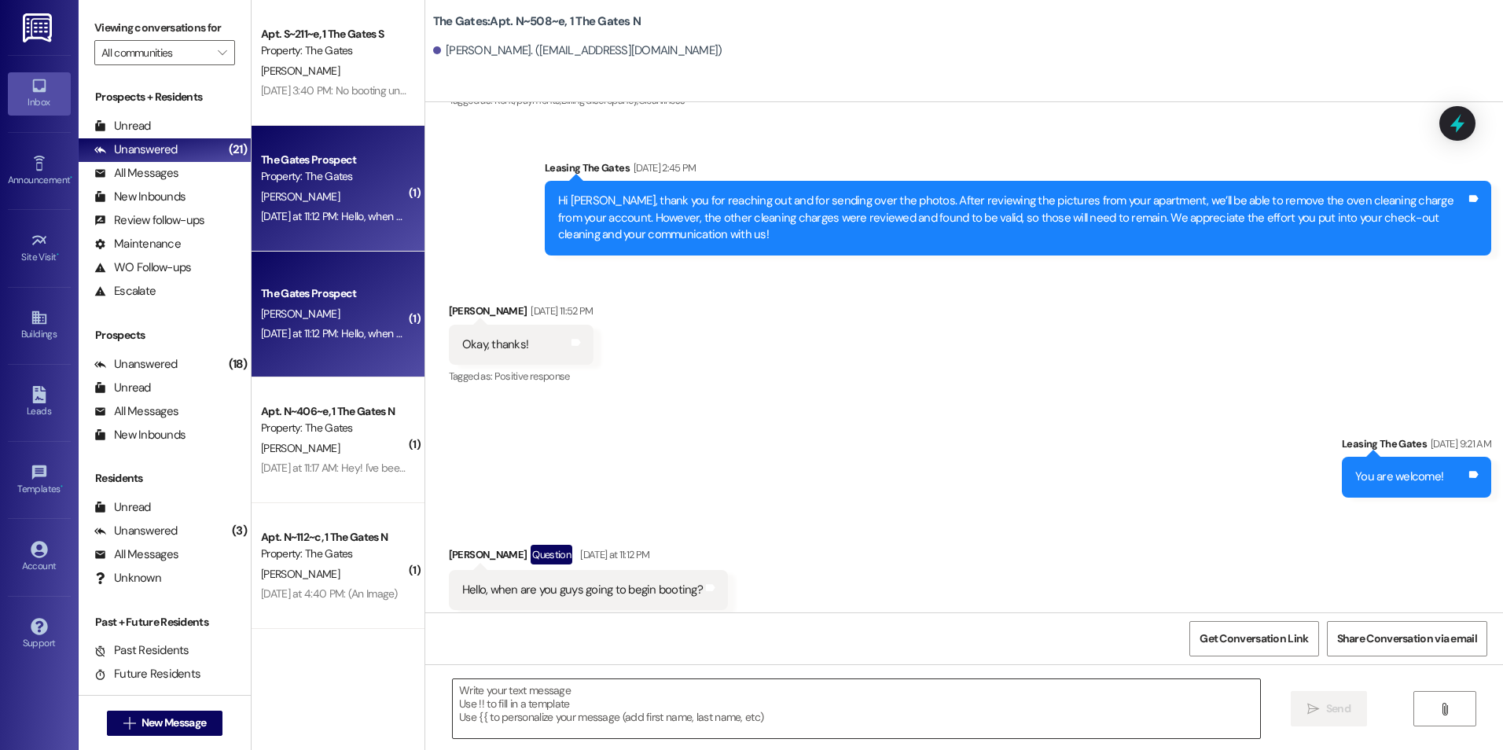
click at [634, 705] on textarea at bounding box center [856, 708] width 806 height 59
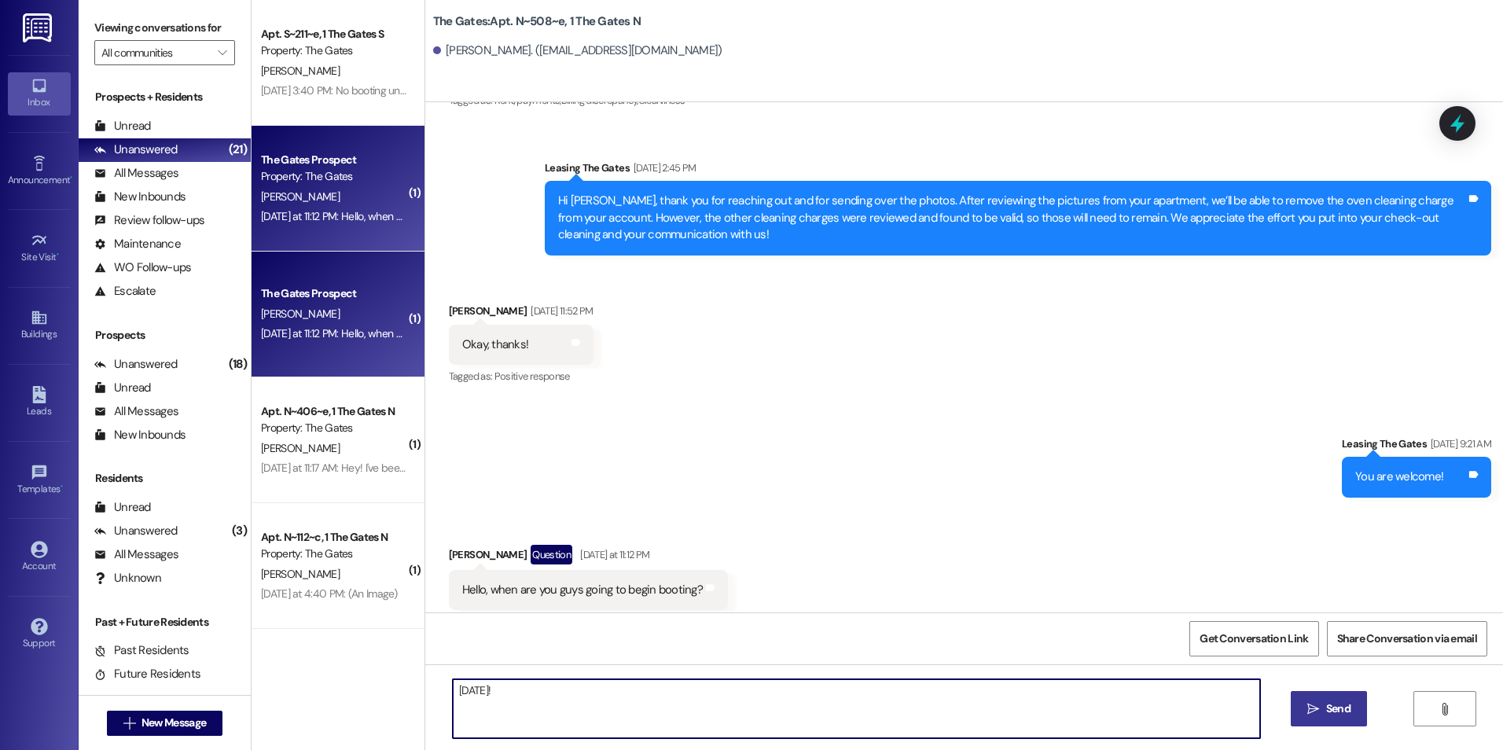
type textarea "[DATE]!"
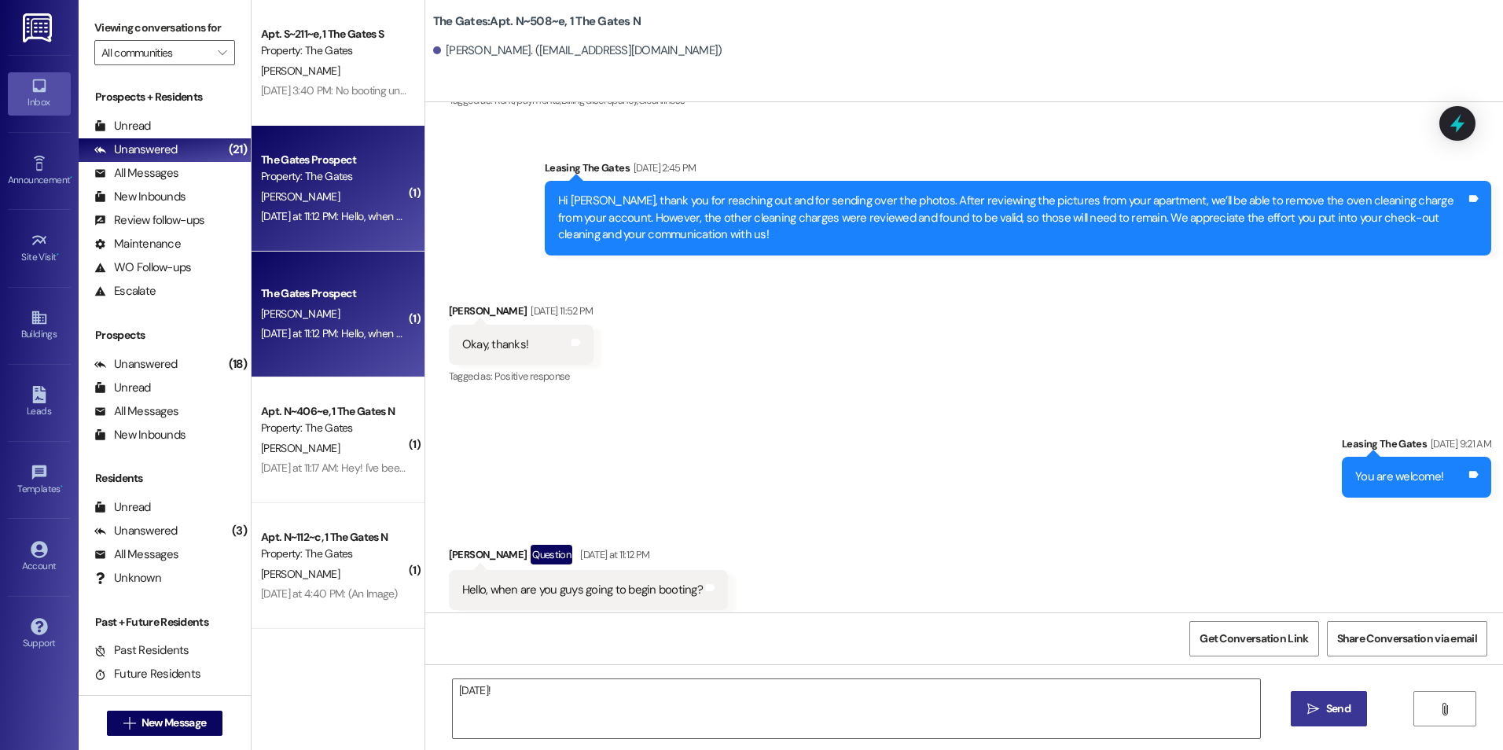
click at [1326, 715] on span "Send" at bounding box center [1338, 708] width 24 height 17
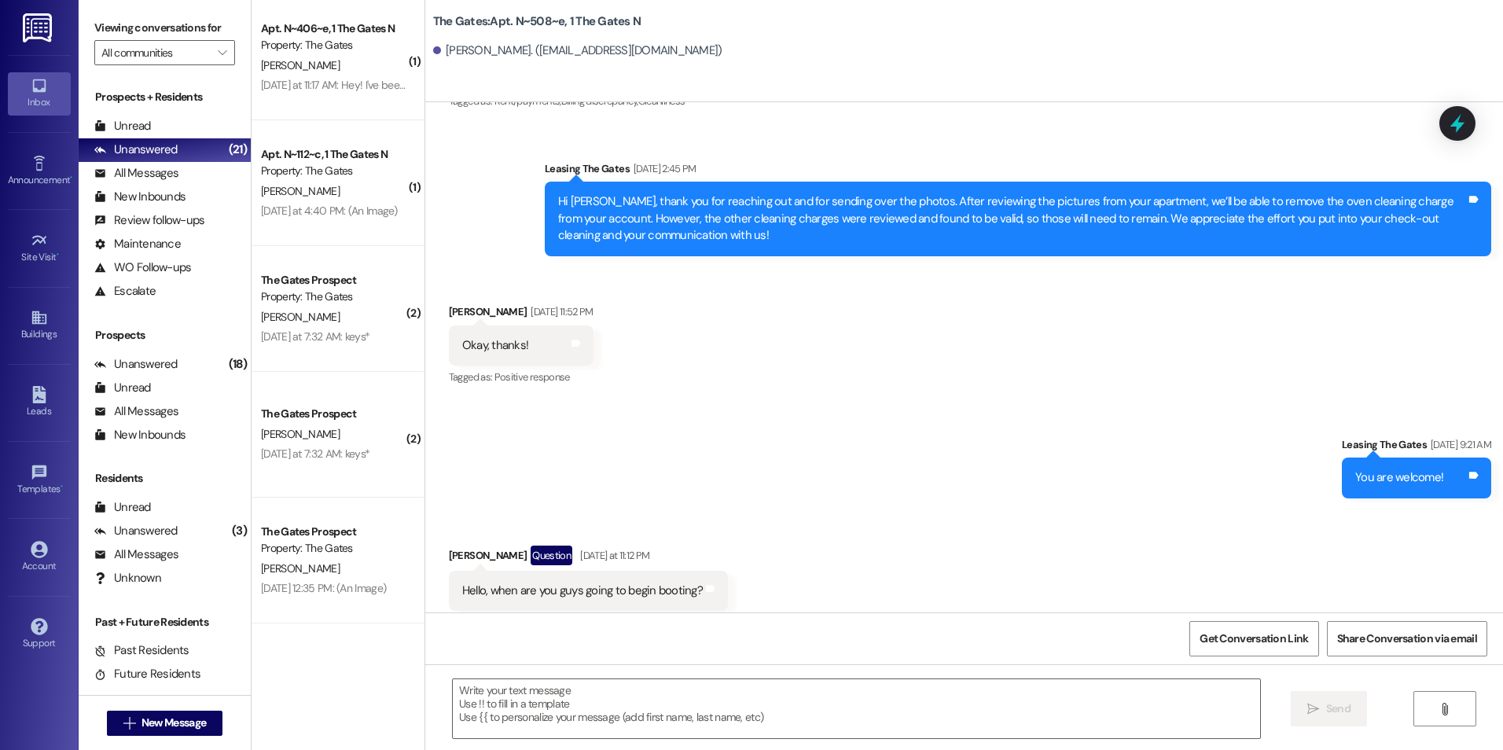
scroll to position [314, 0]
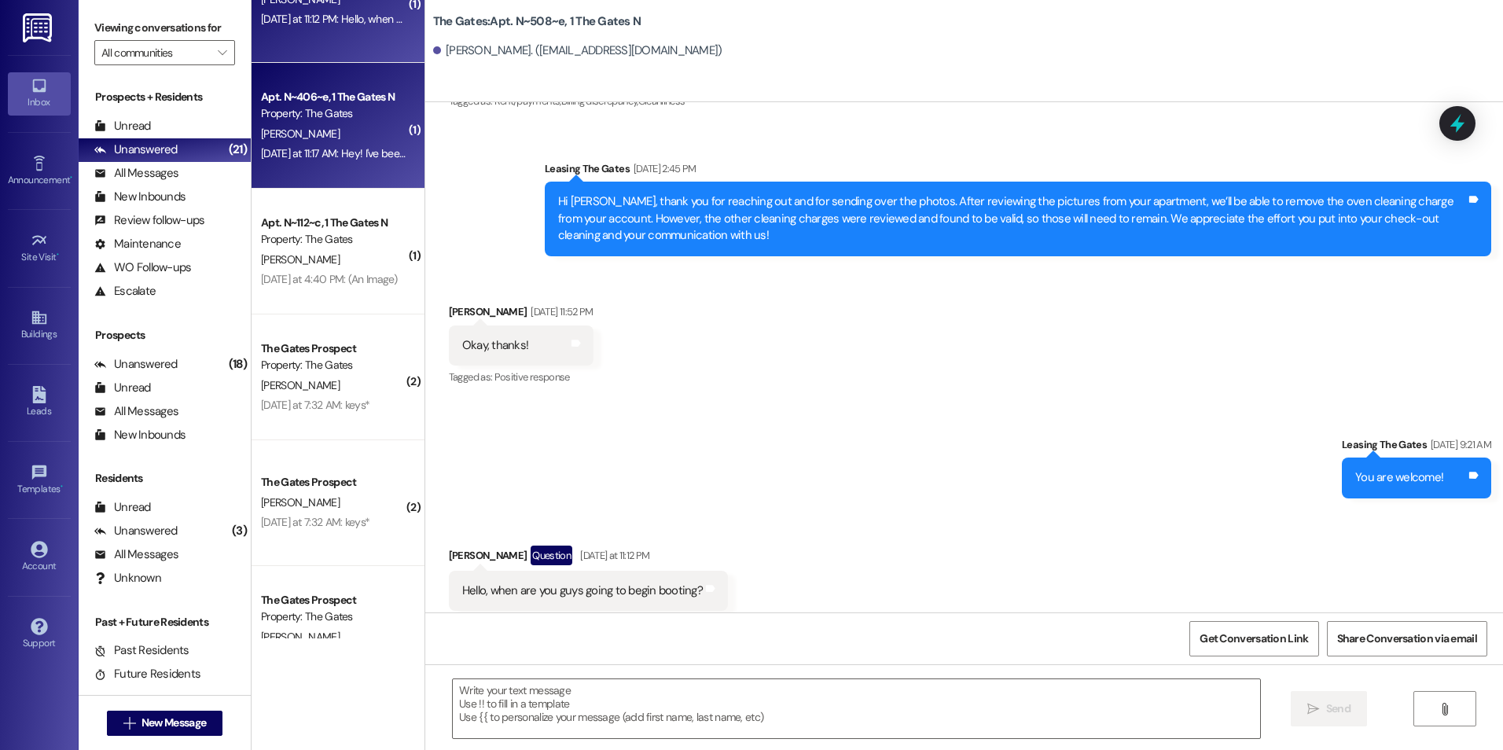
click at [341, 134] on div "[PERSON_NAME]" at bounding box center [333, 134] width 149 height 20
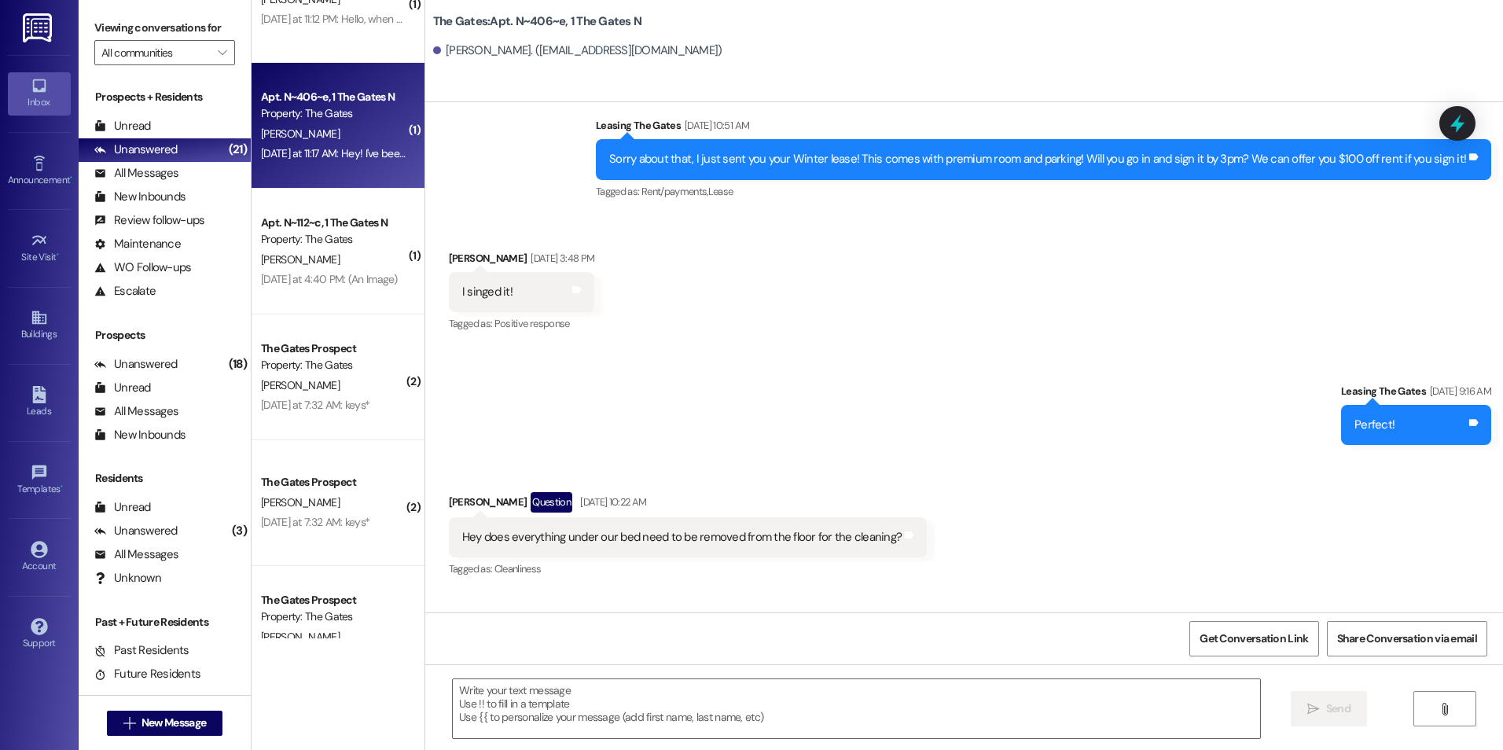
scroll to position [11735, 0]
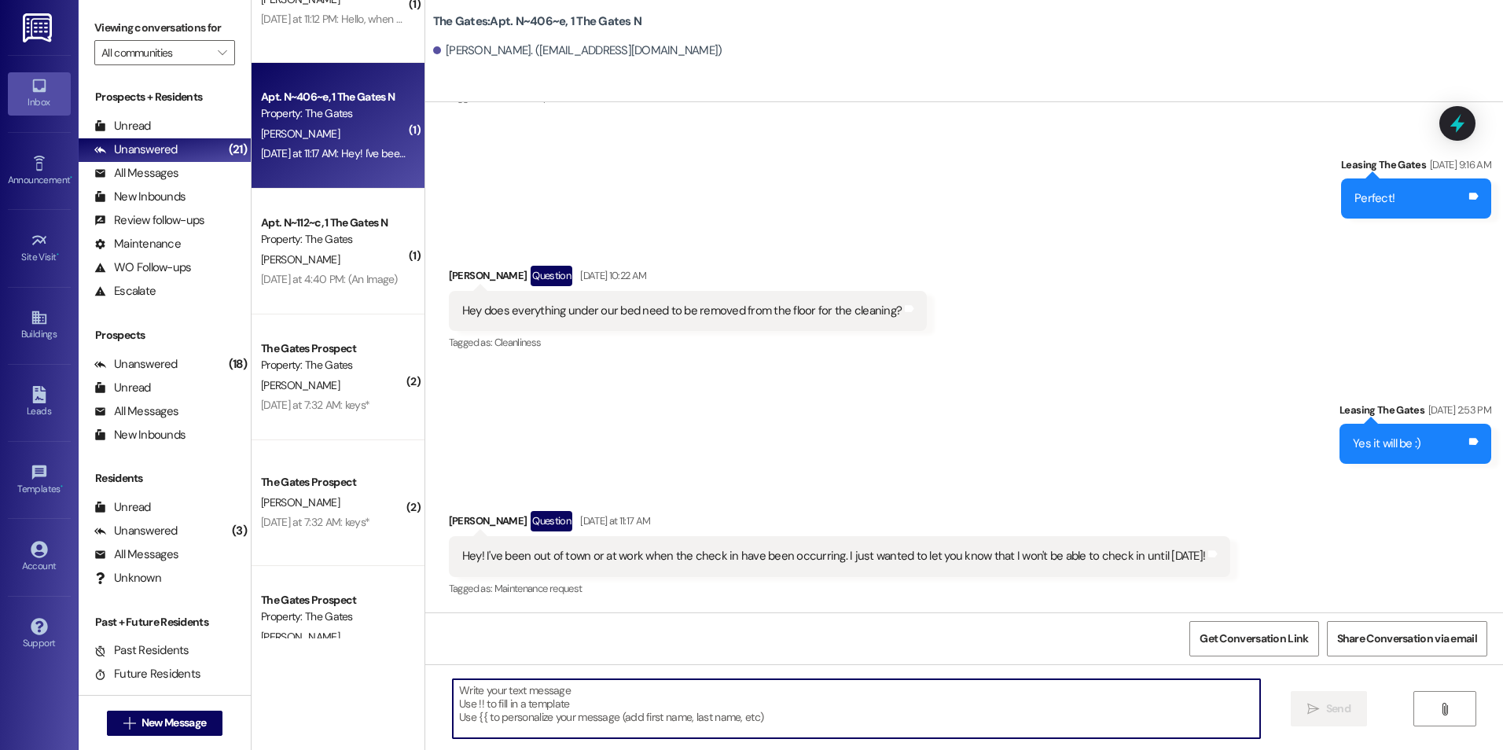
click at [679, 723] on textarea at bounding box center [856, 708] width 806 height 59
type textarea "Sounds good!"
click at [1316, 706] on icon "" at bounding box center [1313, 709] width 12 height 13
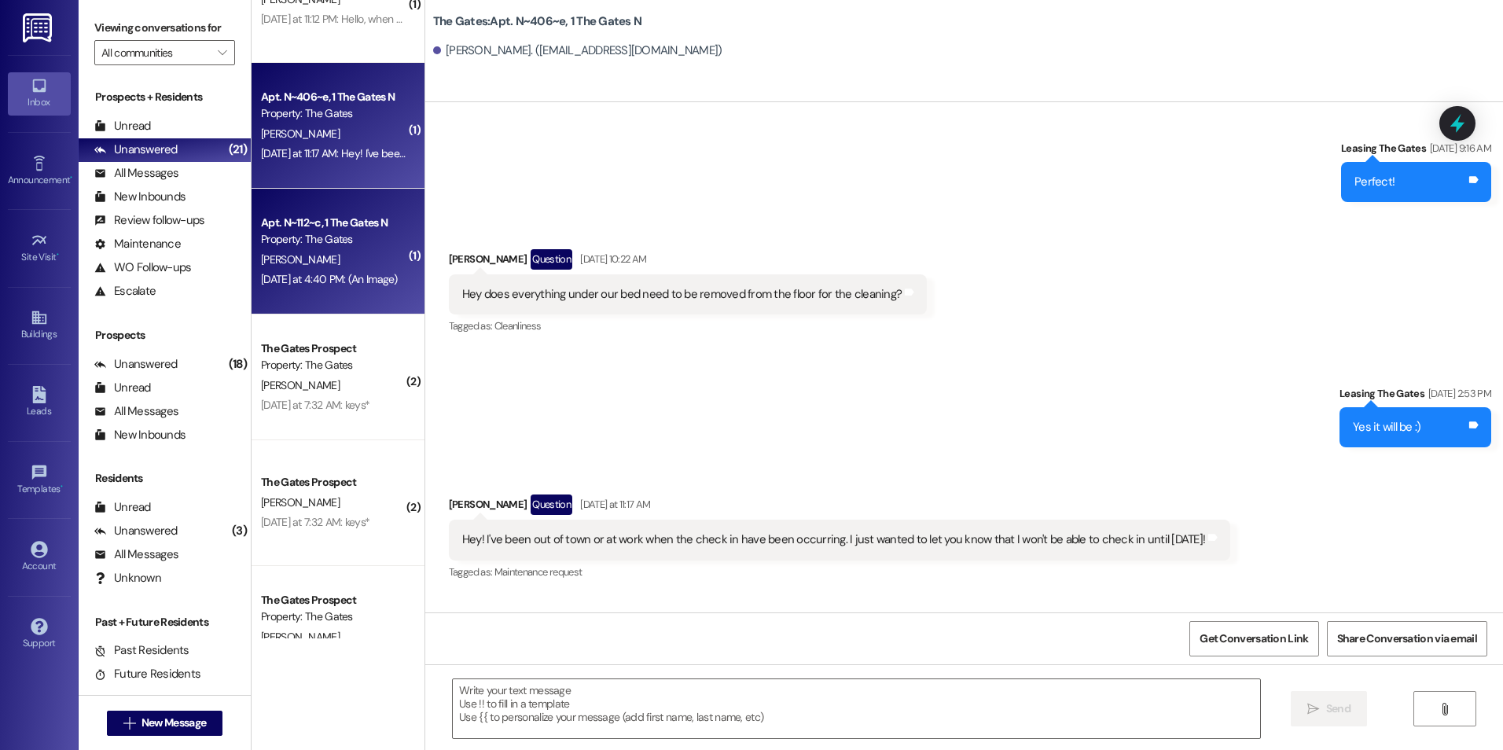
scroll to position [11736, 0]
click at [369, 221] on div "Apt. N~112~c, 1 The Gates N" at bounding box center [333, 223] width 145 height 17
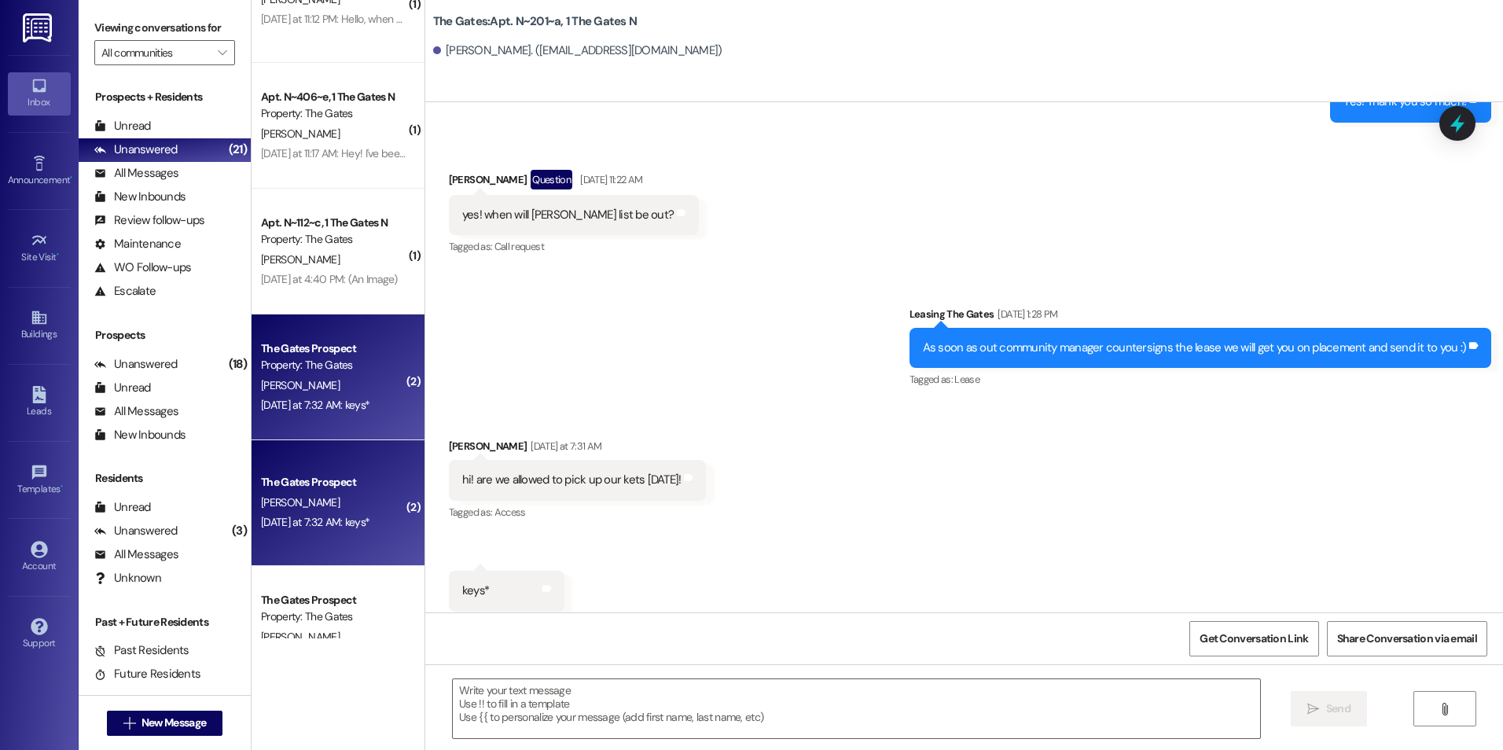
scroll to position [18898, 0]
click at [565, 708] on textarea at bounding box center [856, 708] width 806 height 59
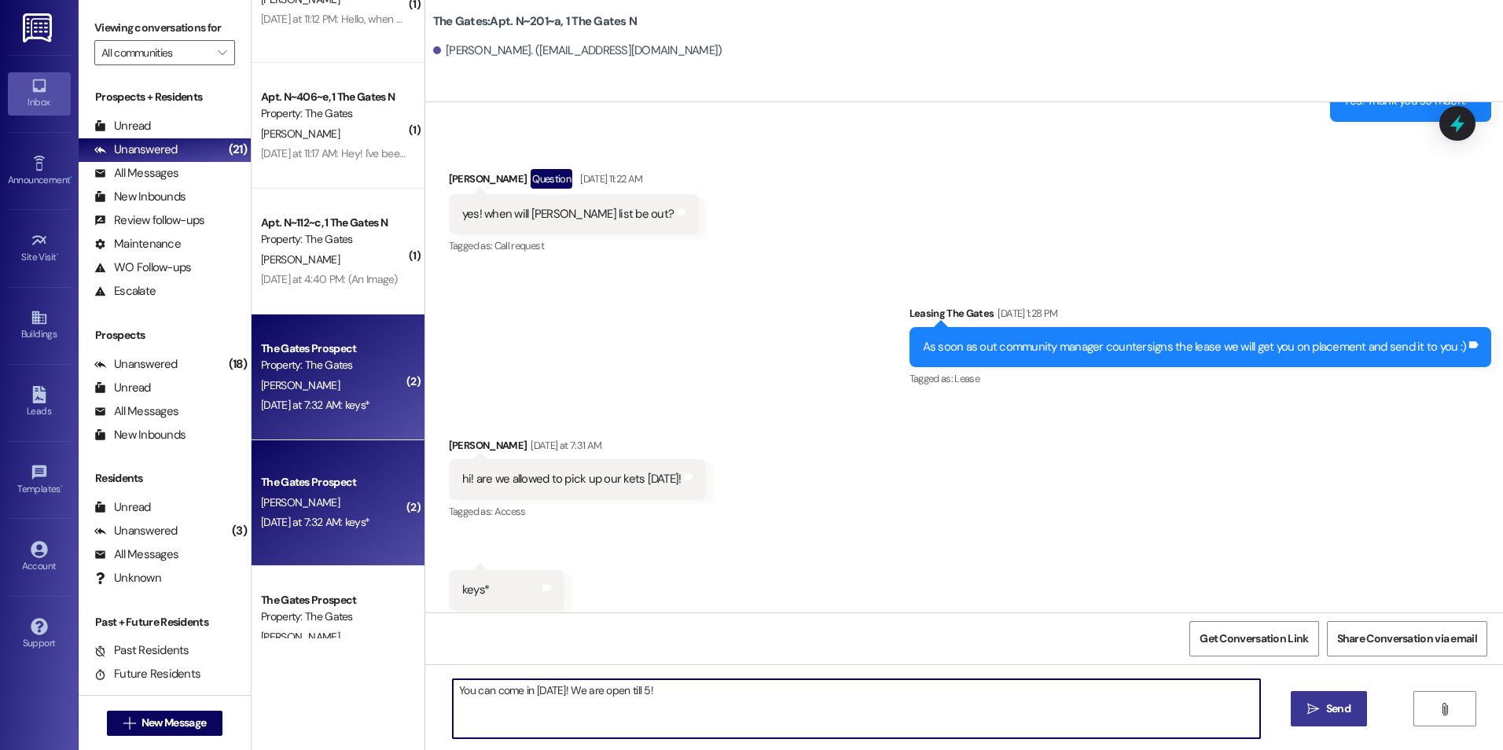
type textarea "You can come in [DATE]! We are open till 5!"
click at [1343, 703] on span "Send" at bounding box center [1338, 708] width 24 height 17
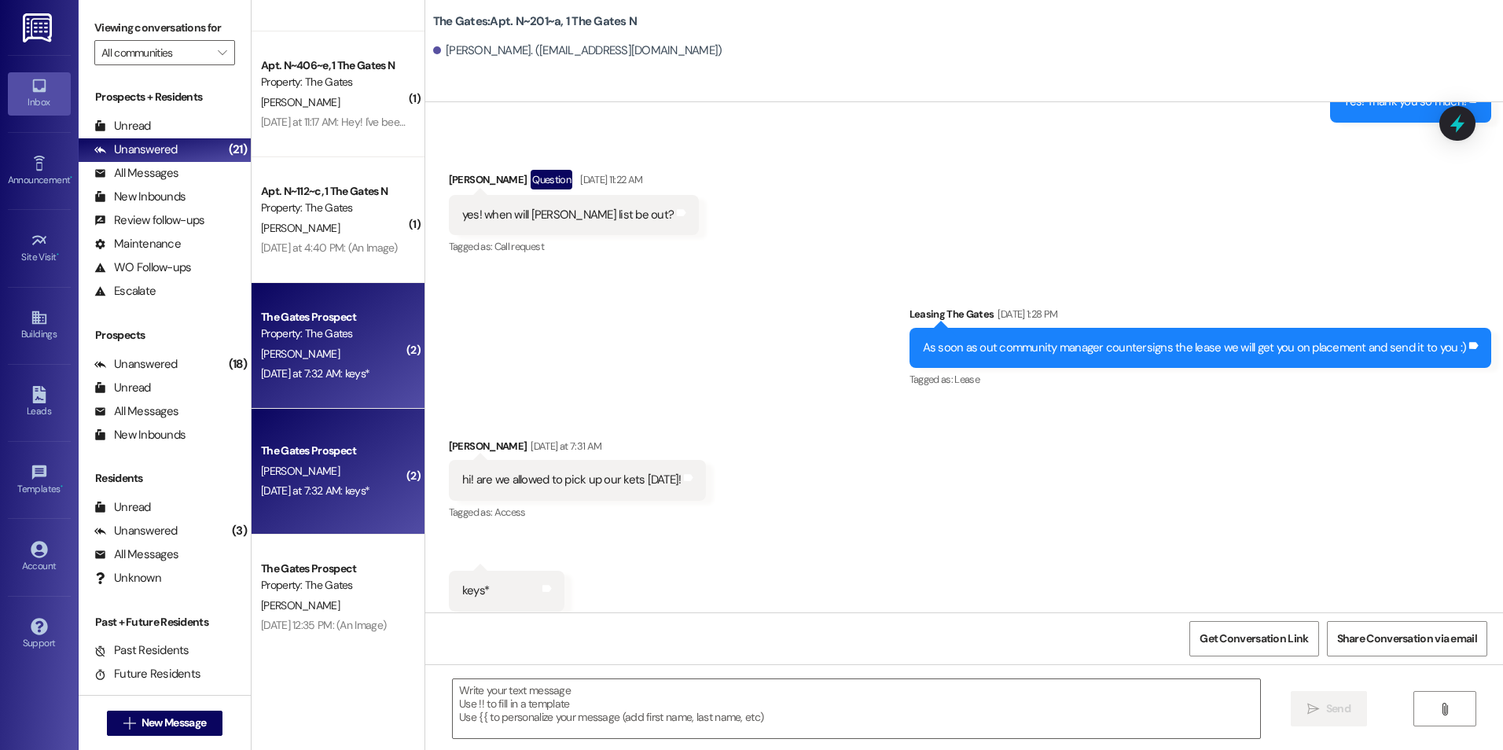
scroll to position [0, 0]
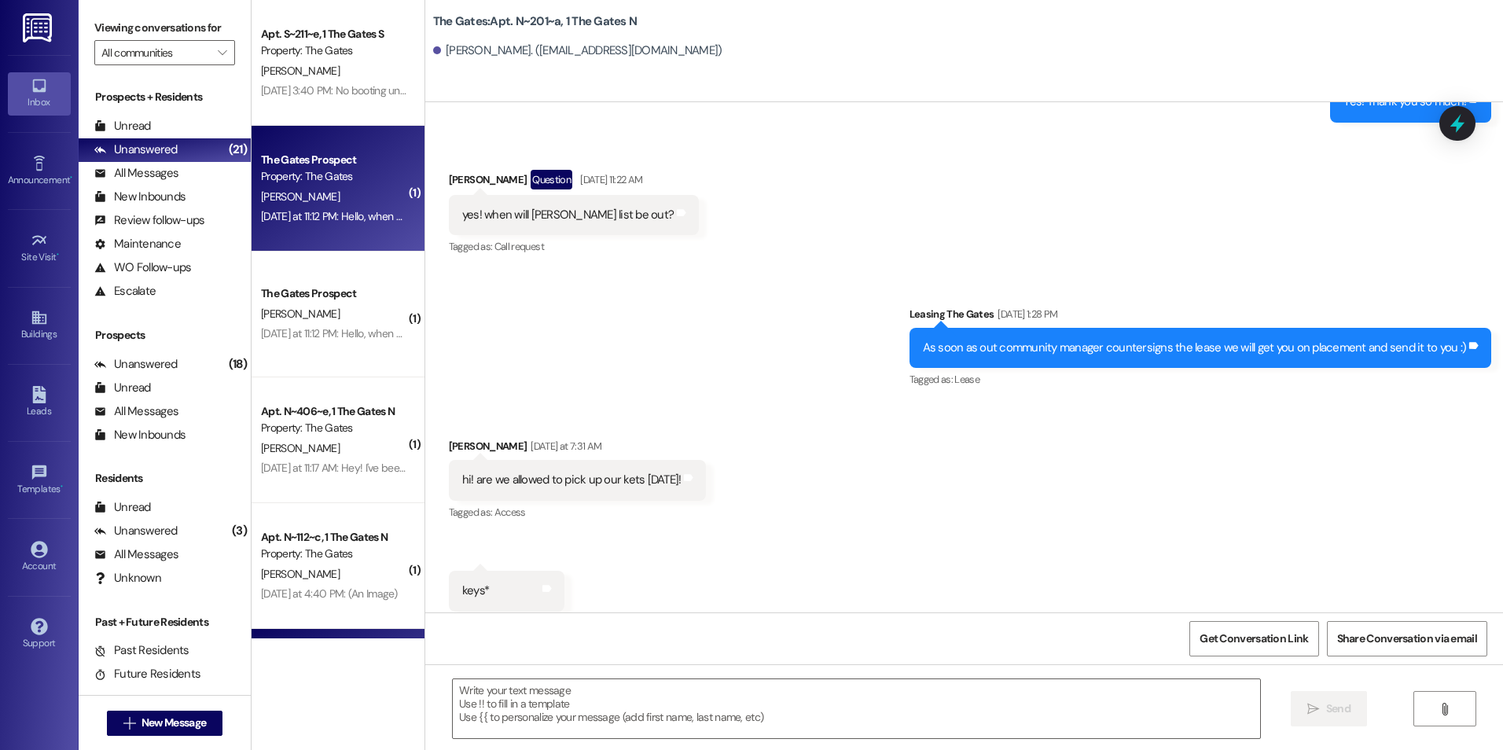
click at [361, 215] on div "[DATE] at 11:12 PM: Hello, when are you guys going to begin booting? [DATE] at …" at bounding box center [412, 216] width 303 height 14
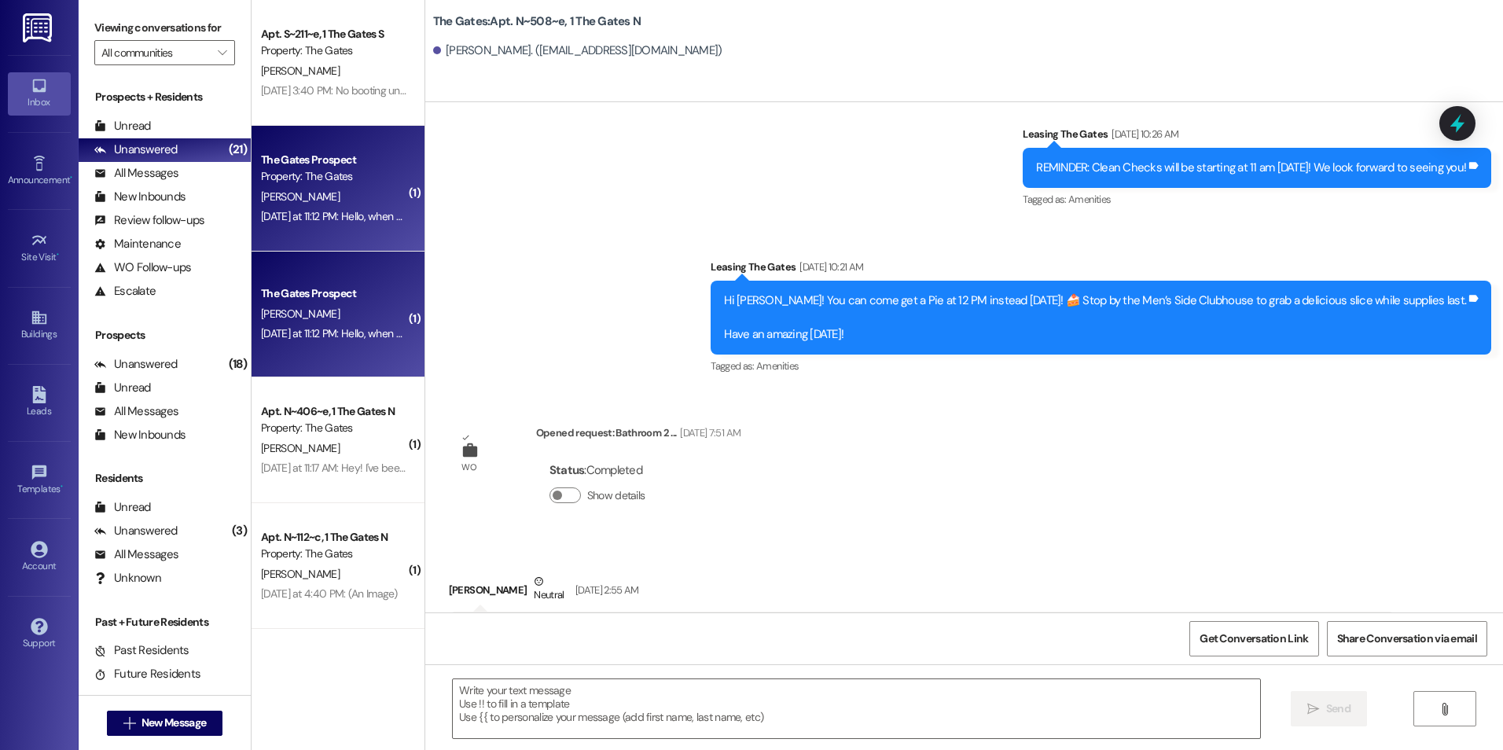
scroll to position [38699, 0]
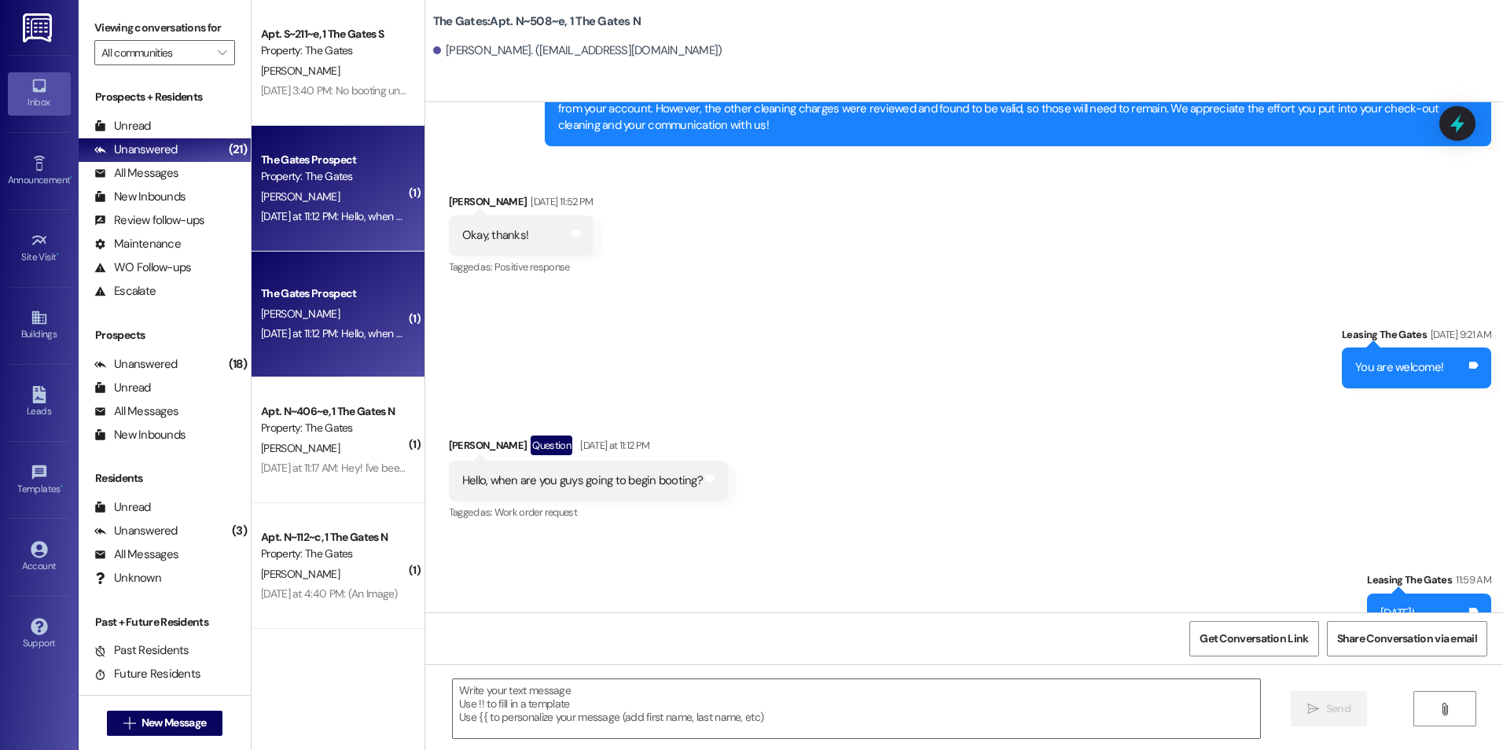
click at [328, 338] on div "[DATE] at 11:12 PM: Hello, when are you guys going to begin booting? [DATE] at …" at bounding box center [412, 333] width 303 height 14
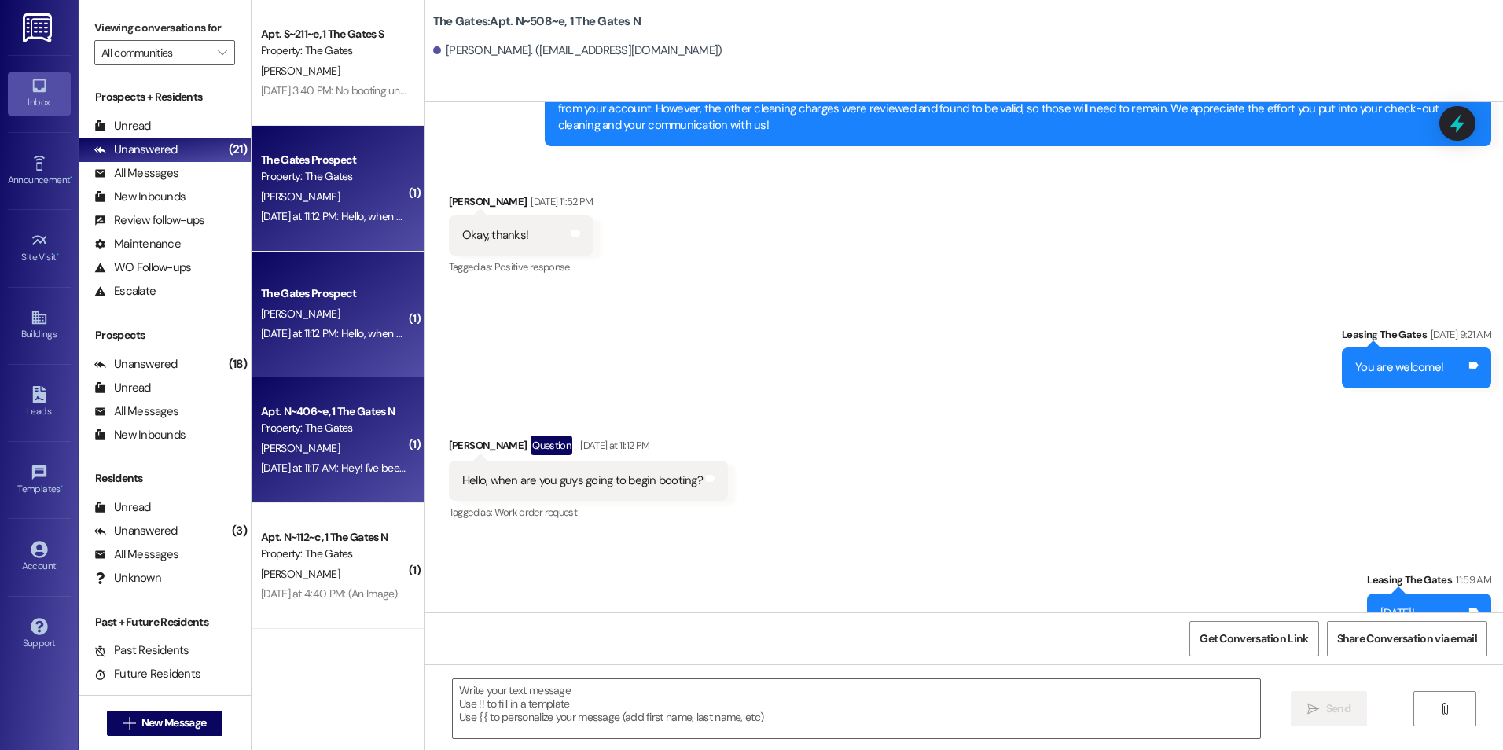
click at [308, 408] on div "Apt. N~406~e, 1 The Gates N" at bounding box center [333, 411] width 145 height 17
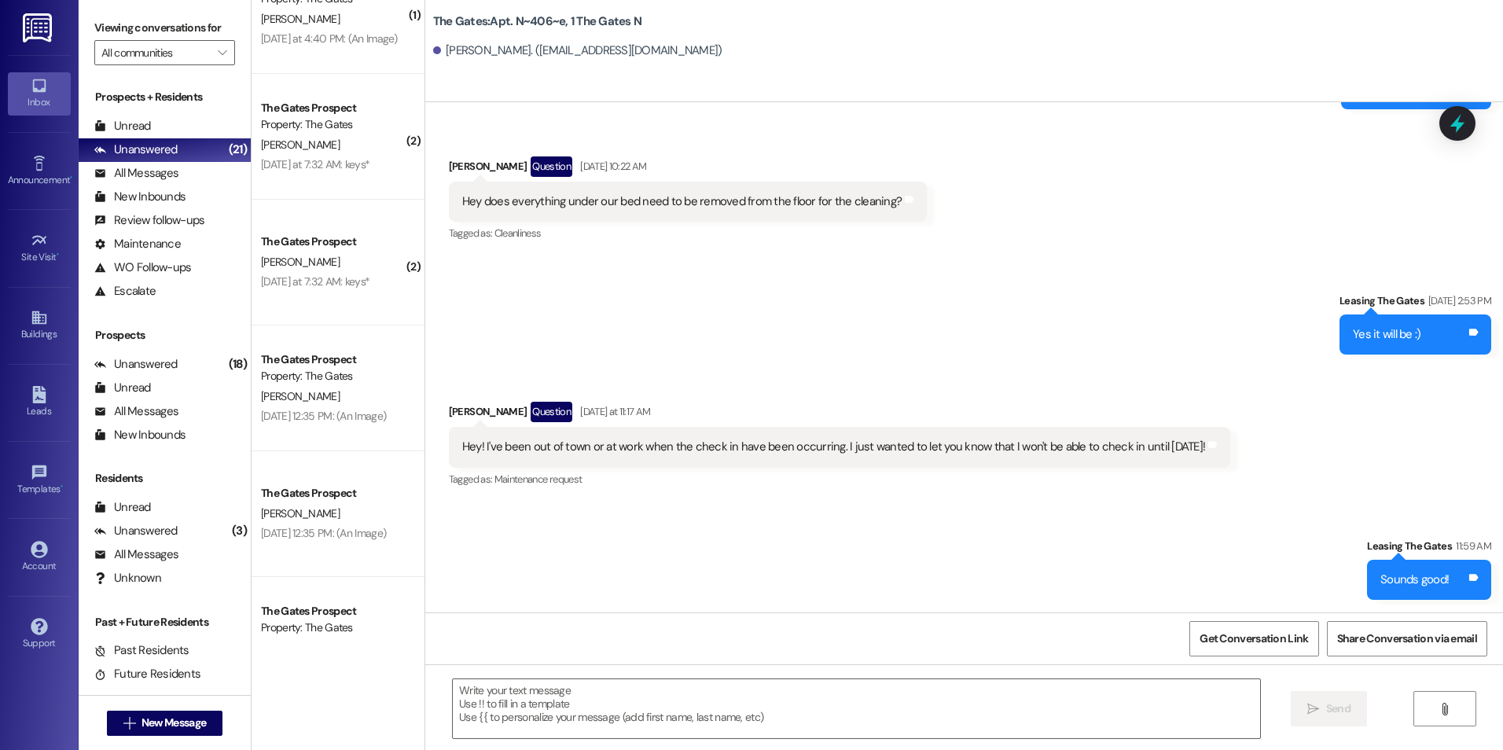
scroll to position [550, 0]
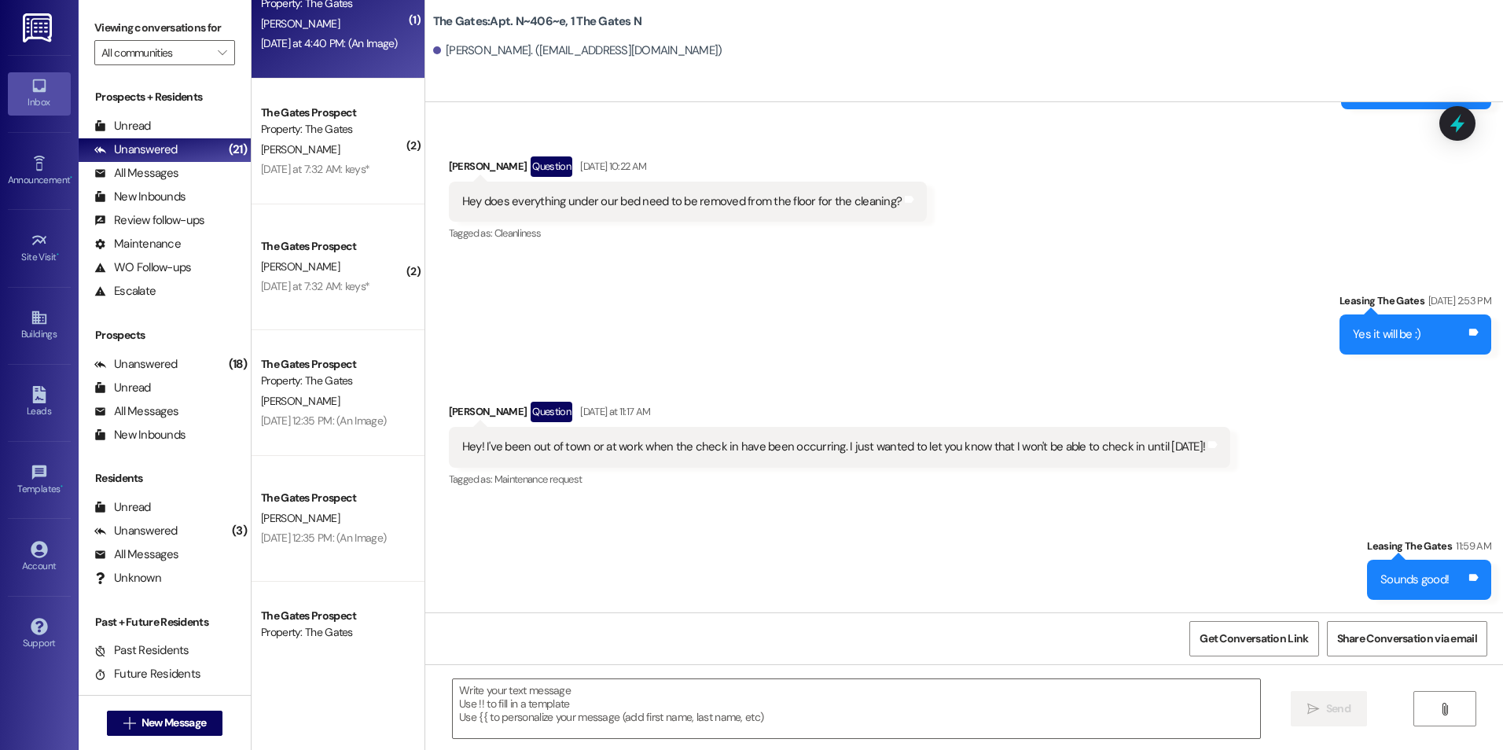
click at [353, 55] on div "Apt. N~112~c, 1 The Gates N Property: The Gates [PERSON_NAME] [DATE] at 4:40 PM…" at bounding box center [337, 16] width 173 height 126
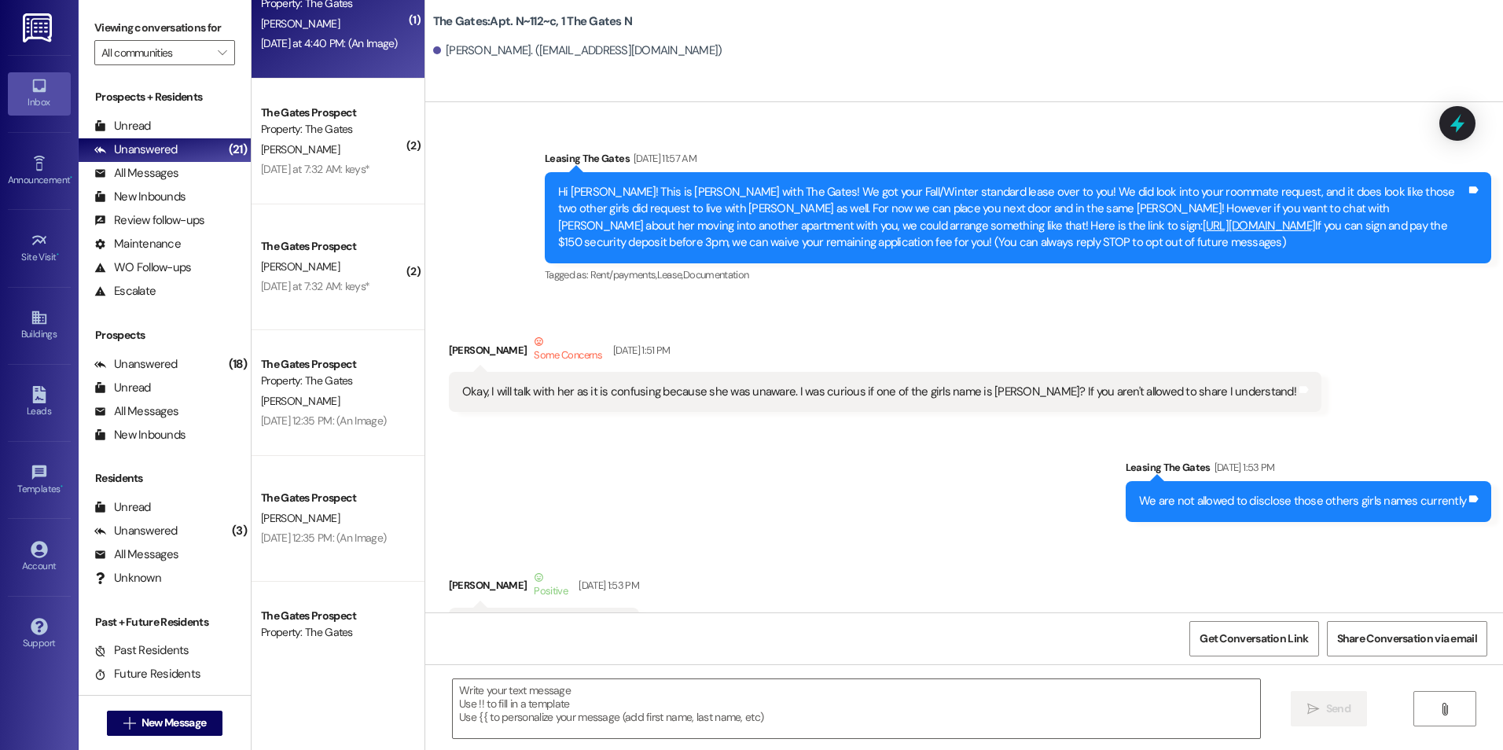
scroll to position [55285, 0]
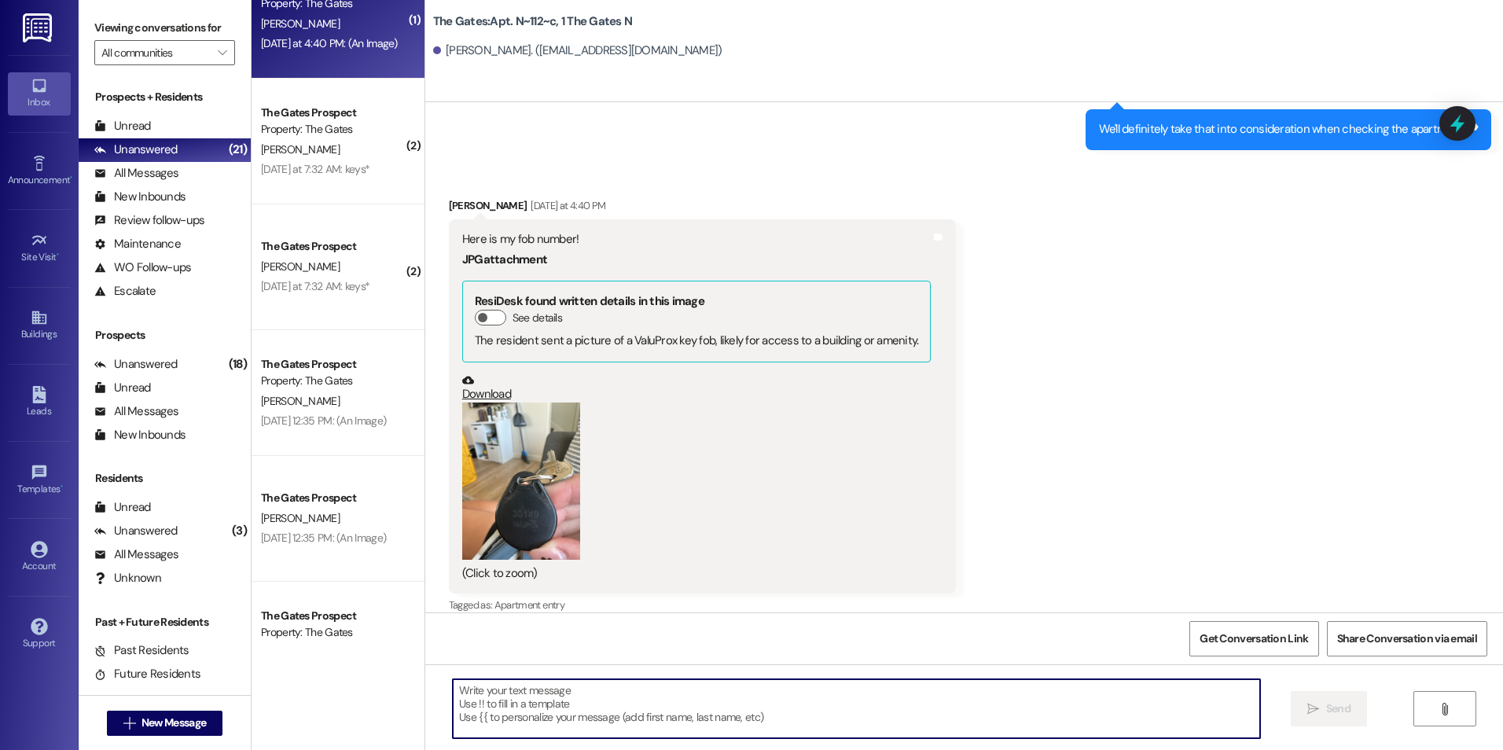
click at [769, 699] on textarea at bounding box center [856, 708] width 806 height 59
type textarea "Thank you1"
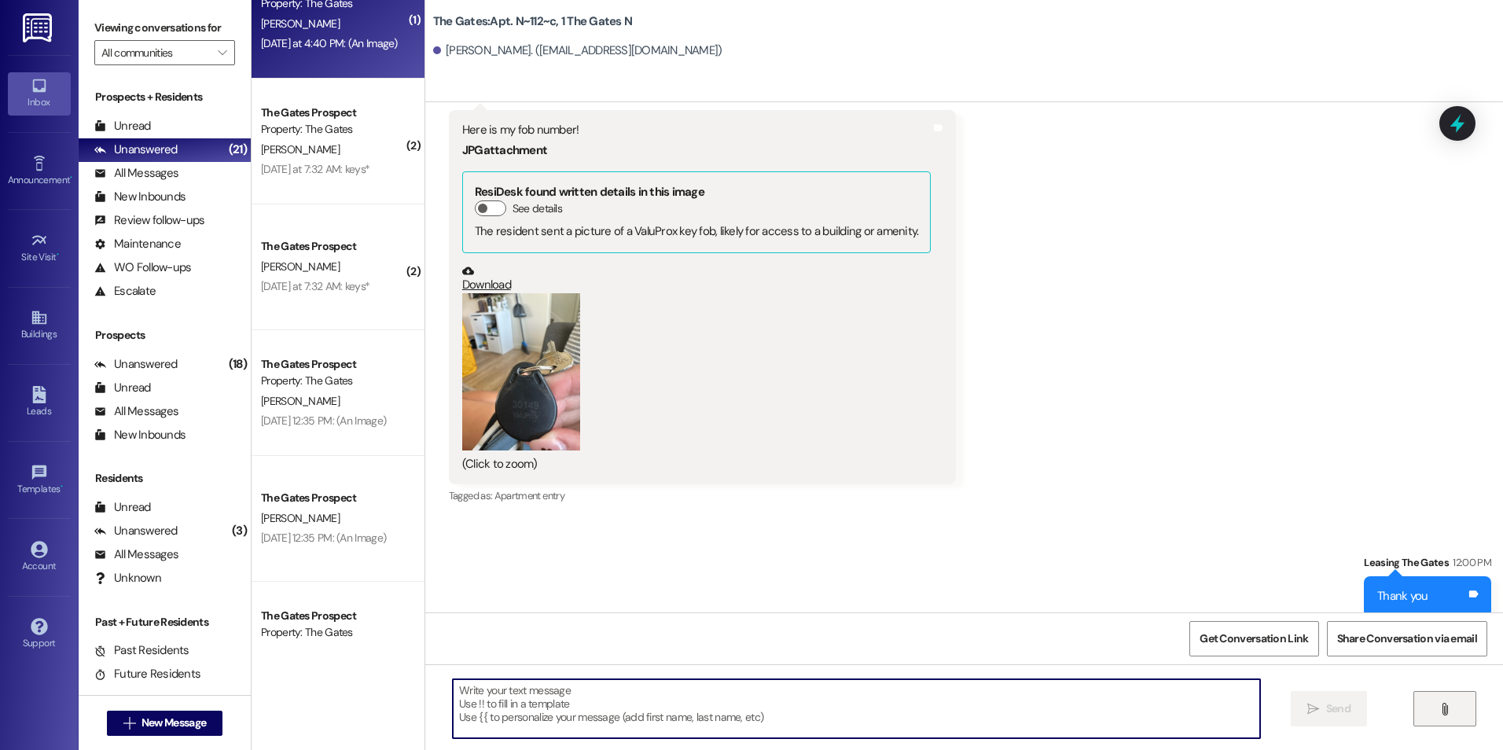
click at [1435, 704] on span "" at bounding box center [1444, 709] width 18 height 13
